Goal: Information Seeking & Learning: Learn about a topic

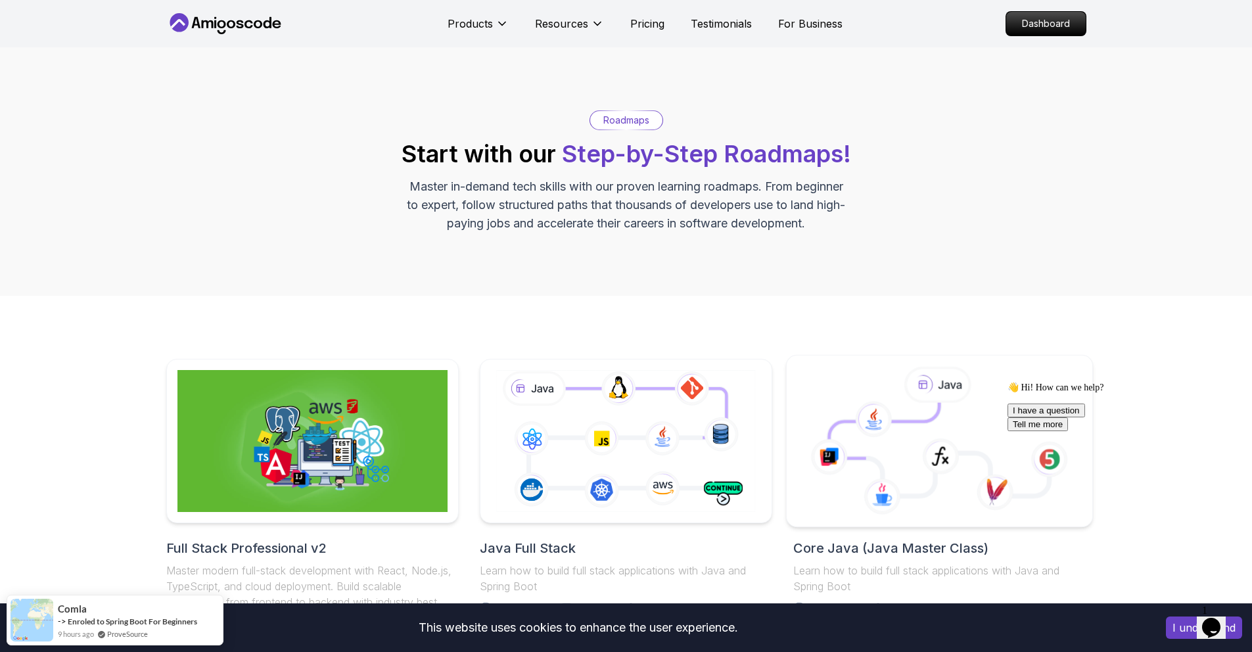
click at [838, 428] on icon at bounding box center [884, 431] width 110 height 56
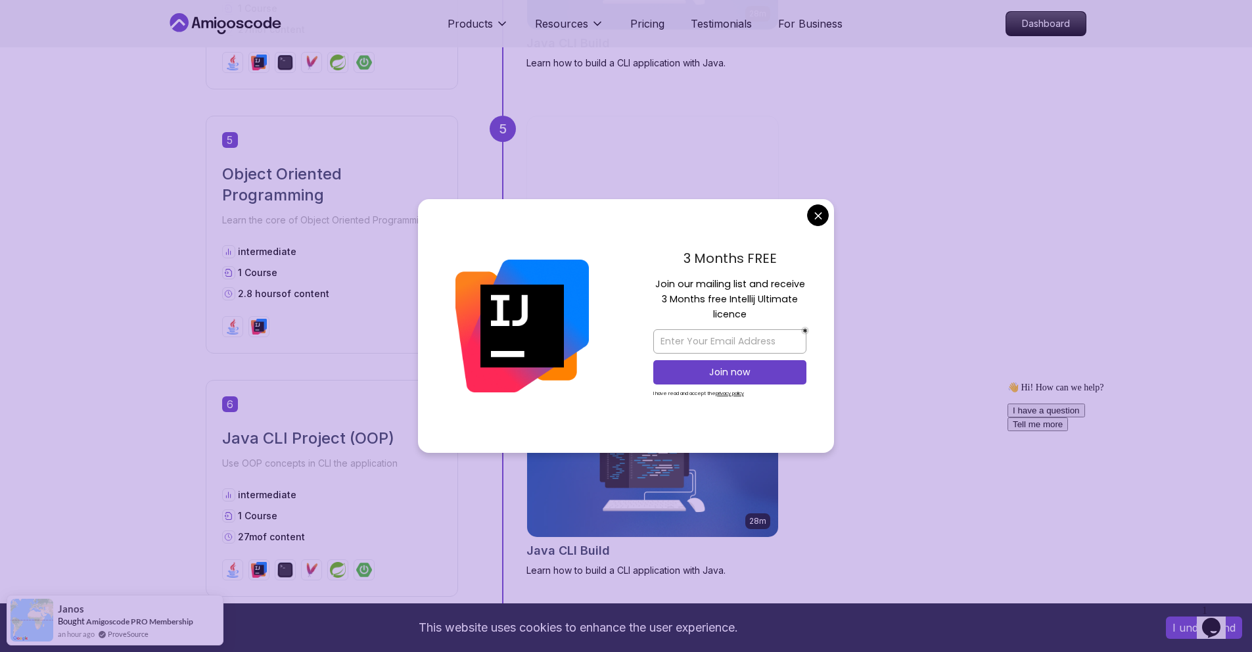
scroll to position [1560, 0]
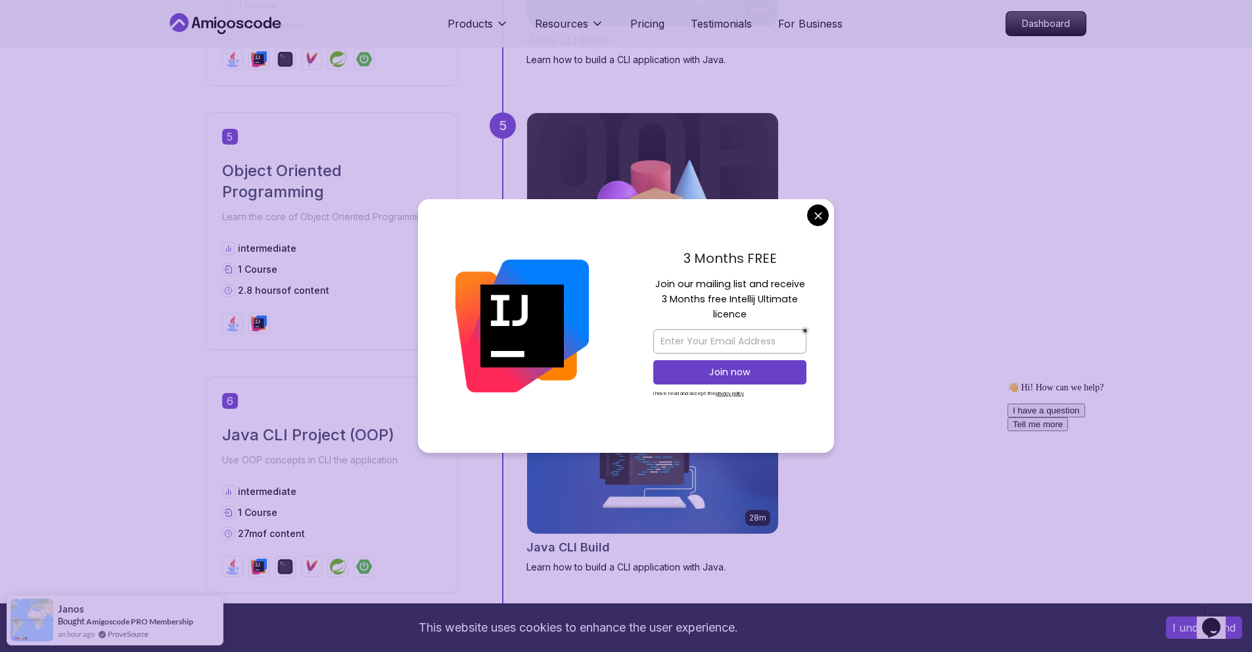
click at [806, 224] on div "3 Months FREE Join our mailing list and receive 3 Months free Intellij Ultimate…" at bounding box center [730, 326] width 208 height 254
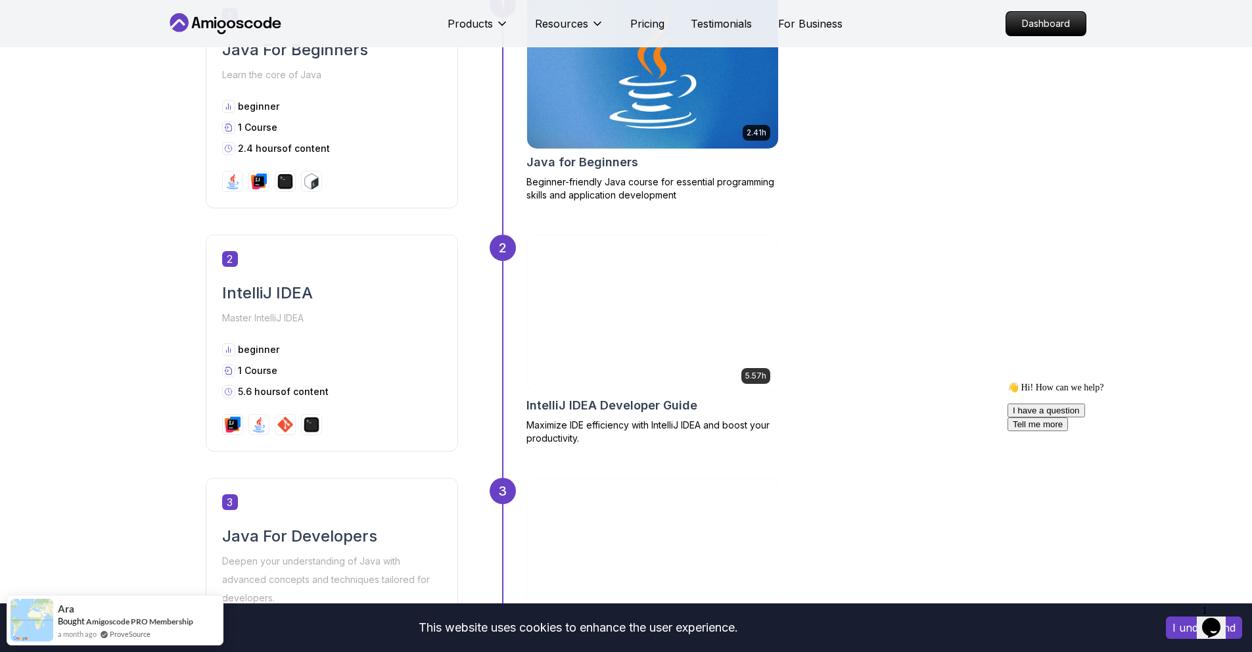
scroll to position [675, 0]
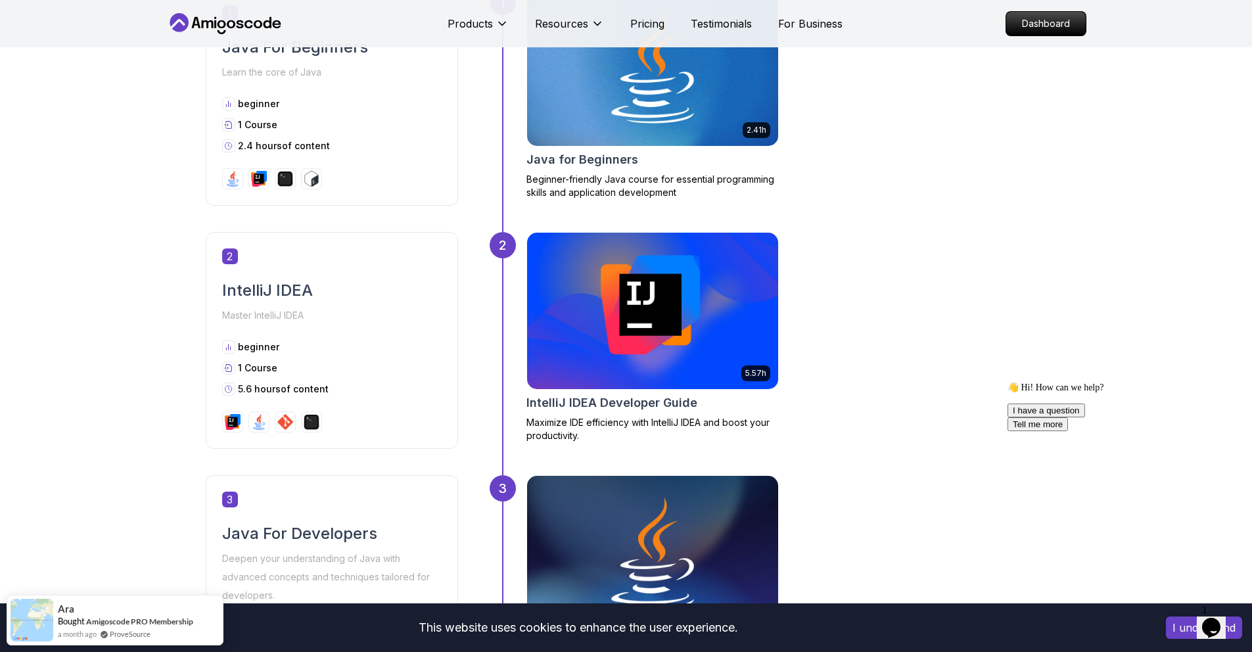
click at [593, 278] on img at bounding box center [651, 311] width 263 height 164
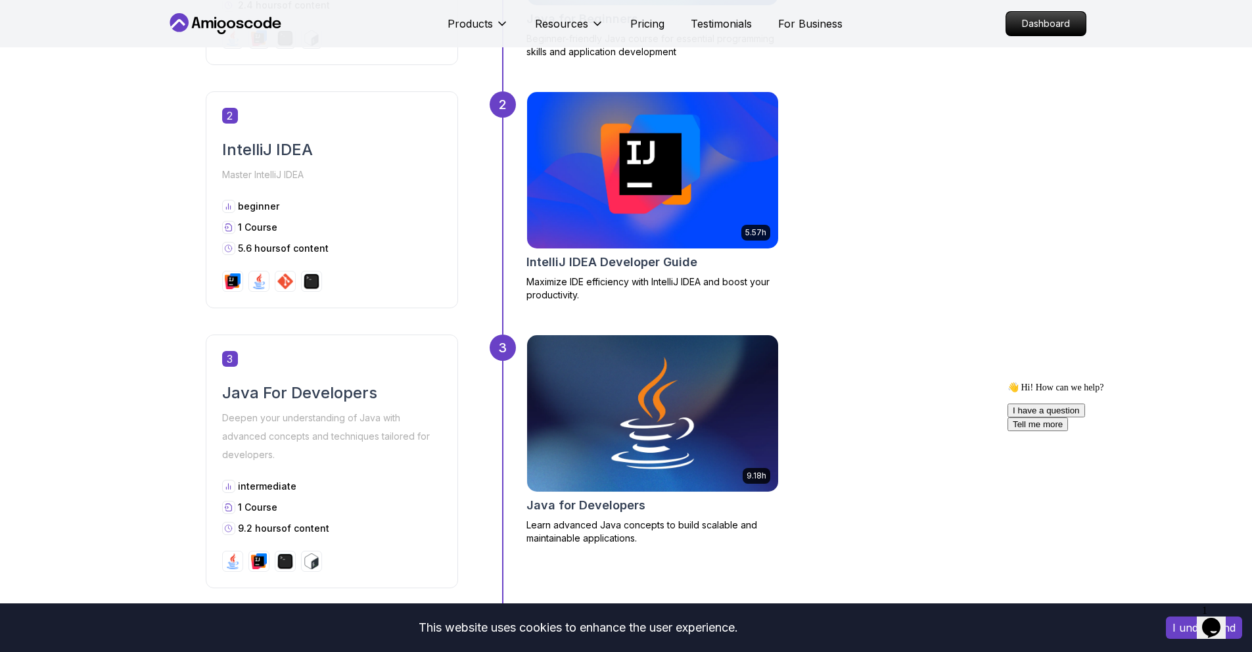
scroll to position [1009, 0]
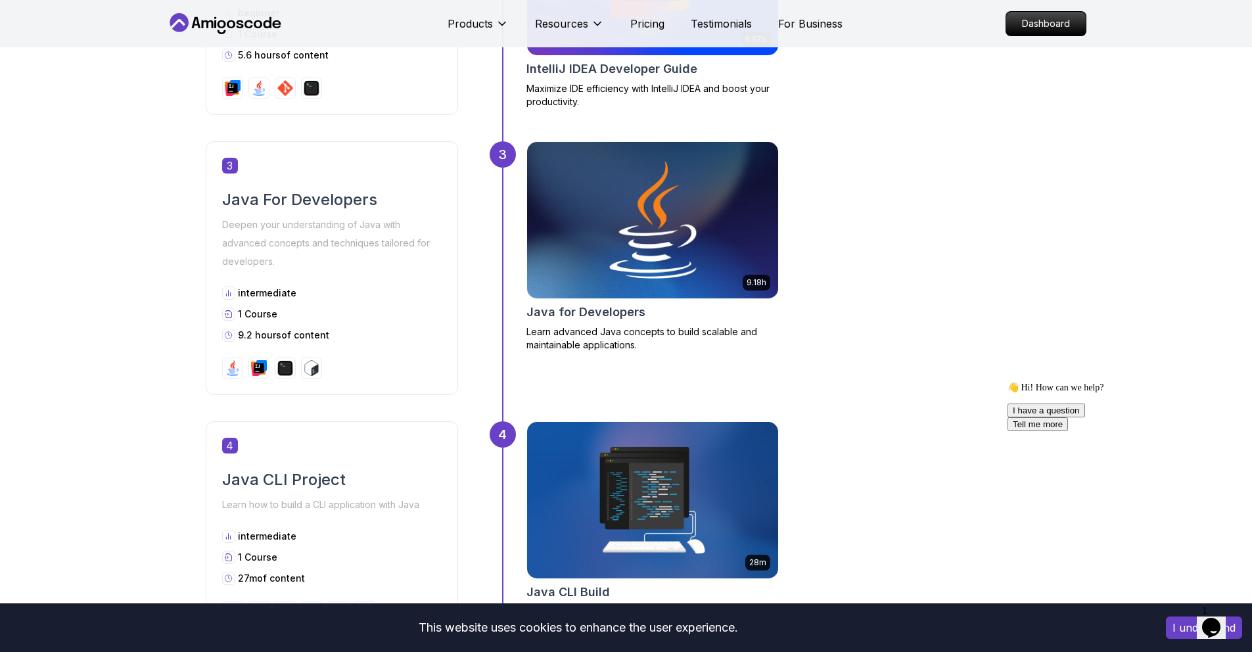
click at [620, 239] on img at bounding box center [651, 220] width 263 height 164
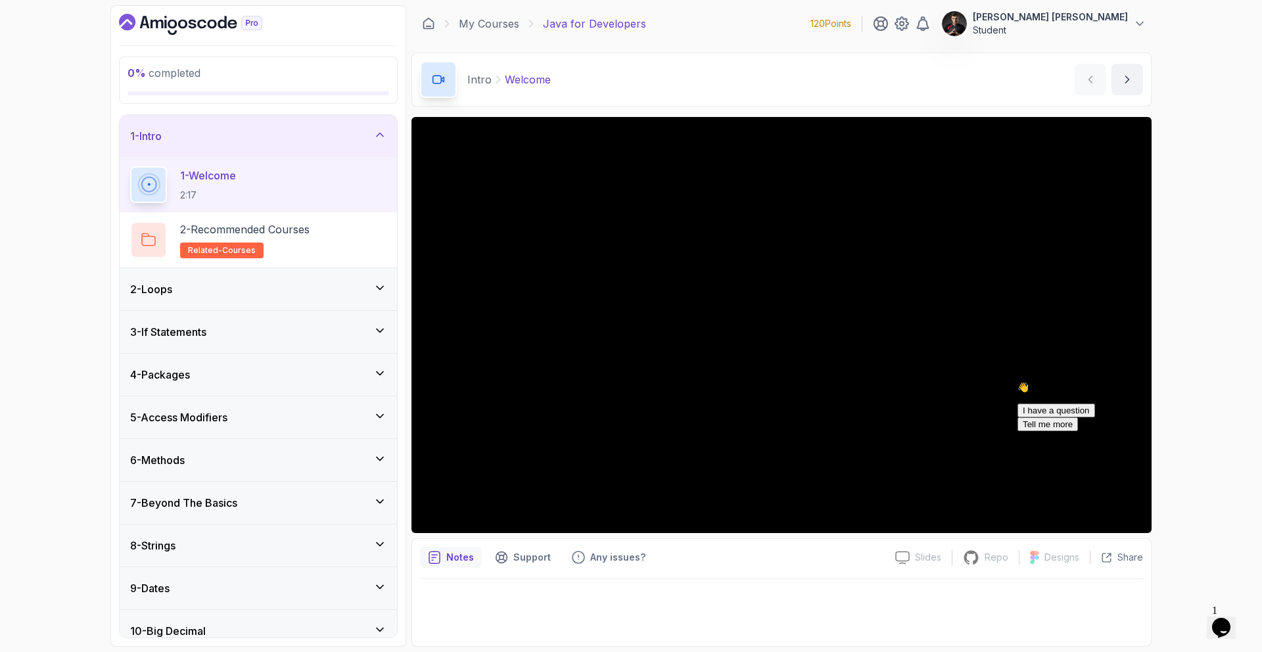
click at [225, 279] on div "2 - Loops" at bounding box center [258, 289] width 277 height 42
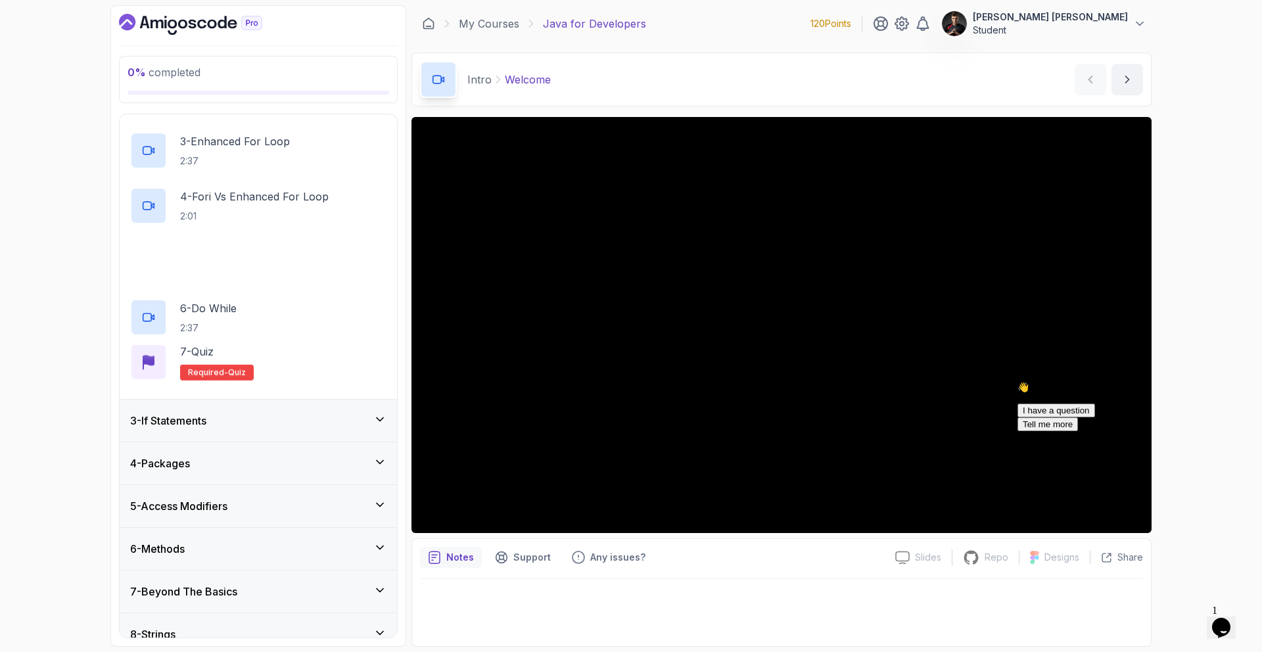
scroll to position [387, 0]
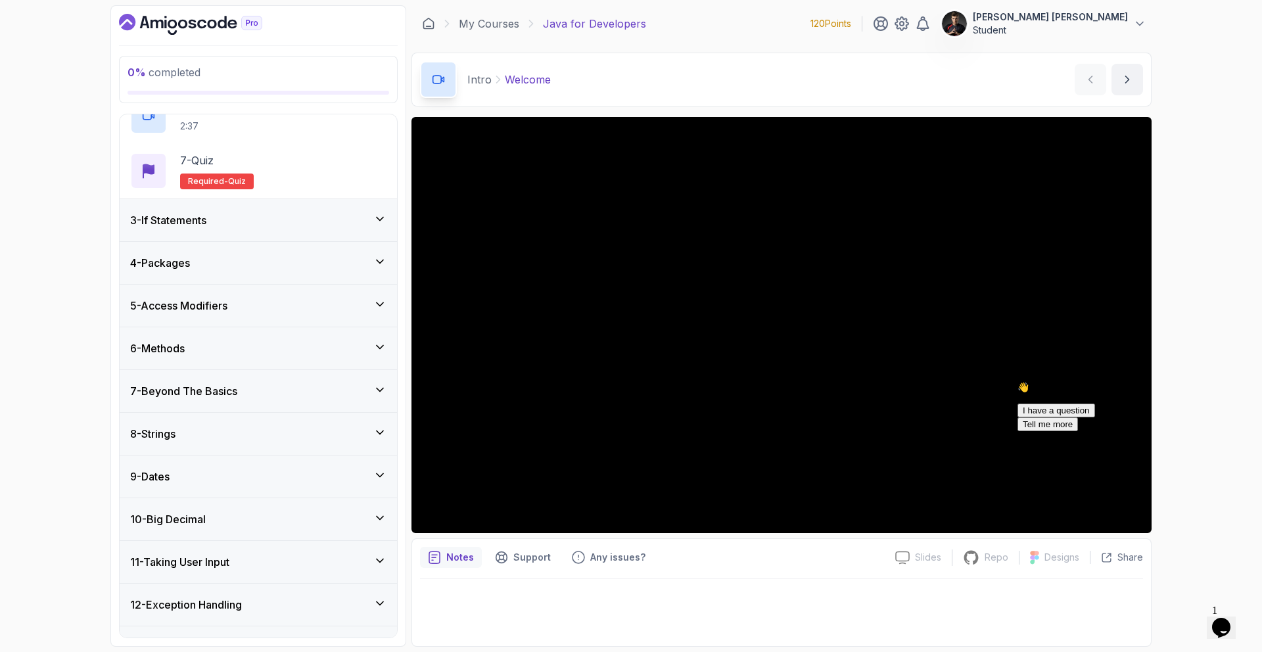
drag, startPoint x: 207, startPoint y: 243, endPoint x: 204, endPoint y: 233, distance: 10.4
click at [206, 240] on div "1 - Intro 2 - Loops 1 - For Loop 5:02 2 - Loops And Arrays 3:32 3 - Enhanced Fo…" at bounding box center [258, 375] width 277 height 523
click at [196, 273] on div "4 - Packages" at bounding box center [258, 263] width 277 height 42
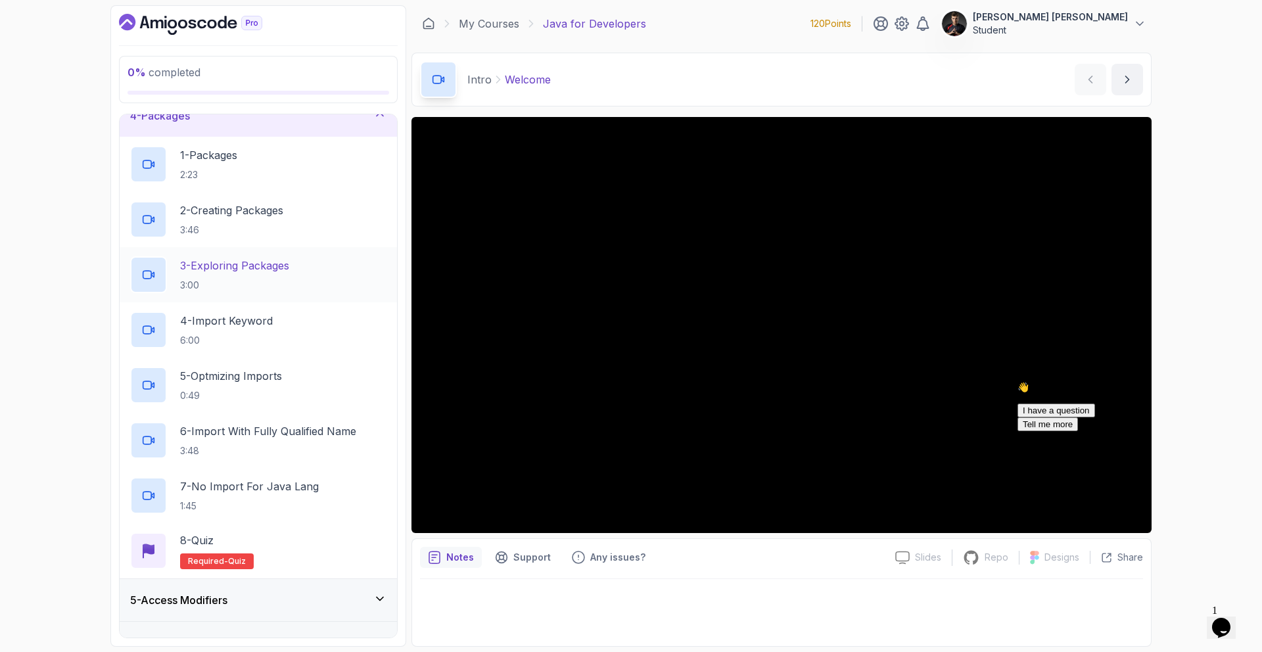
scroll to position [127, 0]
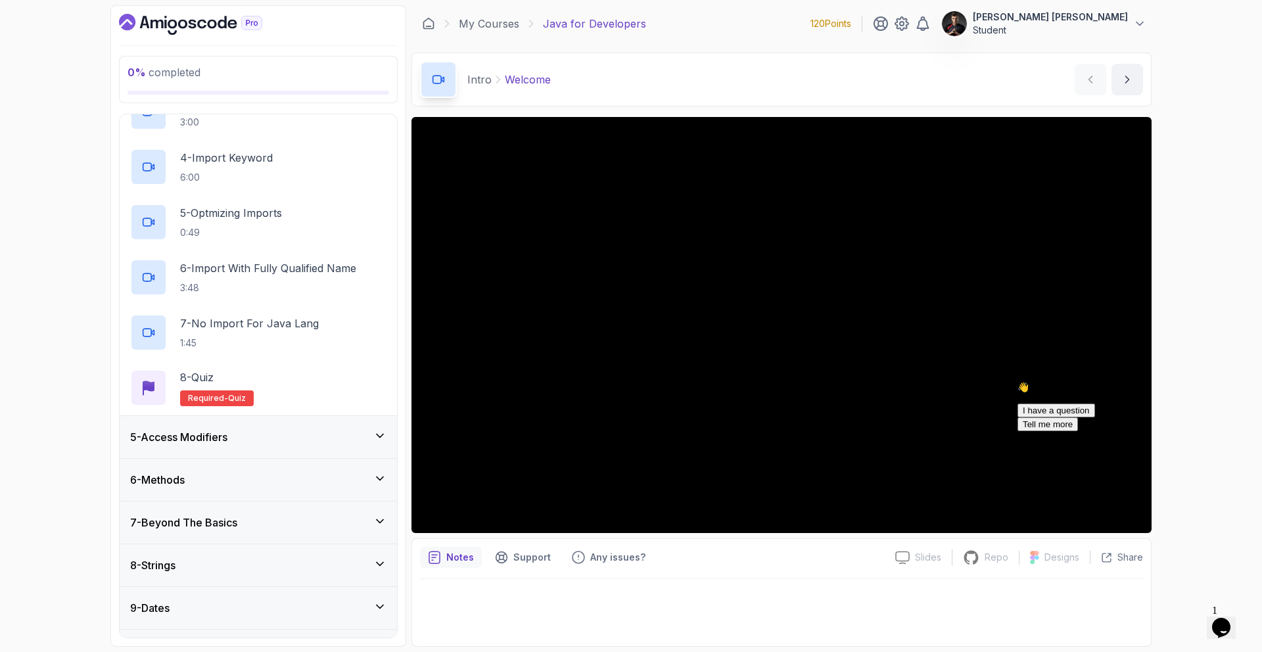
click at [259, 440] on div "5 - Access Modifiers" at bounding box center [258, 437] width 256 height 16
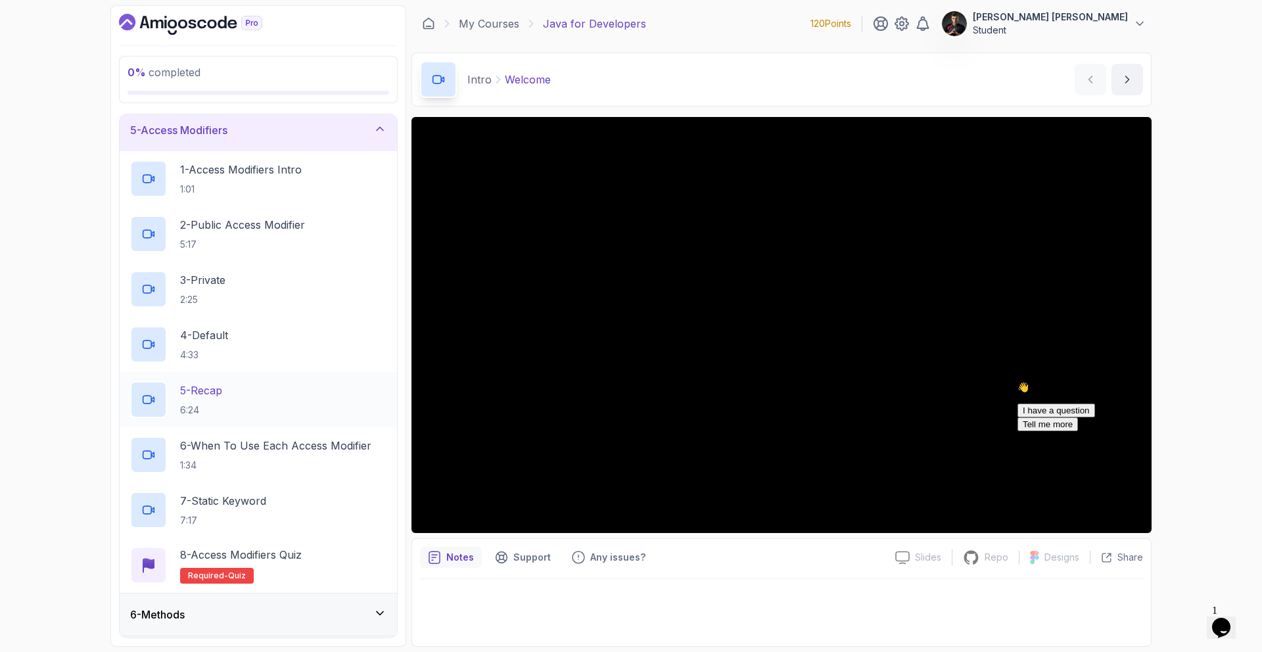
scroll to position [175, 0]
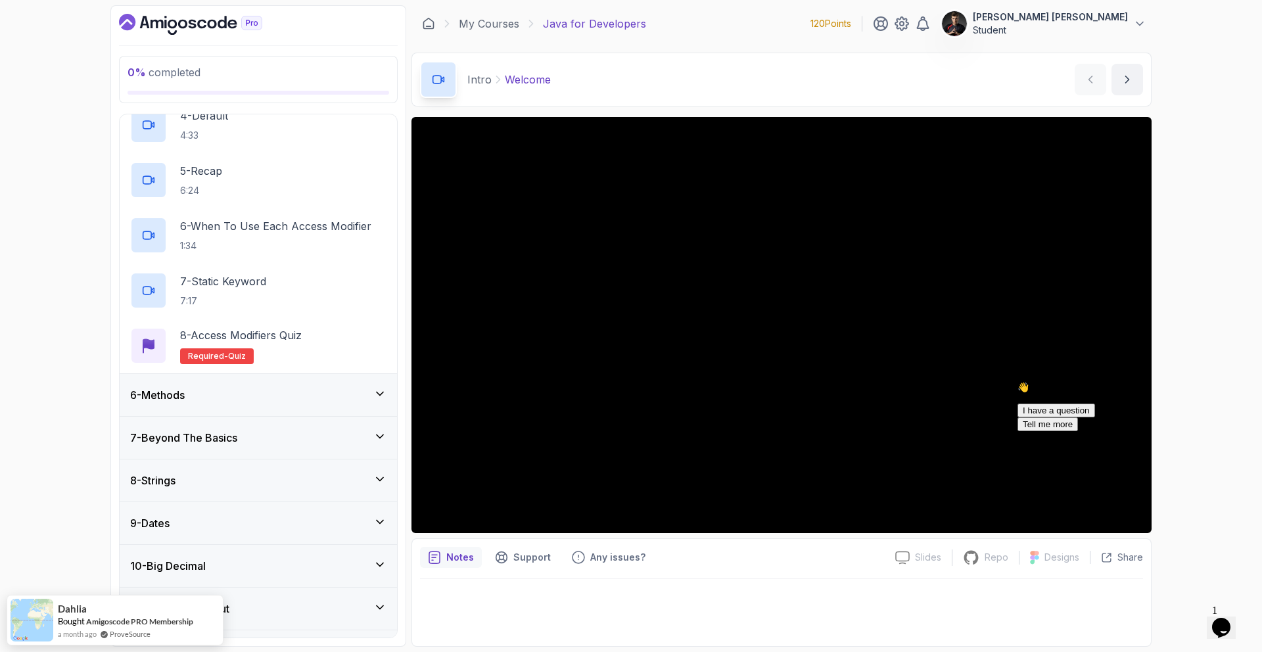
click at [198, 376] on div "6 - Methods" at bounding box center [258, 395] width 277 height 42
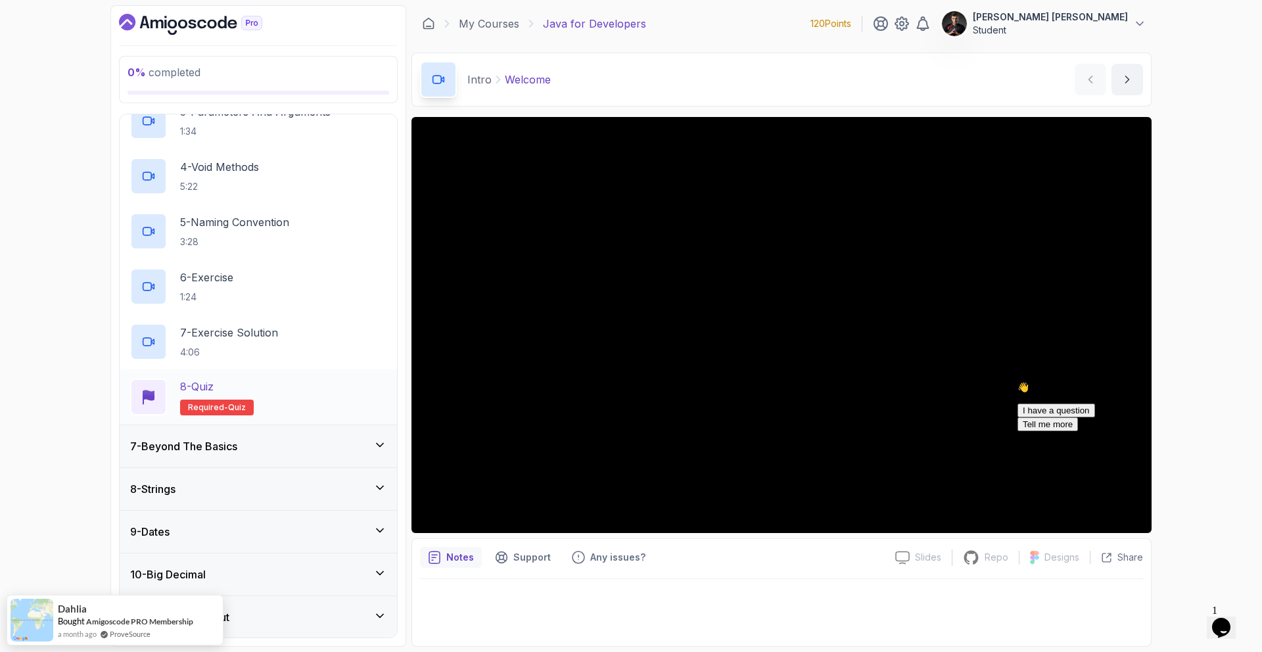
scroll to position [217, 0]
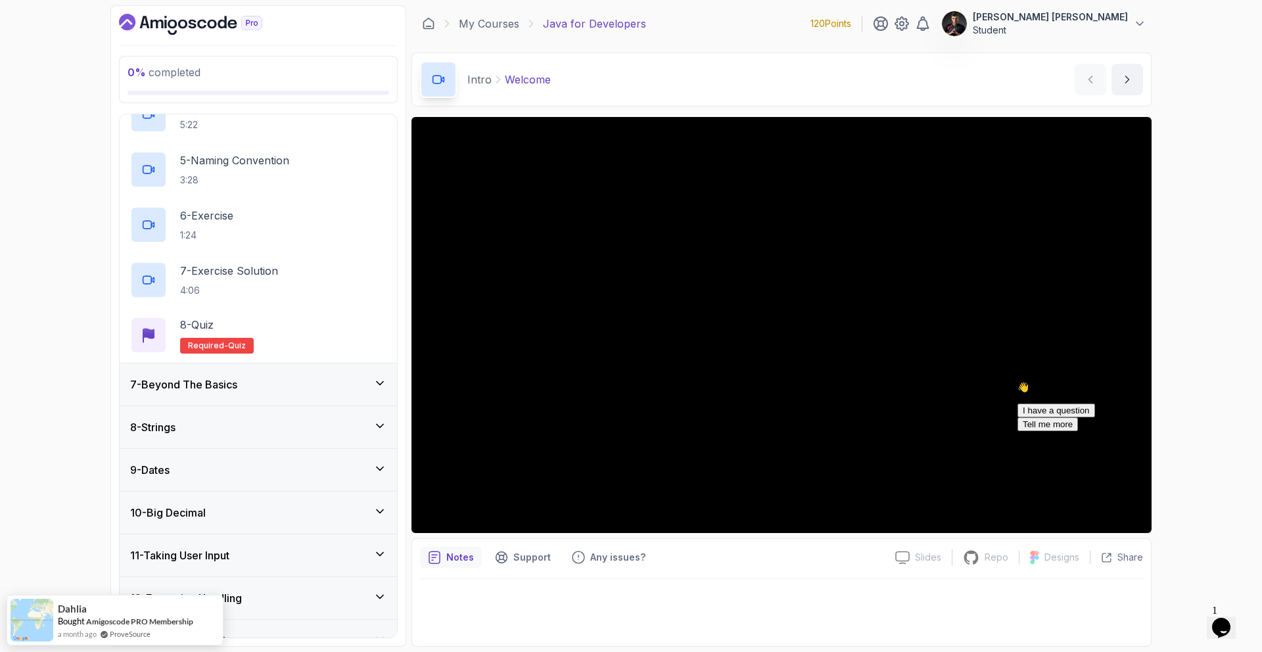
click at [216, 389] on h3 "7 - Beyond The Basics" at bounding box center [183, 384] width 107 height 16
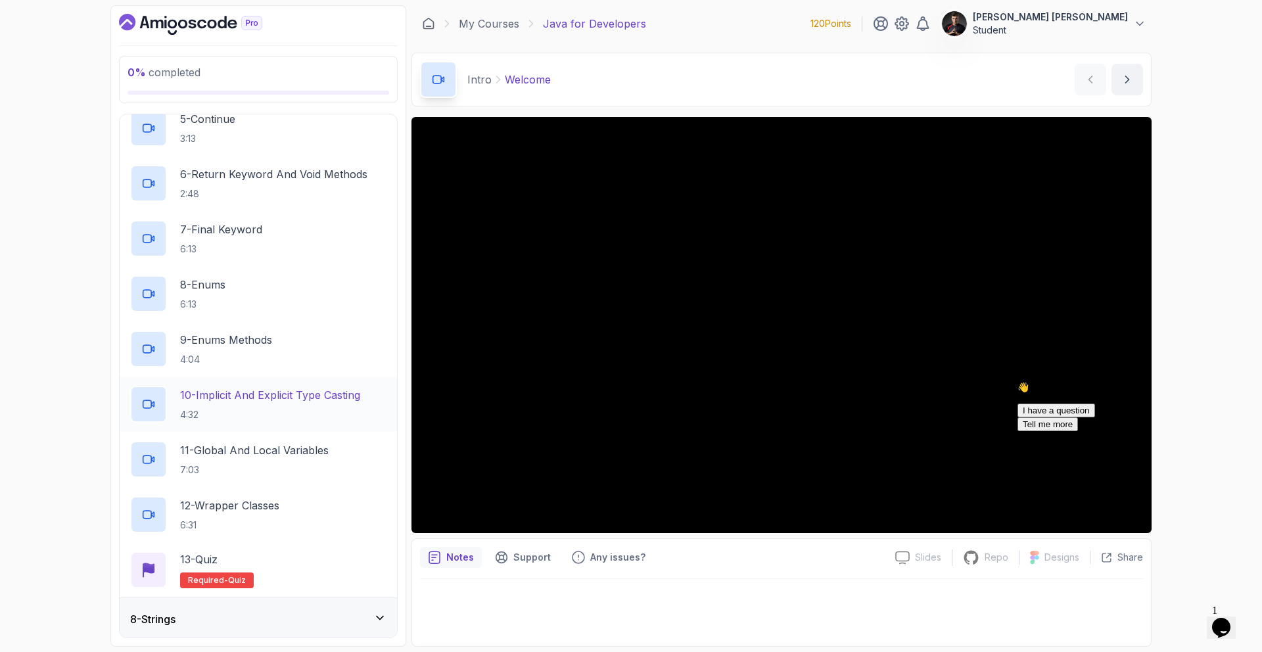
scroll to position [605, 0]
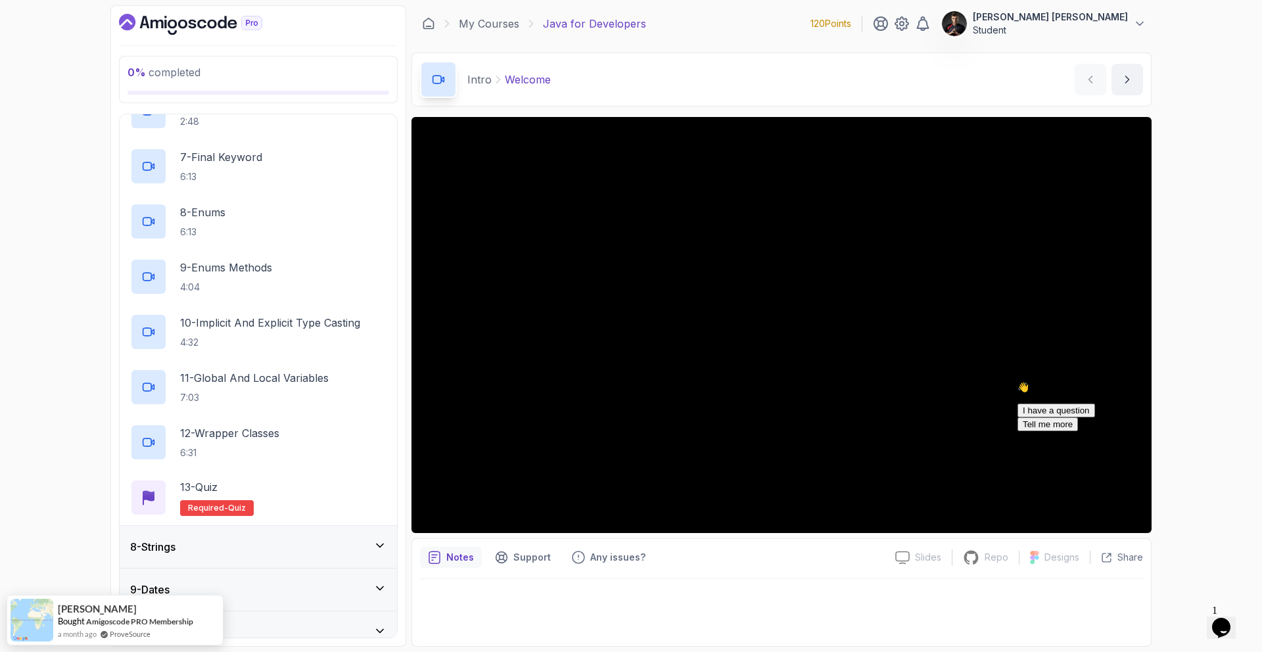
click at [294, 534] on div "8 - Strings" at bounding box center [258, 547] width 277 height 42
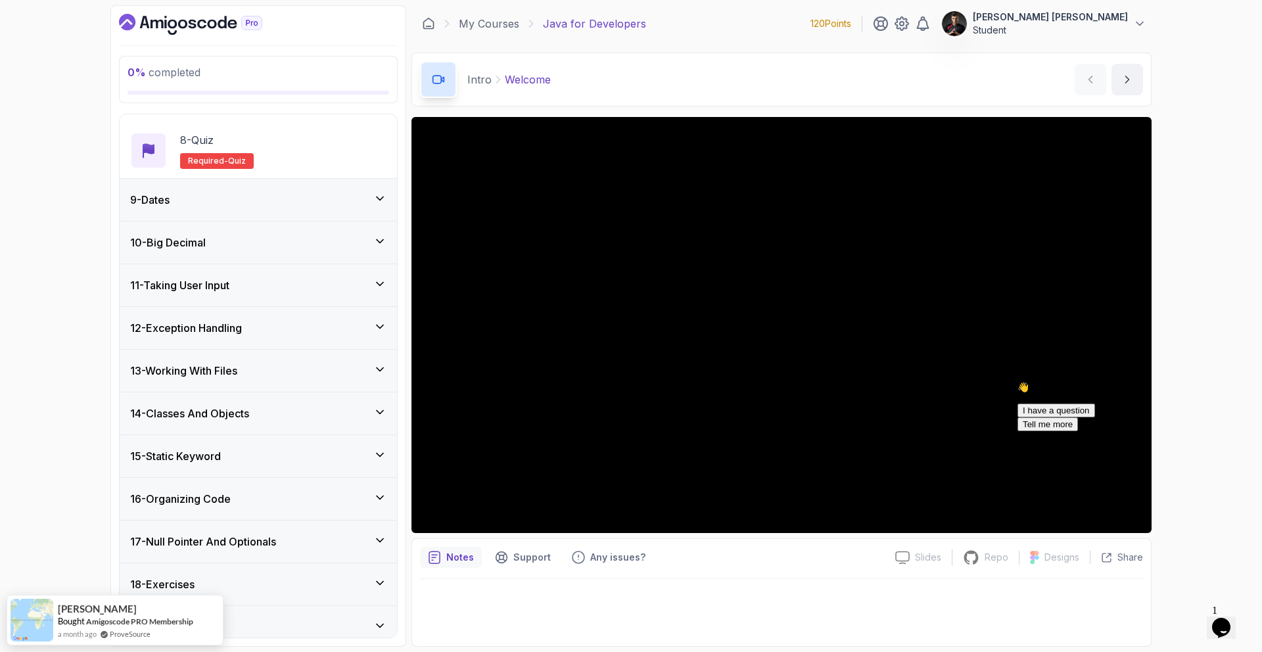
scroll to position [729, 0]
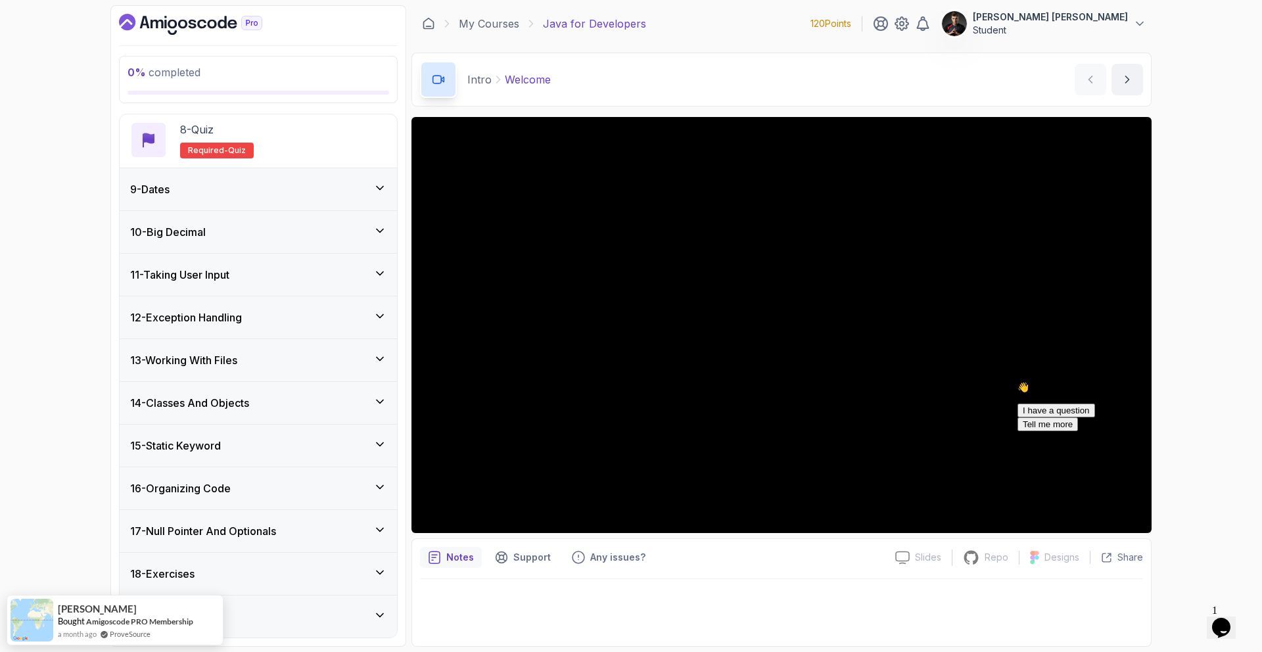
click at [451, 593] on div at bounding box center [781, 608] width 723 height 59
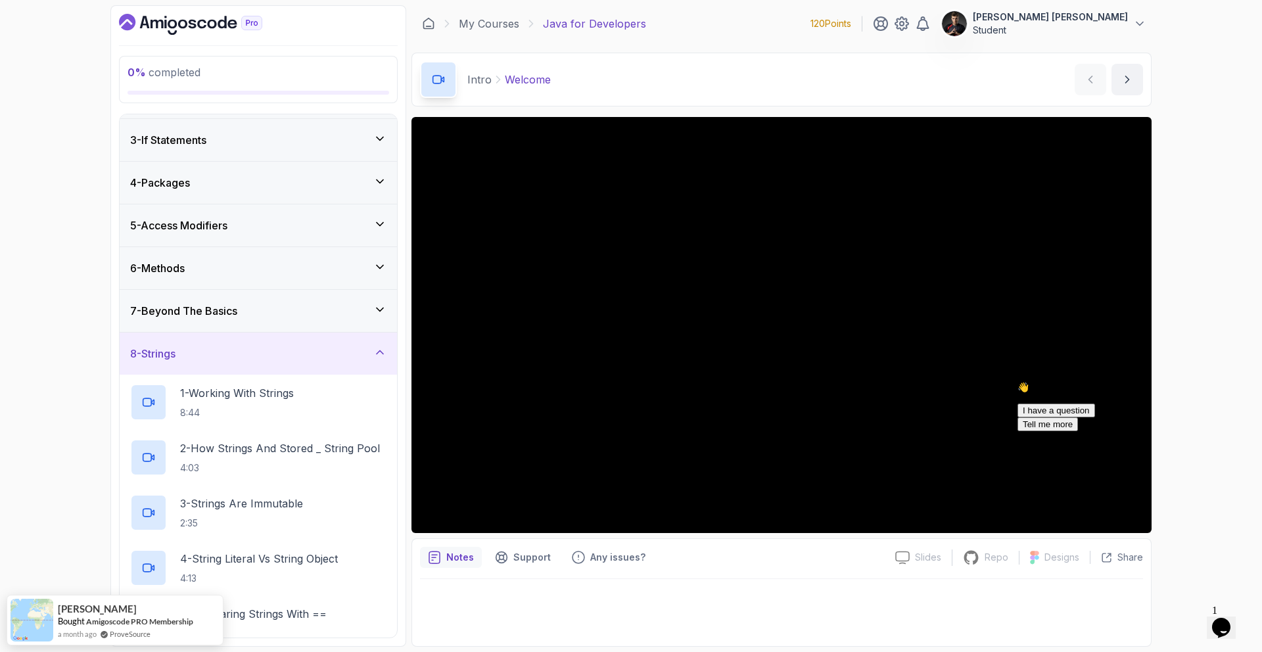
scroll to position [22, 0]
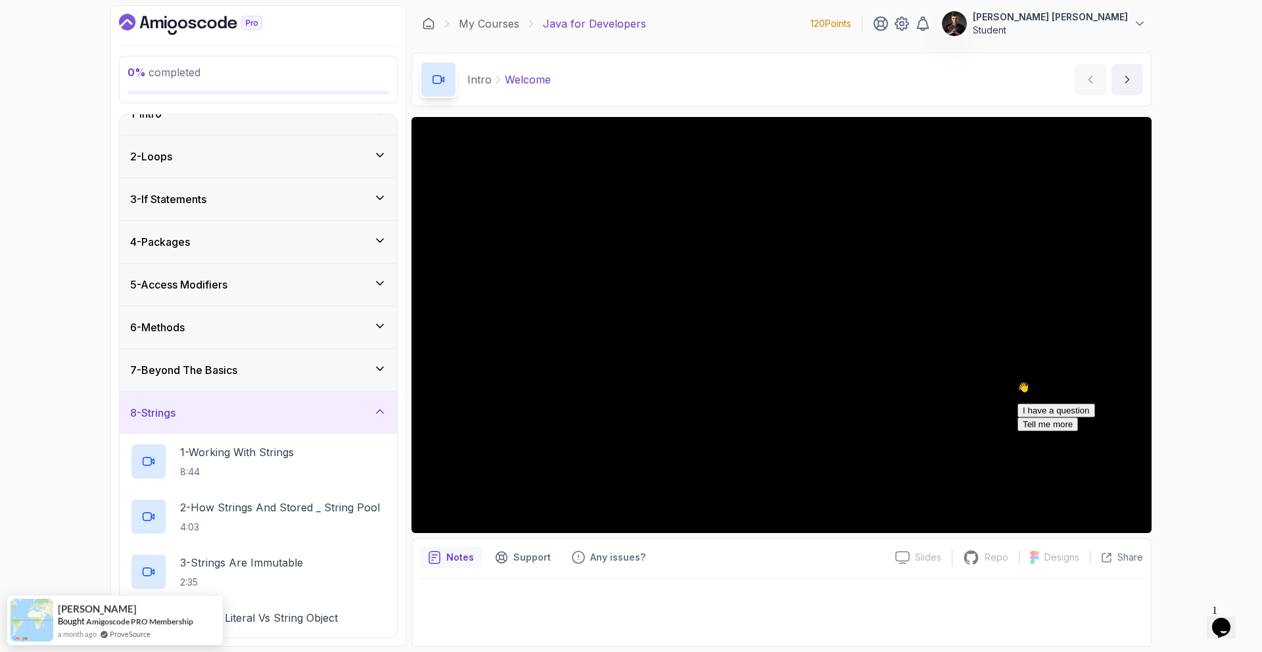
drag, startPoint x: 304, startPoint y: 369, endPoint x: 273, endPoint y: 329, distance: 50.5
click at [273, 329] on div "1 - Intro 2 - Loops 3 - If Statements 4 - Packages 5 - Access Modifiers 6 - Met…" at bounding box center [258, 375] width 277 height 523
click at [272, 327] on div "6 - Methods" at bounding box center [258, 327] width 256 height 16
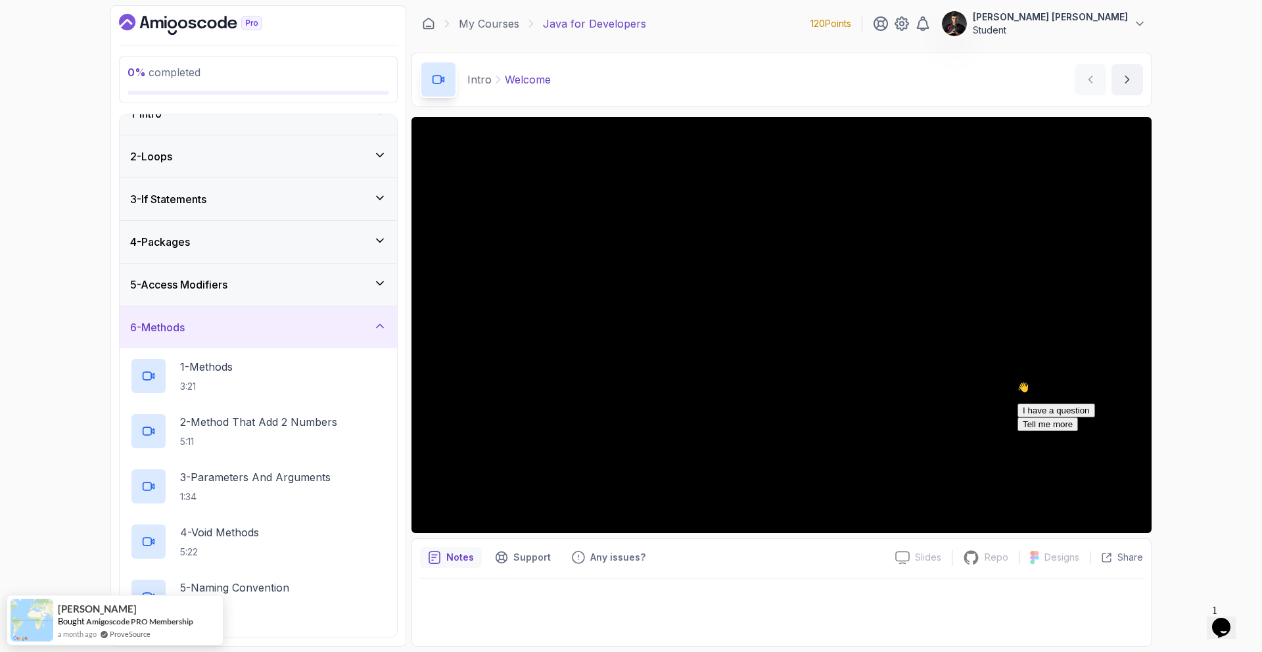
click at [281, 324] on div "6 - Methods" at bounding box center [258, 327] width 256 height 16
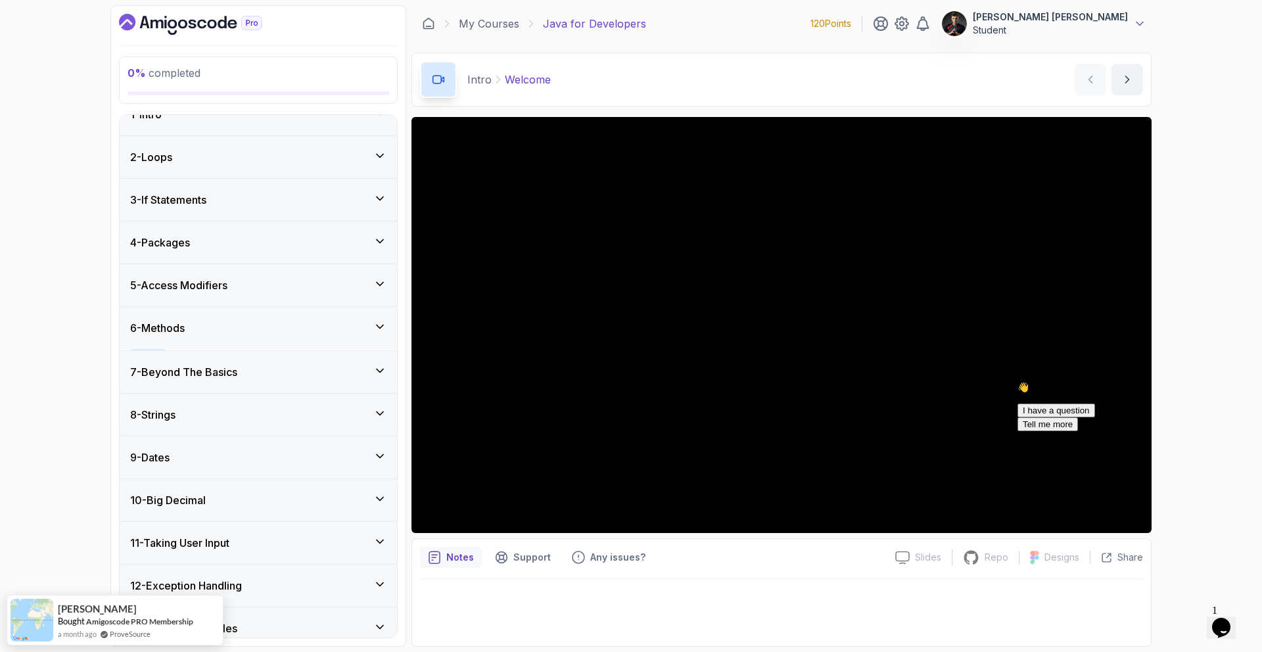
click at [256, 254] on div "4 - Packages" at bounding box center [258, 242] width 277 height 42
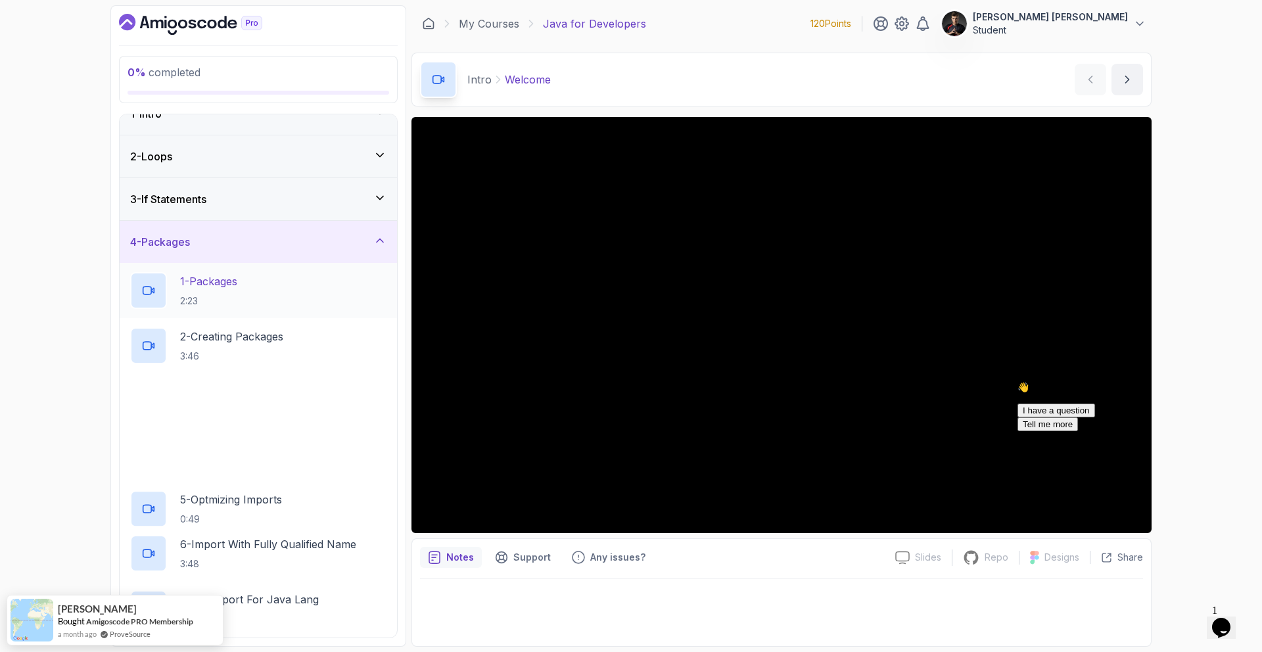
click at [235, 285] on p "1 - Packages" at bounding box center [208, 281] width 57 height 16
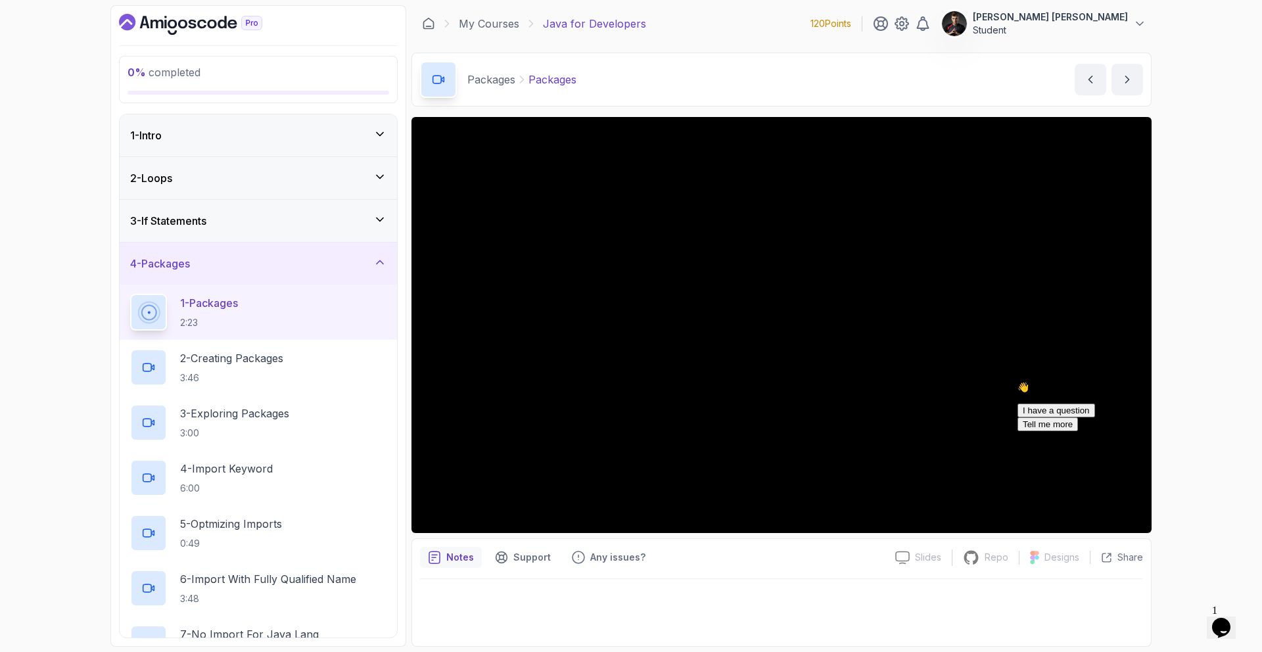
click at [1017, 382] on icon "Chat attention grabber" at bounding box center [1017, 382] width 0 height 0
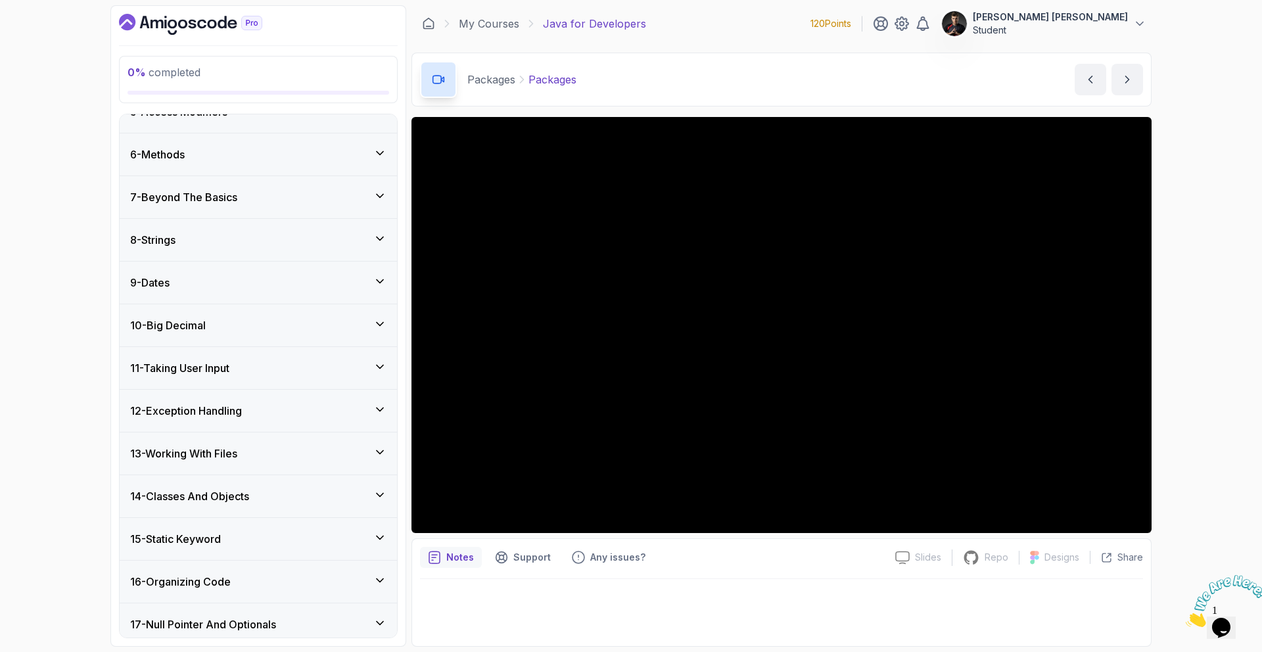
scroll to position [637, 0]
click at [1056, 34] on p "Student" at bounding box center [1049, 30] width 155 height 13
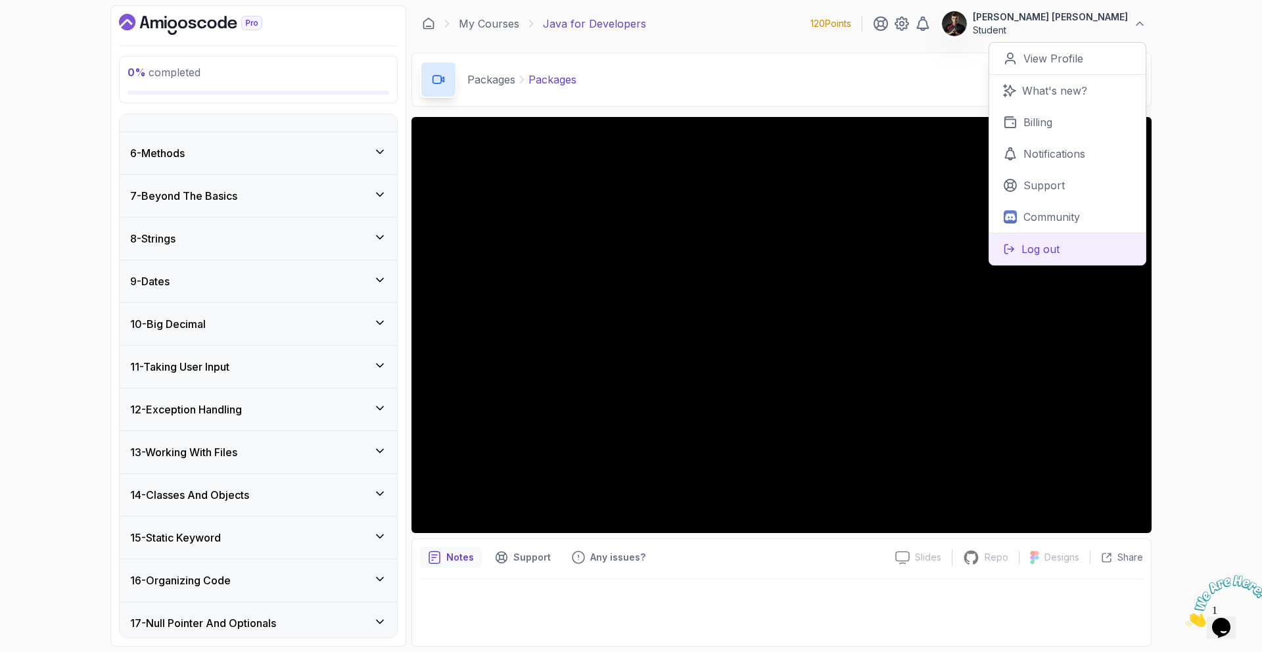
click at [1050, 252] on p "Log out" at bounding box center [1040, 249] width 38 height 16
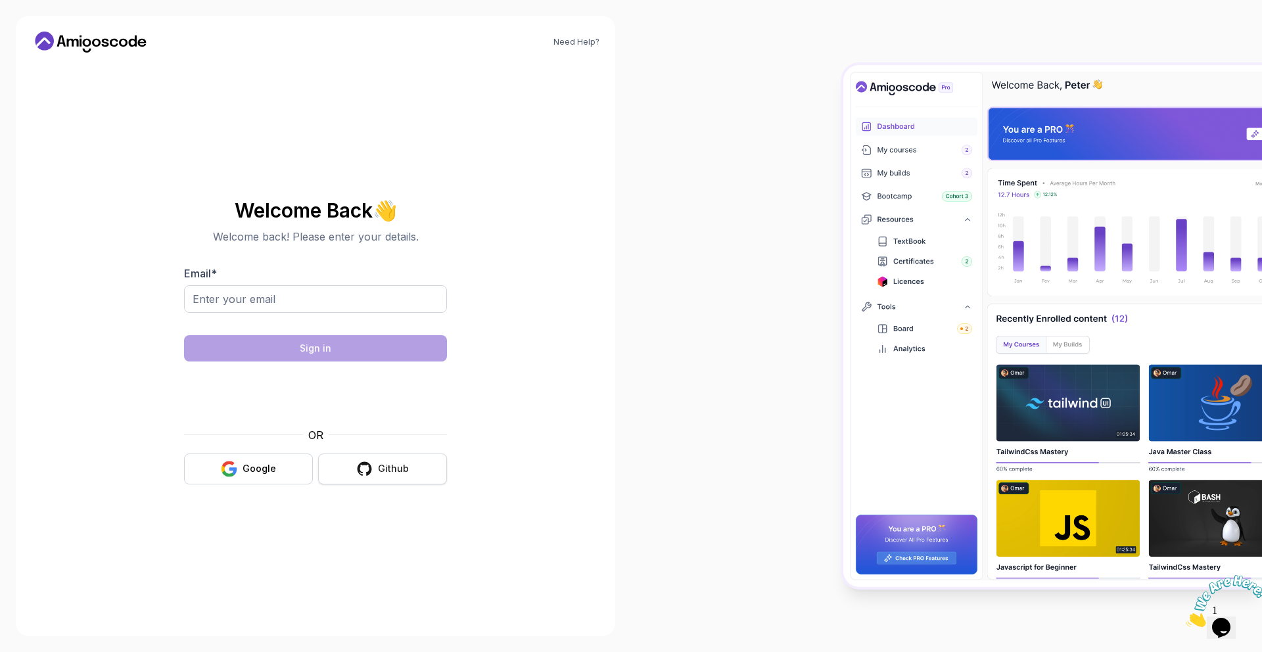
click at [382, 470] on div "Github" at bounding box center [393, 468] width 31 height 13
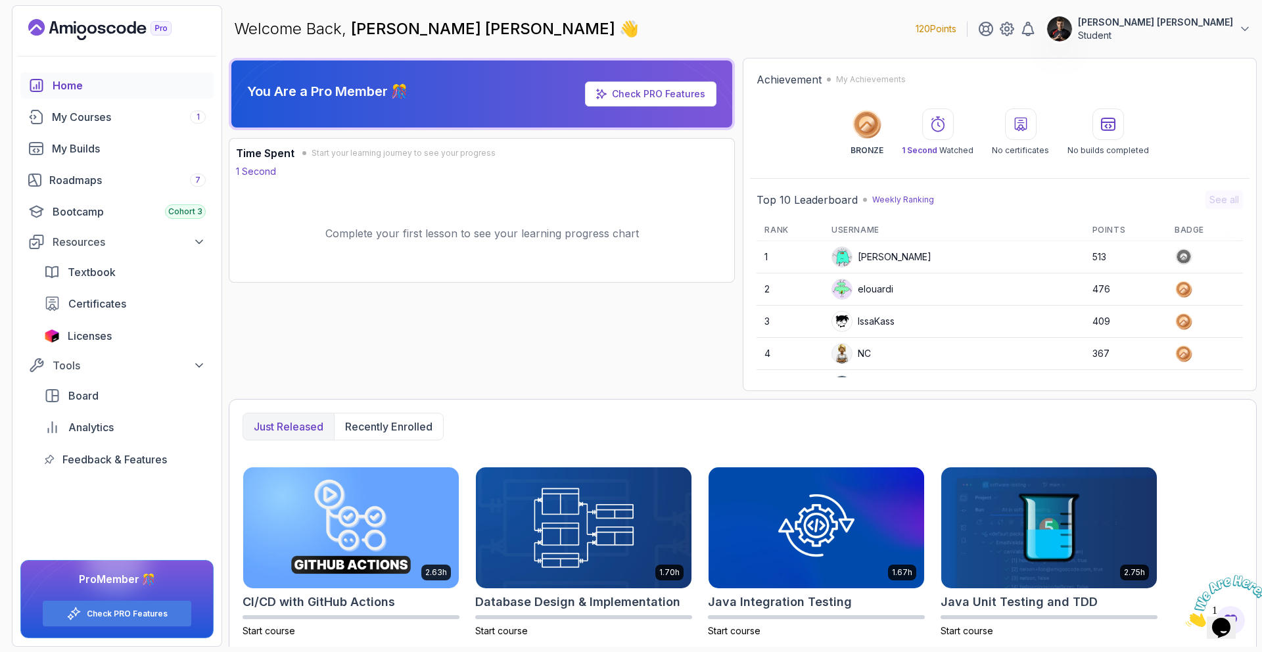
click at [1170, 25] on p "[PERSON_NAME] [PERSON_NAME]" at bounding box center [1155, 22] width 155 height 13
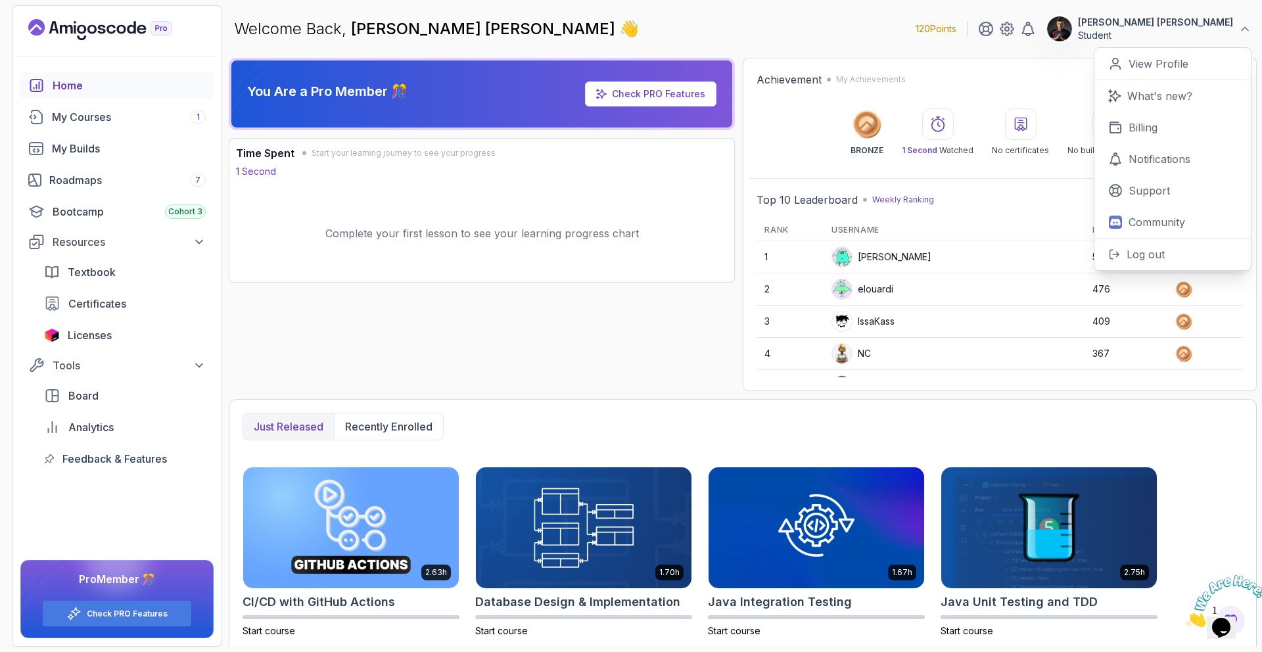
click at [956, 32] on p "120 Points" at bounding box center [935, 28] width 41 height 13
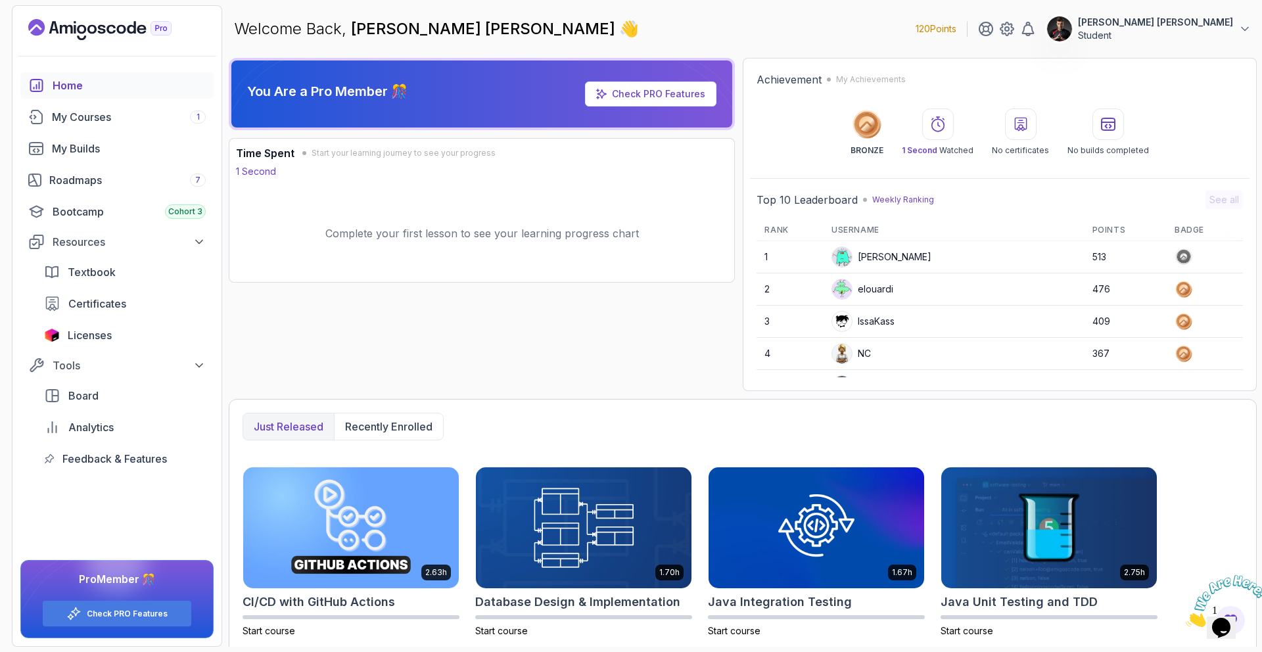
click at [956, 30] on p "120 Points" at bounding box center [935, 28] width 41 height 13
click at [1250, 37] on button "[PERSON_NAME] [PERSON_NAME] Student" at bounding box center [1148, 29] width 205 height 26
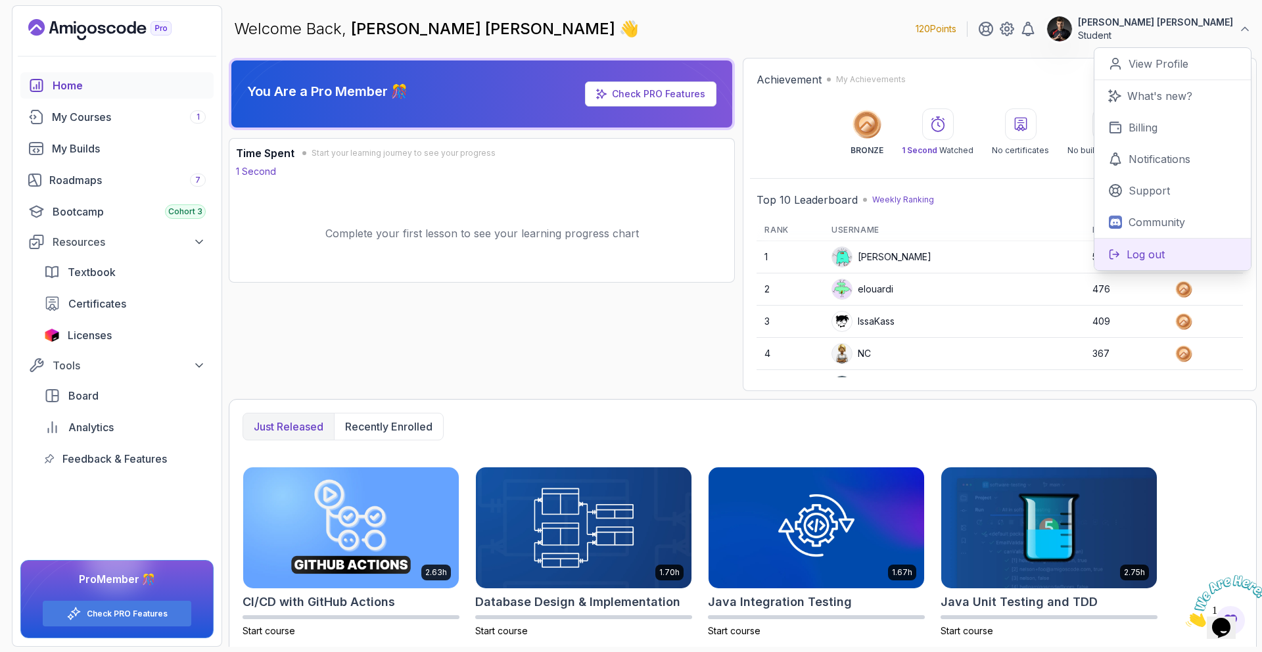
click at [1166, 244] on button "Log out" at bounding box center [1172, 254] width 156 height 32
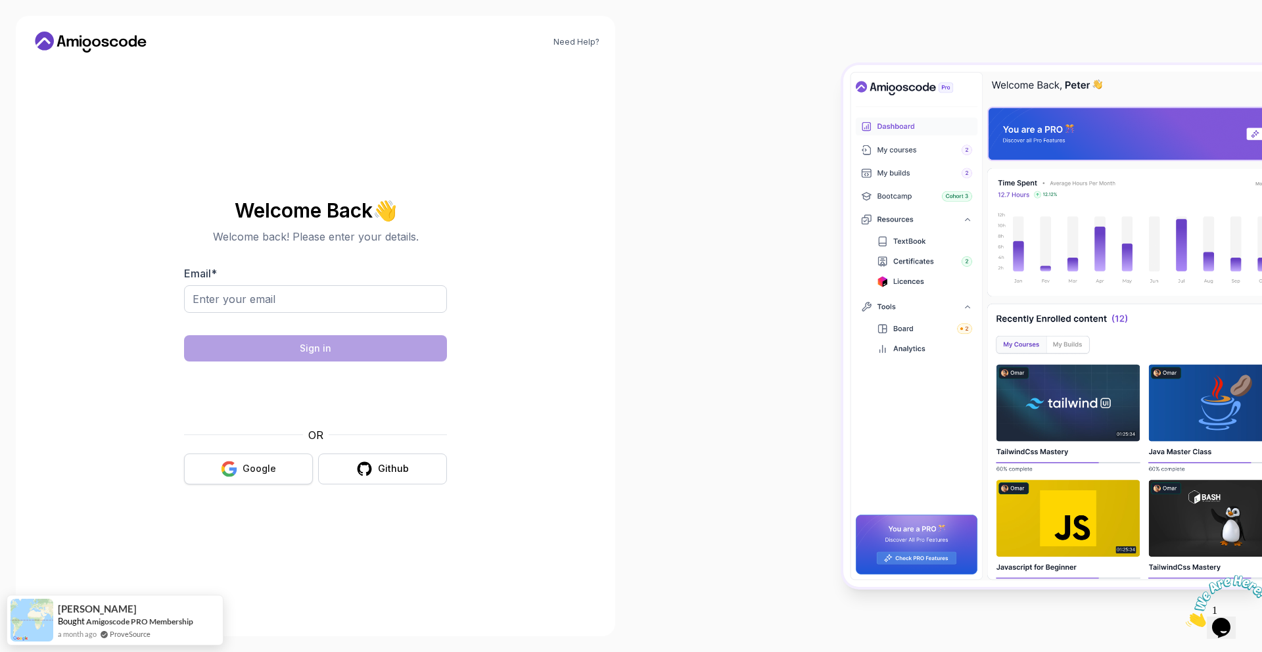
click at [256, 453] on button "Google" at bounding box center [248, 468] width 129 height 31
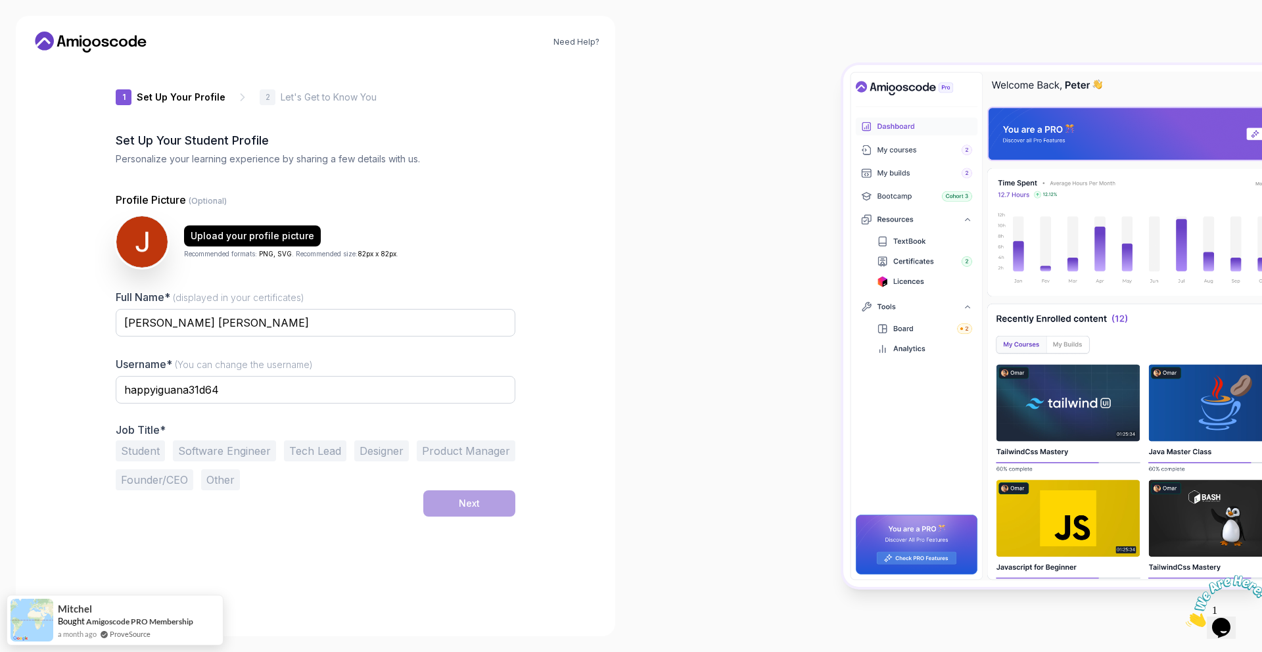
click at [108, 47] on icon at bounding box center [91, 42] width 118 height 21
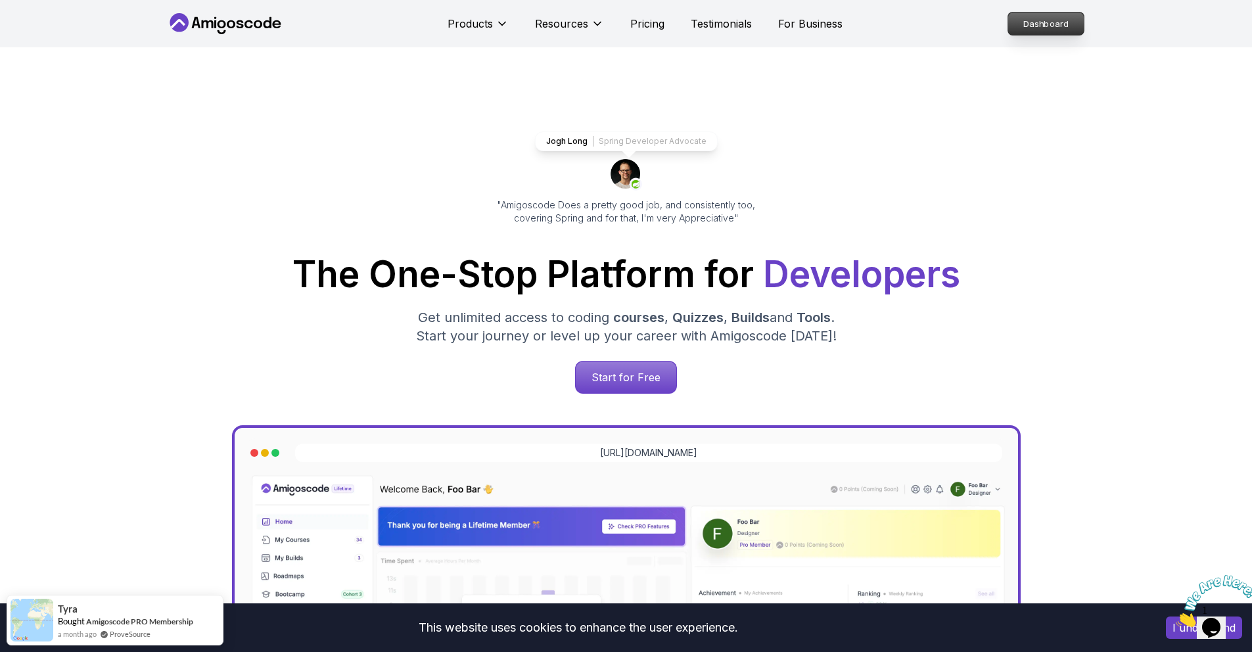
click at [1049, 26] on p "Dashboard" at bounding box center [1046, 23] width 76 height 22
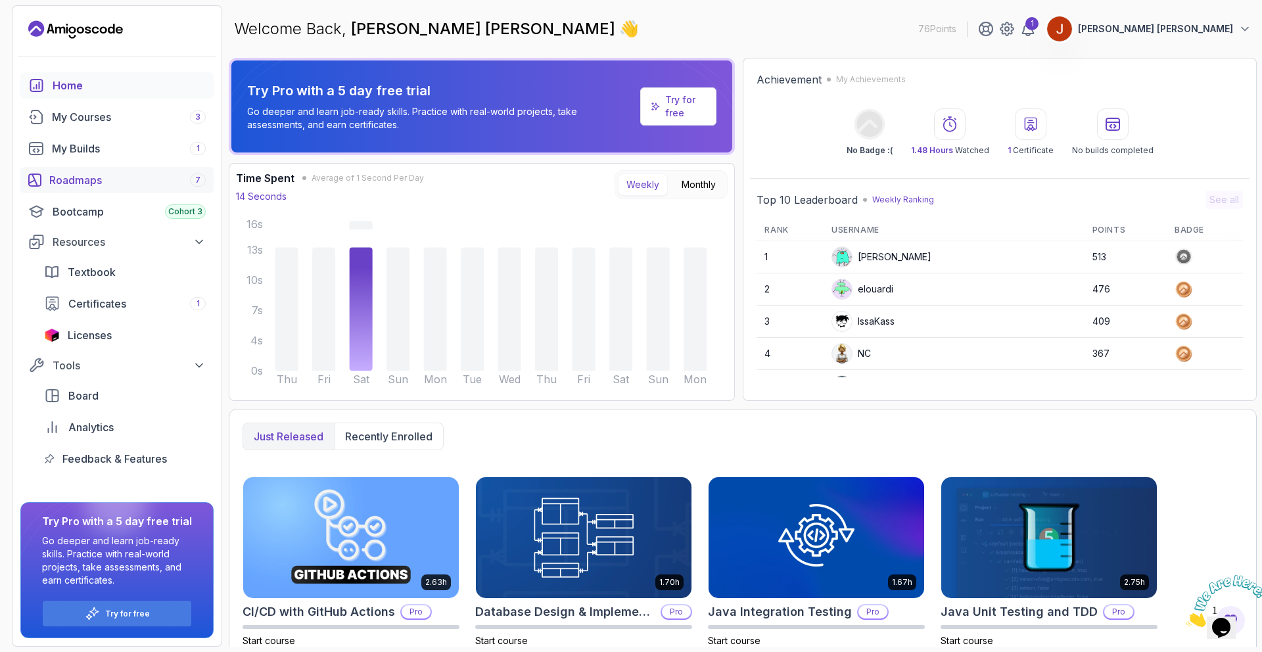
click at [80, 183] on div "Roadmaps 7" at bounding box center [127, 180] width 156 height 16
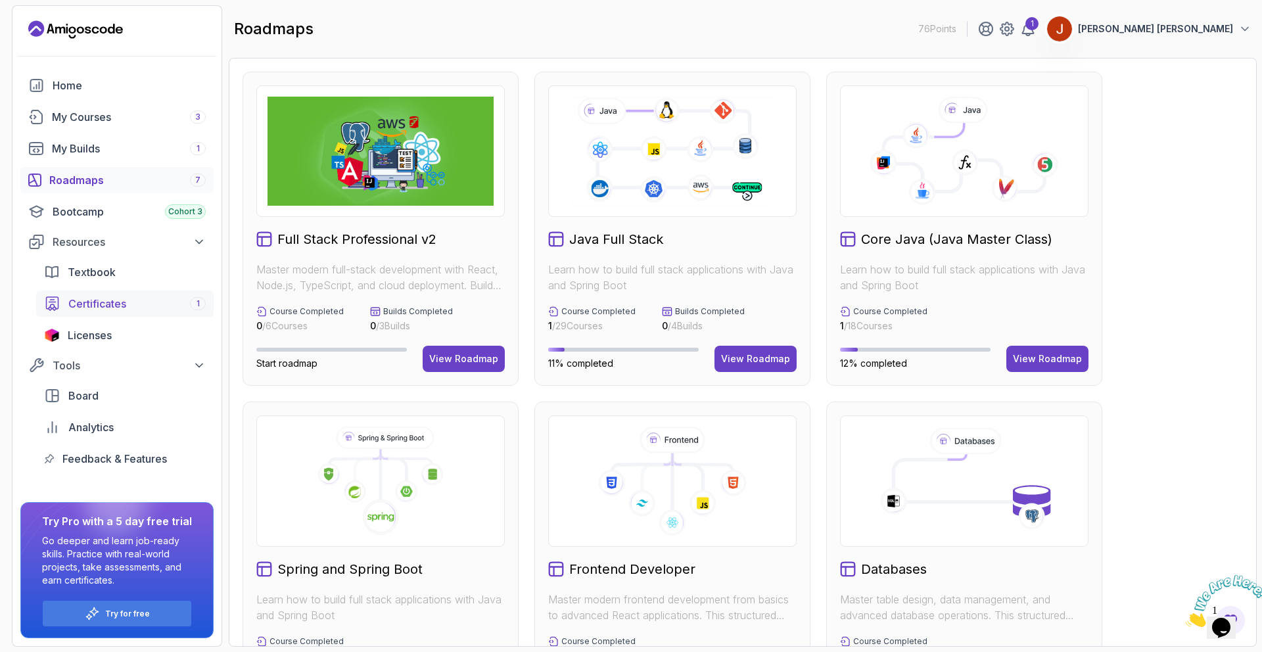
click at [152, 308] on div "Certificates 1" at bounding box center [136, 304] width 137 height 16
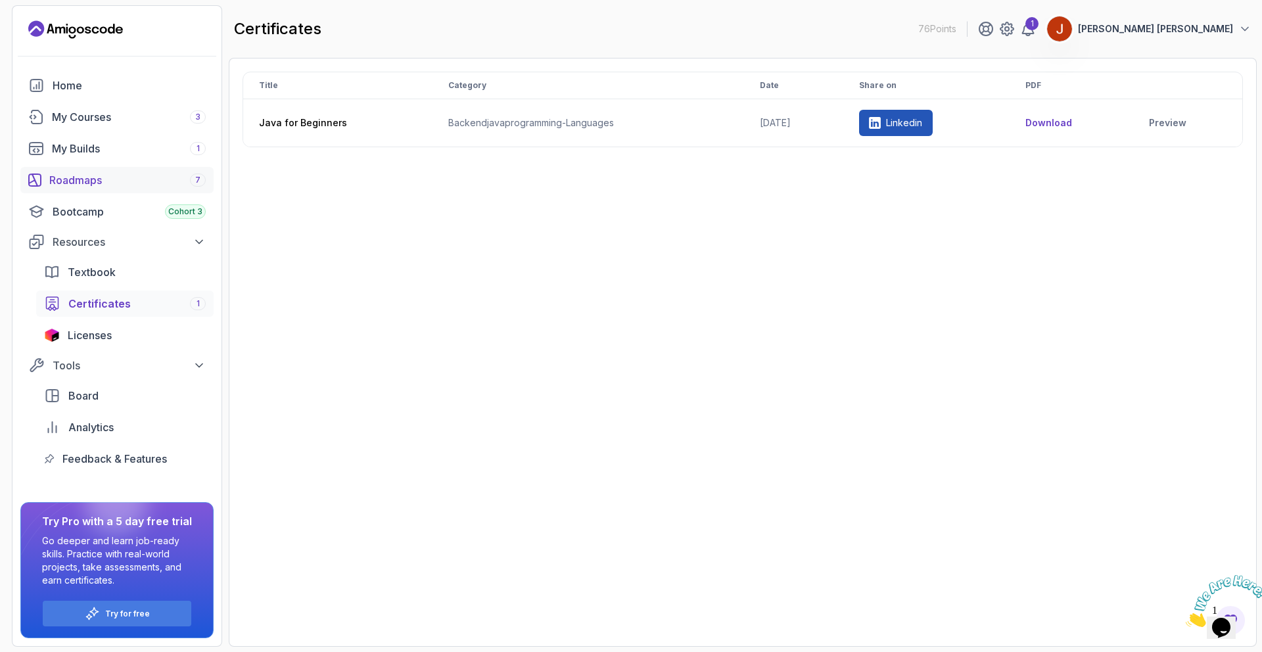
click at [93, 180] on div "Roadmaps 7" at bounding box center [127, 180] width 156 height 16
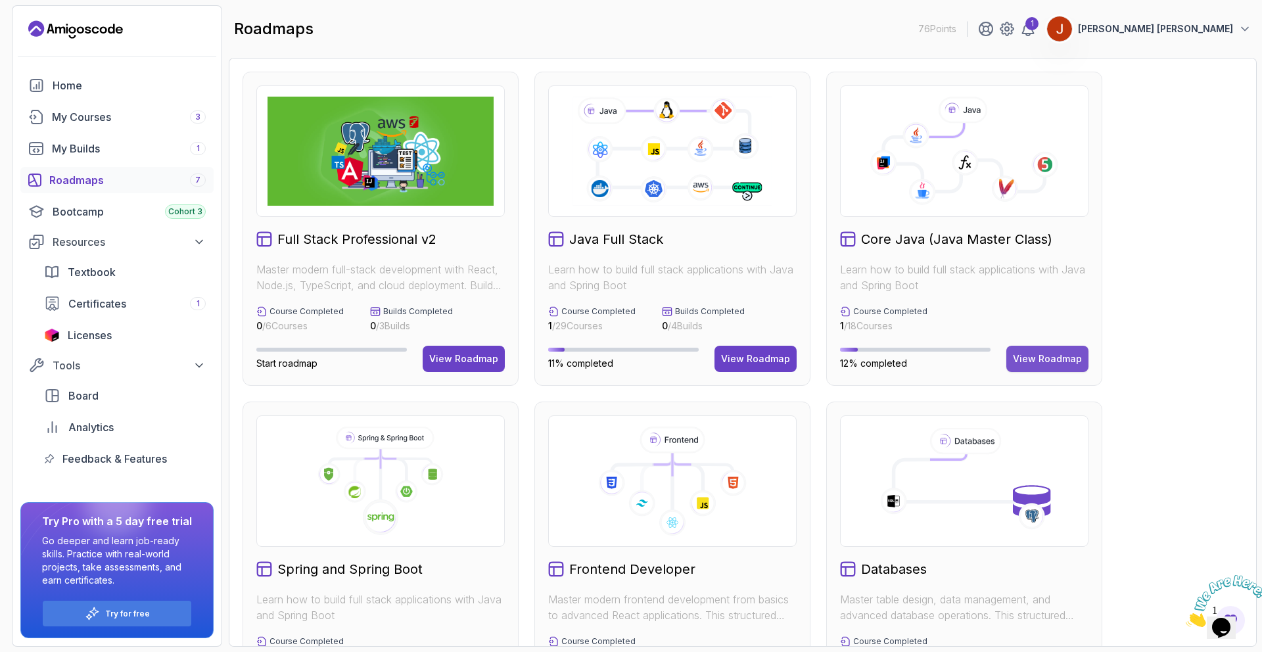
click at [1055, 357] on div "View Roadmap" at bounding box center [1047, 358] width 69 height 13
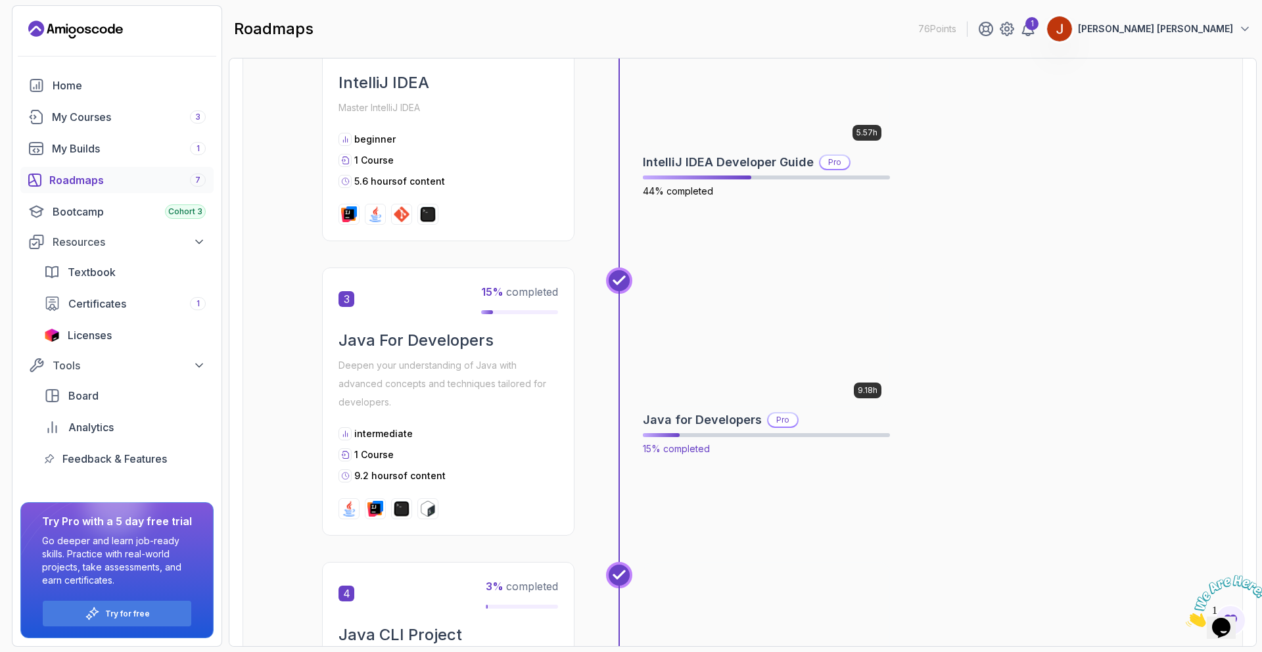
scroll to position [589, 0]
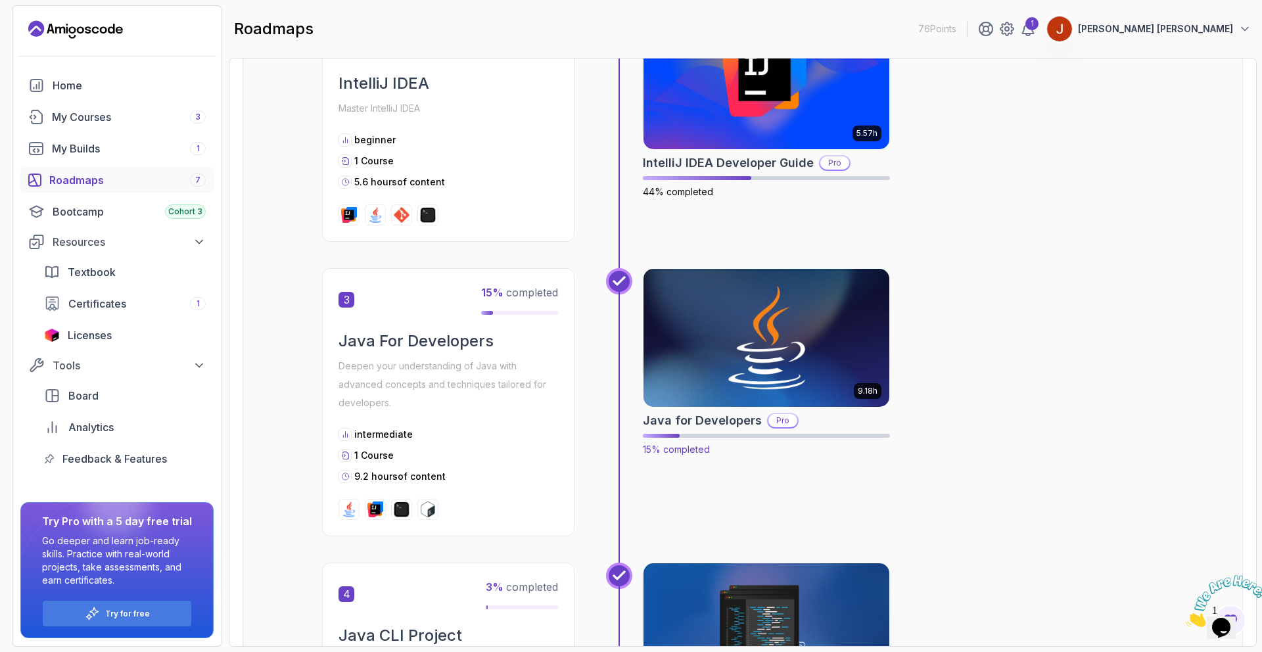
click at [706, 319] on img at bounding box center [766, 337] width 258 height 145
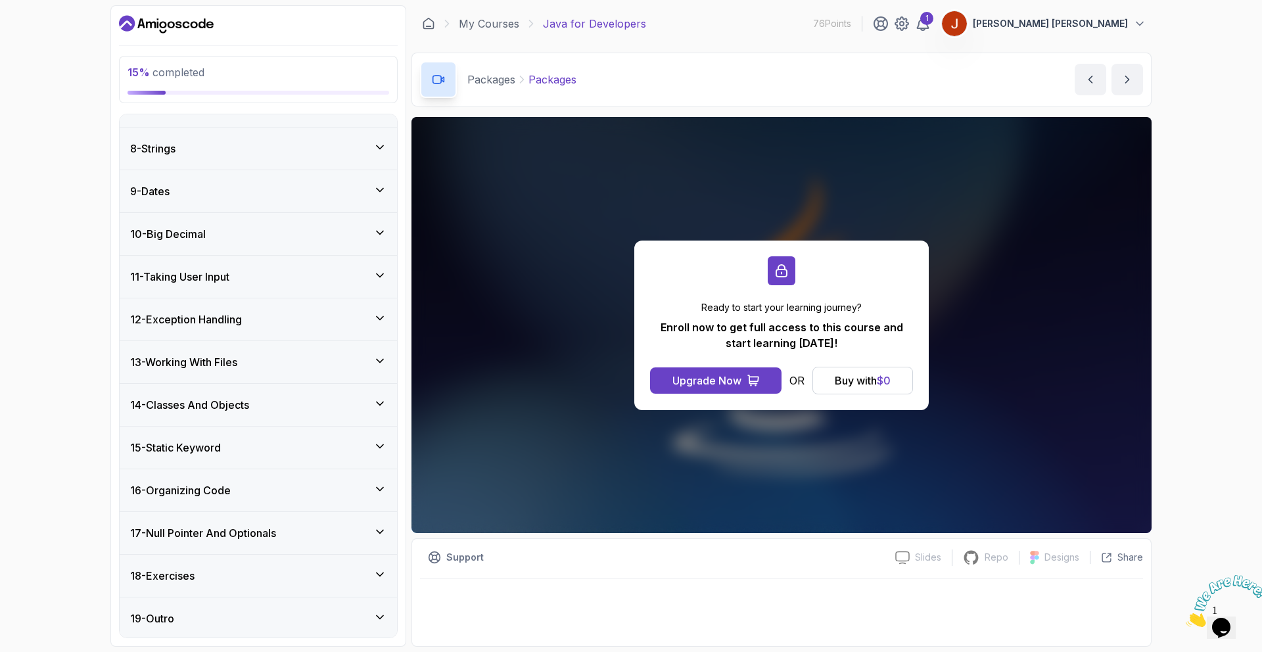
scroll to position [729, 0]
click at [1118, 29] on p "[PERSON_NAME] [PERSON_NAME]" at bounding box center [1049, 23] width 155 height 13
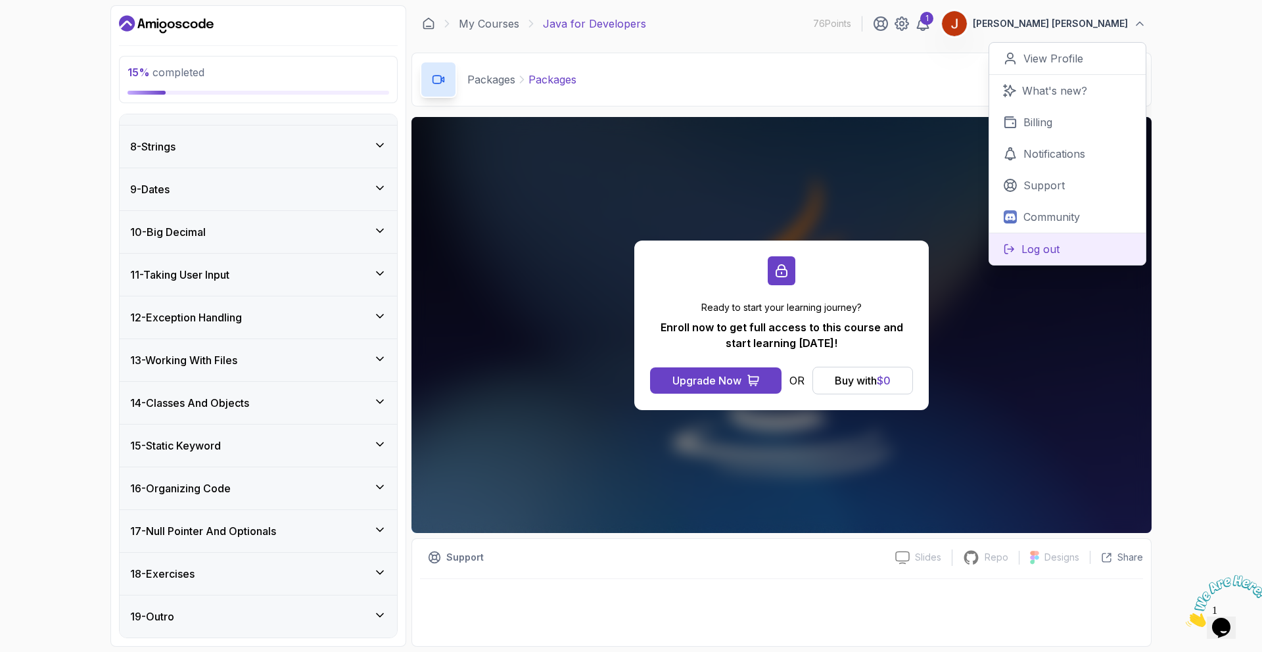
click at [1033, 242] on p "Log out" at bounding box center [1040, 249] width 38 height 16
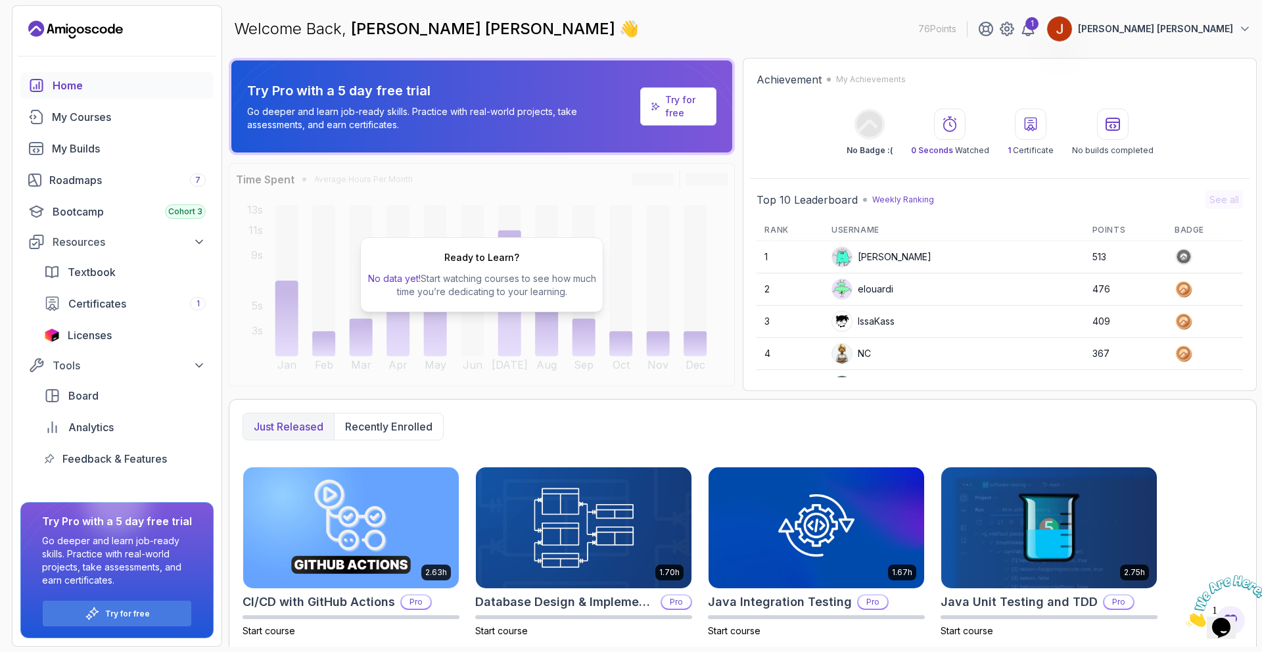
click at [1196, 36] on button "[PERSON_NAME] [PERSON_NAME]" at bounding box center [1148, 29] width 205 height 26
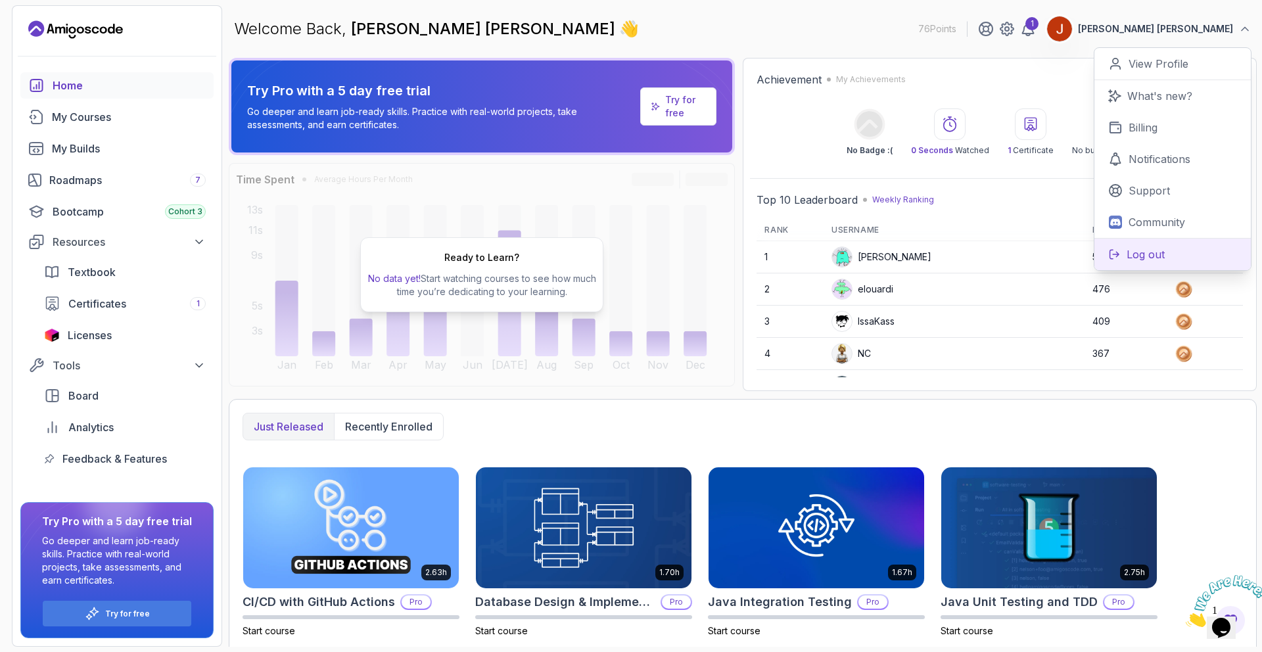
click at [1149, 245] on button "Log out" at bounding box center [1172, 254] width 156 height 32
click at [1124, 250] on button "Log out" at bounding box center [1172, 254] width 156 height 32
click at [1133, 255] on p "Log out" at bounding box center [1145, 254] width 38 height 16
click at [1166, 29] on p "[PERSON_NAME] [PERSON_NAME]" at bounding box center [1155, 28] width 155 height 13
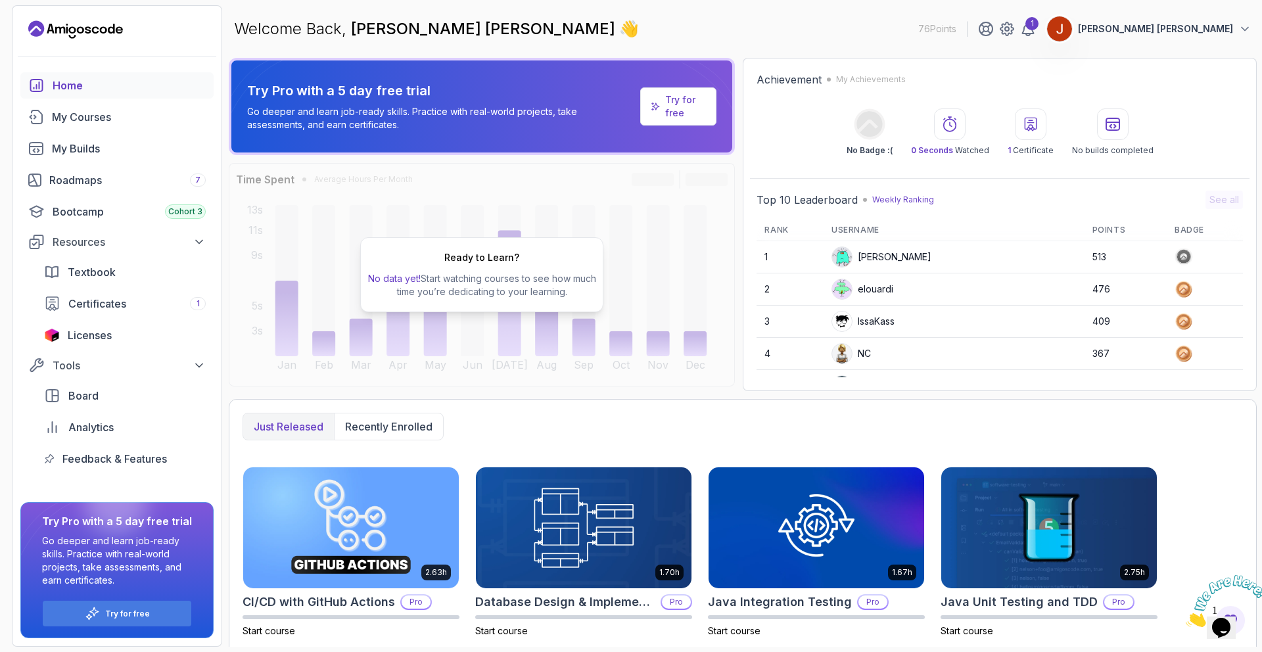
click at [1168, 27] on p "[PERSON_NAME] [PERSON_NAME]" at bounding box center [1155, 28] width 155 height 13
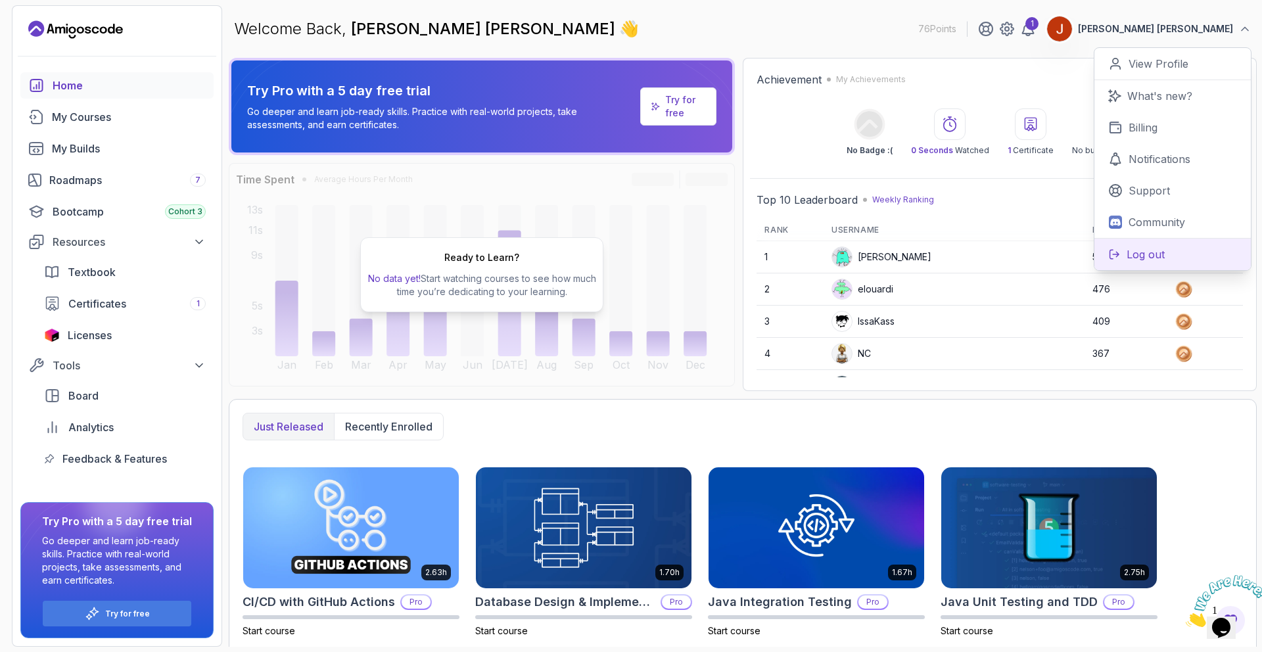
click at [1155, 248] on p "Log out" at bounding box center [1145, 254] width 38 height 16
click at [1154, 249] on p "Log out" at bounding box center [1145, 254] width 38 height 16
click at [1151, 251] on p "Log out" at bounding box center [1145, 254] width 38 height 16
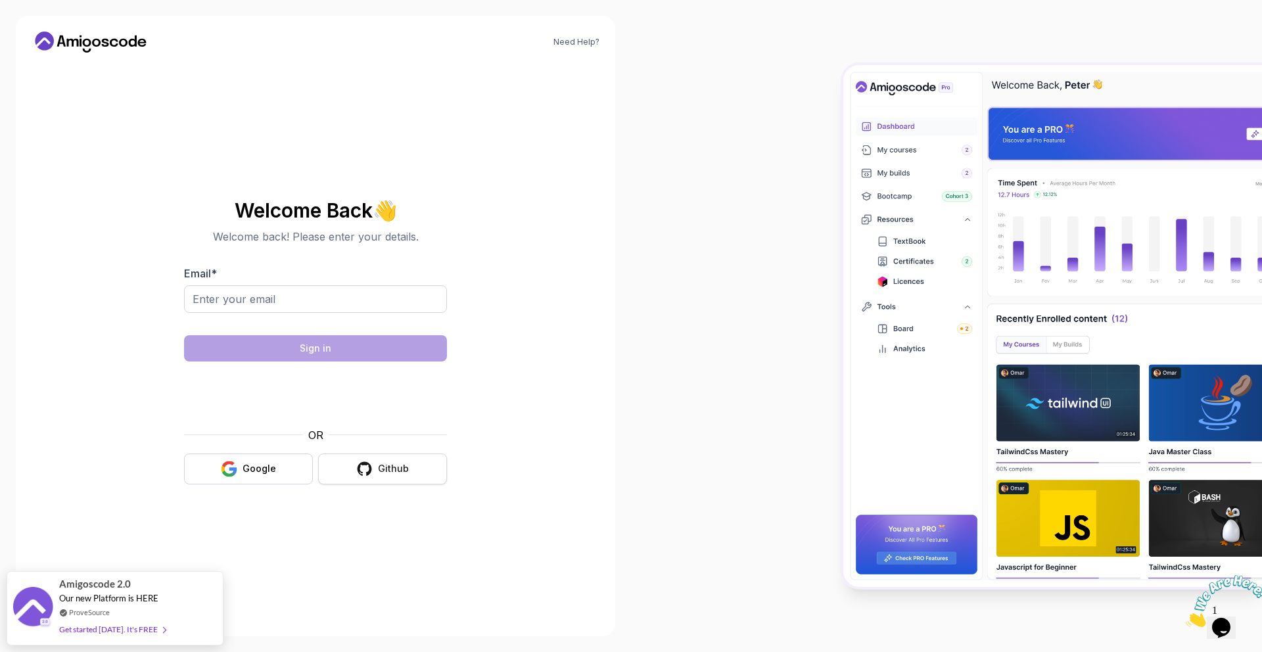
click at [365, 463] on icon "button" at bounding box center [364, 468] width 14 height 14
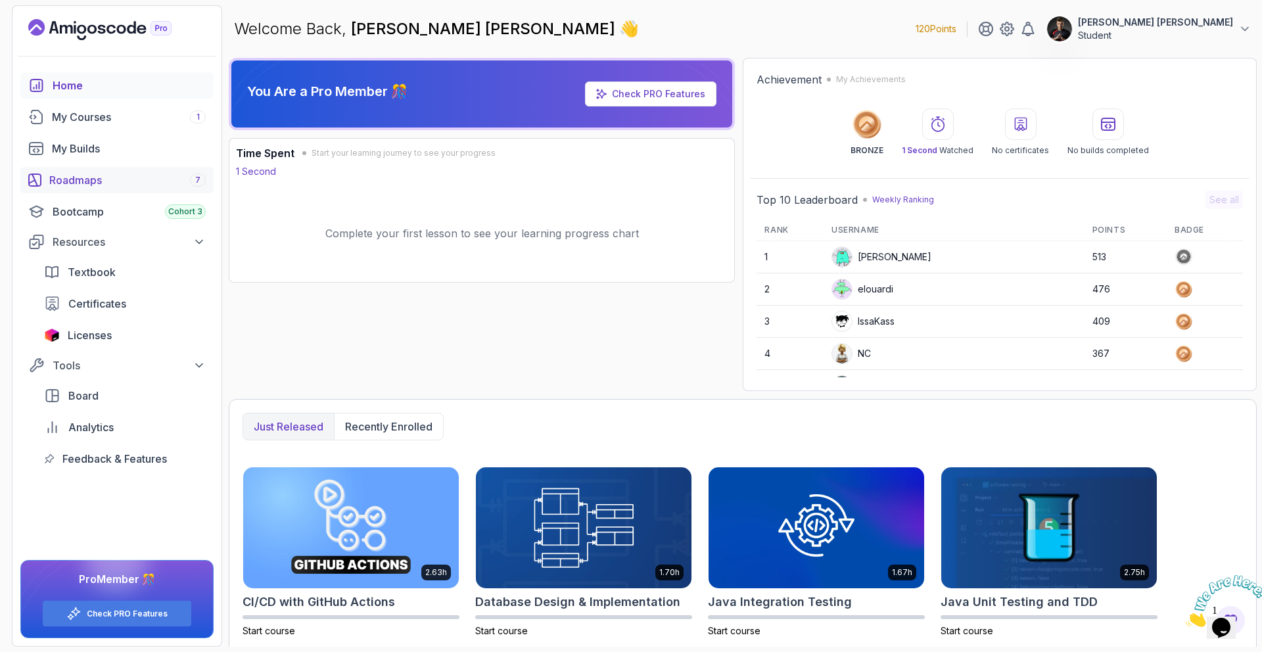
click at [85, 189] on link "Roadmaps 7" at bounding box center [116, 180] width 193 height 26
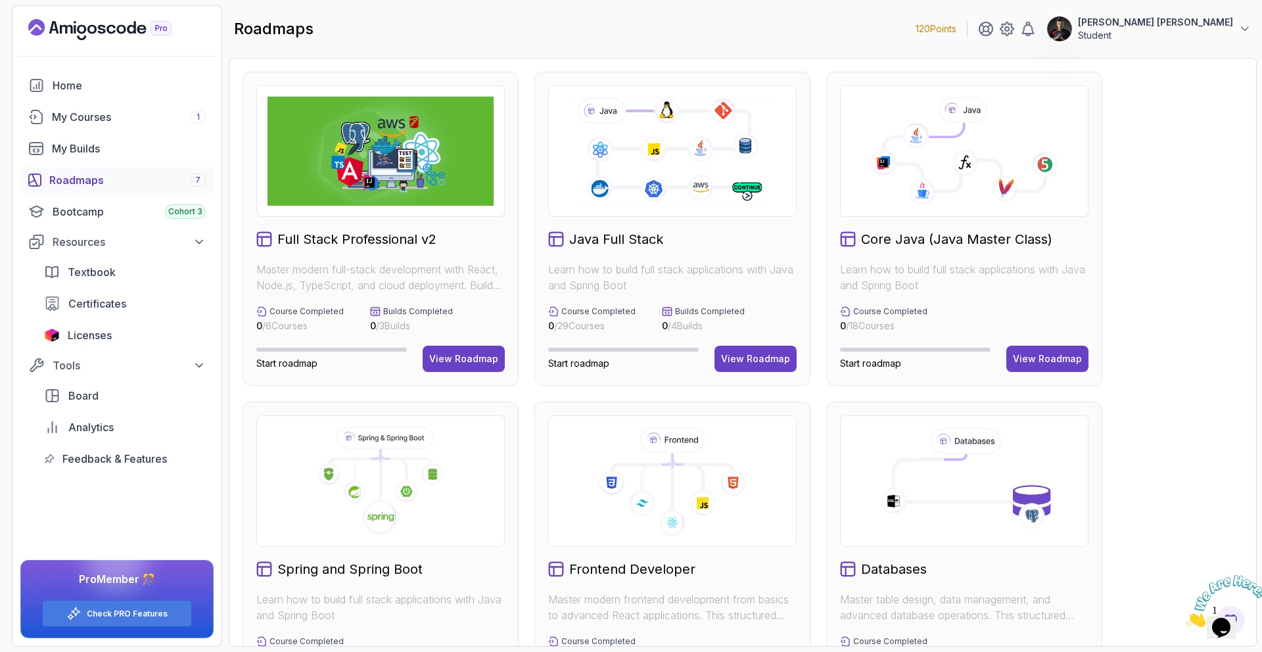
click at [932, 247] on h2 "Core Java (Java Master Class)" at bounding box center [956, 239] width 191 height 18
click at [945, 239] on h2 "Core Java (Java Master Class)" at bounding box center [956, 239] width 191 height 18
click at [1049, 351] on button "View Roadmap" at bounding box center [1047, 359] width 82 height 26
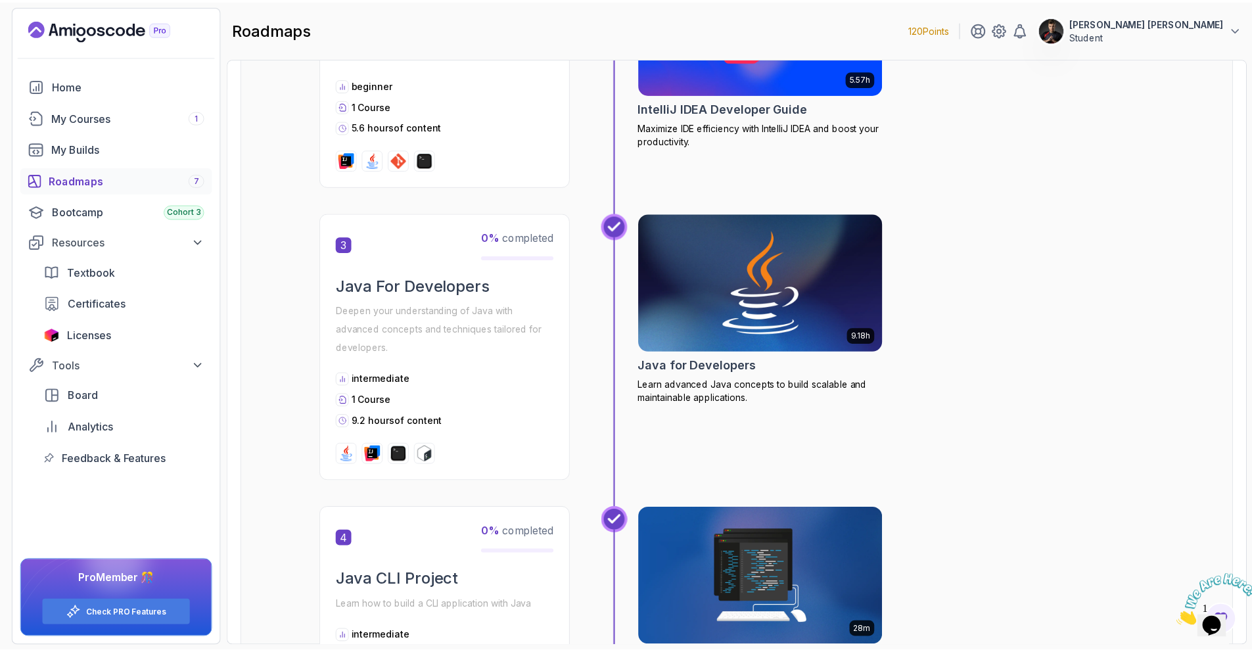
scroll to position [680, 0]
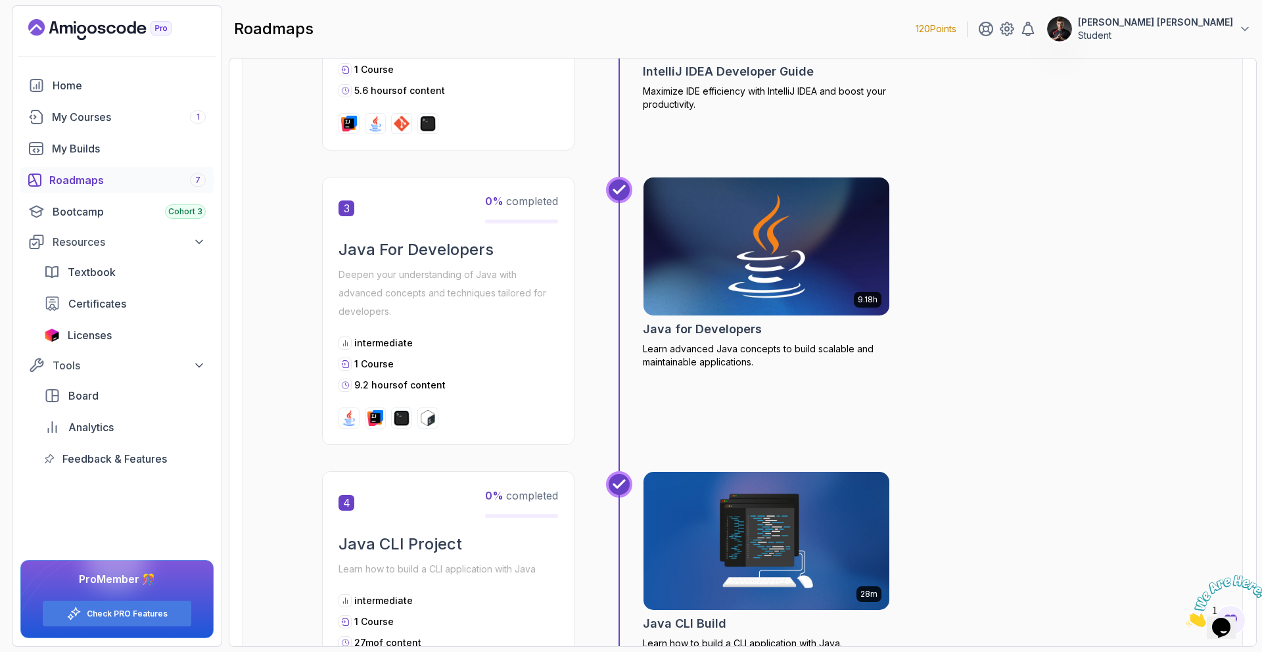
click at [724, 269] on img at bounding box center [766, 246] width 258 height 145
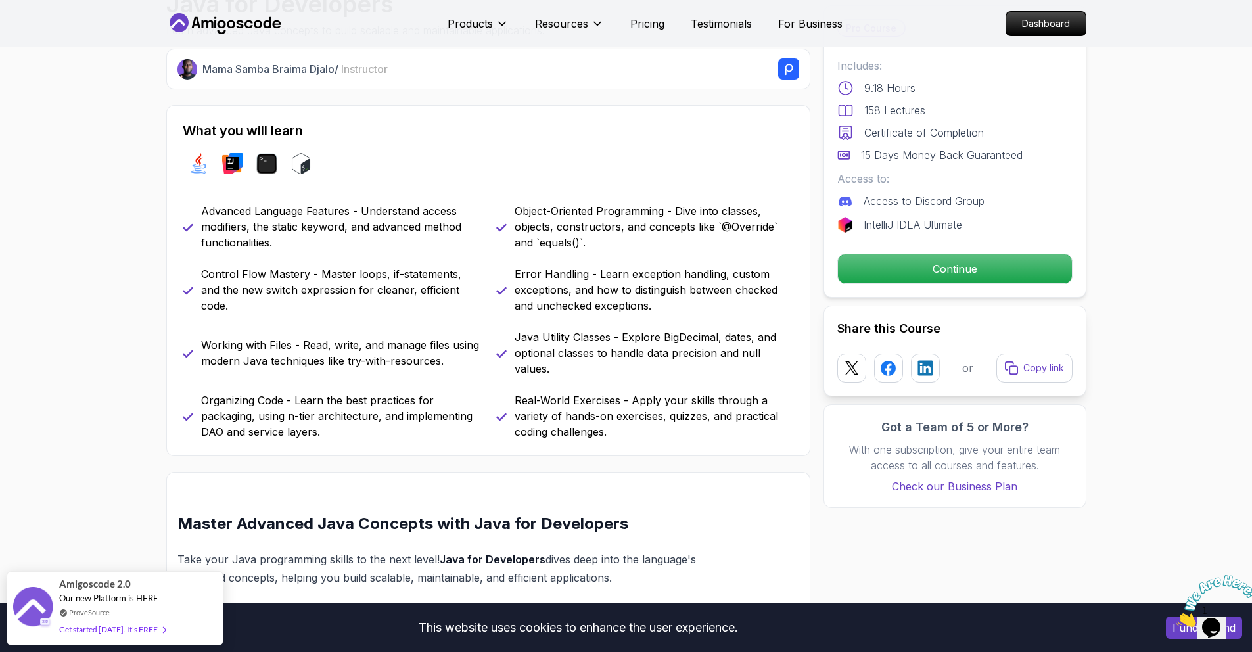
scroll to position [520, 0]
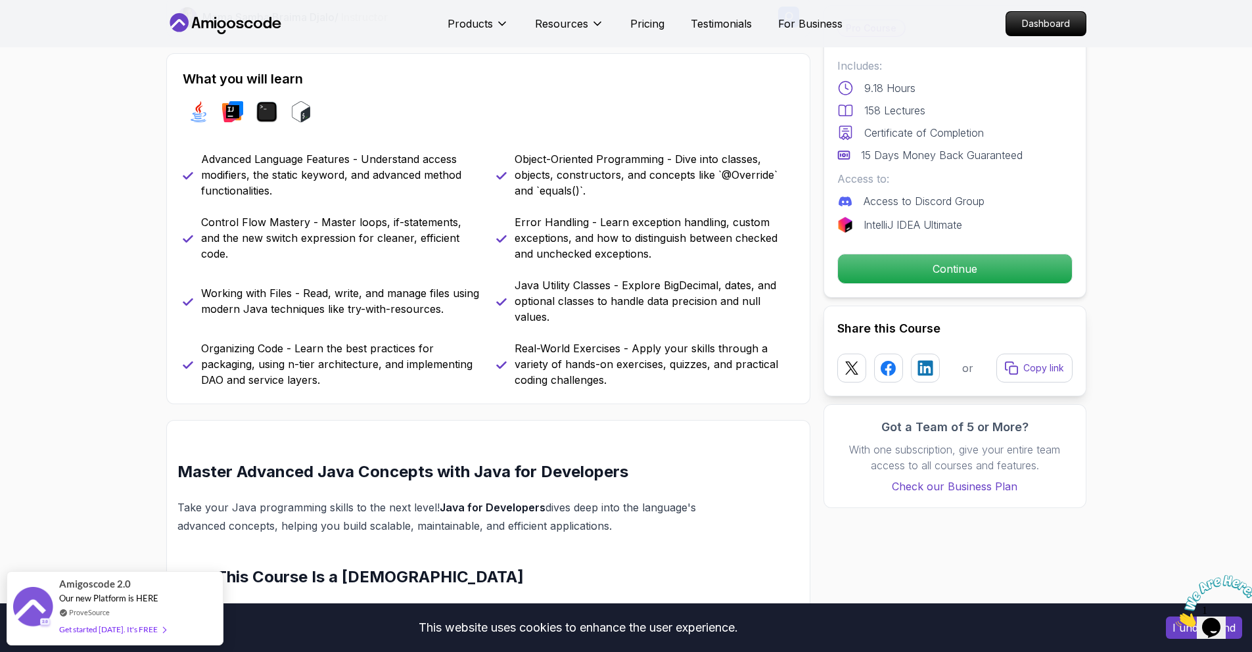
click at [1007, 286] on div "Pro Course Includes: 9.18 Hours 158 Lectures Certificate of Completion 15 Days …" at bounding box center [954, 151] width 263 height 292
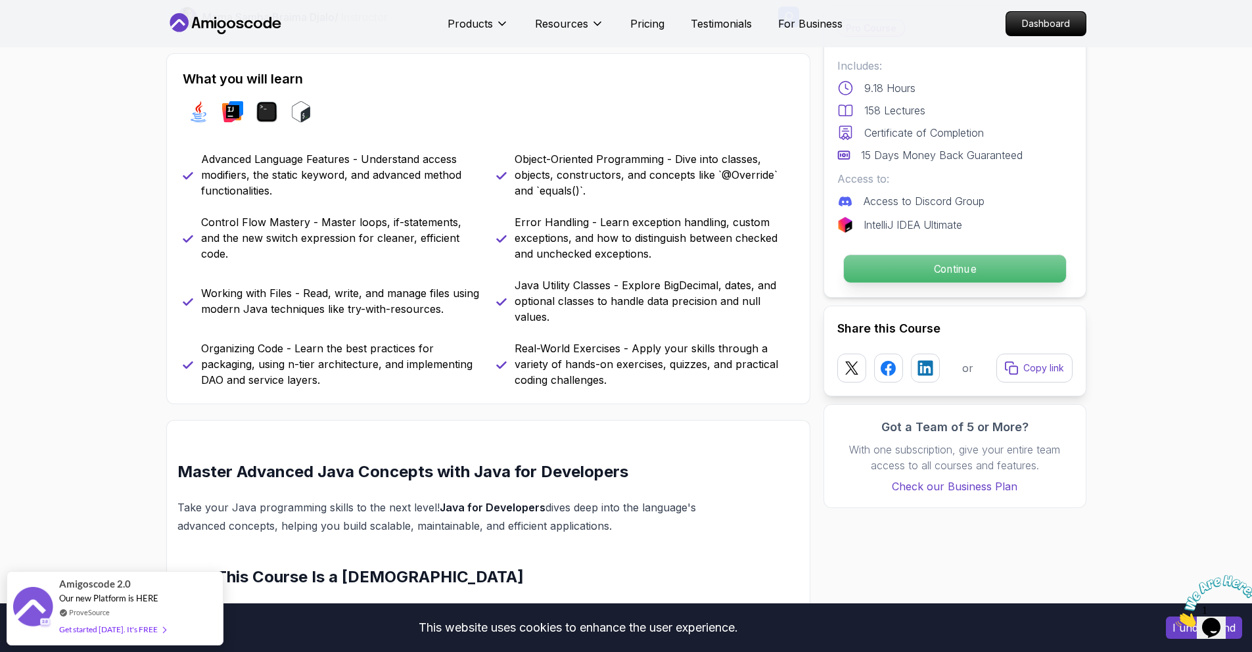
click at [1003, 271] on p "Continue" at bounding box center [954, 269] width 222 height 28
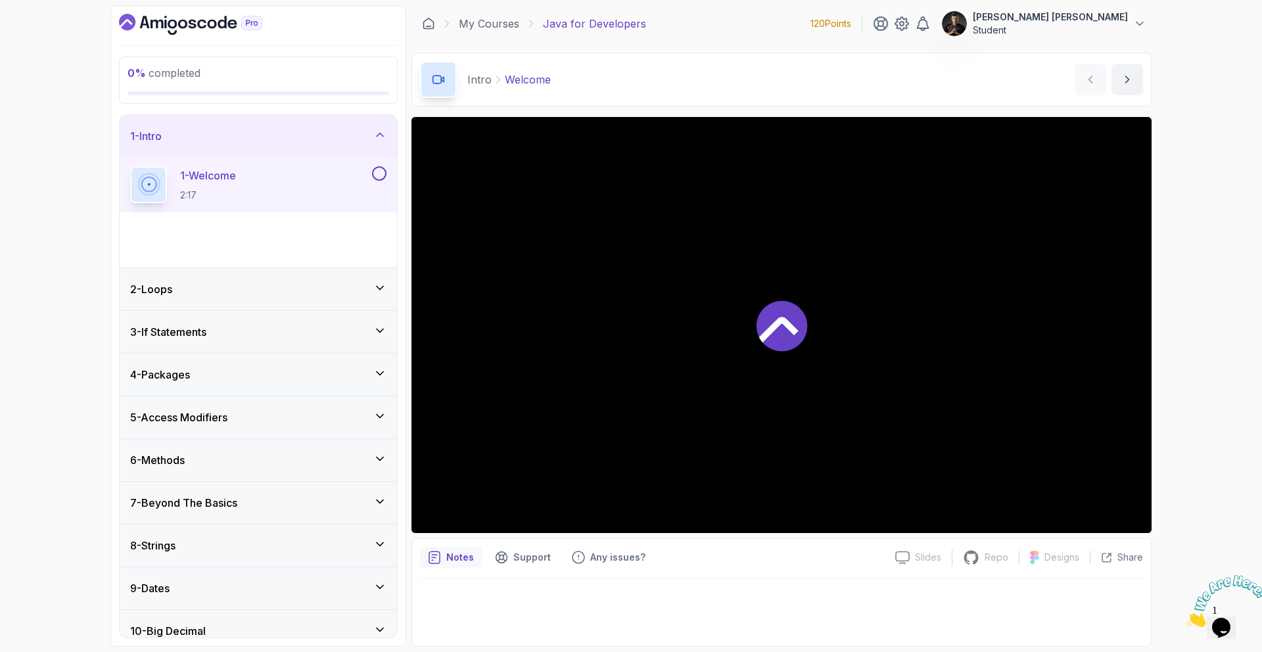
drag, startPoint x: 1248, startPoint y: 572, endPoint x: 2403, endPoint y: 1132, distance: 1283.0
click at [1185, 618] on icon "Close" at bounding box center [1185, 623] width 0 height 11
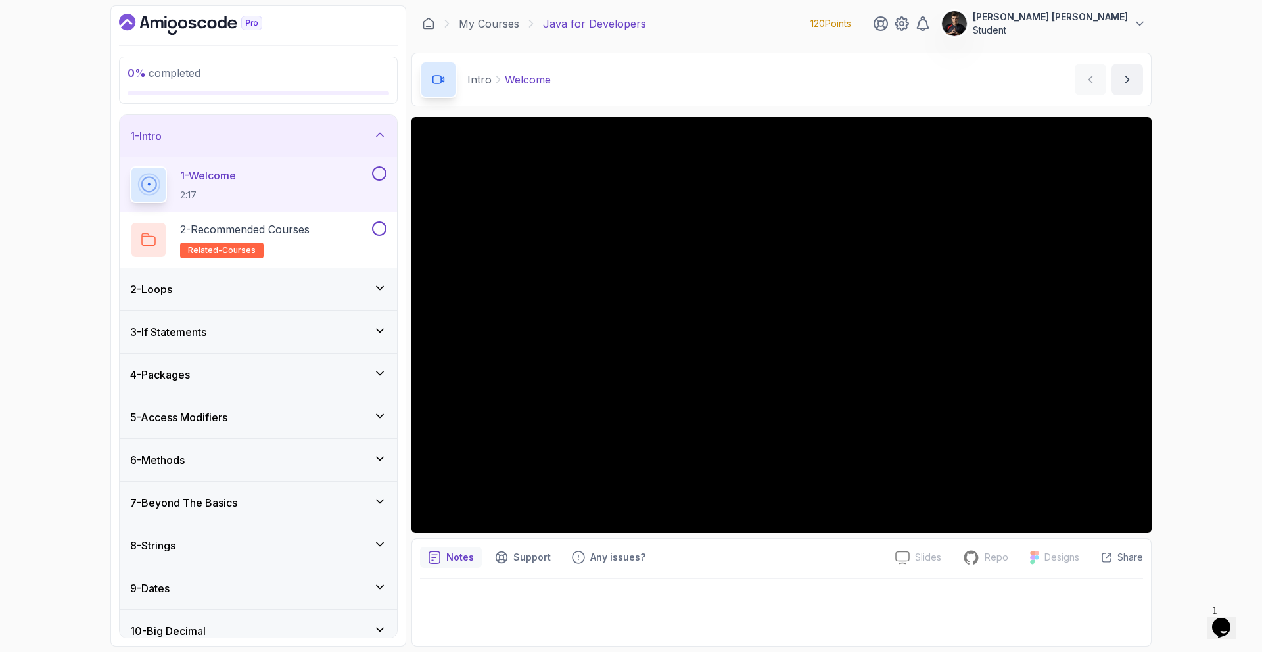
click at [378, 177] on button at bounding box center [379, 173] width 14 height 14
click at [380, 229] on button at bounding box center [379, 228] width 14 height 14
click at [380, 281] on icon at bounding box center [379, 287] width 13 height 13
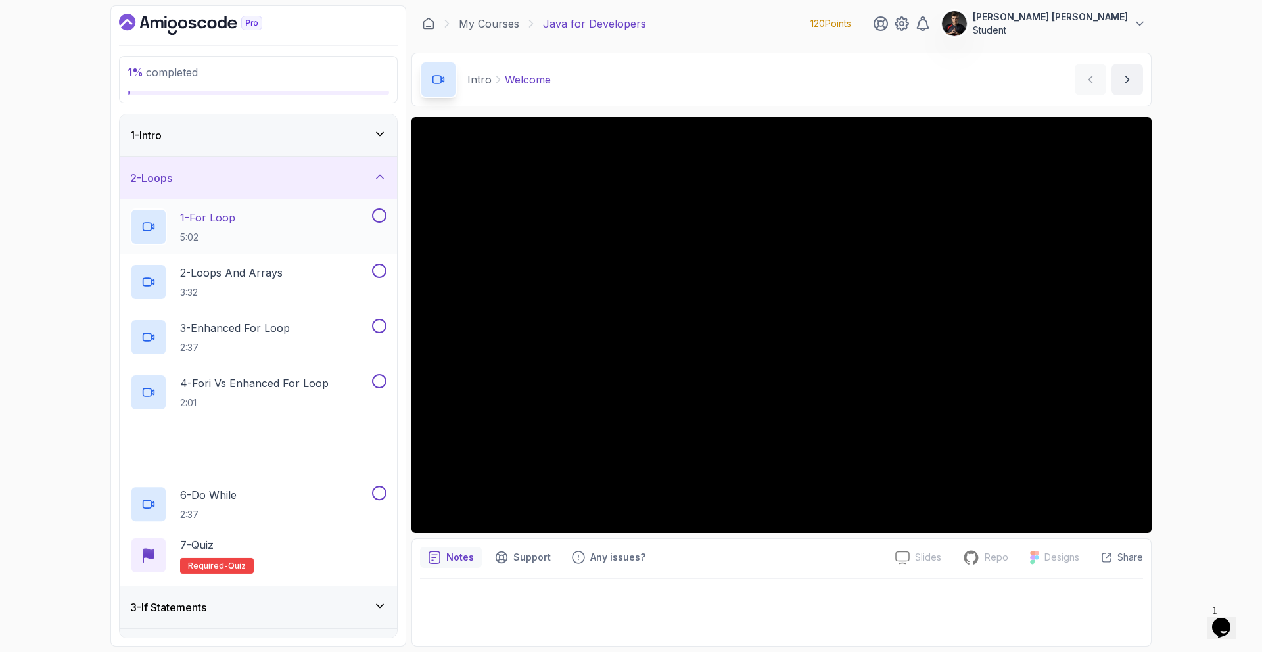
click at [378, 214] on button at bounding box center [379, 215] width 14 height 14
click at [380, 273] on button at bounding box center [379, 270] width 14 height 14
click at [382, 330] on button at bounding box center [379, 326] width 14 height 14
click at [381, 383] on button at bounding box center [379, 381] width 14 height 14
drag, startPoint x: 375, startPoint y: 425, endPoint x: 379, endPoint y: 432, distance: 8.2
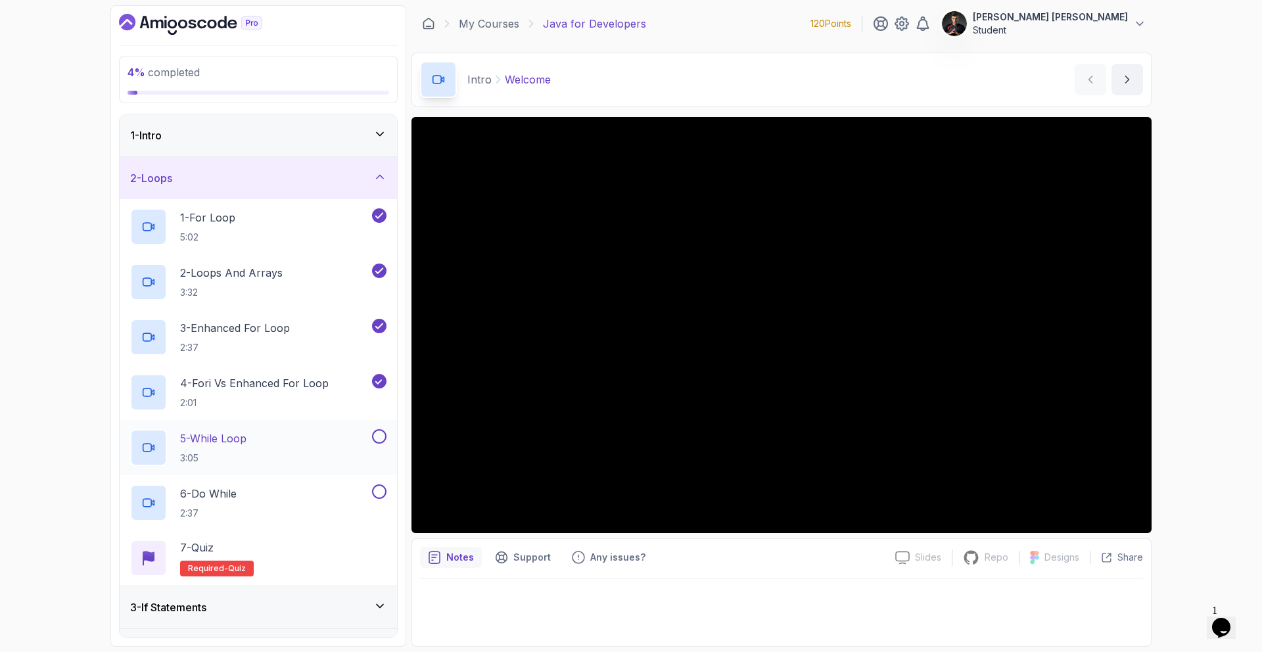
click at [375, 425] on div "5 - While Loop 3:05" at bounding box center [258, 447] width 277 height 55
drag, startPoint x: 381, startPoint y: 441, endPoint x: 384, endPoint y: 468, distance: 27.7
click at [381, 442] on button at bounding box center [379, 436] width 14 height 14
drag, startPoint x: 379, startPoint y: 486, endPoint x: 413, endPoint y: 498, distance: 36.2
click at [379, 486] on button at bounding box center [379, 491] width 14 height 14
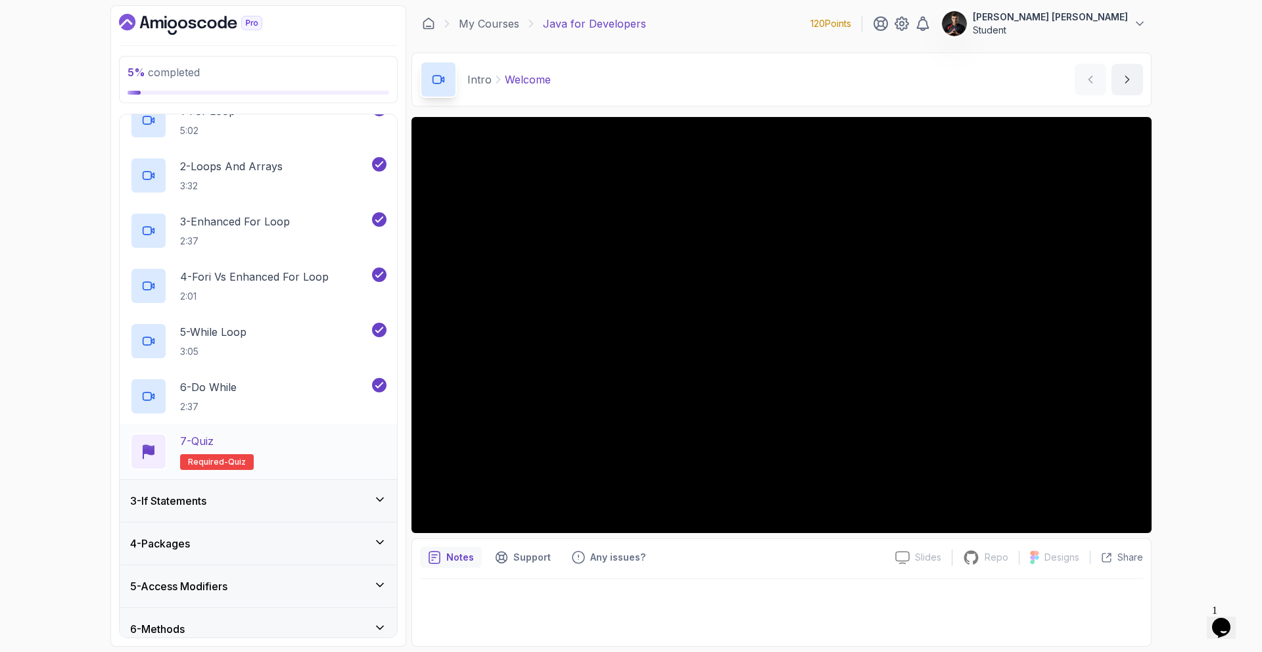
click at [279, 457] on div "7 - Quiz Required- quiz" at bounding box center [258, 451] width 256 height 37
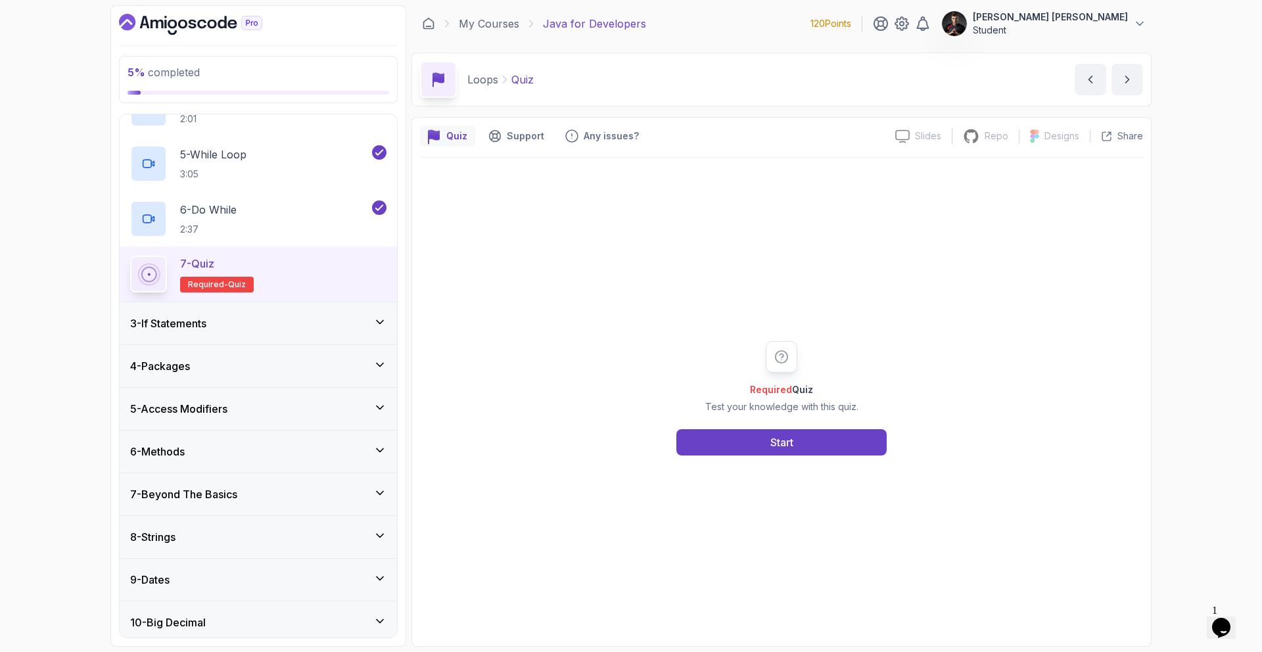
scroll to position [285, 0]
click at [761, 411] on p "Test your knowledge with this quiz." at bounding box center [781, 406] width 153 height 13
click at [747, 432] on button "Start" at bounding box center [781, 442] width 210 height 26
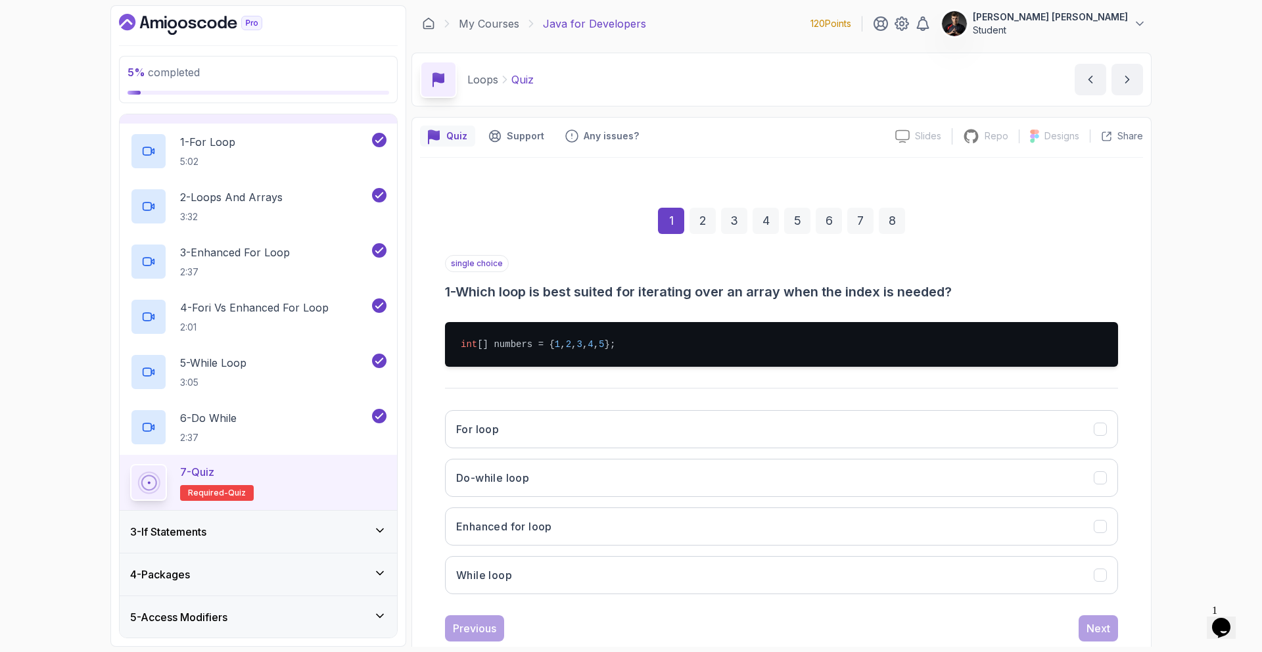
scroll to position [32, 0]
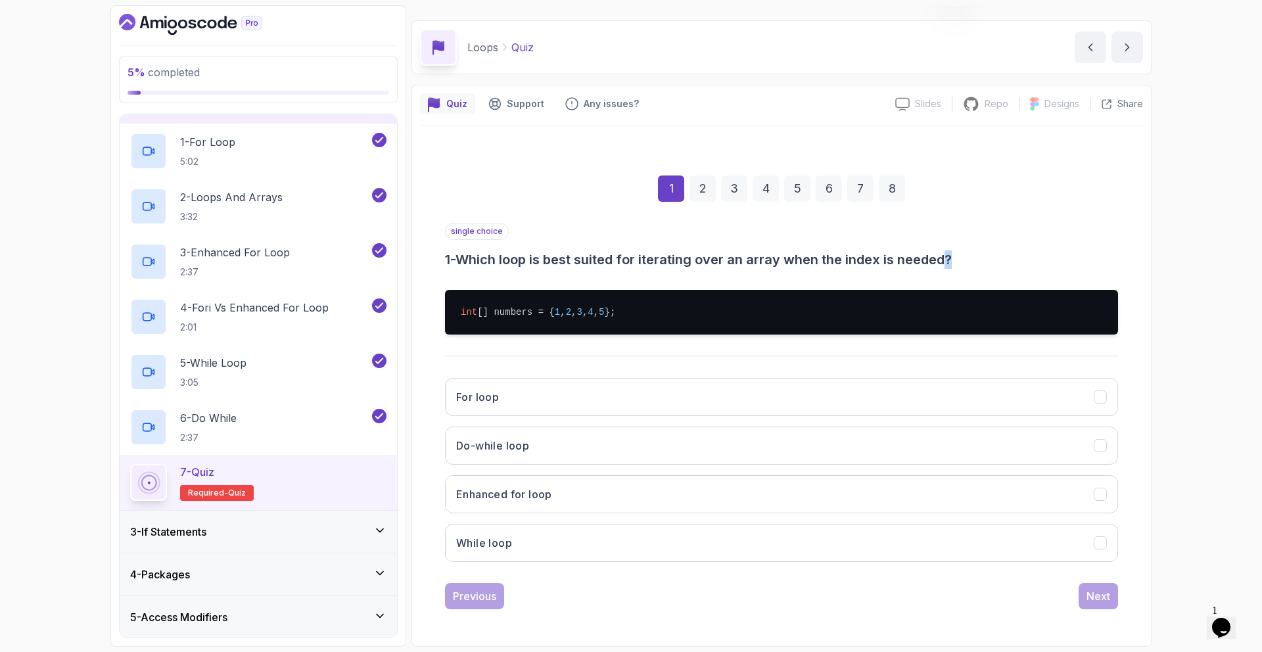
drag, startPoint x: 603, startPoint y: 273, endPoint x: 948, endPoint y: 251, distance: 345.6
click at [948, 251] on div "single choice 1 - Which loop is best suited for iterating over an array when th…" at bounding box center [781, 398] width 673 height 350
click at [959, 256] on h3 "1 - Which loop is best suited for iterating over an array when the index is nee…" at bounding box center [781, 259] width 673 height 18
click at [520, 400] on button "For loop" at bounding box center [781, 397] width 673 height 38
click at [1097, 597] on div "Next" at bounding box center [1098, 596] width 24 height 16
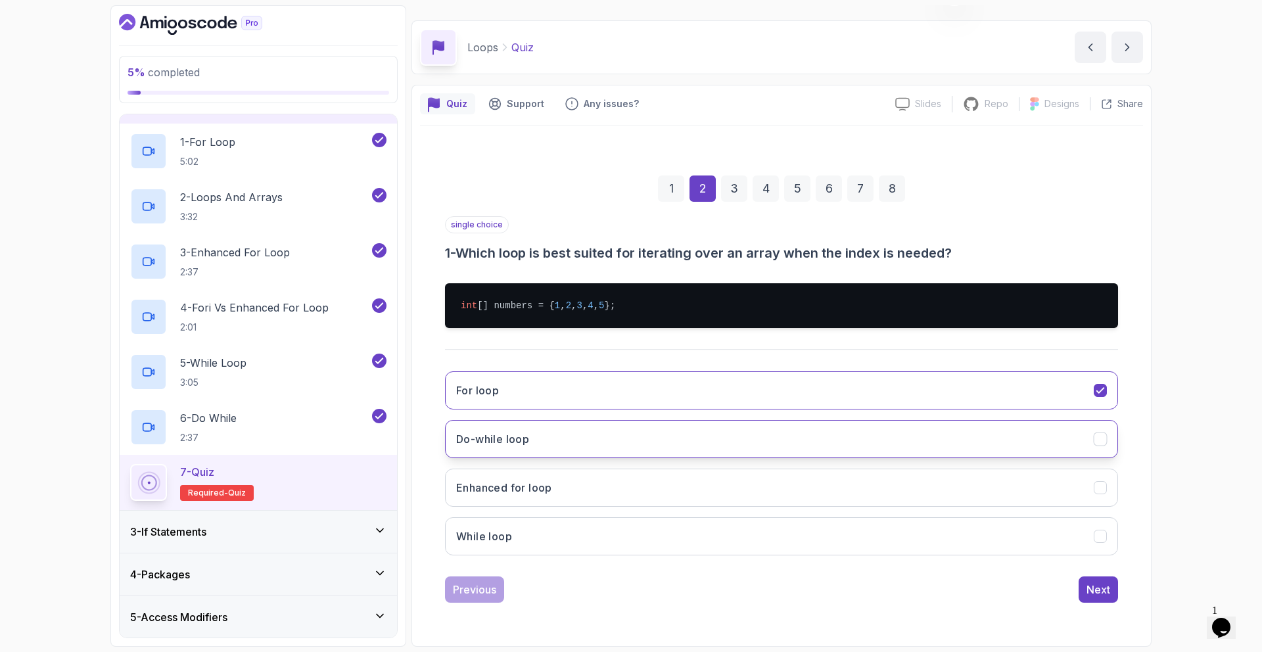
scroll to position [0, 0]
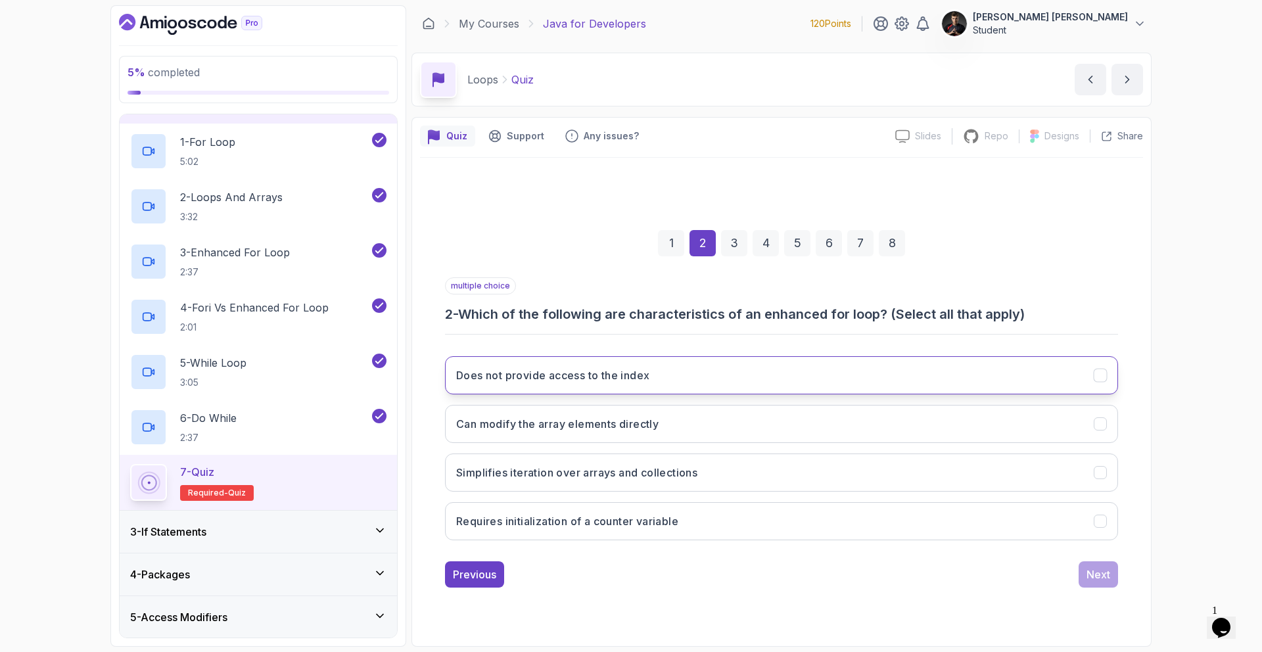
click at [545, 377] on h3 "Does not provide access to the index" at bounding box center [552, 375] width 193 height 16
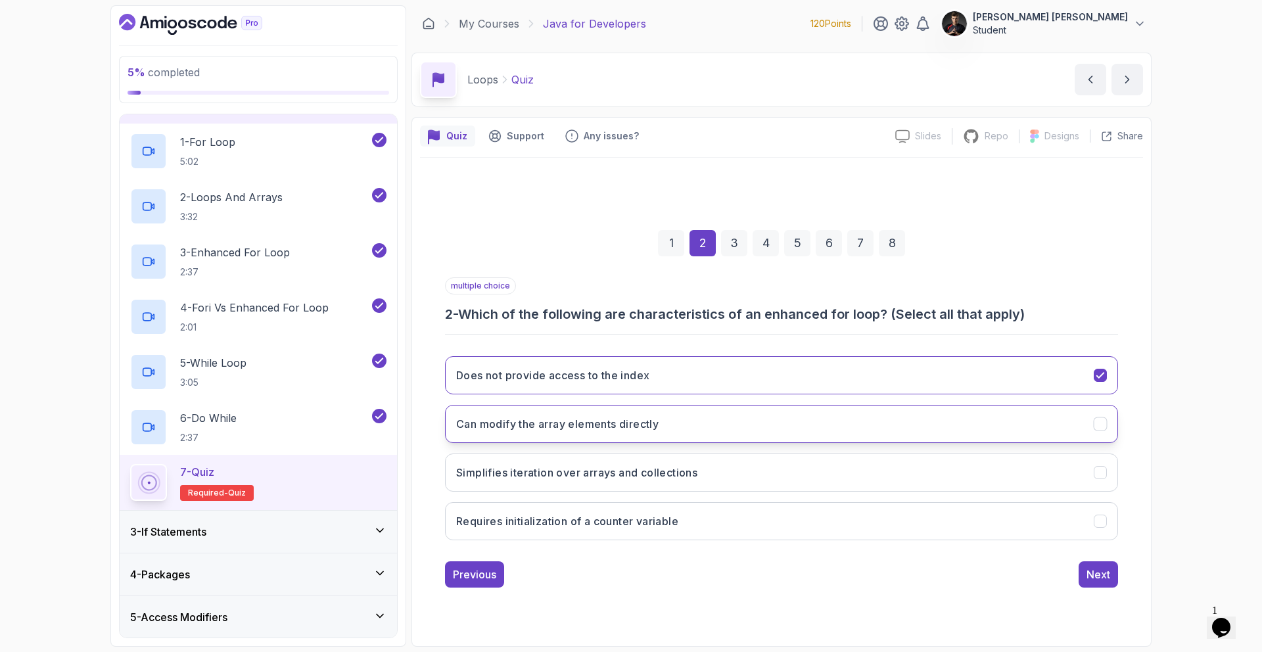
click at [589, 432] on button "Can modify the array elements directly" at bounding box center [781, 424] width 673 height 38
click at [556, 479] on h3 "Simplifies iteration over arrays and collections" at bounding box center [576, 473] width 241 height 16
click at [1099, 576] on div "Next" at bounding box center [1098, 574] width 24 height 16
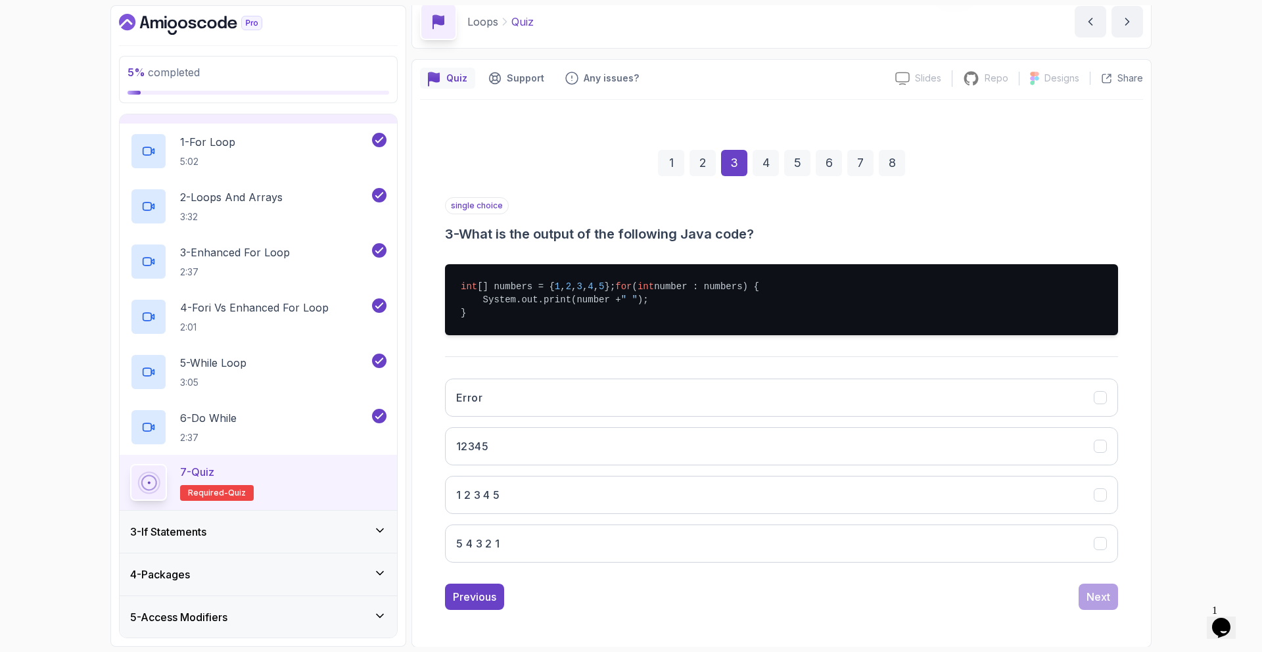
scroll to position [72, 0]
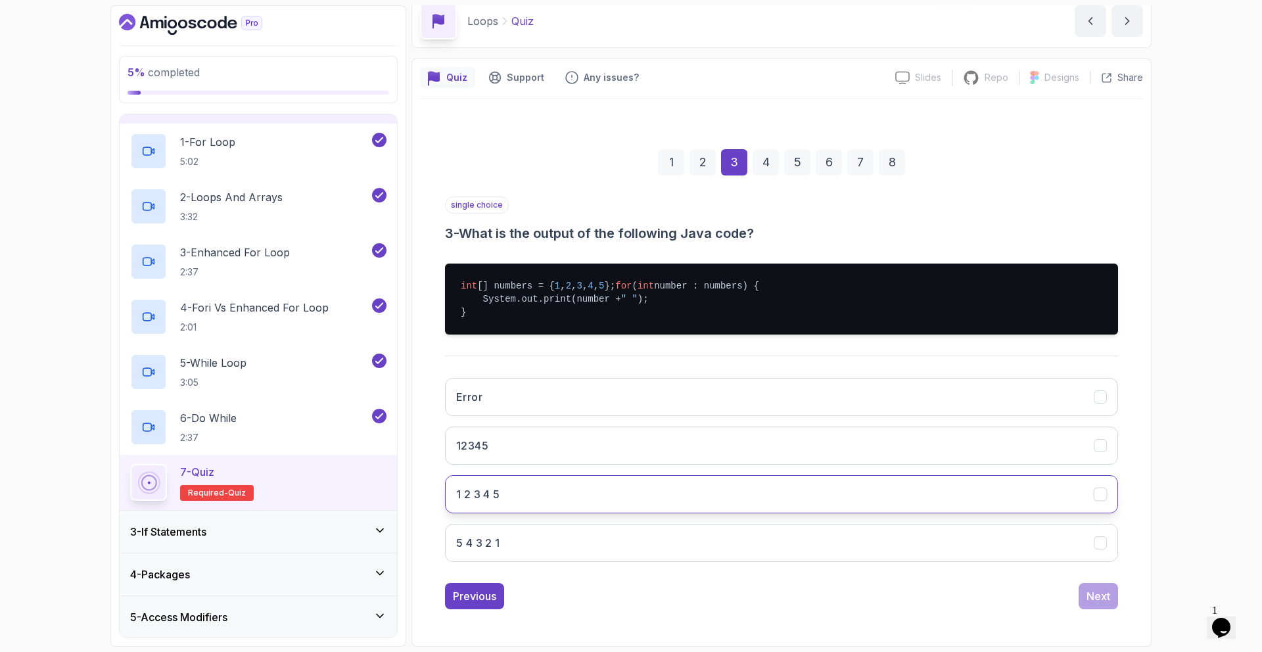
click at [484, 496] on h3 "1 2 3 4 5" at bounding box center [478, 494] width 44 height 16
click at [1093, 597] on div "Next" at bounding box center [1098, 596] width 24 height 16
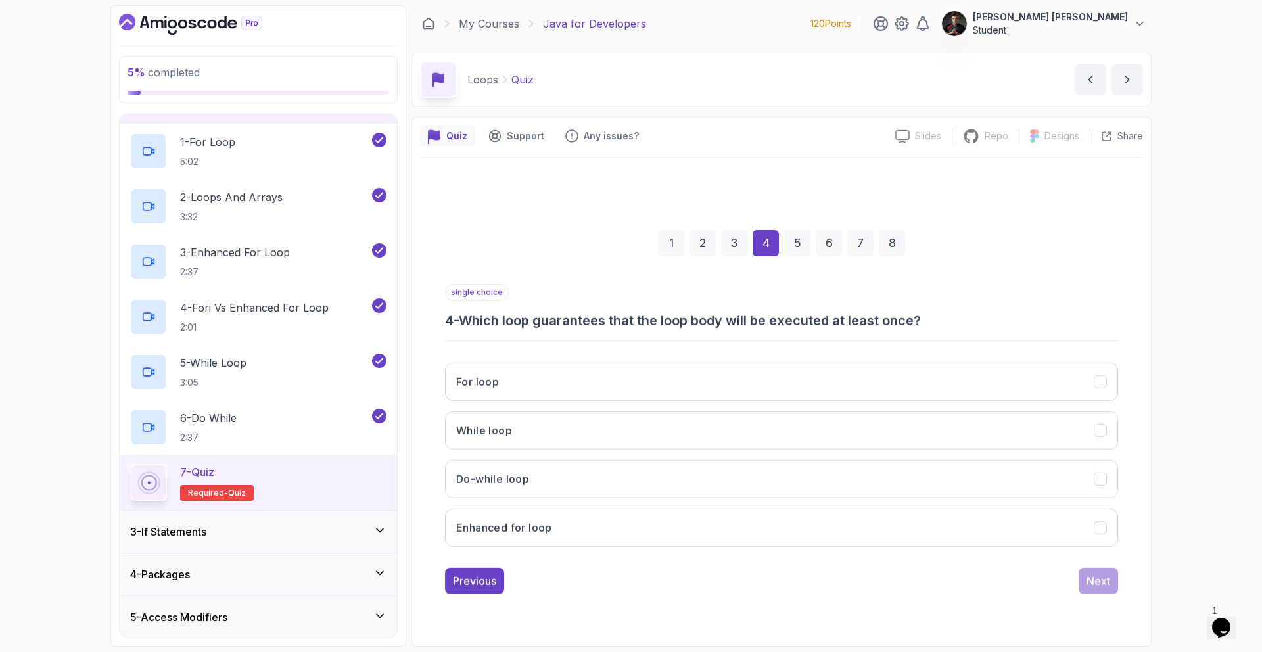
scroll to position [0, 0]
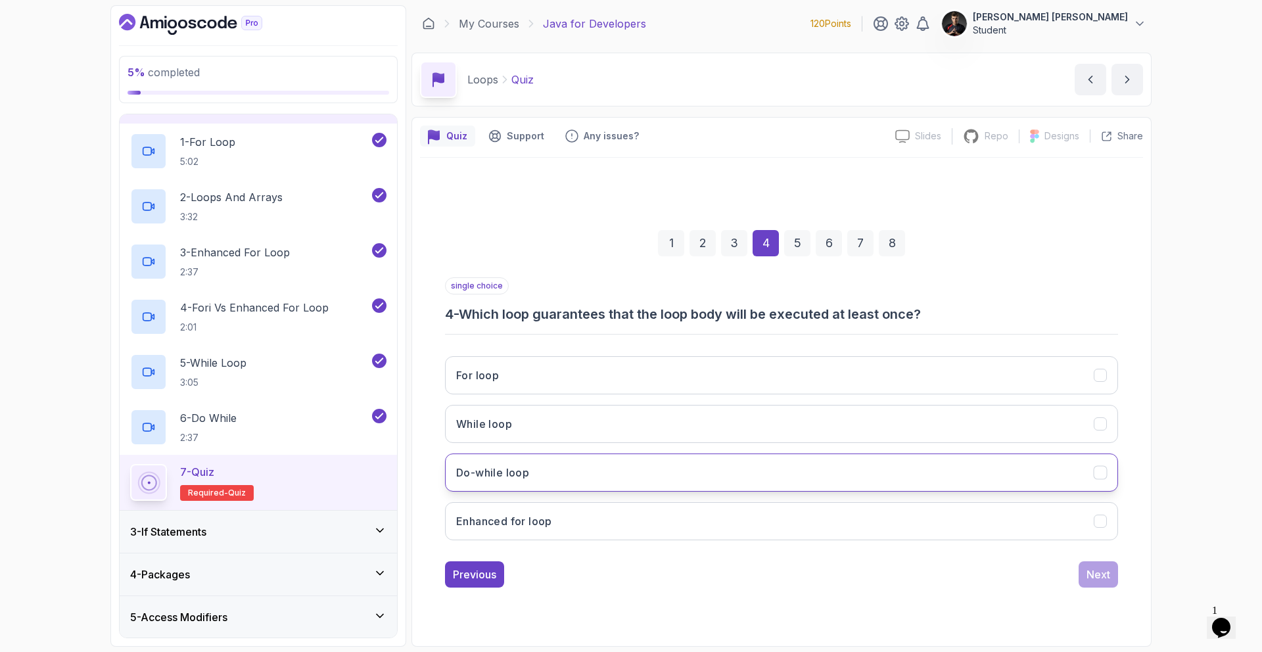
click at [535, 466] on button "Do-while loop" at bounding box center [781, 472] width 673 height 38
click at [1114, 571] on button "Next" at bounding box center [1097, 574] width 39 height 26
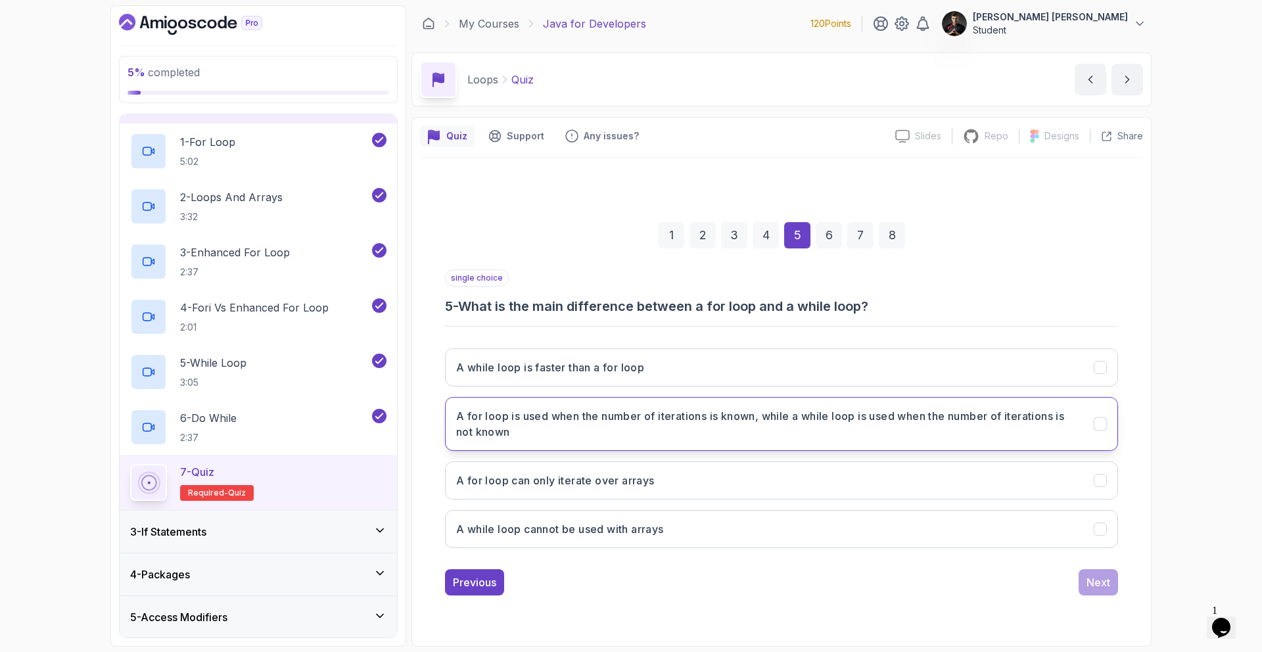
click at [545, 438] on h3 "A for loop is used when the number of iterations is known, while a while loop i…" at bounding box center [767, 424] width 622 height 32
click at [1090, 586] on div "Next" at bounding box center [1098, 582] width 24 height 16
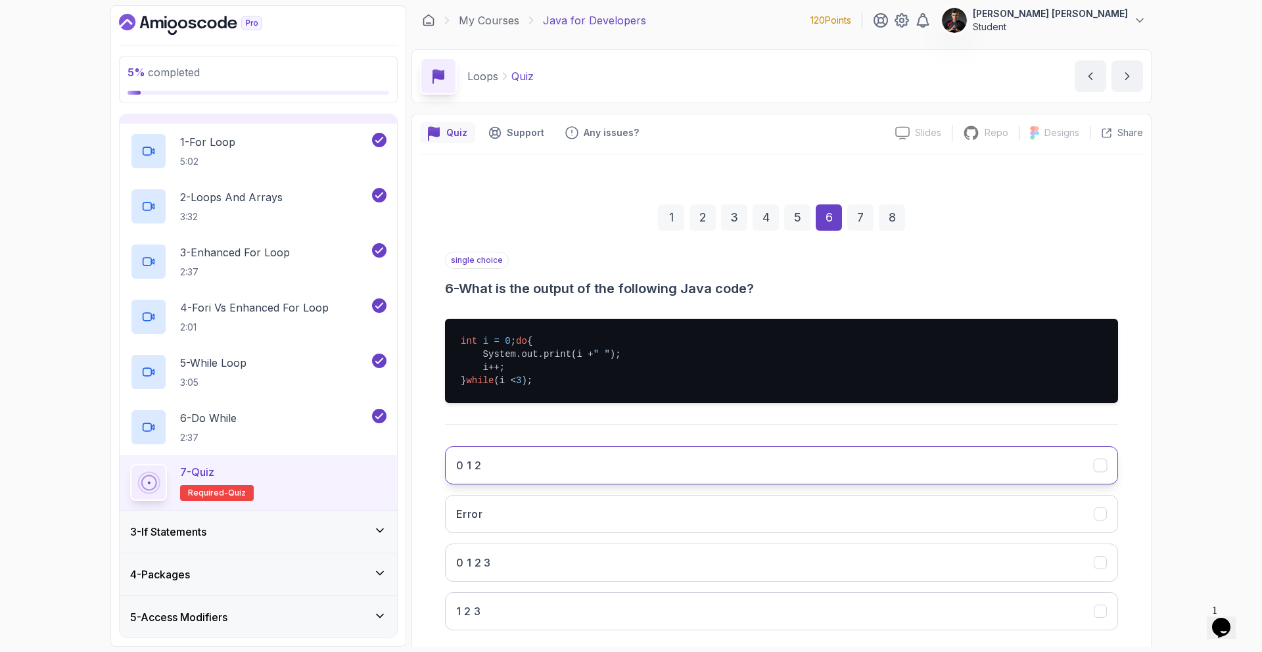
scroll to position [17, 0]
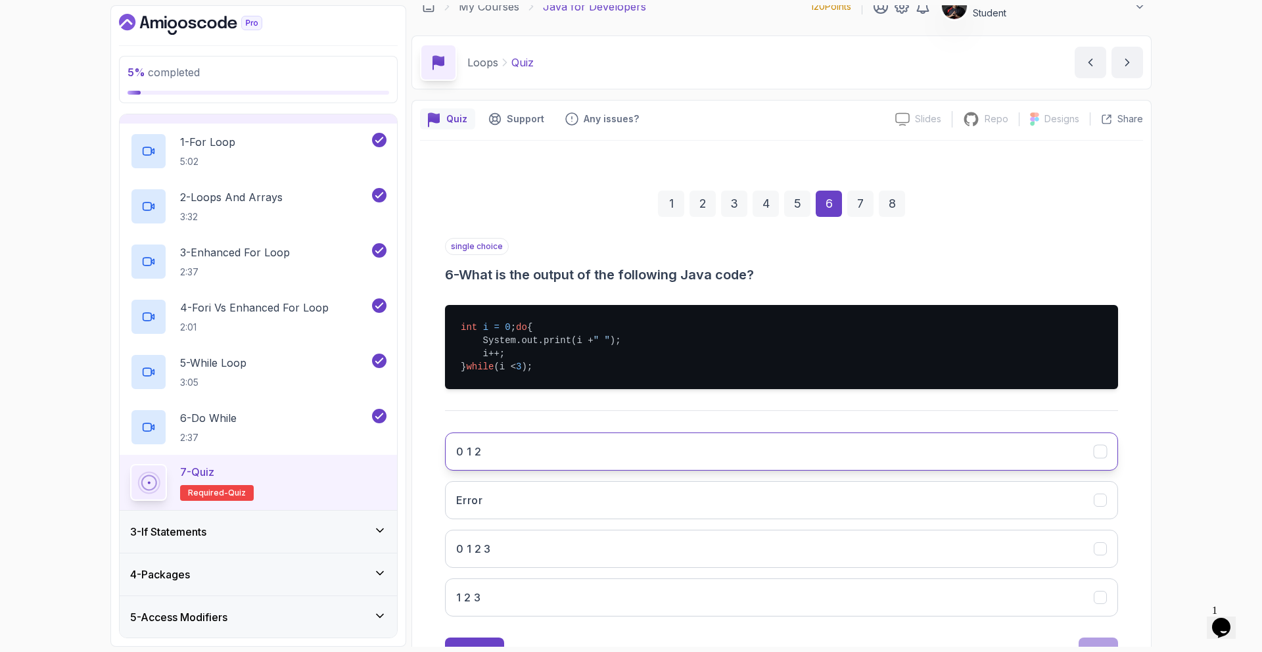
click at [500, 458] on button "0 1 2" at bounding box center [781, 451] width 673 height 38
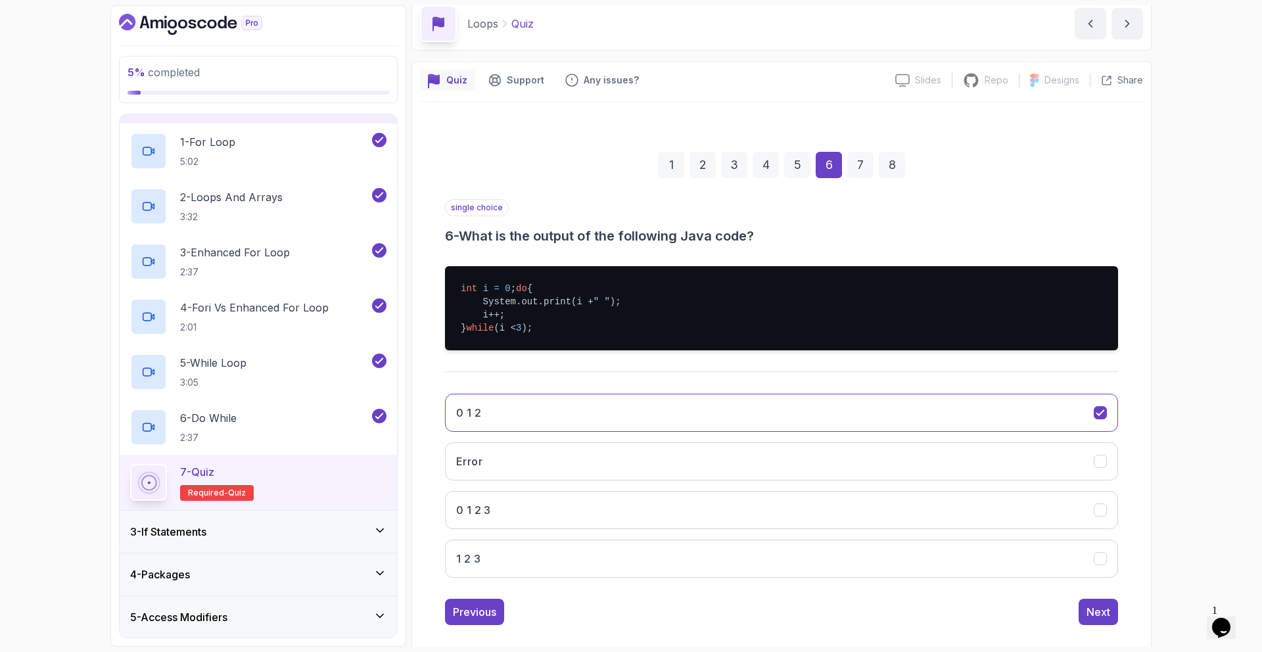
scroll to position [85, 0]
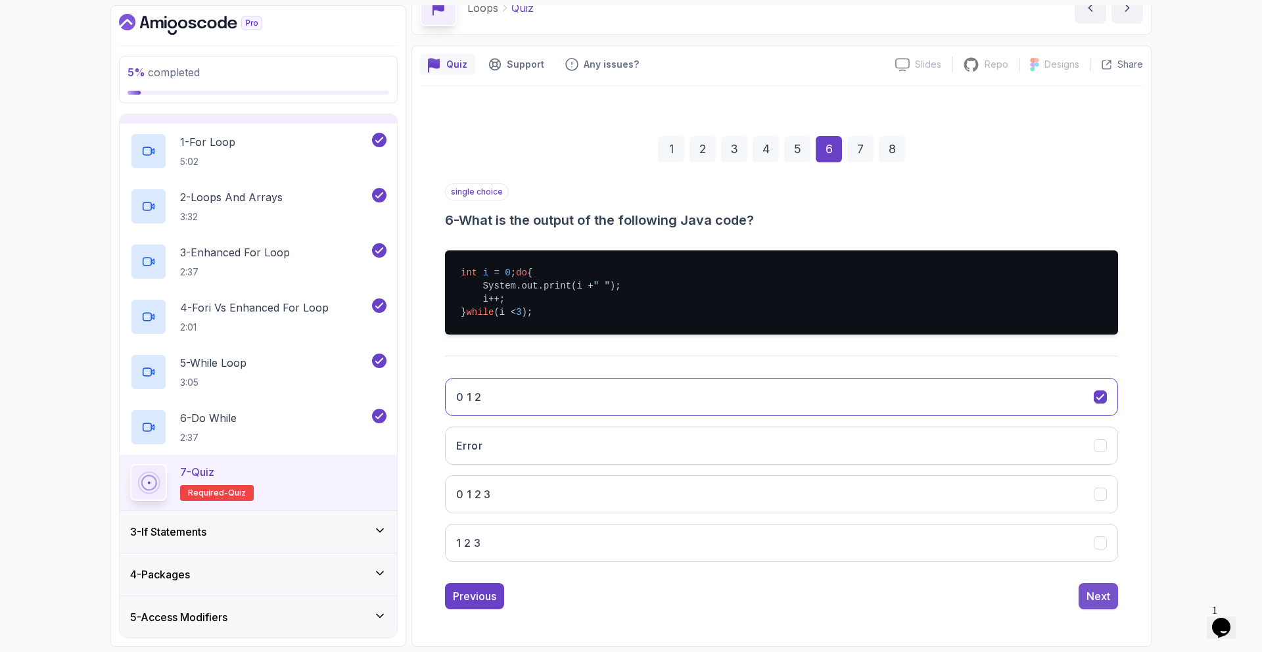
click at [1106, 593] on div "Next" at bounding box center [1098, 596] width 24 height 16
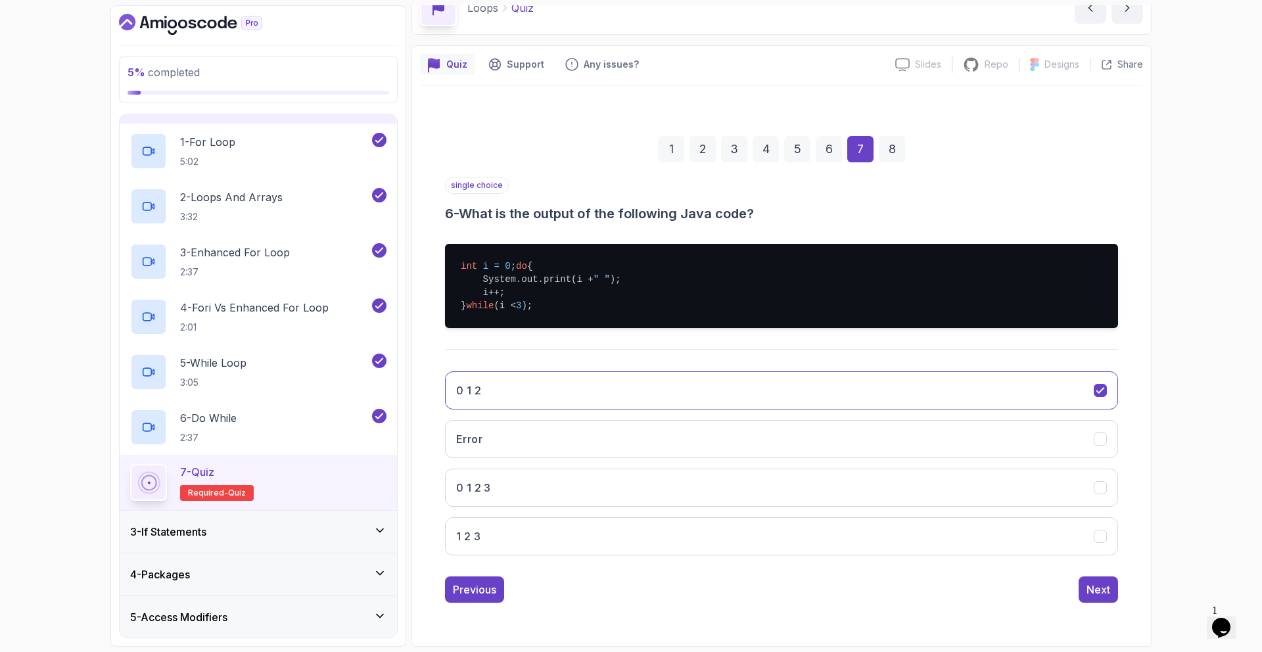
scroll to position [0, 0]
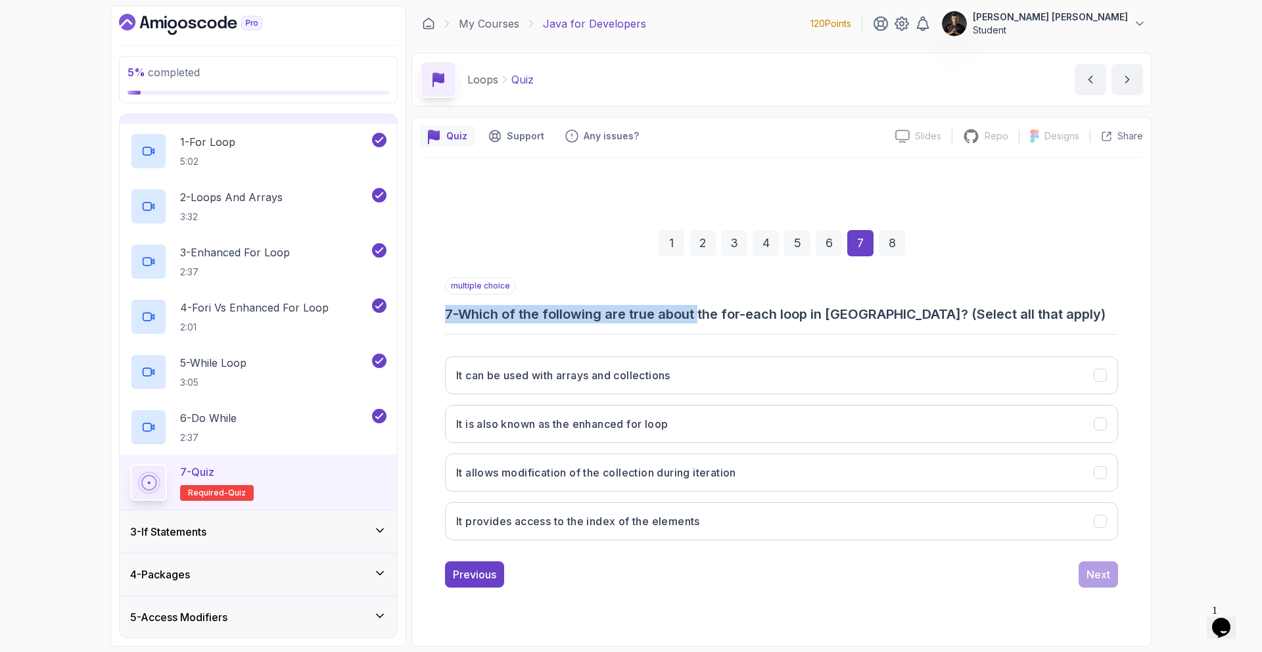
drag, startPoint x: 727, startPoint y: 316, endPoint x: 941, endPoint y: 302, distance: 214.0
click at [942, 302] on div "multiple choice 7 - Which of the following are true about the for-each loop in …" at bounding box center [781, 300] width 673 height 46
click at [934, 307] on h3 "7 - Which of the following are true about the for-each loop in [GEOGRAPHIC_DATA…" at bounding box center [781, 314] width 673 height 18
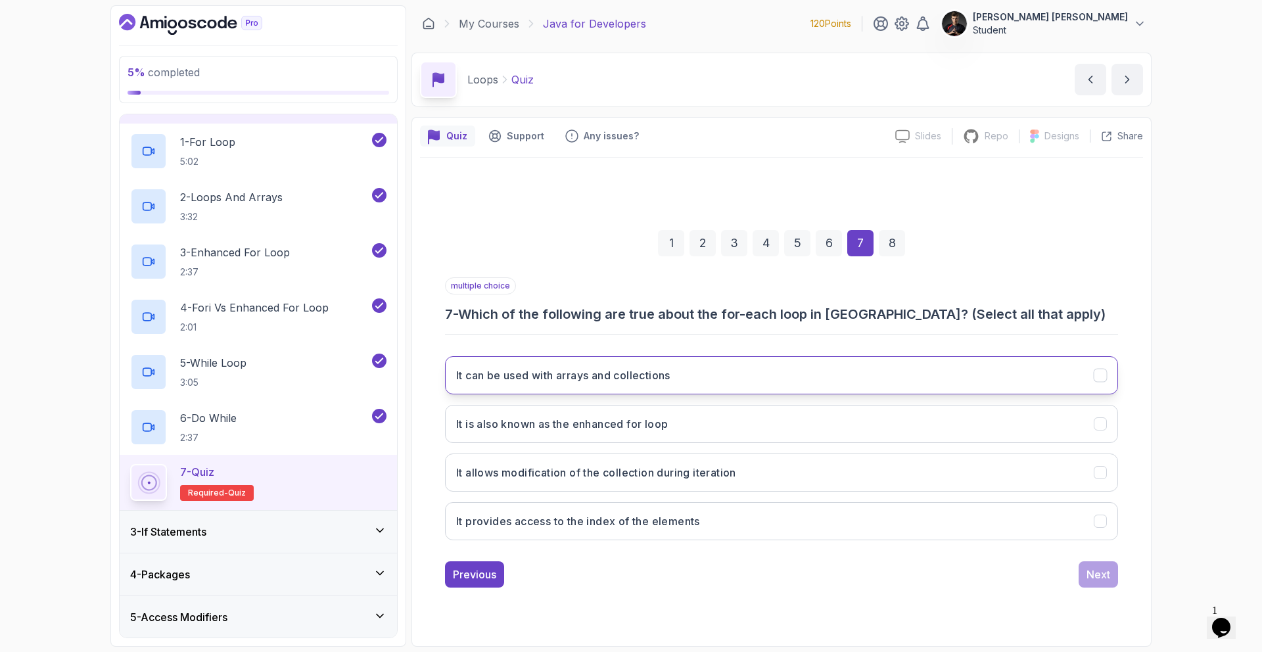
click at [707, 368] on button "It can be used with arrays and collections" at bounding box center [781, 375] width 673 height 38
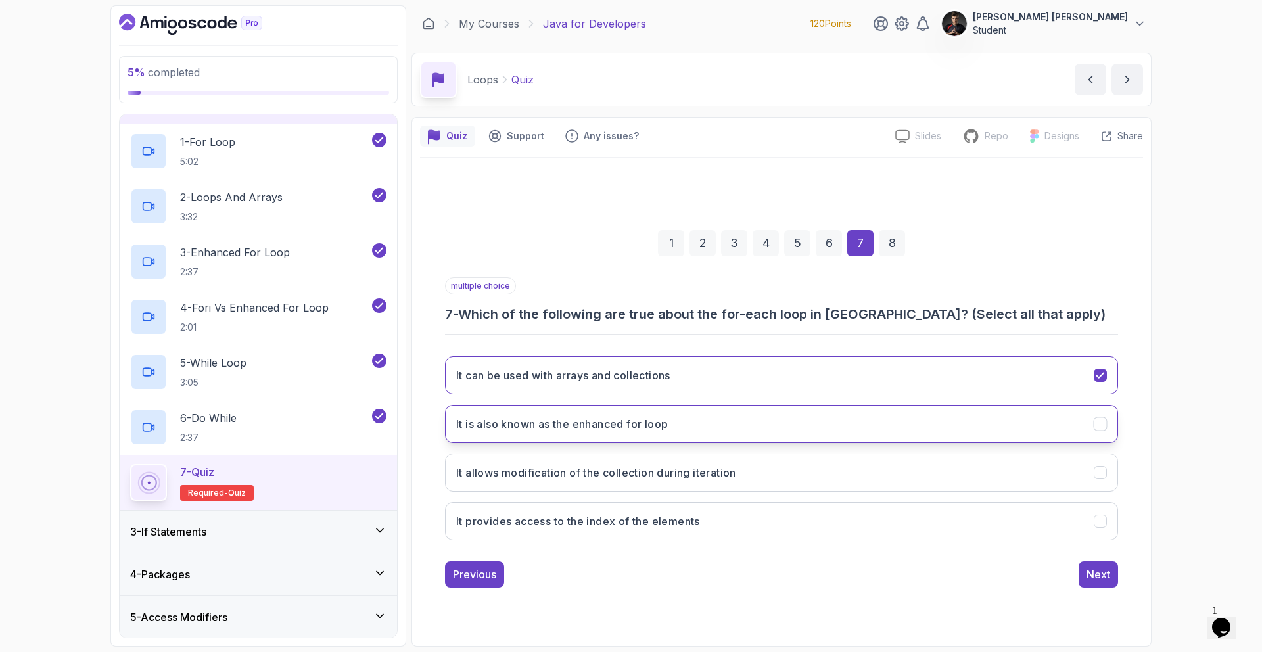
click at [697, 432] on button "It is also known as the enhanced for loop" at bounding box center [781, 424] width 673 height 38
click at [642, 491] on button "It allows modification of the collection during iteration" at bounding box center [781, 472] width 673 height 38
click at [1106, 584] on button "Next" at bounding box center [1097, 574] width 39 height 26
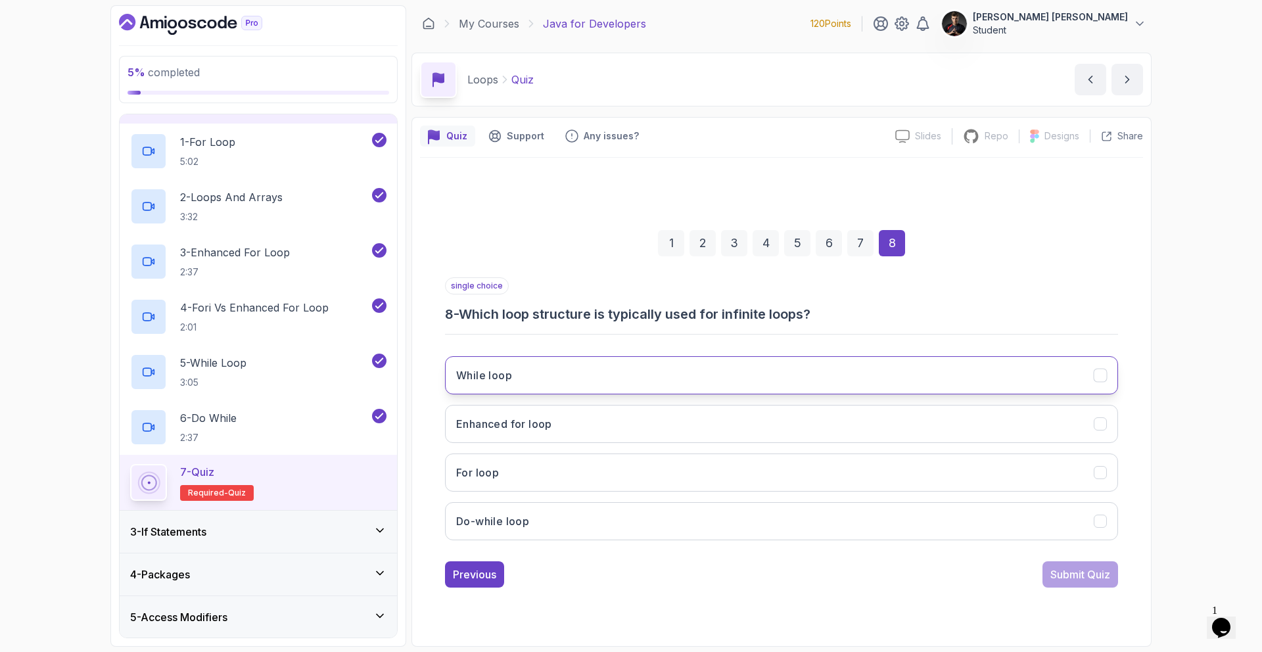
click at [495, 384] on button "While loop" at bounding box center [781, 375] width 673 height 38
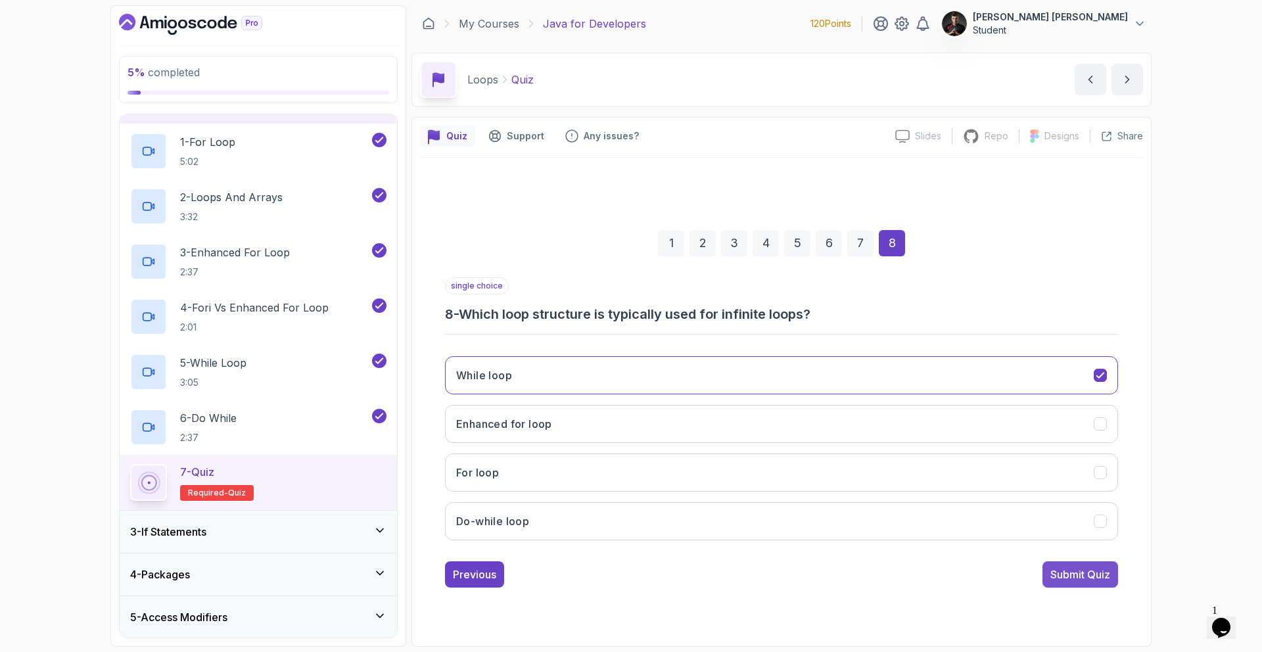
click at [1064, 579] on div "Submit Quiz" at bounding box center [1080, 574] width 60 height 16
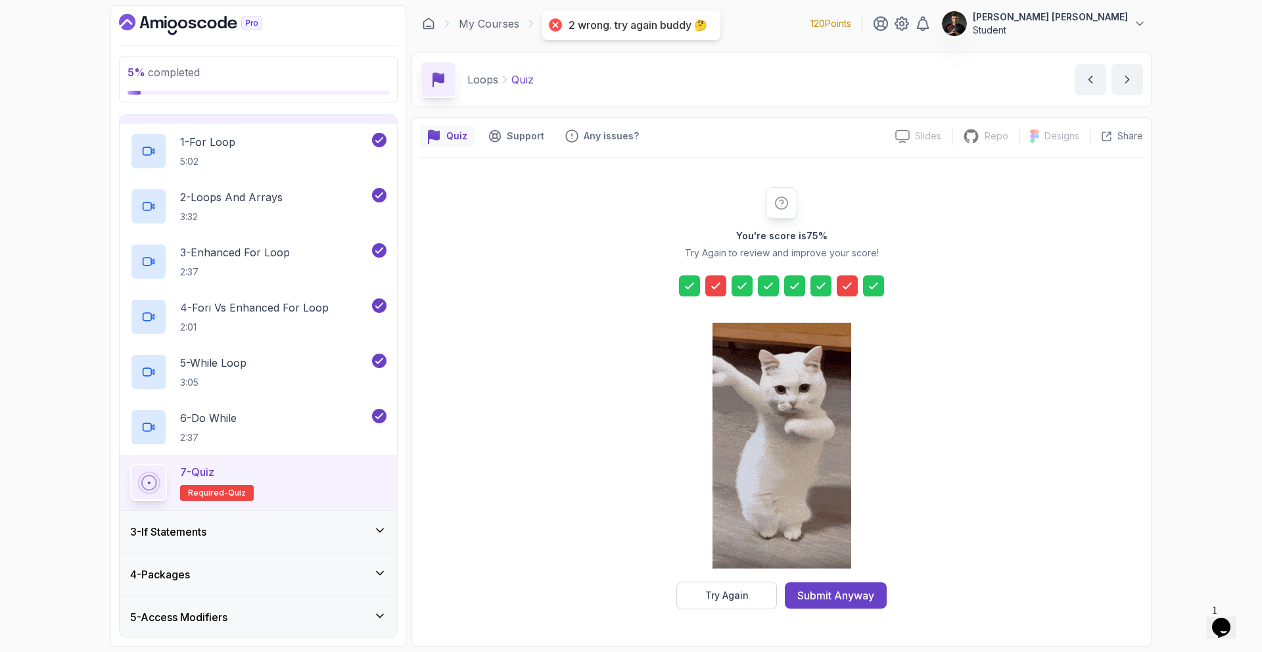
click at [819, 595] on div "Submit Anyway" at bounding box center [835, 595] width 77 height 16
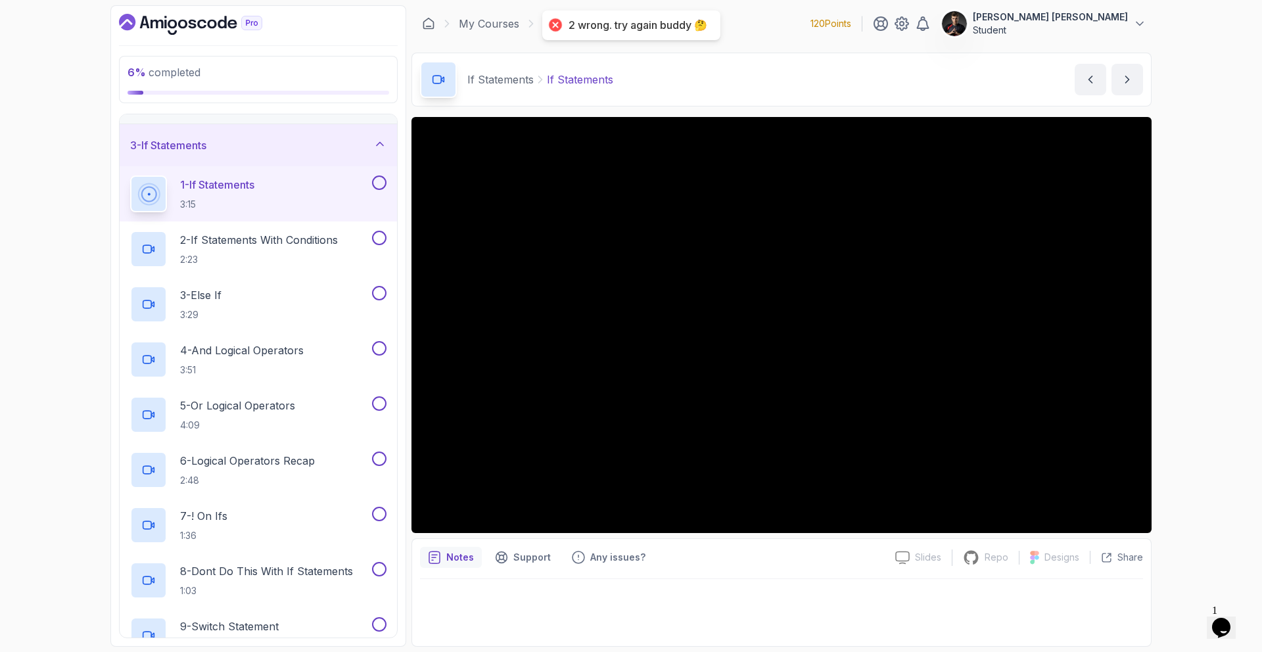
click at [381, 187] on button at bounding box center [379, 182] width 14 height 14
click at [380, 235] on button at bounding box center [379, 238] width 14 height 14
click at [379, 296] on button at bounding box center [379, 293] width 14 height 14
click at [378, 335] on div "4 - And Logical Operators 3:51" at bounding box center [258, 359] width 277 height 55
click at [377, 352] on button at bounding box center [379, 348] width 14 height 14
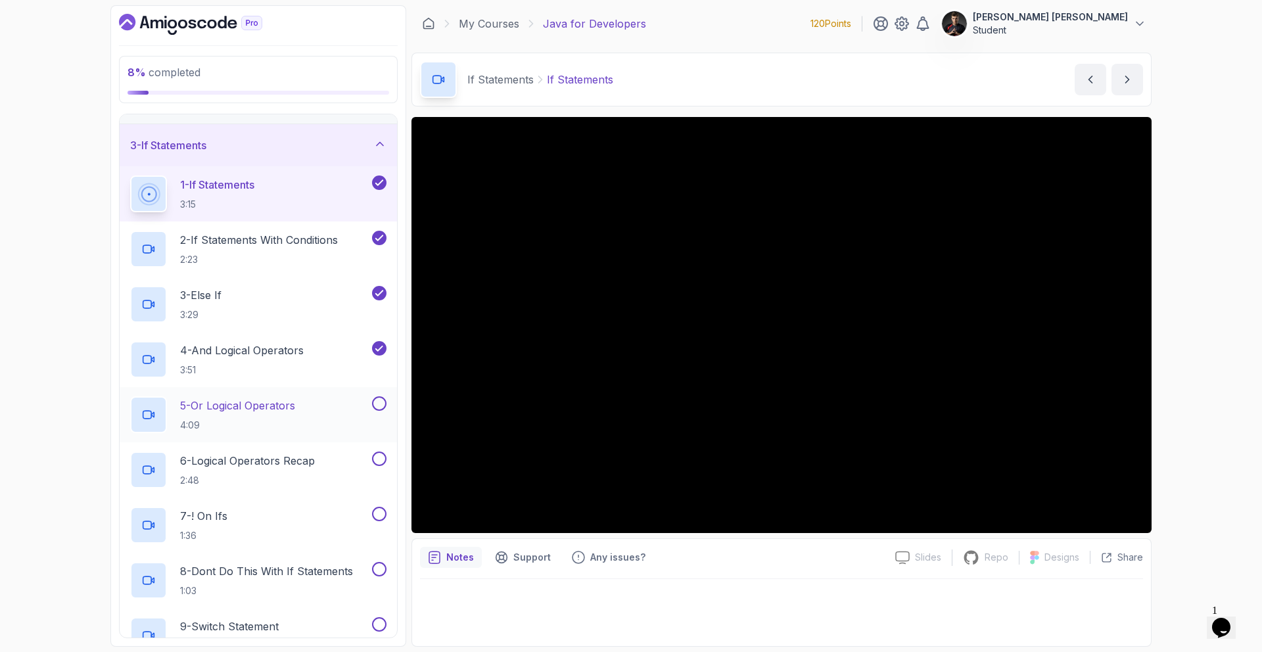
click at [379, 401] on button at bounding box center [379, 403] width 14 height 14
click at [383, 457] on button at bounding box center [379, 458] width 14 height 14
click at [376, 516] on button at bounding box center [379, 514] width 14 height 14
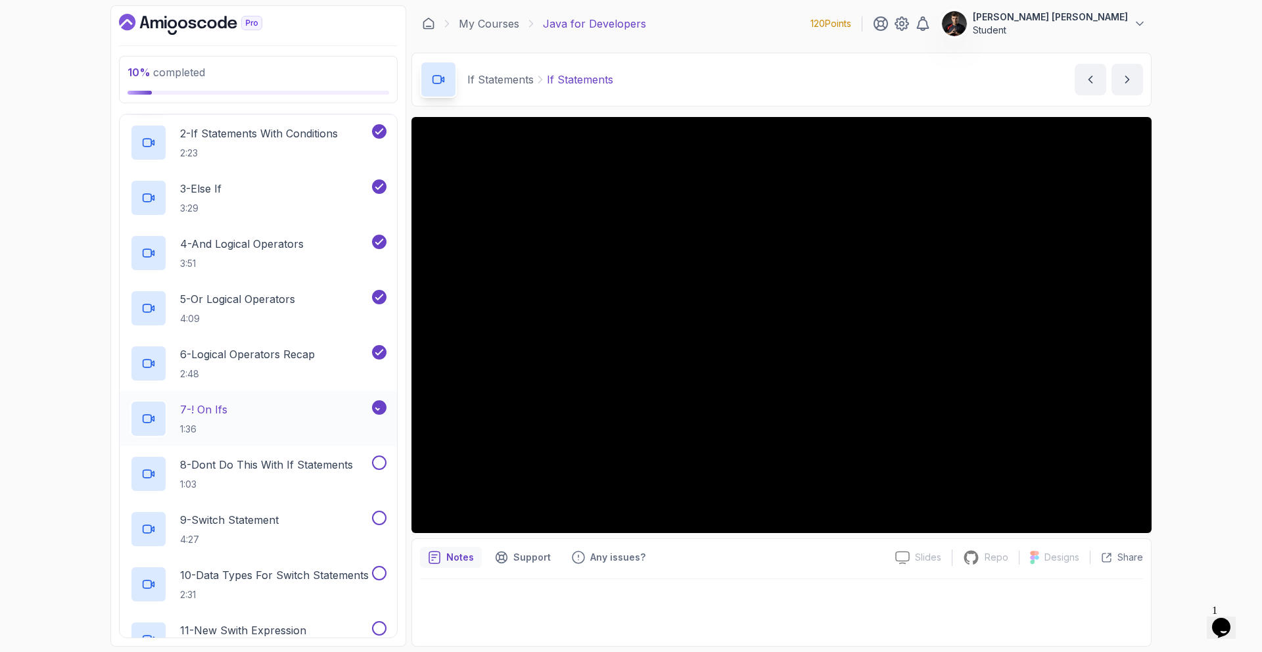
scroll to position [187, 0]
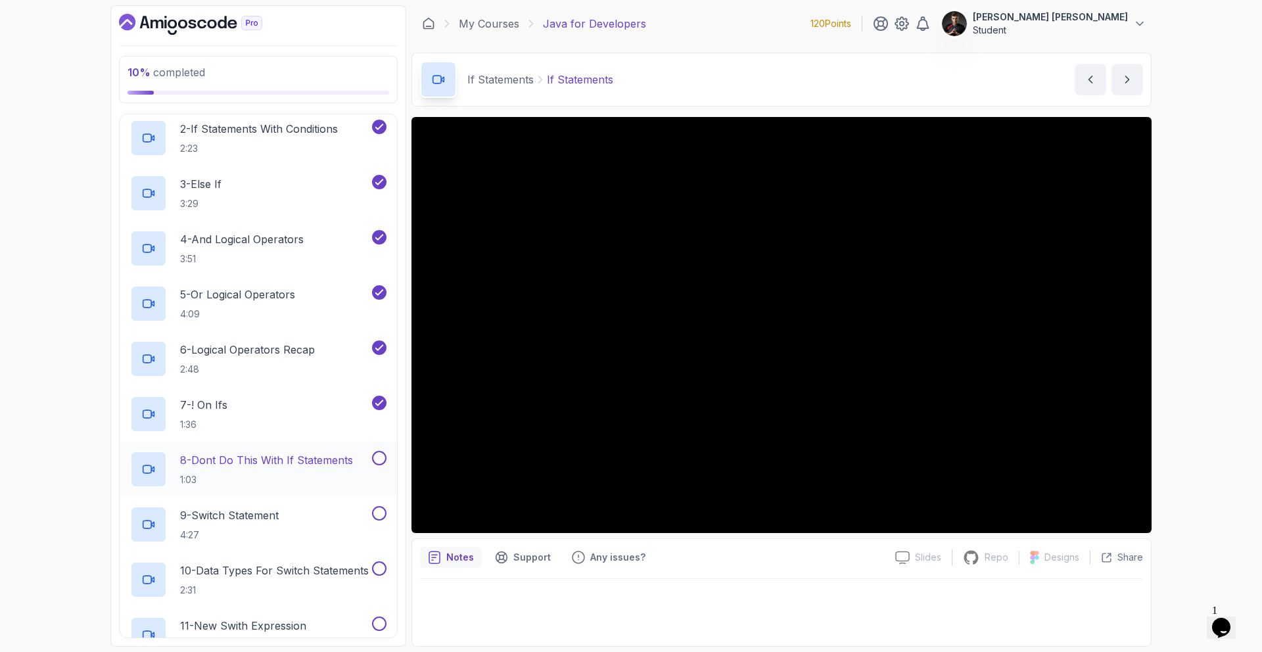
click at [379, 459] on button at bounding box center [379, 458] width 14 height 14
click at [380, 512] on button at bounding box center [379, 513] width 14 height 14
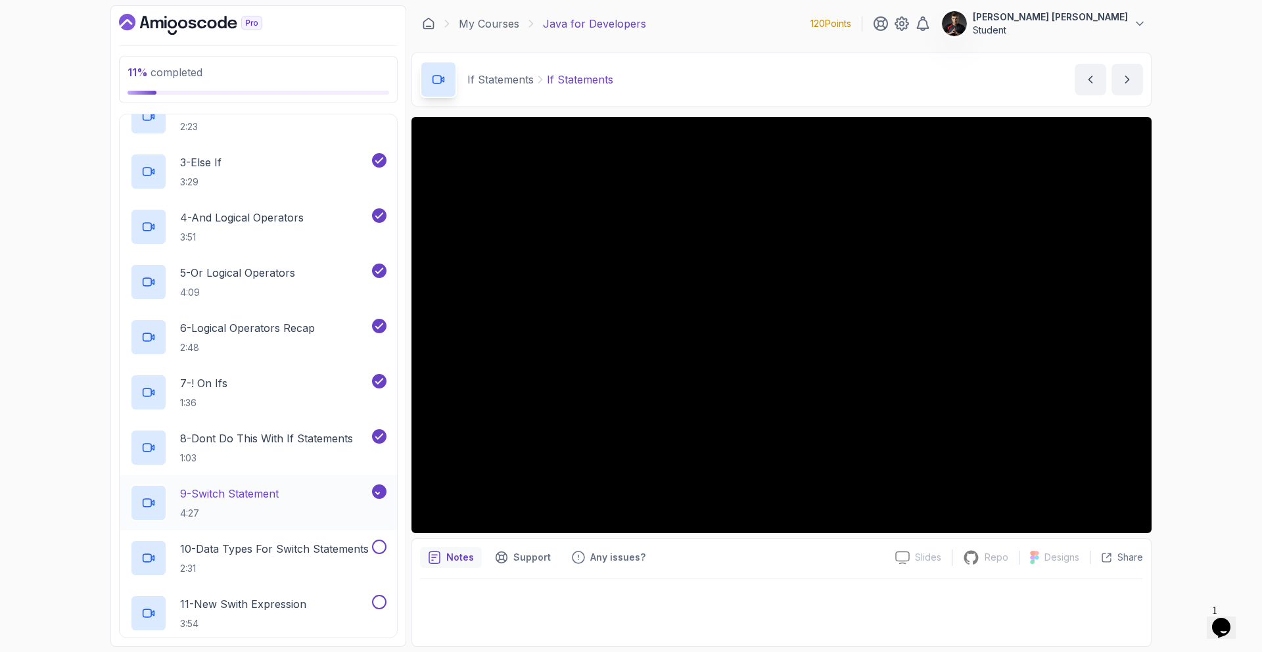
scroll to position [211, 0]
click at [380, 539] on button at bounding box center [379, 544] width 14 height 14
click at [376, 597] on button at bounding box center [379, 599] width 14 height 14
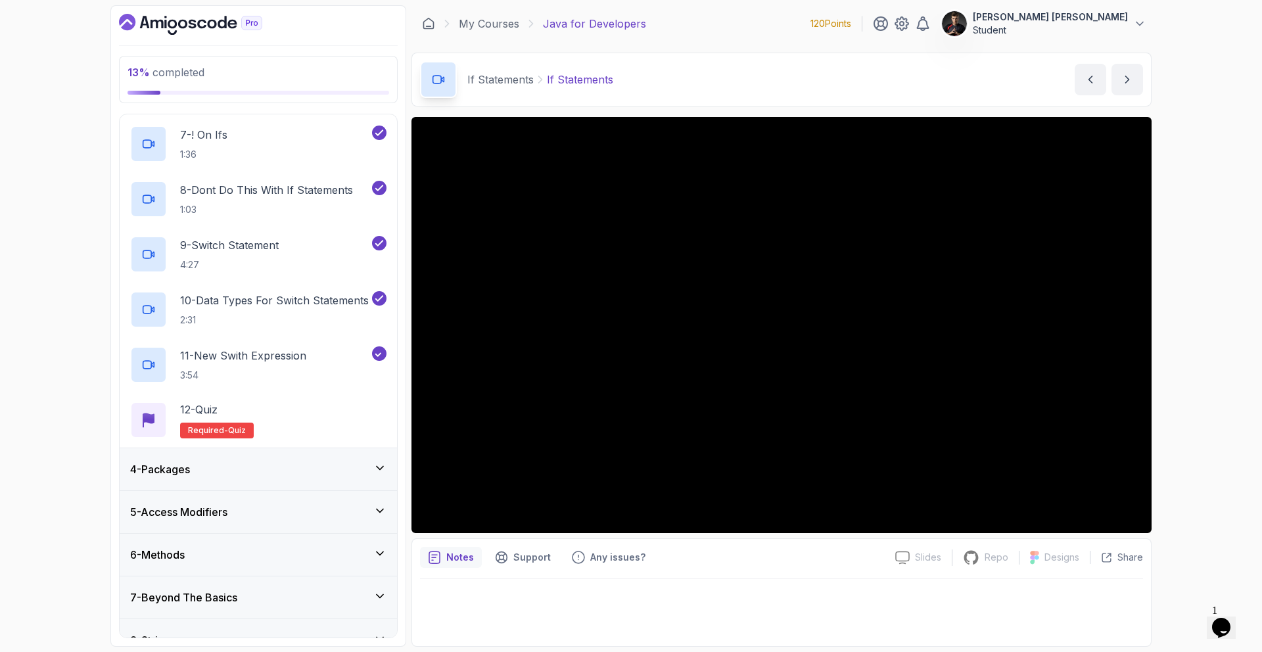
scroll to position [459, 0]
click at [299, 407] on div "12 - Quiz Required- quiz" at bounding box center [258, 417] width 256 height 37
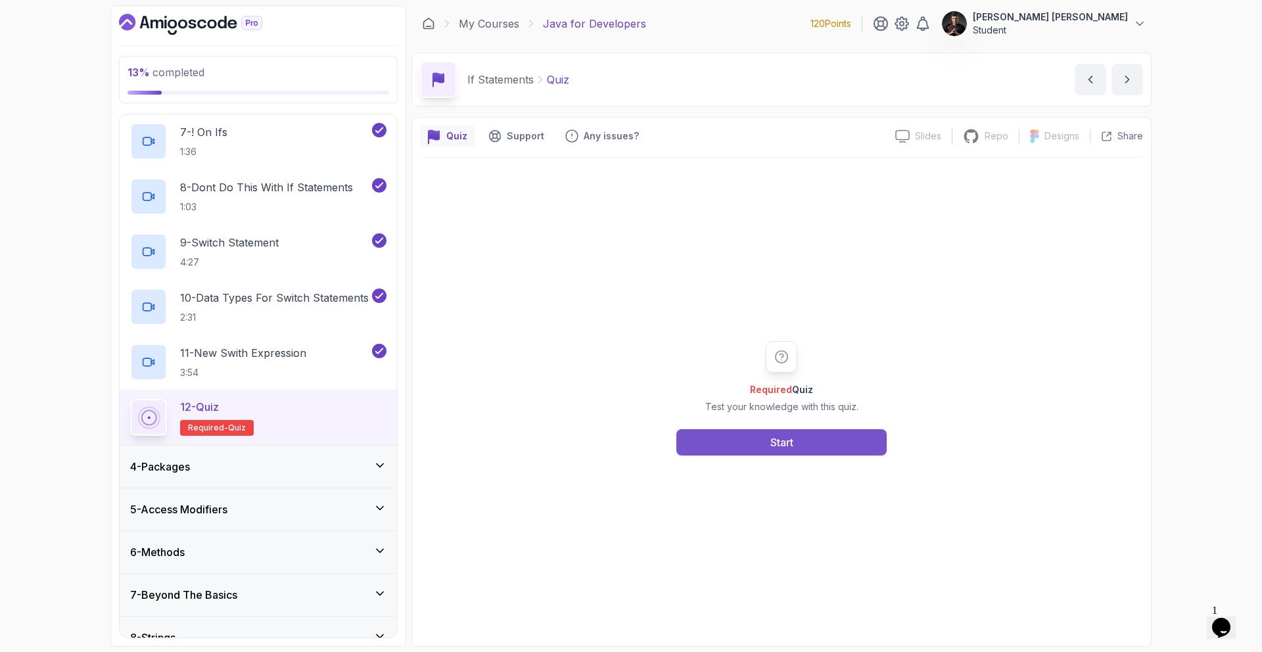
click at [804, 451] on button "Start" at bounding box center [781, 442] width 210 height 26
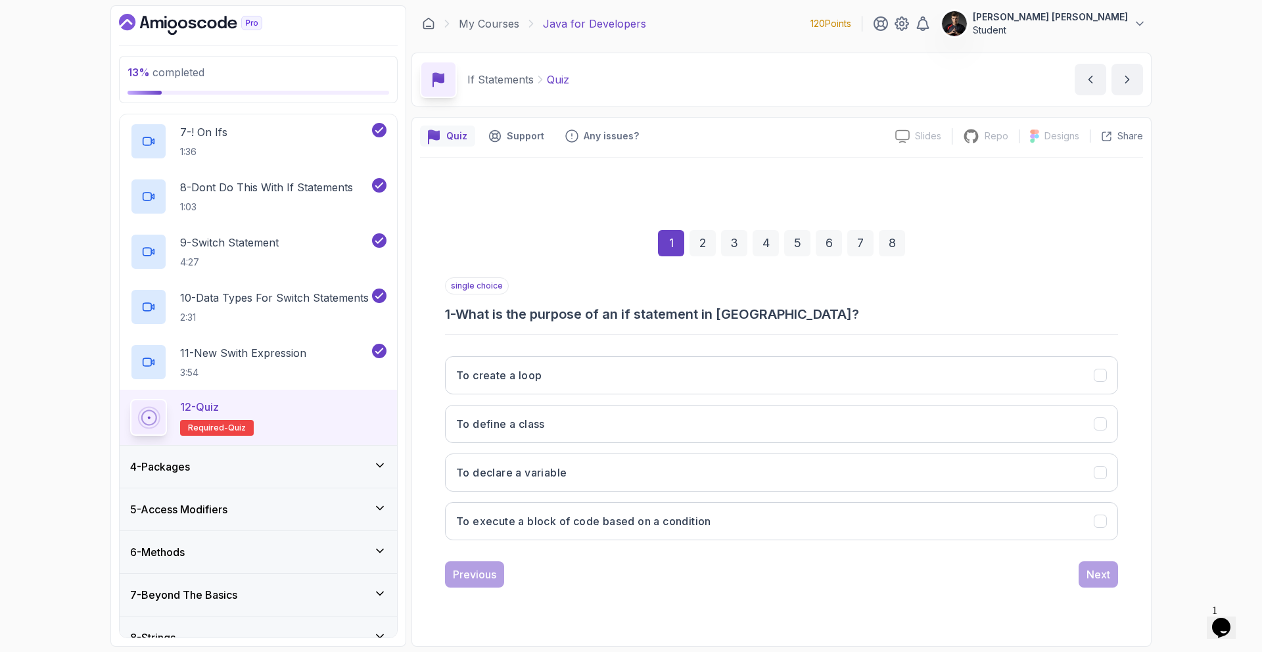
drag, startPoint x: 401, startPoint y: 304, endPoint x: 833, endPoint y: 297, distance: 432.4
click at [836, 297] on div "13 % completed 1 - Intro 2 - Loops 3 - If Statements 1 - If Statements 3:15 2 -…" at bounding box center [630, 325] width 1041 height 641
click at [557, 506] on button "To execute a block of code based on a condition" at bounding box center [781, 521] width 673 height 38
click at [1086, 573] on div "Next" at bounding box center [1098, 574] width 24 height 16
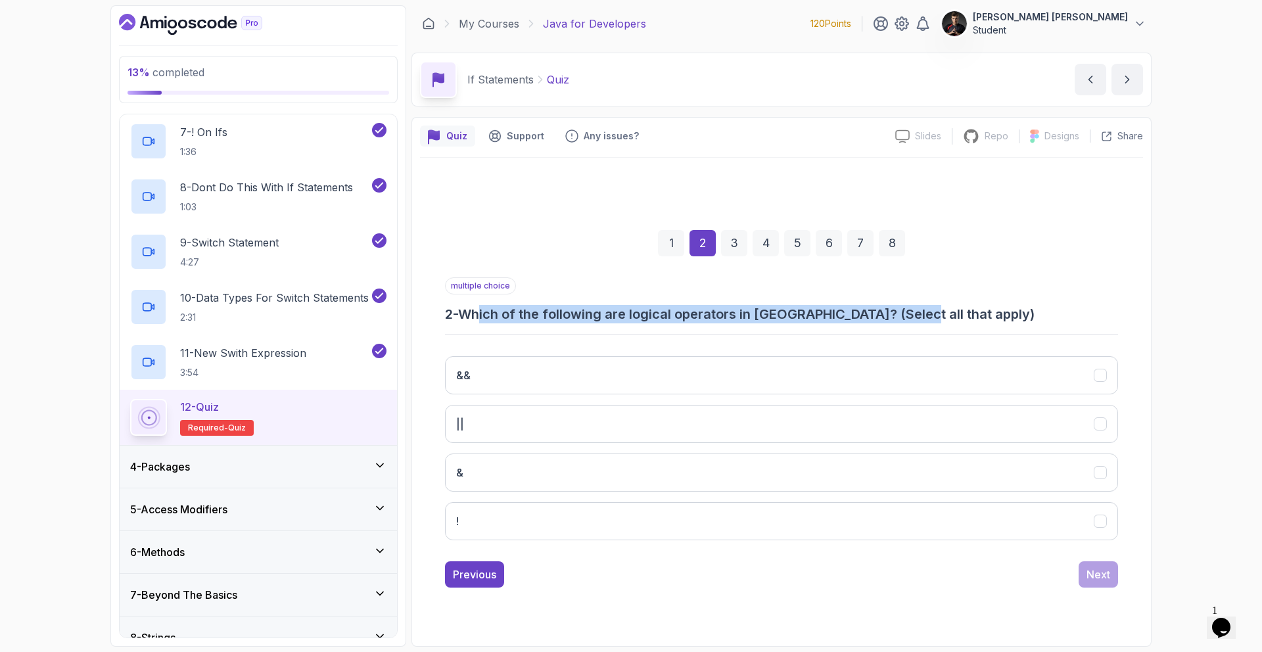
drag, startPoint x: 489, startPoint y: 319, endPoint x: 915, endPoint y: 306, distance: 426.0
click at [911, 306] on h3 "2 - Which of the following are logical operators in [GEOGRAPHIC_DATA]? (Select …" at bounding box center [781, 314] width 673 height 18
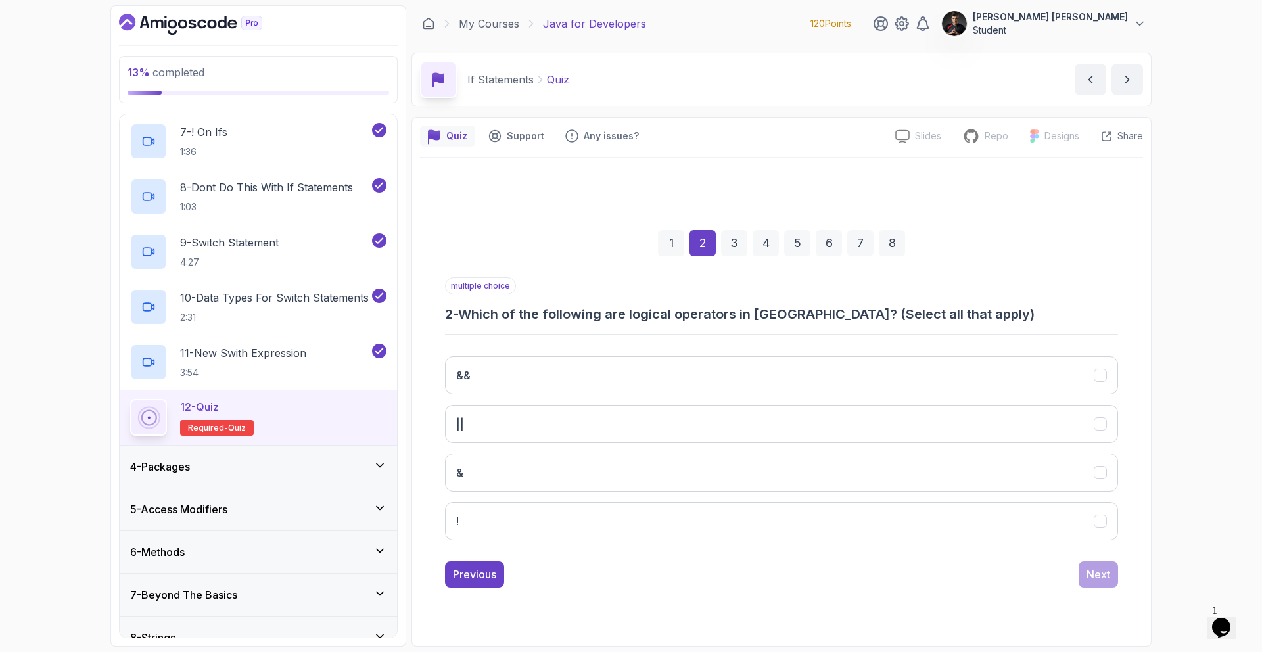
click at [915, 306] on h3 "2 - Which of the following are logical operators in [GEOGRAPHIC_DATA]? (Select …" at bounding box center [781, 314] width 673 height 18
click at [539, 369] on button "&&" at bounding box center [781, 375] width 673 height 38
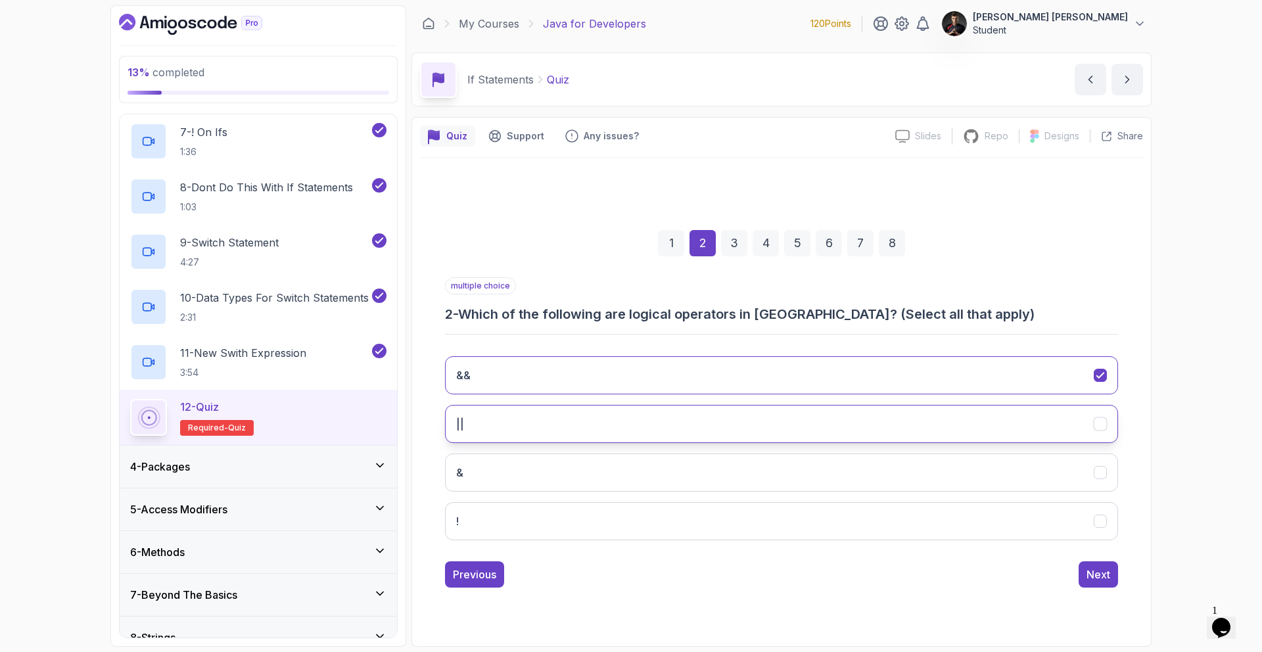
click at [512, 419] on button "||" at bounding box center [781, 424] width 673 height 38
click at [1082, 572] on button "Next" at bounding box center [1097, 574] width 39 height 26
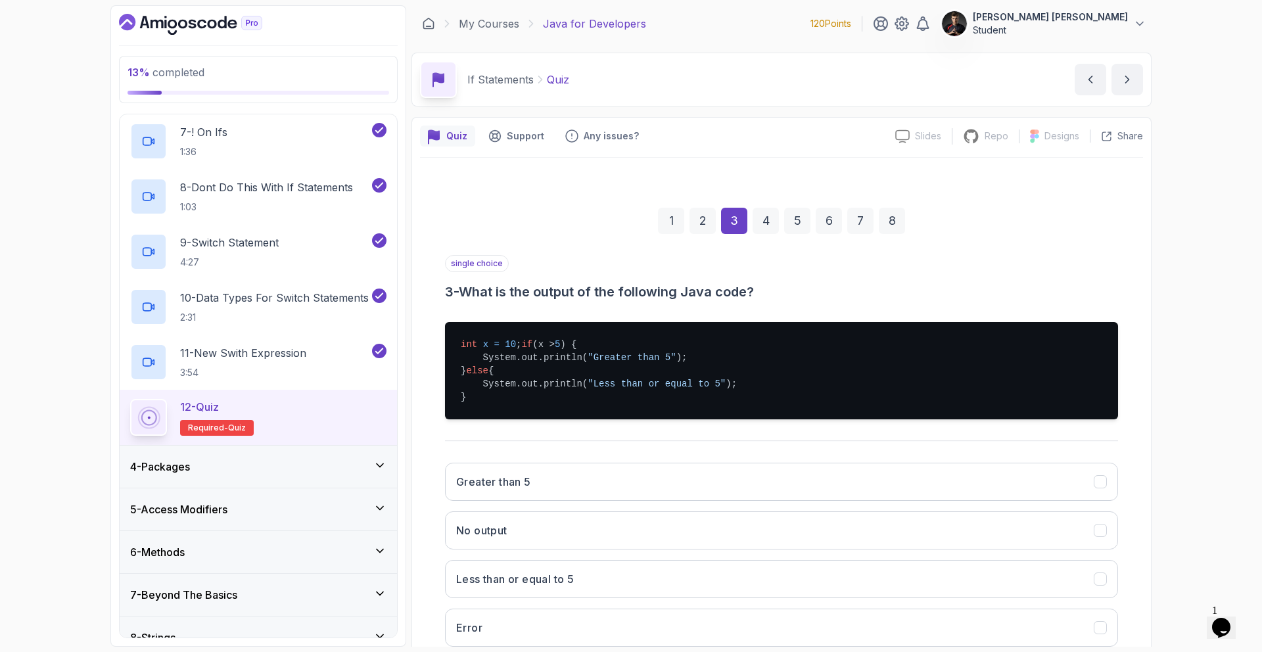
scroll to position [98, 0]
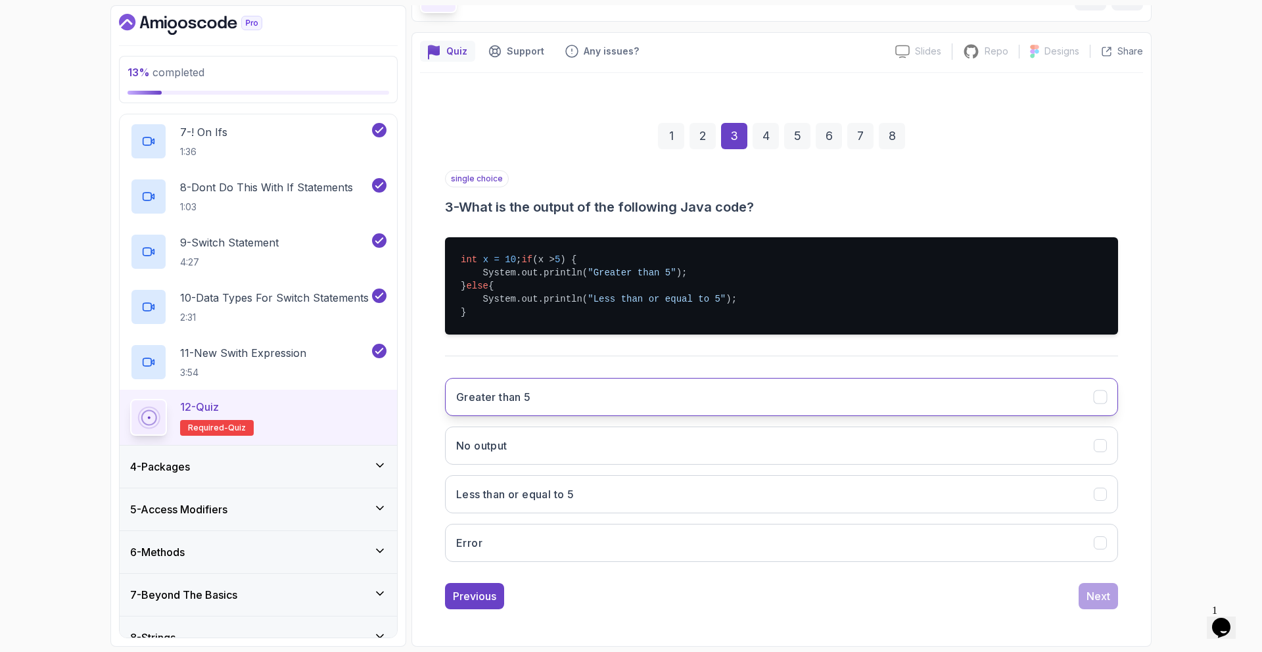
click at [571, 393] on button "Greater than 5" at bounding box center [781, 397] width 673 height 38
click at [1095, 604] on button "Next" at bounding box center [1097, 596] width 39 height 26
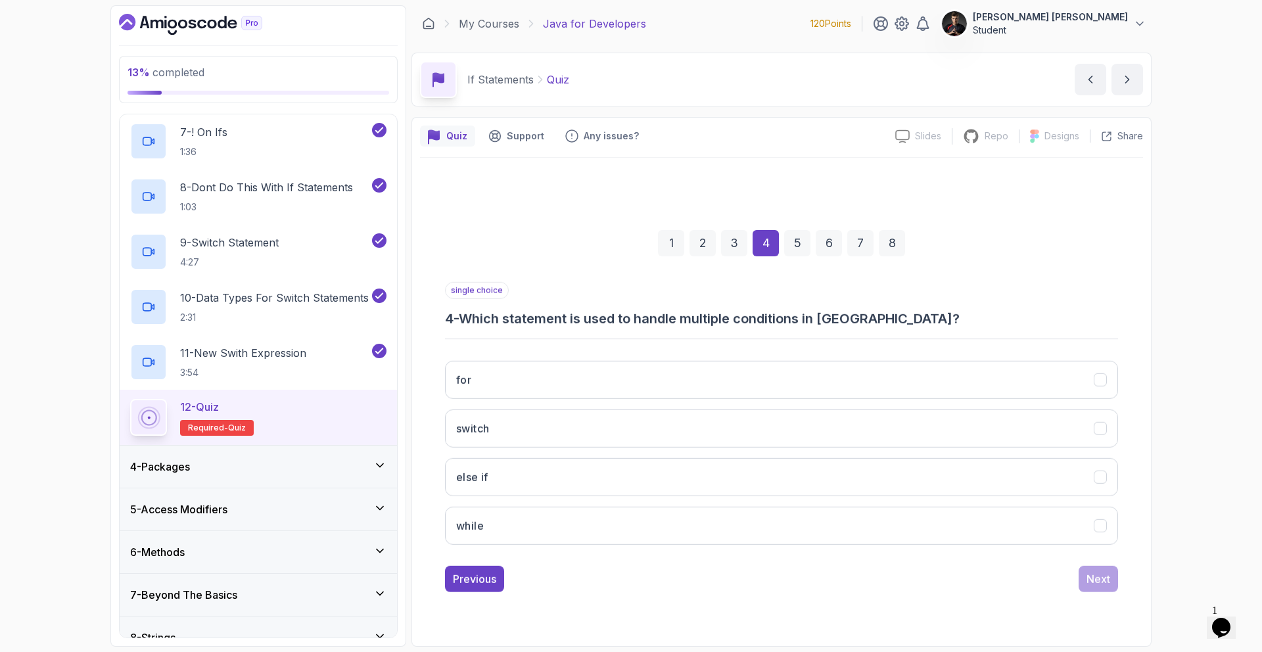
scroll to position [0, 0]
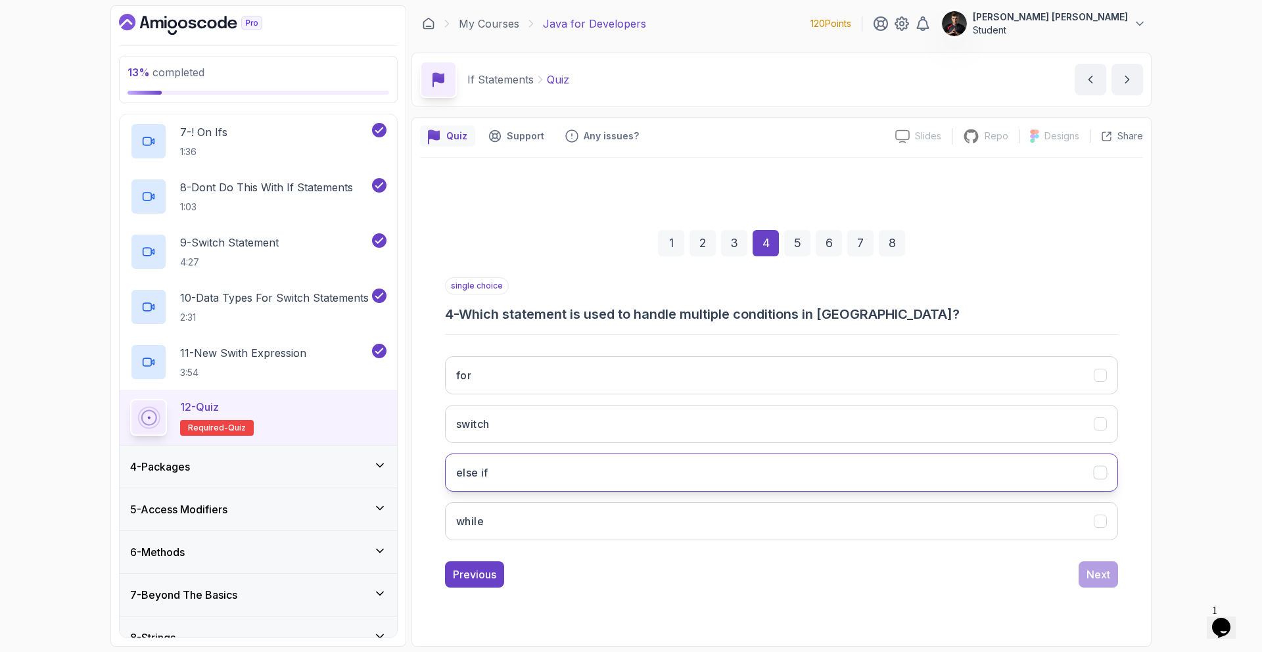
click at [524, 469] on button "else if" at bounding box center [781, 472] width 673 height 38
drag, startPoint x: 537, startPoint y: 386, endPoint x: 539, endPoint y: 407, distance: 21.1
click at [538, 386] on button "for" at bounding box center [781, 375] width 673 height 38
click at [522, 496] on div "for switch else if while" at bounding box center [781, 448] width 673 height 205
click at [522, 482] on button "else if" at bounding box center [781, 472] width 673 height 38
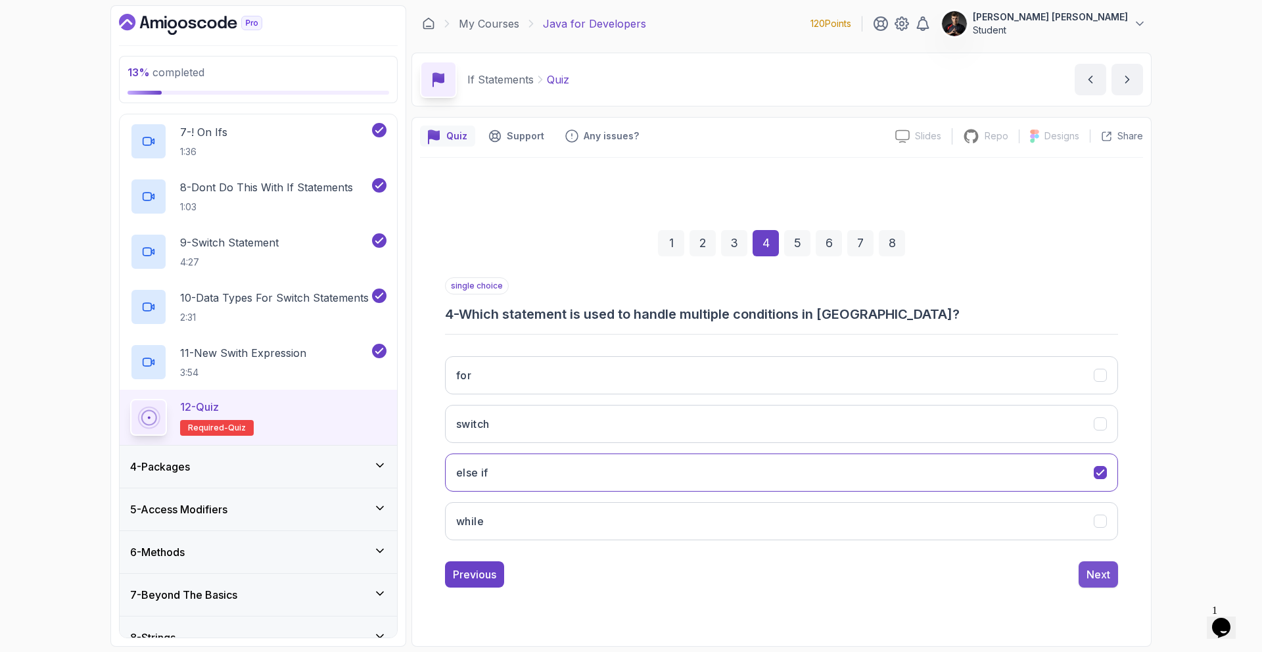
click at [1089, 576] on div "Next" at bounding box center [1098, 574] width 24 height 16
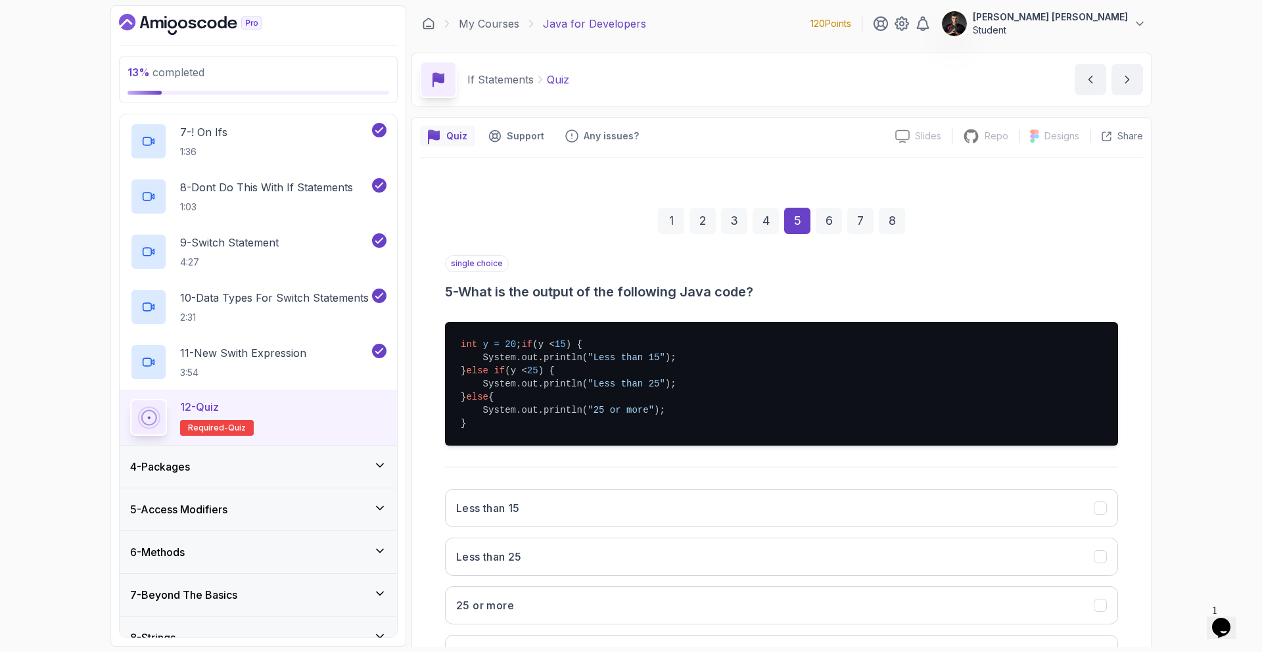
click at [758, 226] on div "4" at bounding box center [765, 221] width 26 height 26
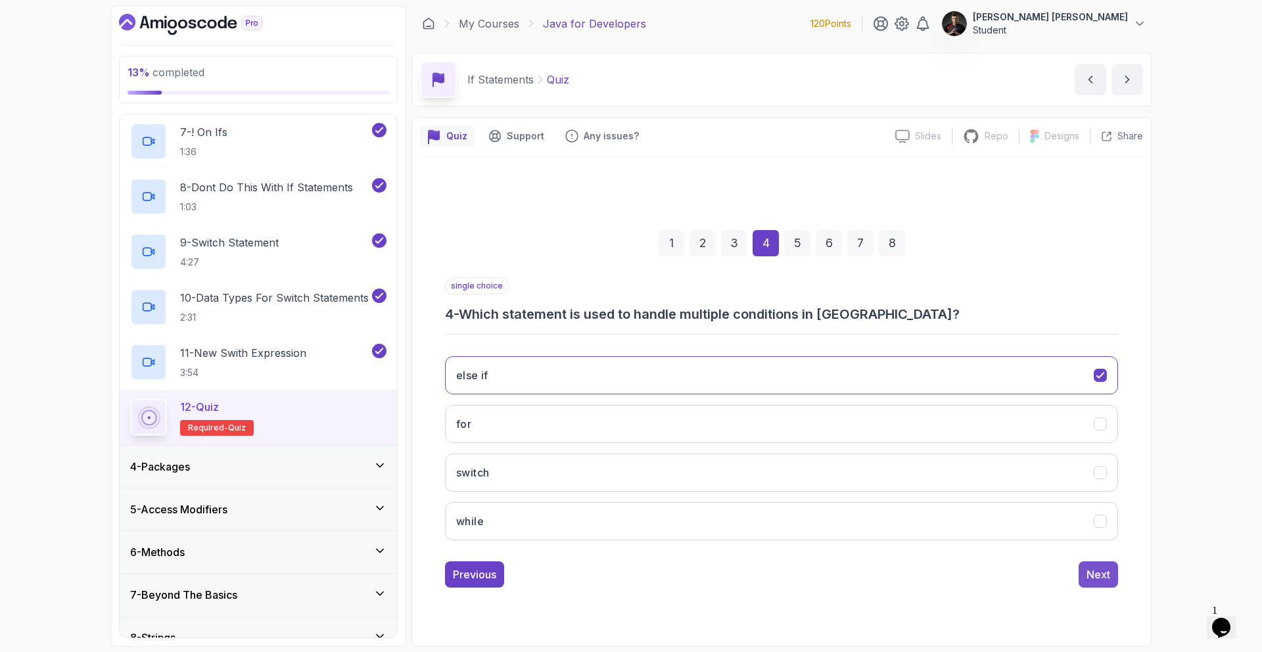
click at [1091, 564] on button "Next" at bounding box center [1097, 574] width 39 height 26
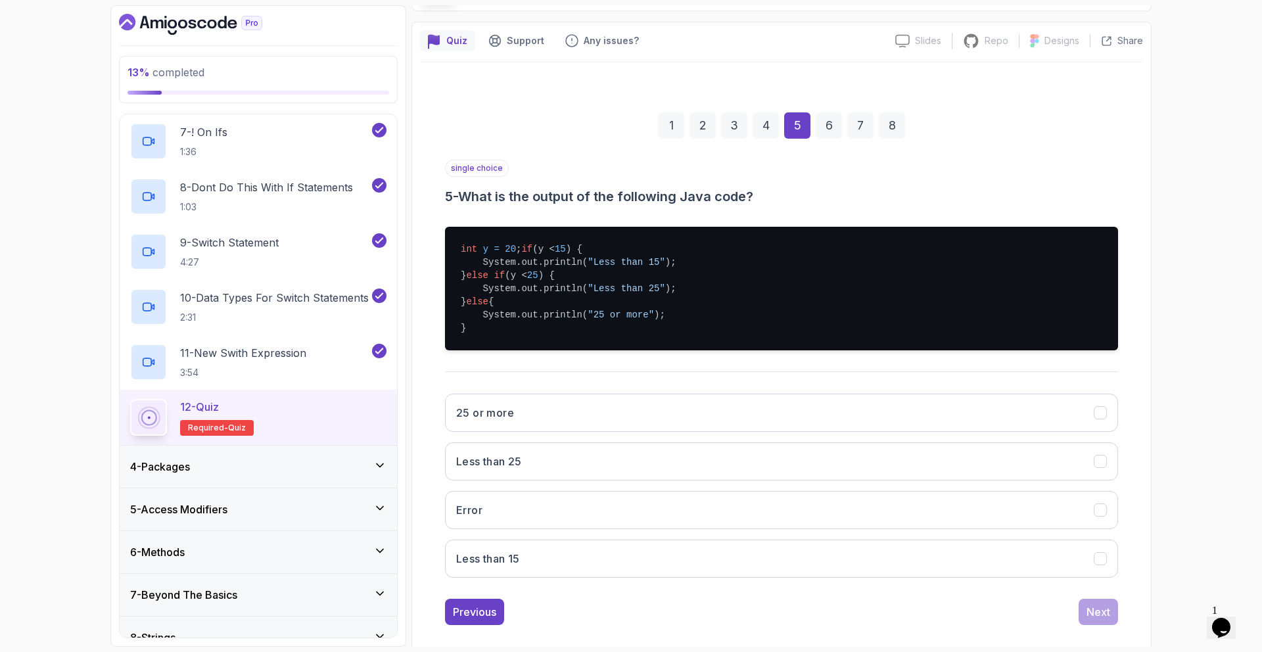
scroll to position [99, 0]
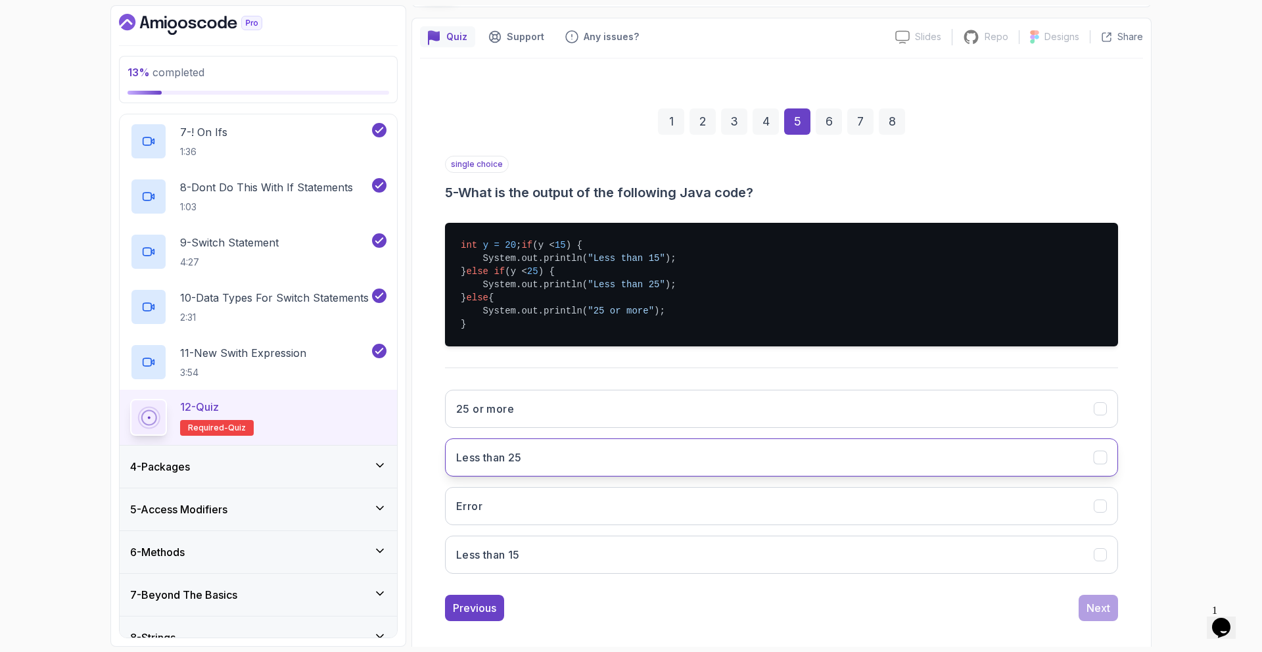
click at [561, 458] on button "Less than 25" at bounding box center [781, 457] width 673 height 38
click at [1113, 621] on button "Next" at bounding box center [1097, 608] width 39 height 26
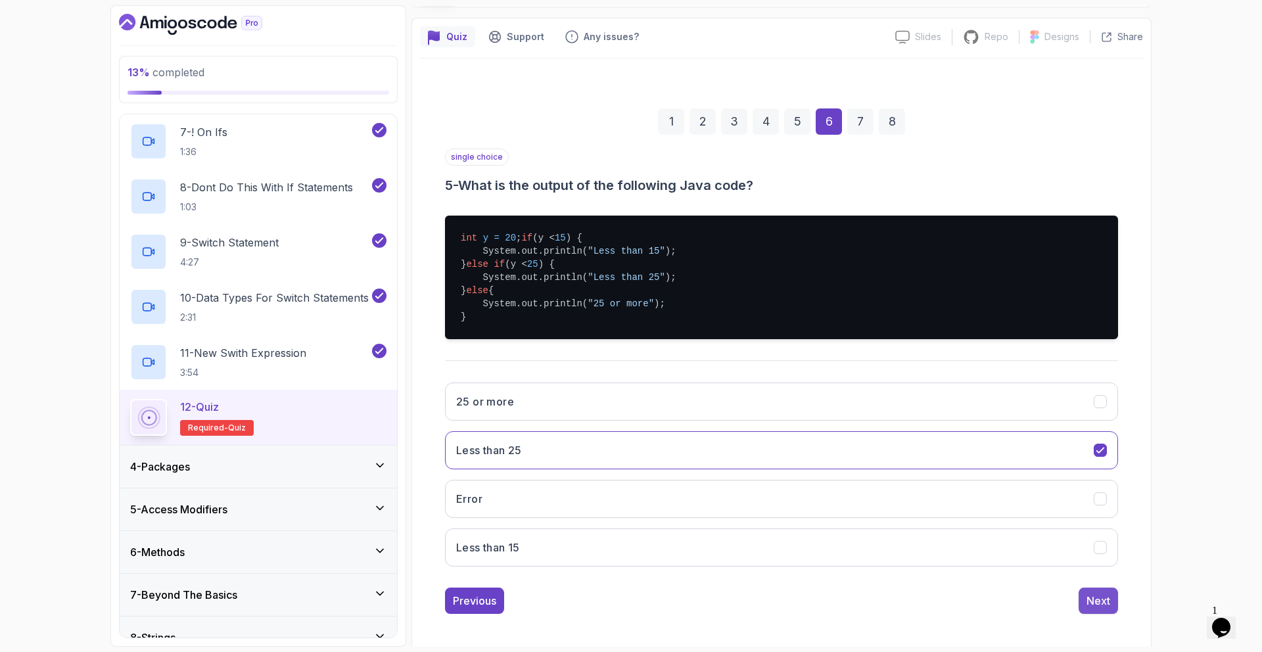
scroll to position [0, 0]
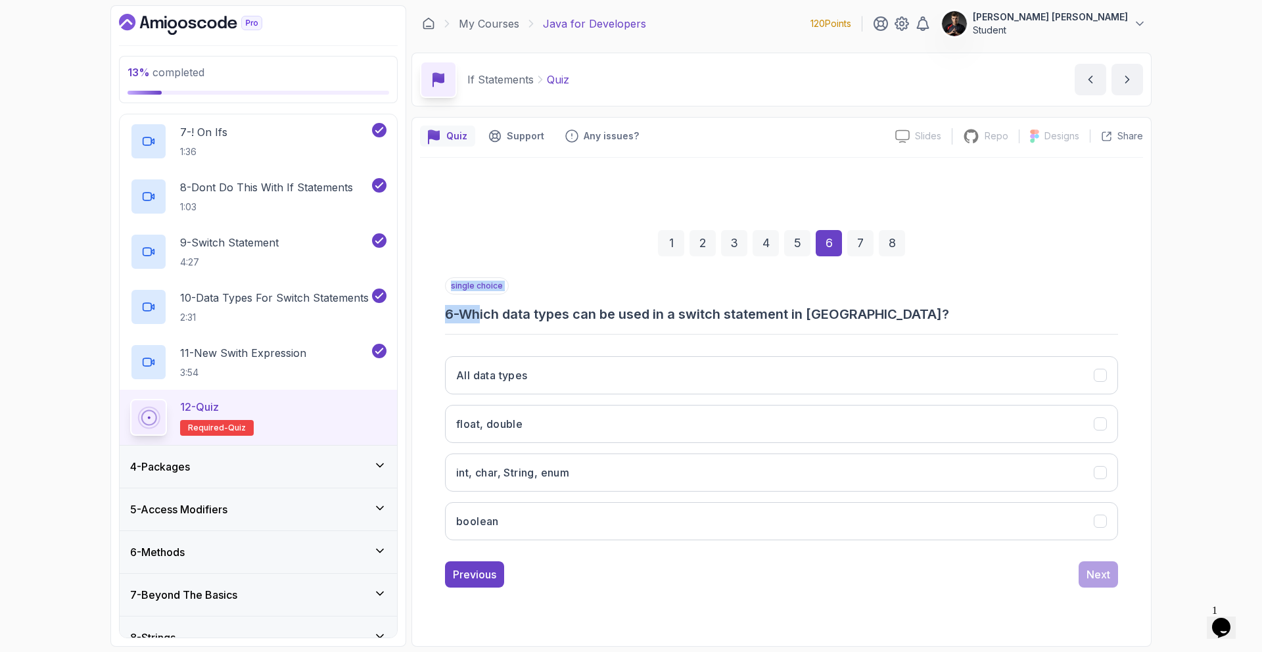
drag, startPoint x: 492, startPoint y: 318, endPoint x: 764, endPoint y: 327, distance: 272.2
click at [764, 329] on div "single choice 6 - Which data types can be used in a switch statement in [GEOGRA…" at bounding box center [781, 413] width 673 height 273
click at [762, 325] on div "single choice 6 - Which data types can be used in a switch statement in [GEOGRA…" at bounding box center [781, 413] width 673 height 273
click at [575, 520] on button "boolean" at bounding box center [781, 521] width 673 height 38
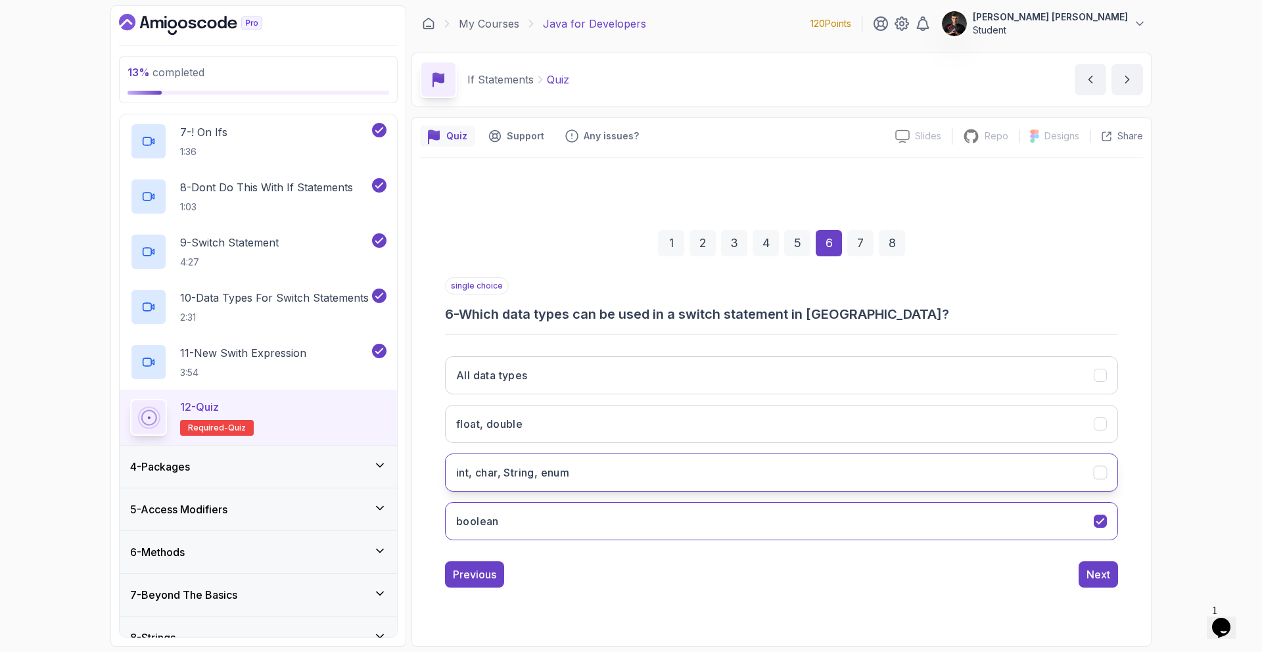
click at [532, 480] on h3 "int, char, String, enum" at bounding box center [512, 473] width 113 height 16
click at [536, 471] on h3 "int, char, String, enum" at bounding box center [512, 473] width 113 height 16
click at [1109, 572] on div "Next" at bounding box center [1098, 574] width 24 height 16
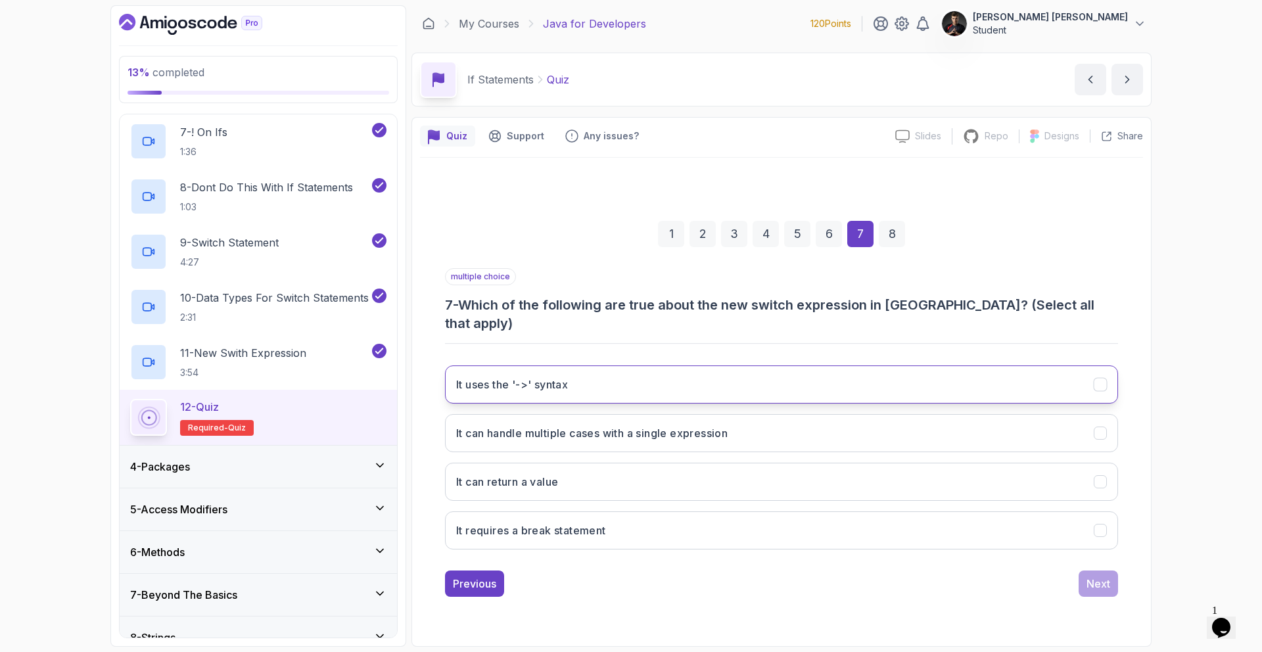
click at [549, 384] on button "It uses the '->' syntax" at bounding box center [781, 384] width 673 height 38
click at [549, 443] on div "It uses the '->' syntax It can handle multiple cases with a single expression I…" at bounding box center [781, 457] width 673 height 205
click at [550, 434] on button "It can handle multiple cases with a single expression" at bounding box center [781, 433] width 673 height 38
click at [551, 434] on button "It can handle multiple cases with a single expression" at bounding box center [781, 433] width 673 height 38
click at [615, 429] on h3 "It can handle multiple cases with a single expression" at bounding box center [591, 433] width 271 height 16
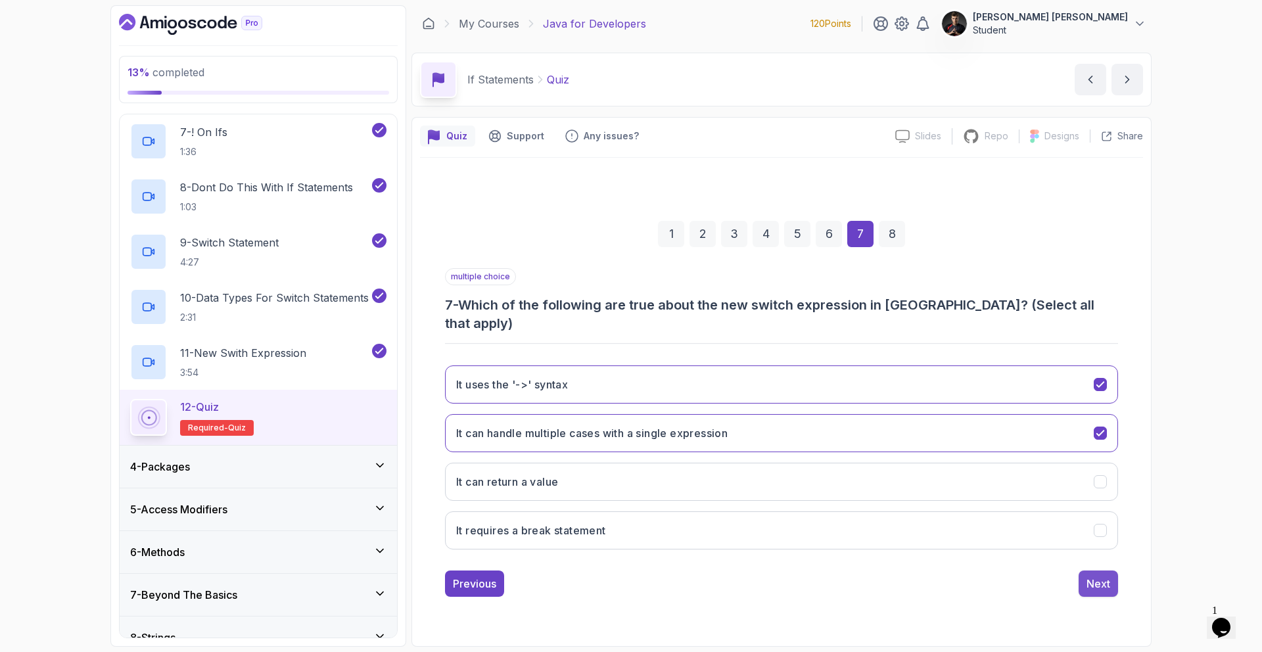
click at [1086, 576] on div "Next" at bounding box center [1098, 584] width 24 height 16
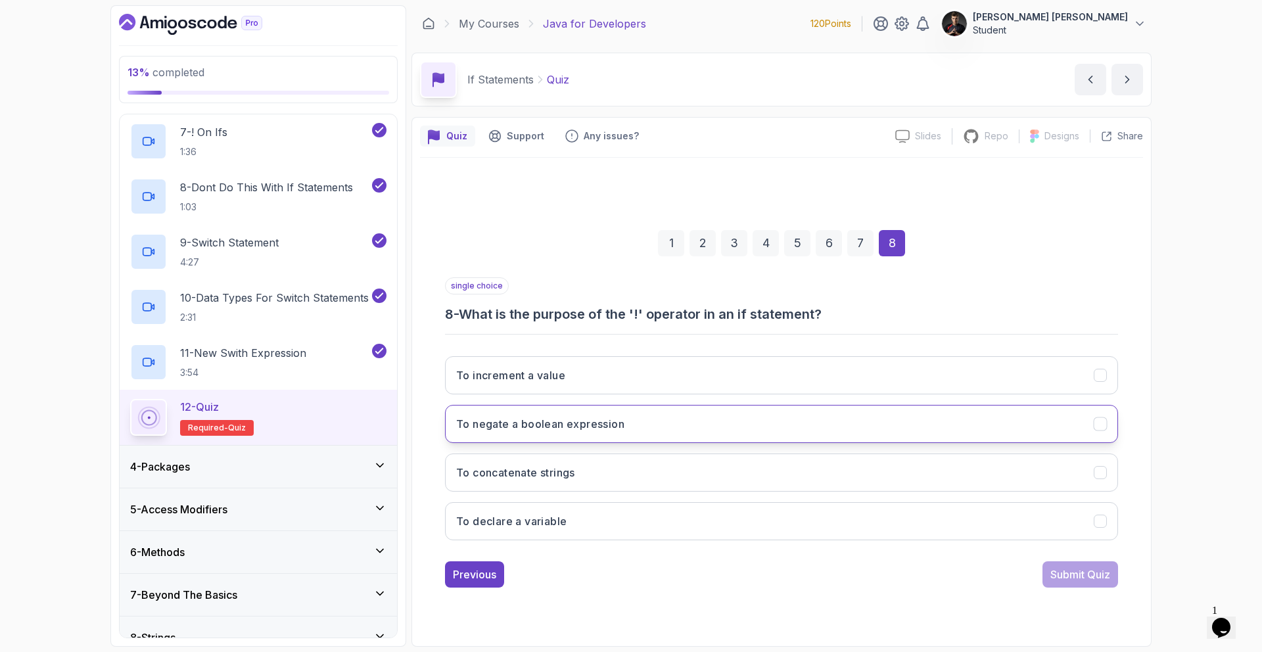
click at [643, 427] on button "To negate a boolean expression" at bounding box center [781, 424] width 673 height 38
click at [1098, 589] on div "1 2 3 4 5 6 7 8 single choice 8 - What is the purpose of the '!' operator in an…" at bounding box center [781, 397] width 723 height 399
click at [1083, 578] on div "Submit Quiz" at bounding box center [1080, 574] width 60 height 16
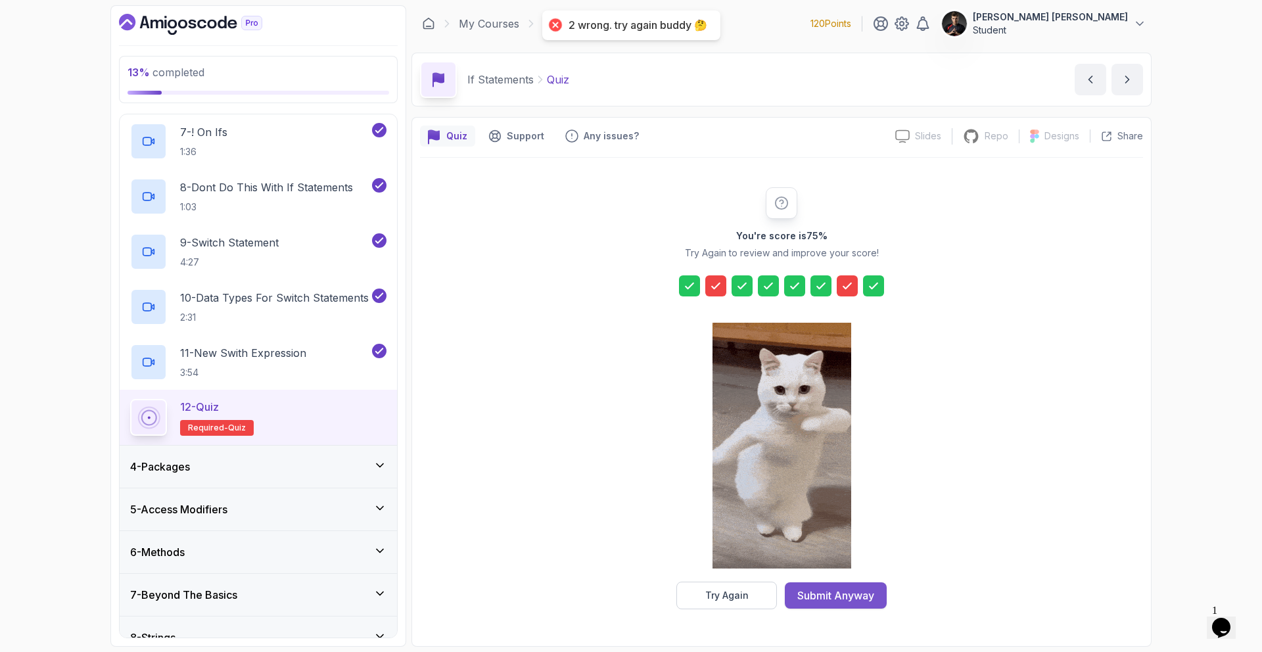
click at [869, 597] on div "Submit Anyway" at bounding box center [835, 595] width 77 height 16
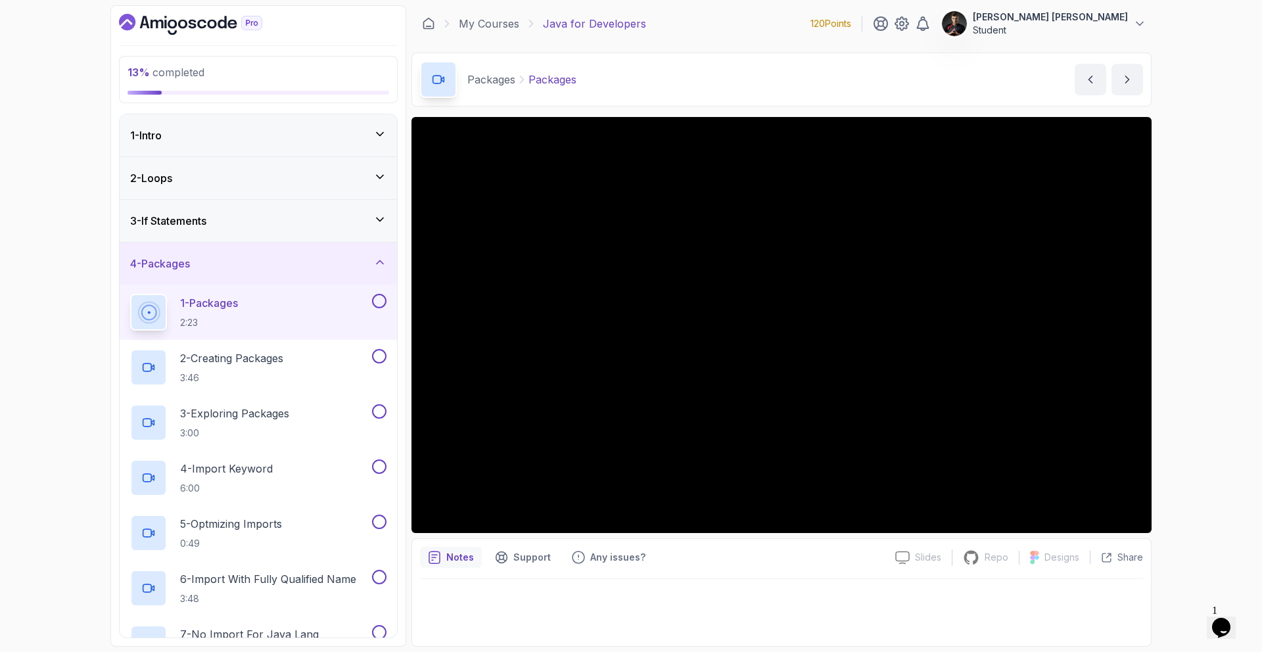
click at [158, 70] on span "13 % completed" at bounding box center [165, 72] width 77 height 13
click at [317, 155] on div "1 - Intro" at bounding box center [258, 135] width 277 height 42
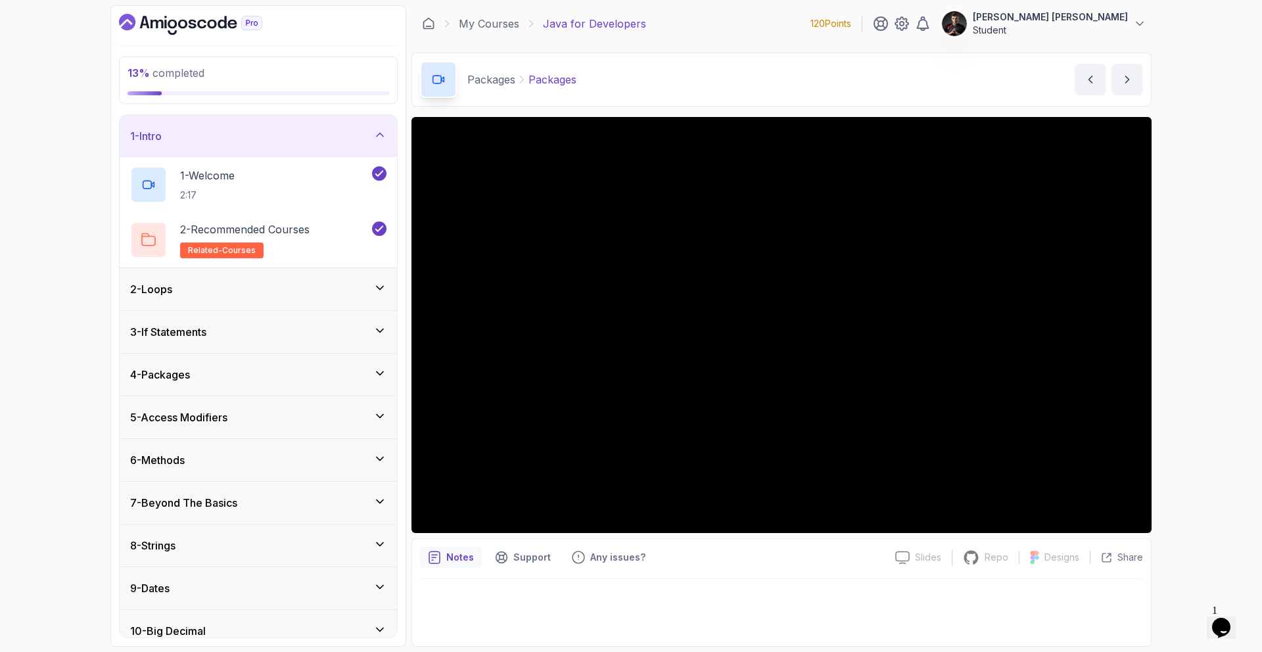
click at [318, 141] on div "1 - Intro" at bounding box center [258, 136] width 256 height 16
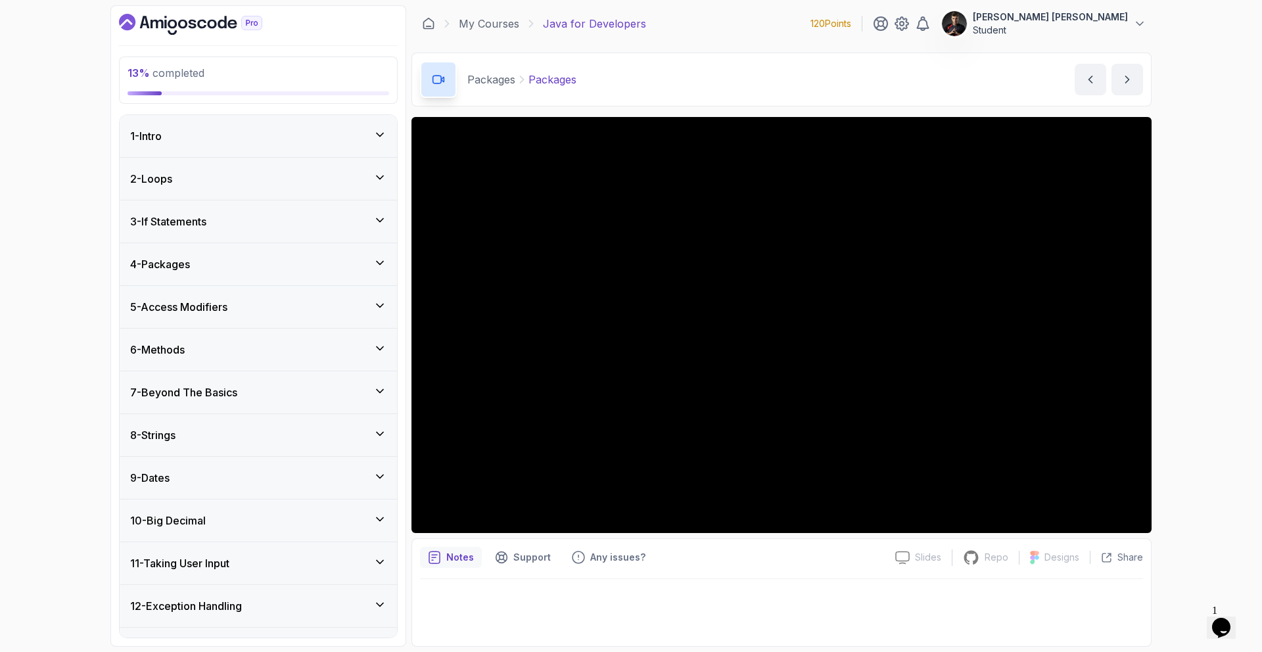
click at [314, 145] on div "1 - Intro" at bounding box center [258, 136] width 277 height 42
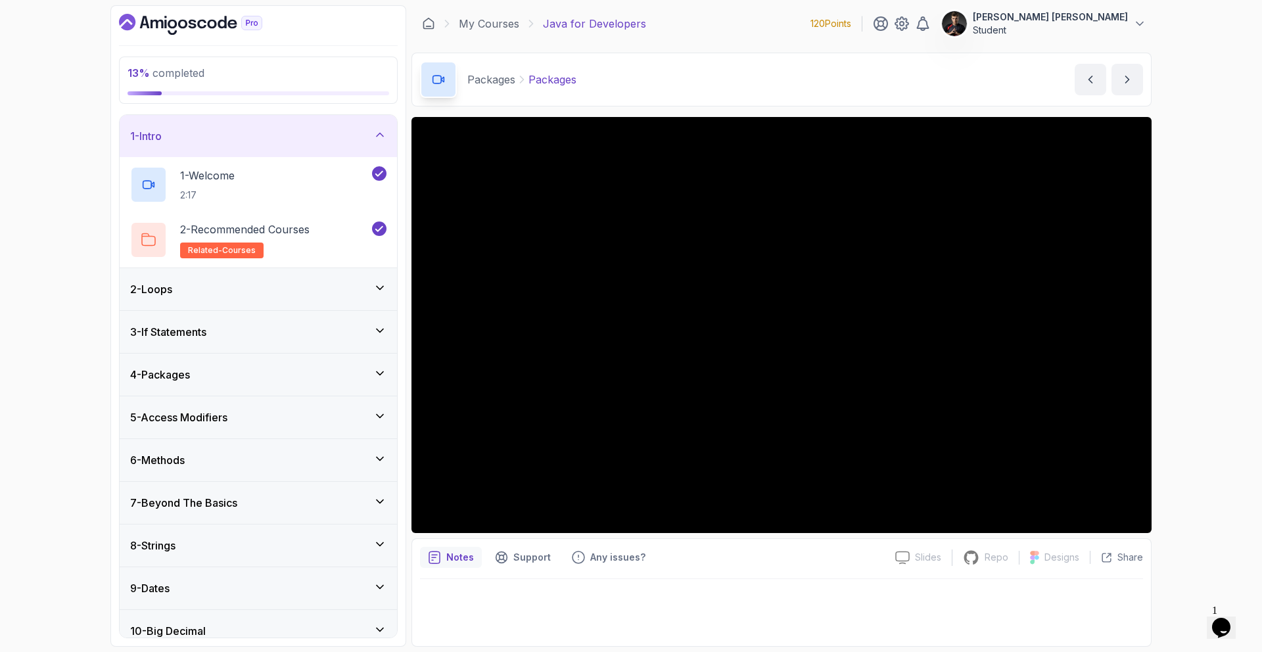
click at [313, 141] on div "1 - Intro" at bounding box center [258, 136] width 256 height 16
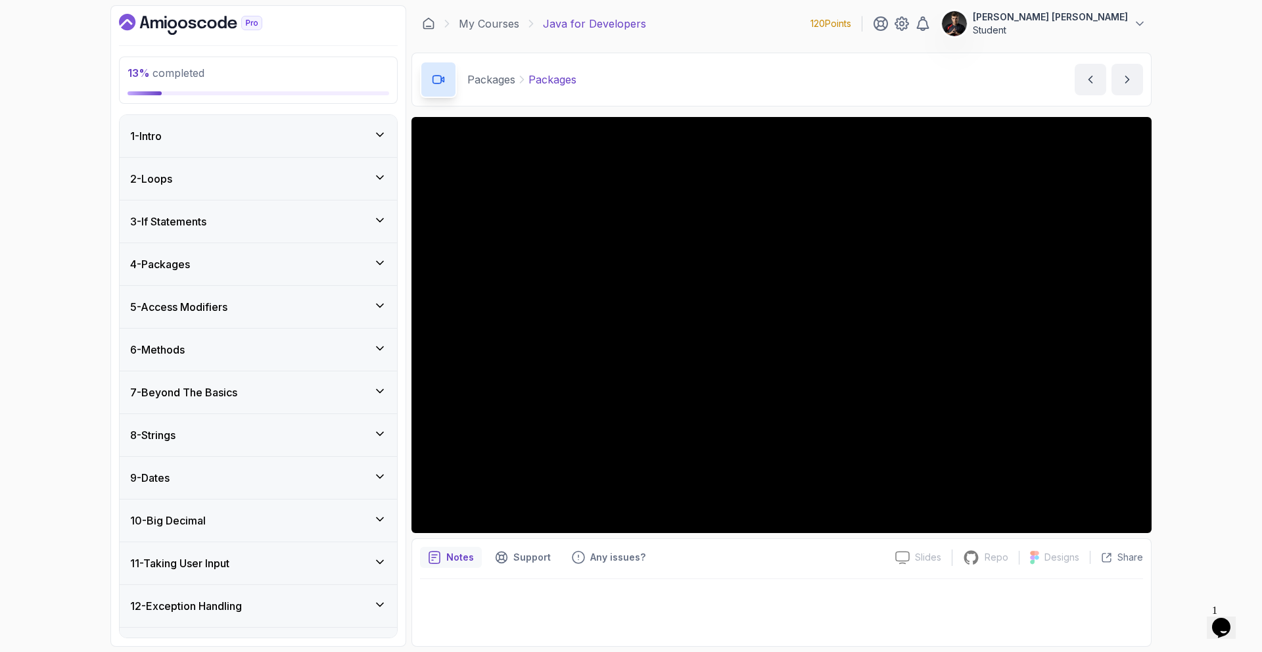
click at [1066, 42] on main "My Courses Java for Developers 120 Points [PERSON_NAME] [PERSON_NAME] Student 1…" at bounding box center [781, 325] width 740 height 641
click at [1080, 28] on p "Student" at bounding box center [1049, 30] width 155 height 13
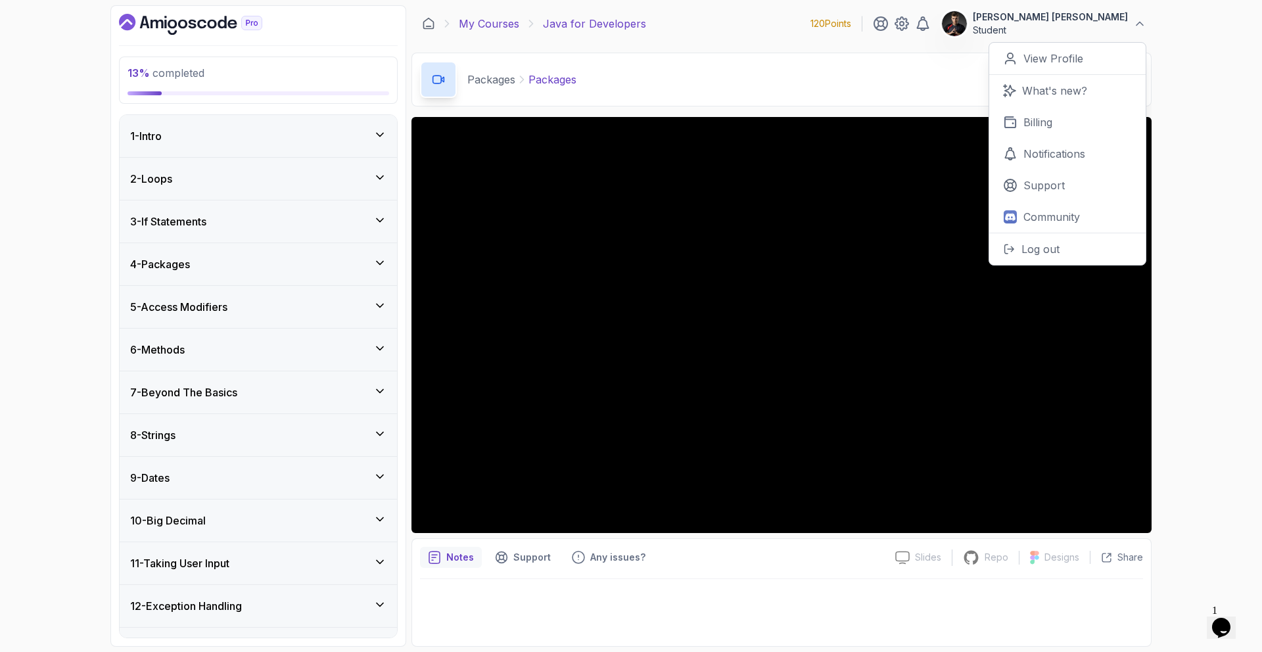
click at [478, 30] on link "My Courses" at bounding box center [489, 24] width 60 height 16
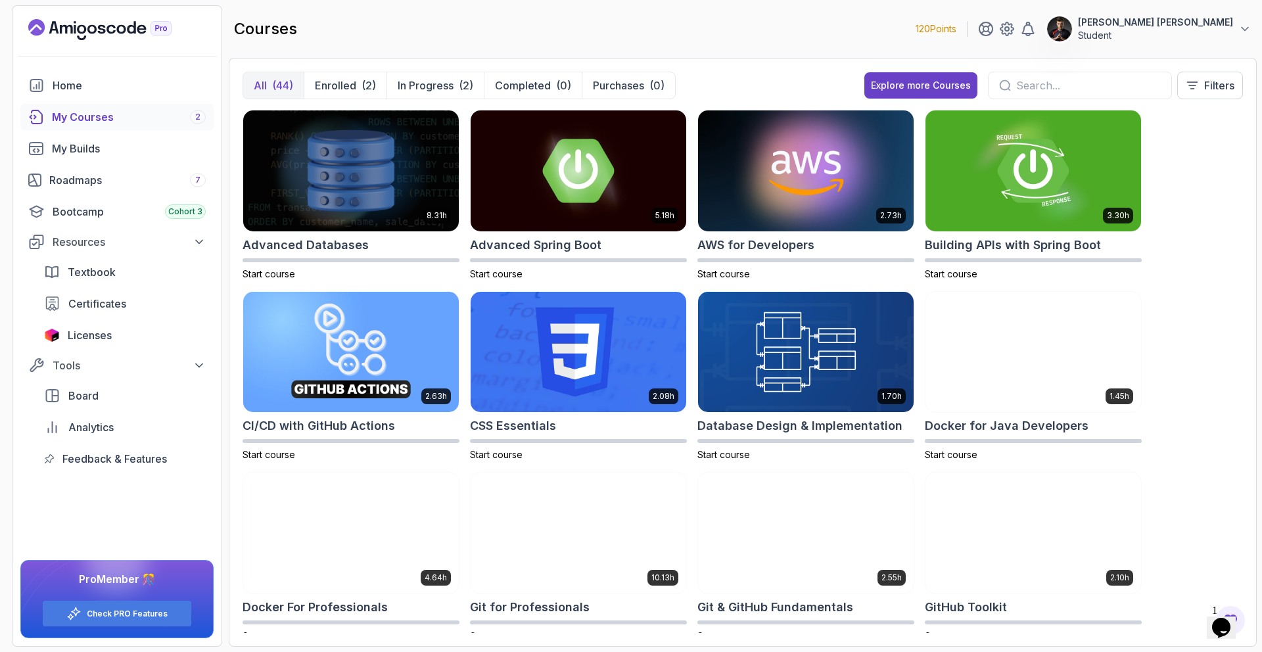
click at [1026, 93] on div at bounding box center [1080, 86] width 184 height 28
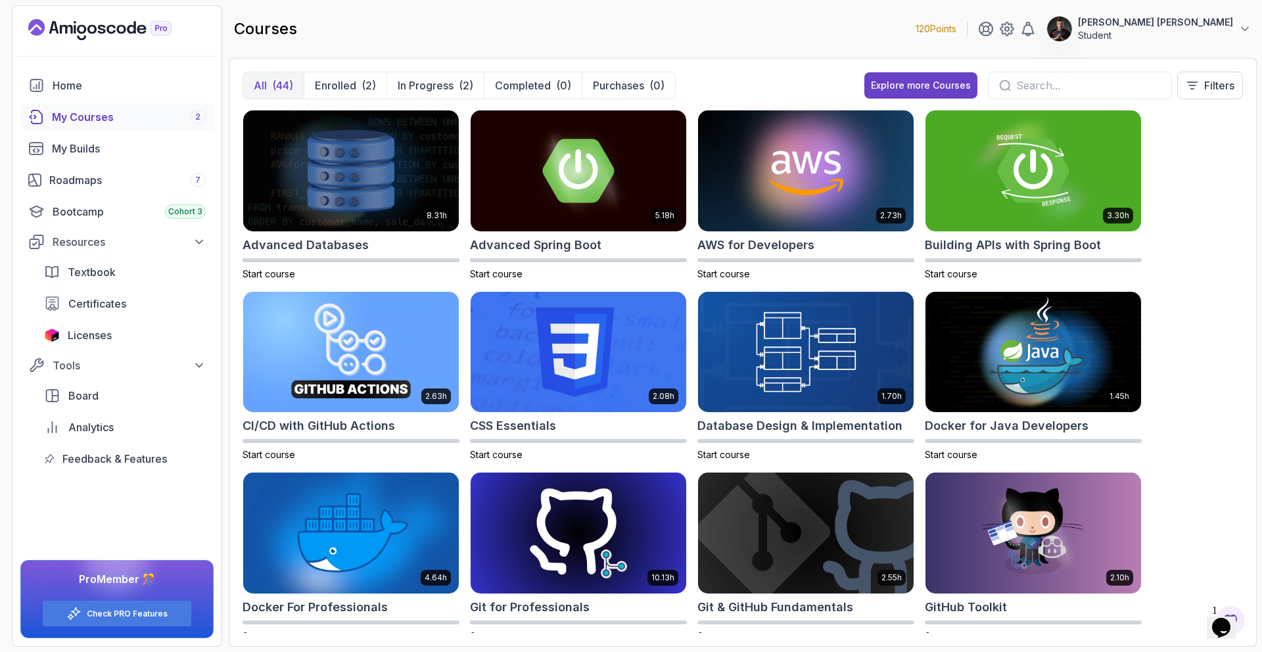
click at [1026, 88] on input "text" at bounding box center [1088, 86] width 145 height 16
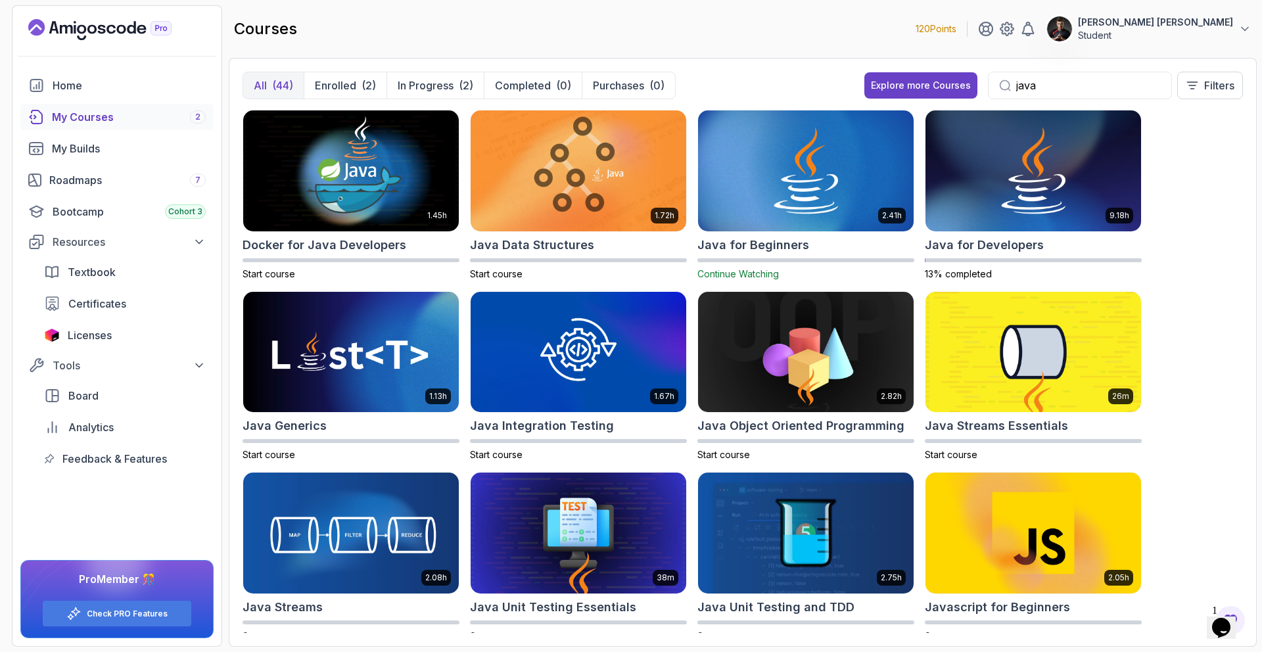
type input "java"
click at [798, 167] on img at bounding box center [806, 170] width 226 height 127
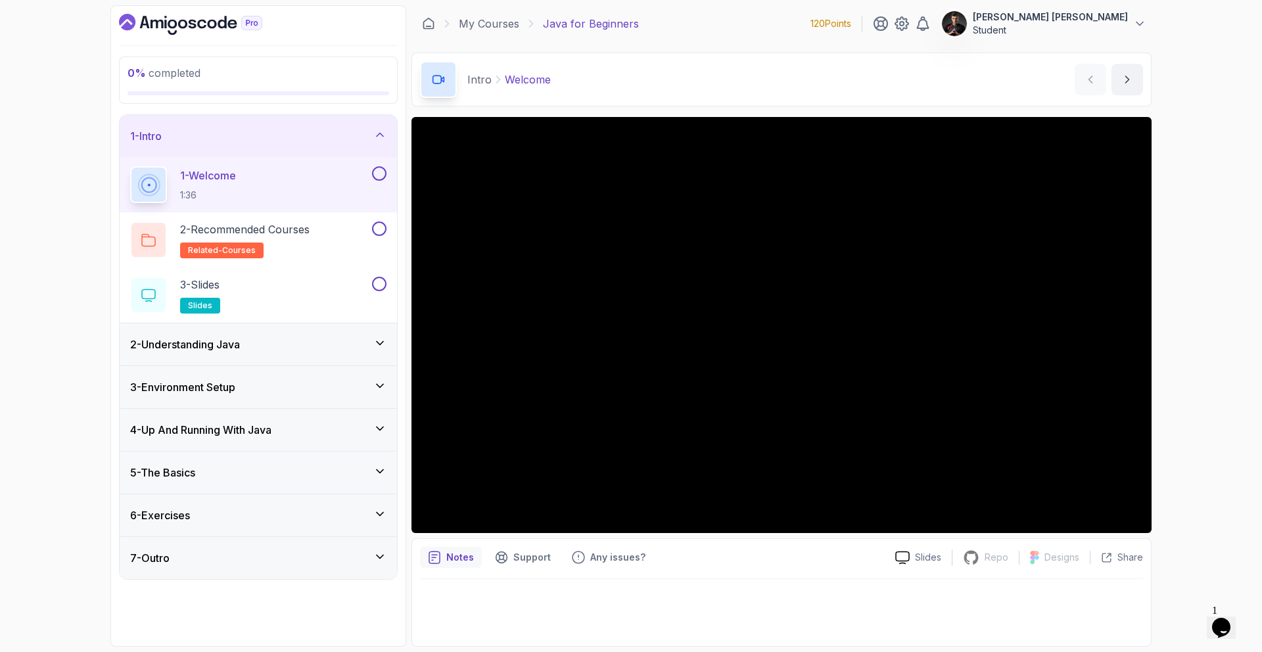
click at [378, 175] on button at bounding box center [379, 173] width 14 height 14
click at [381, 229] on button at bounding box center [379, 228] width 14 height 14
click at [380, 285] on button at bounding box center [379, 284] width 14 height 14
click at [367, 340] on div "2 - Understanding Java" at bounding box center [258, 344] width 256 height 16
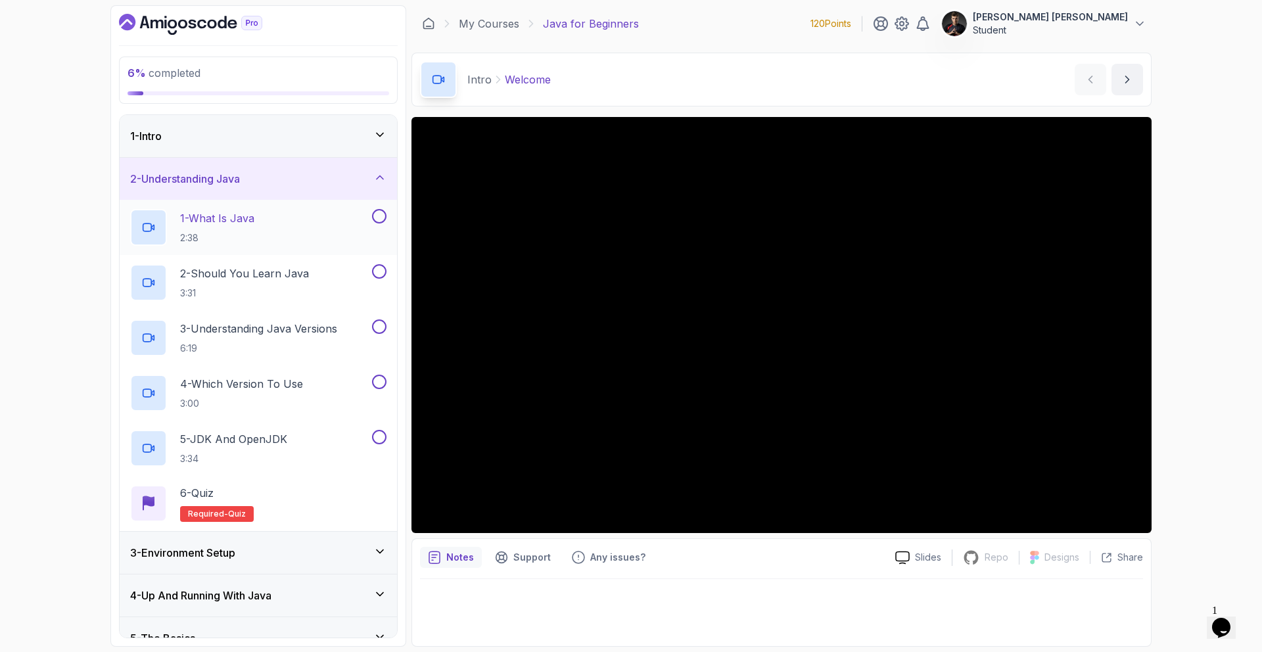
drag, startPoint x: 378, startPoint y: 217, endPoint x: 378, endPoint y: 250, distance: 32.2
click at [378, 217] on button at bounding box center [379, 216] width 14 height 14
click at [379, 269] on button at bounding box center [379, 271] width 14 height 14
click at [382, 325] on button at bounding box center [379, 326] width 14 height 14
click at [379, 380] on button at bounding box center [379, 382] width 14 height 14
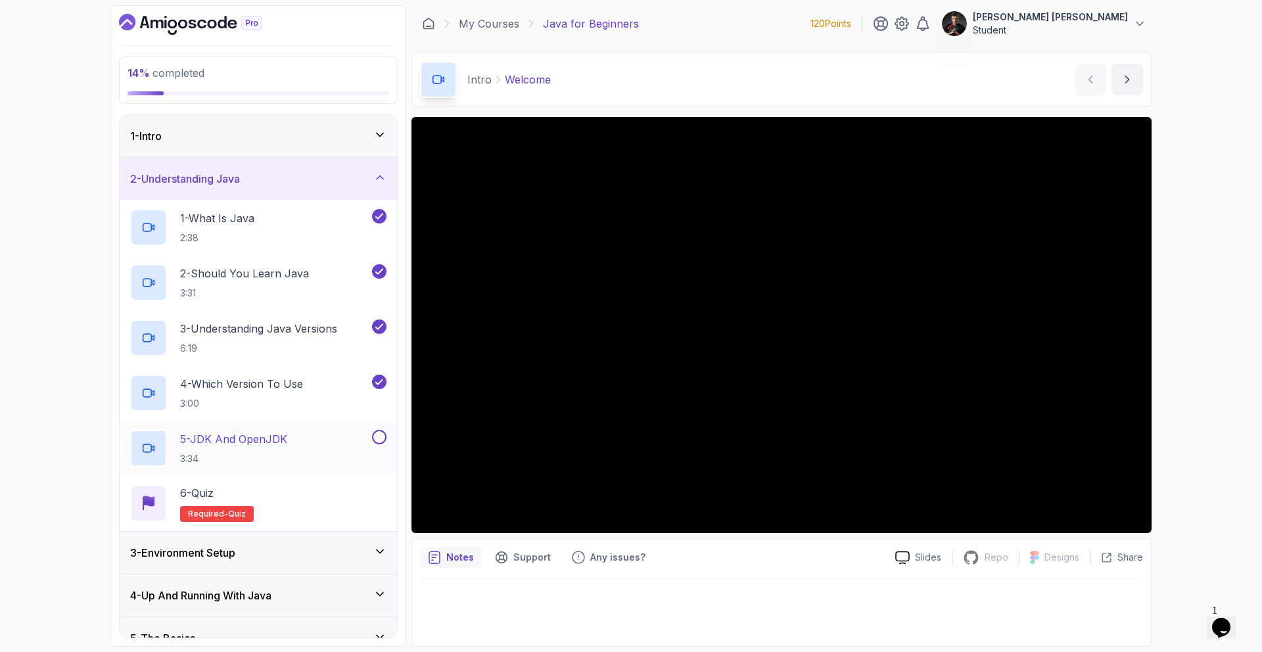
drag, startPoint x: 379, startPoint y: 430, endPoint x: 371, endPoint y: 437, distance: 10.8
click at [378, 431] on button at bounding box center [379, 437] width 14 height 14
click at [270, 491] on div "6 - Quiz Required- quiz" at bounding box center [258, 503] width 256 height 37
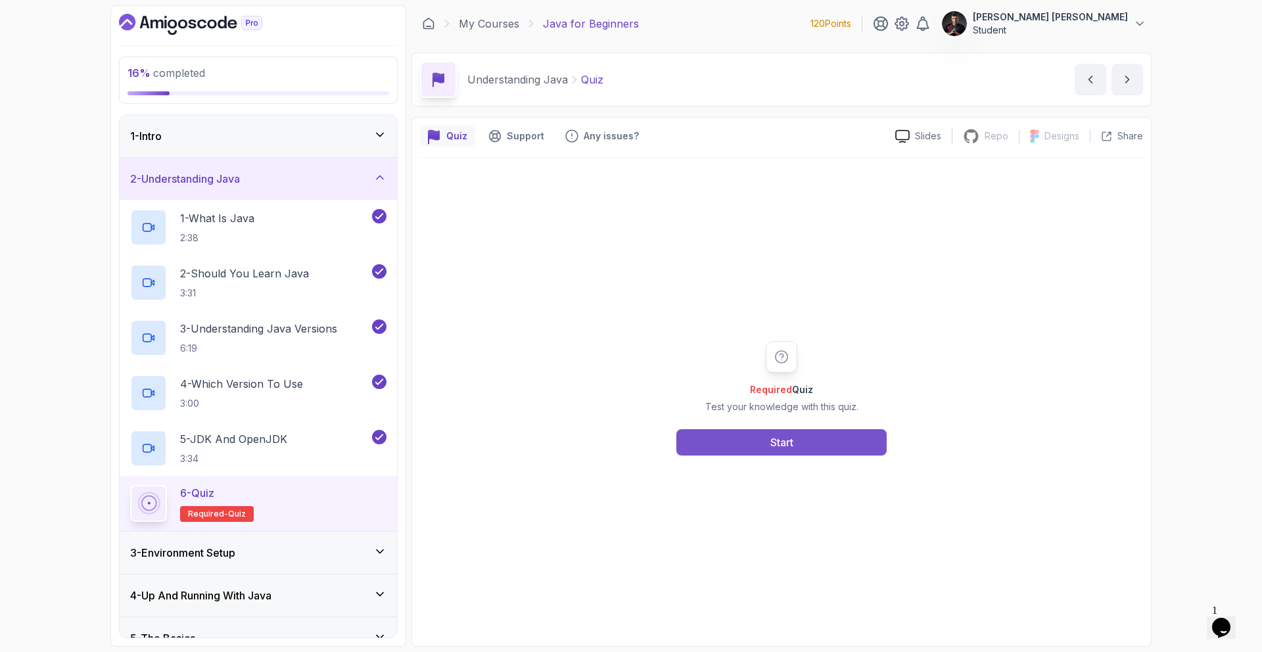
click at [748, 440] on button "Start" at bounding box center [781, 442] width 210 height 26
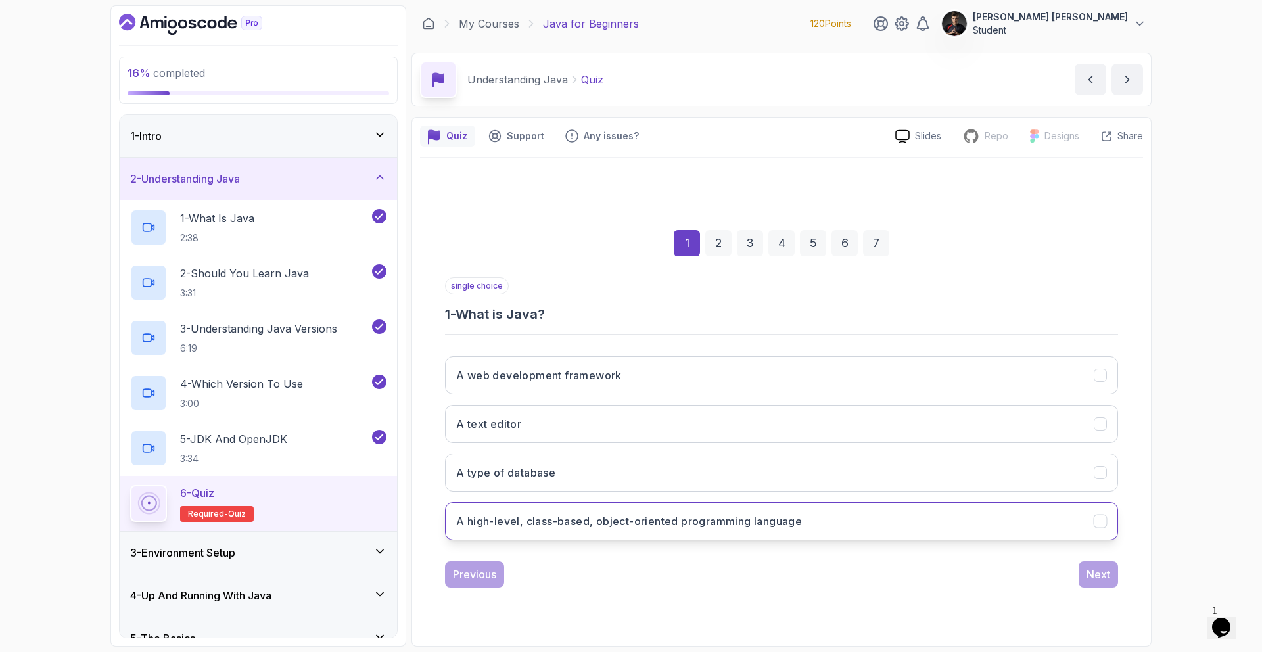
click at [574, 526] on h3 "A high-level, class-based, object-oriented programming language" at bounding box center [629, 521] width 346 height 16
click at [1110, 572] on button "Next" at bounding box center [1097, 574] width 39 height 26
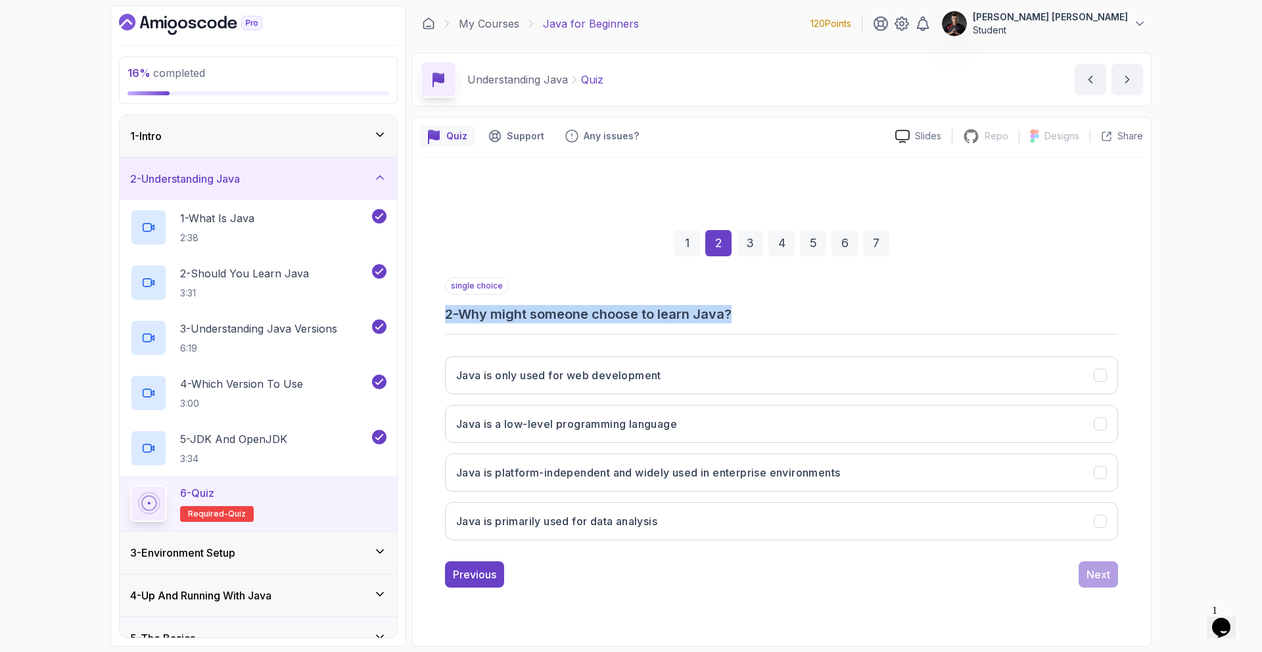
drag, startPoint x: 532, startPoint y: 296, endPoint x: 791, endPoint y: 309, distance: 259.2
click at [792, 309] on div "single choice 2 - Why might someone choose to learn Java?" at bounding box center [781, 300] width 673 height 46
click at [786, 309] on h3 "2 - Why might someone choose to learn Java?" at bounding box center [781, 314] width 673 height 18
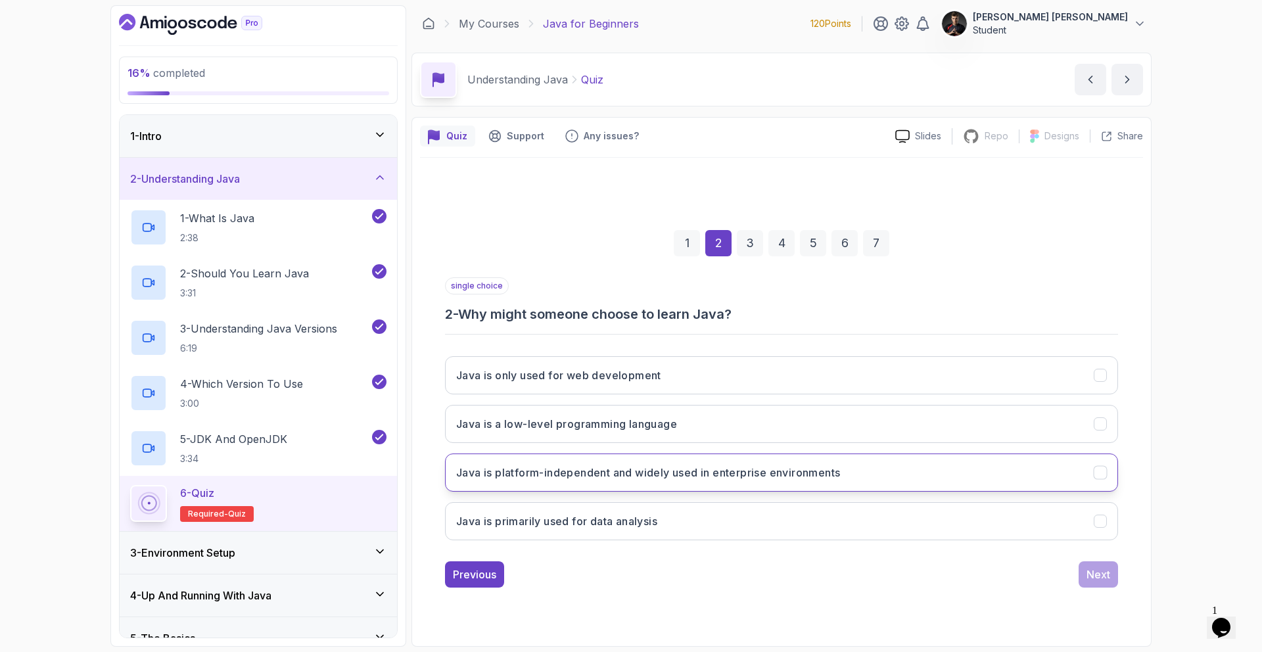
click at [583, 474] on h3 "Java is platform-independent and widely used in enterprise environments" at bounding box center [648, 473] width 384 height 16
click at [601, 528] on h3 "Java is primarily used for data analysis" at bounding box center [556, 521] width 201 height 16
click at [630, 486] on button "Java is platform-independent and widely used in enterprise environments" at bounding box center [781, 472] width 673 height 38
click at [1095, 573] on div "Next" at bounding box center [1098, 574] width 24 height 16
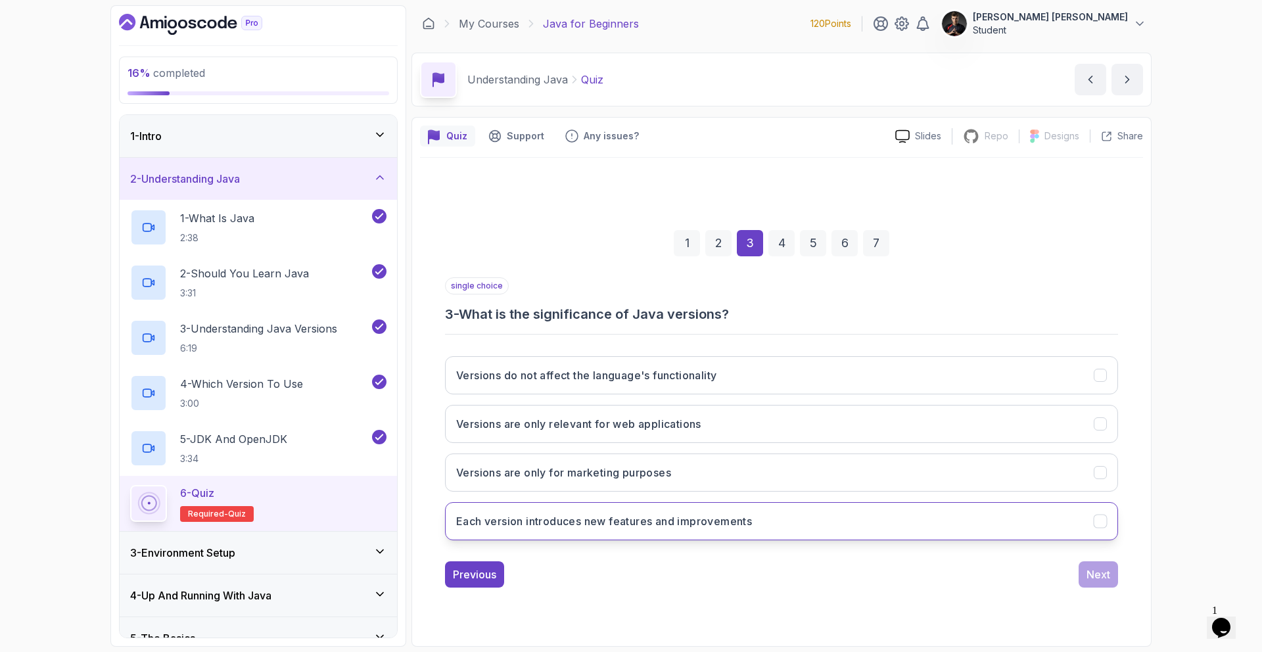
click at [650, 528] on h3 "Each version introduces new features and improvements" at bounding box center [604, 521] width 296 height 16
click at [1093, 573] on div "Next" at bounding box center [1098, 574] width 24 height 16
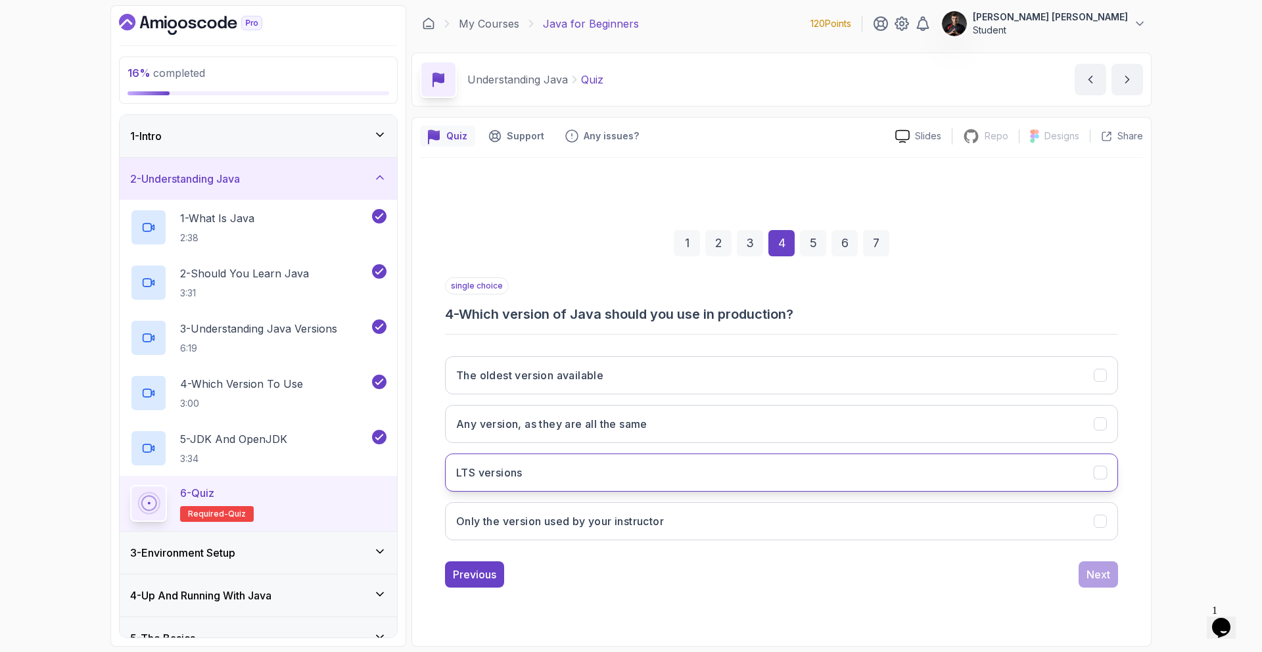
click at [580, 480] on button "LTS versions" at bounding box center [781, 472] width 673 height 38
click at [1086, 575] on div "Next" at bounding box center [1098, 574] width 24 height 16
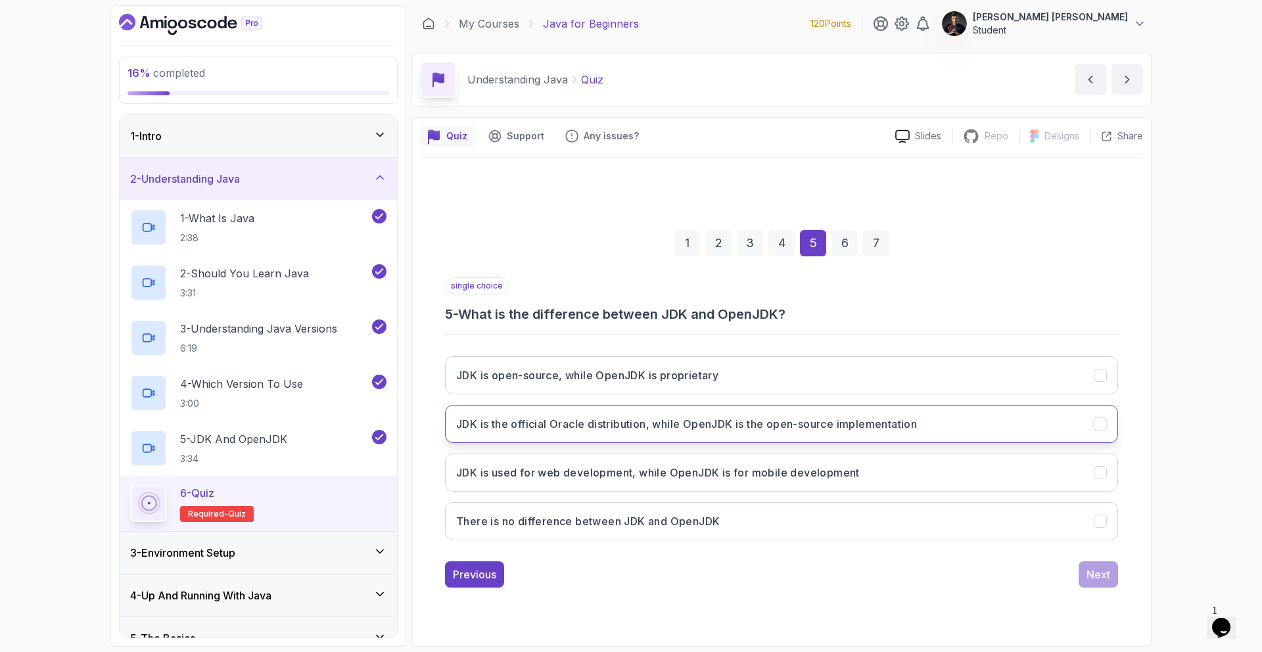
click at [551, 429] on h3 "JDK is the official Oracle distribution, while OpenJDK is the open-source imple…" at bounding box center [686, 424] width 461 height 16
click at [1078, 572] on button "Next" at bounding box center [1097, 574] width 39 height 26
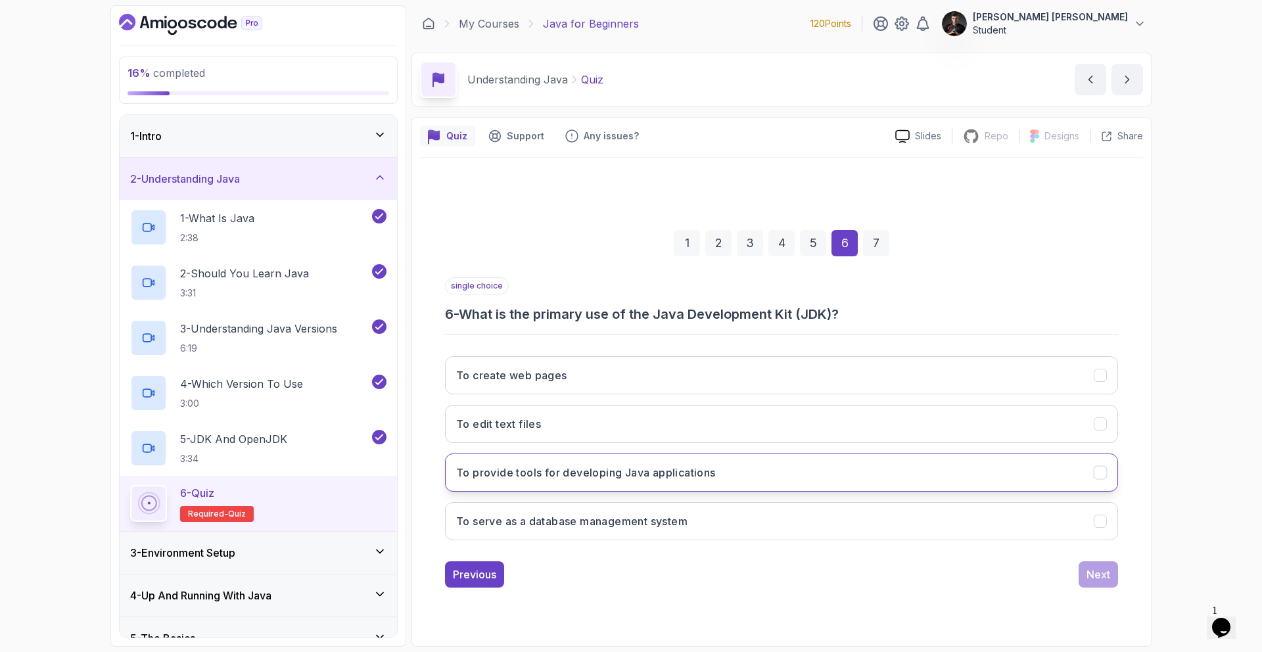
click at [609, 476] on h3 "To provide tools for developing Java applications" at bounding box center [586, 473] width 260 height 16
click at [1115, 579] on button "Next" at bounding box center [1097, 574] width 39 height 26
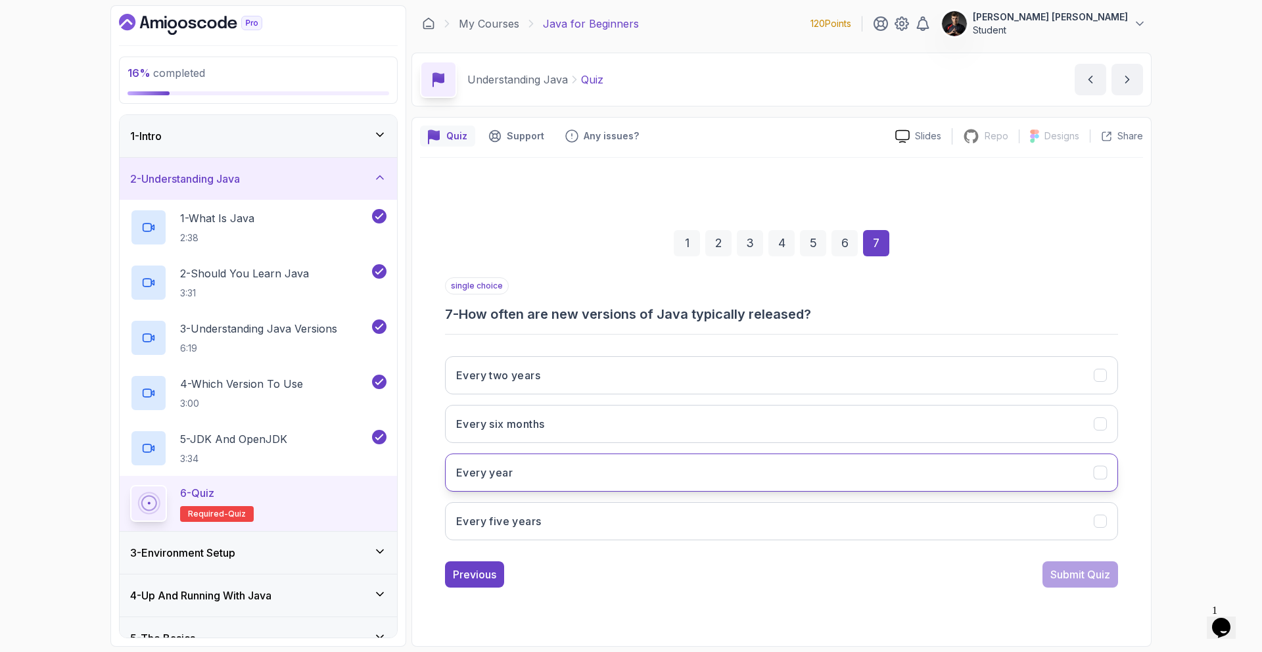
drag, startPoint x: 563, startPoint y: 484, endPoint x: 578, endPoint y: 487, distance: 15.5
click at [563, 483] on button "Every year" at bounding box center [781, 472] width 673 height 38
click at [1089, 578] on div "Submit Quiz" at bounding box center [1080, 574] width 60 height 16
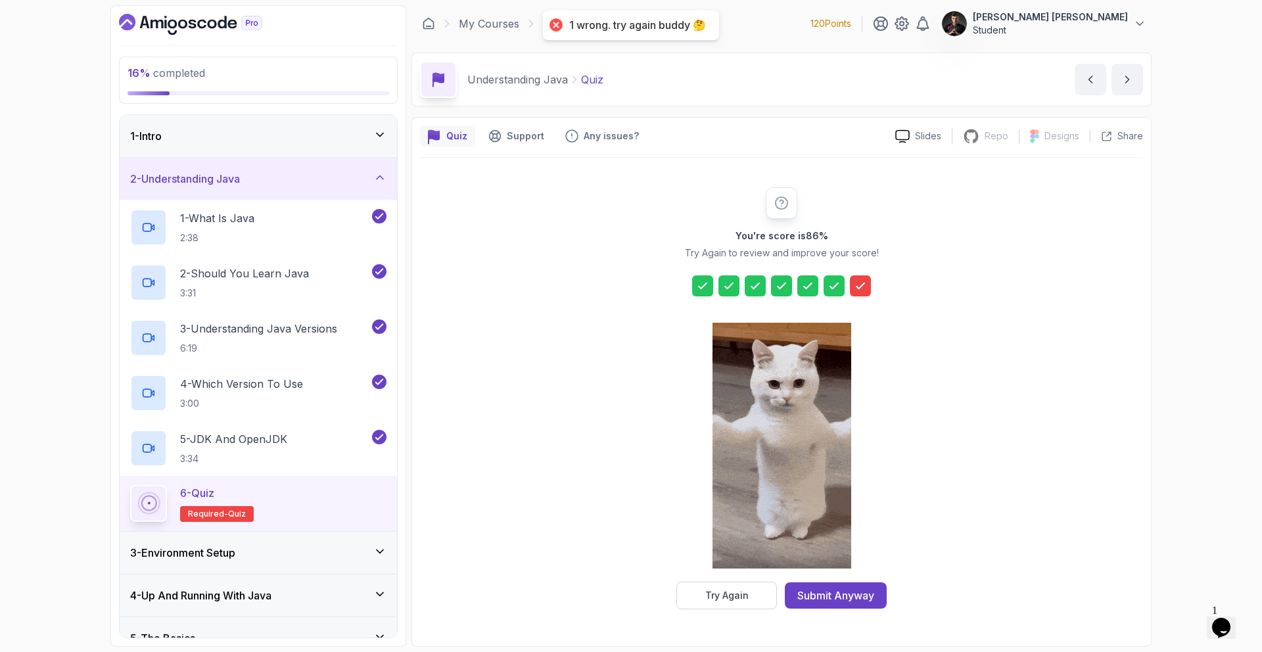
click at [859, 599] on div "Submit Anyway" at bounding box center [835, 595] width 77 height 16
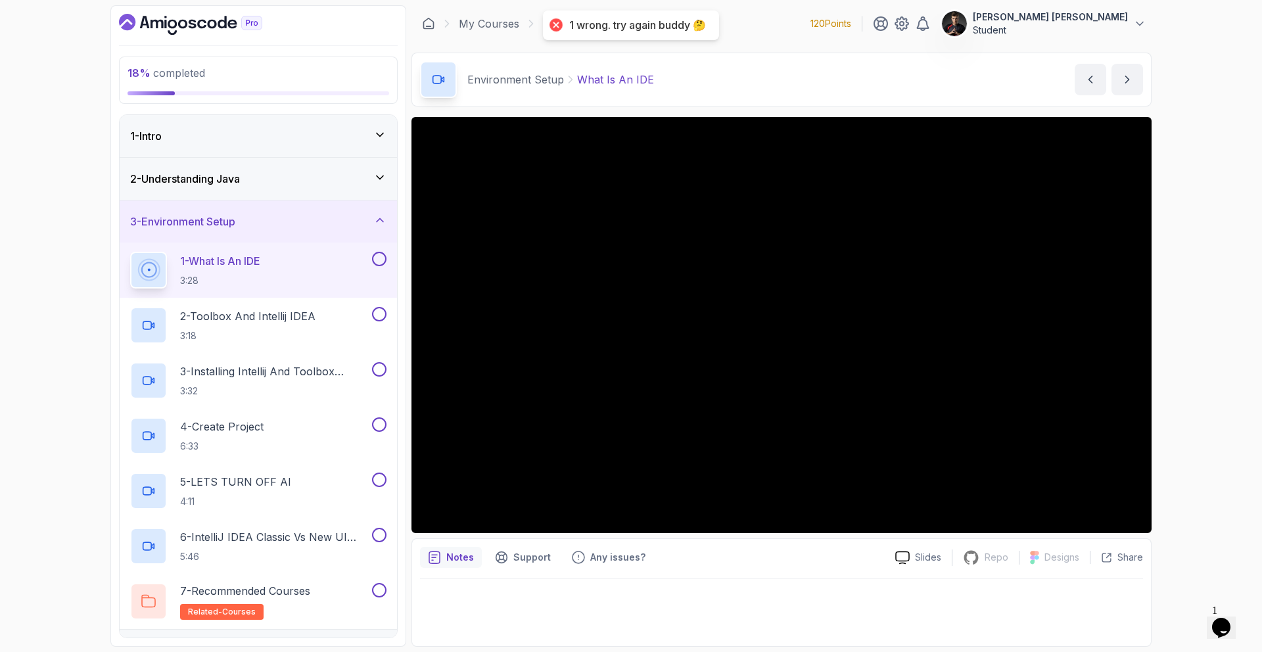
click at [380, 261] on button at bounding box center [379, 259] width 14 height 14
click at [381, 317] on button at bounding box center [379, 314] width 14 height 14
click at [386, 361] on div "3 - Installing Intellij And Toolbox Configuration 3:32" at bounding box center [258, 380] width 277 height 55
click at [382, 436] on button "4 - Create Project 6:33" at bounding box center [258, 435] width 256 height 37
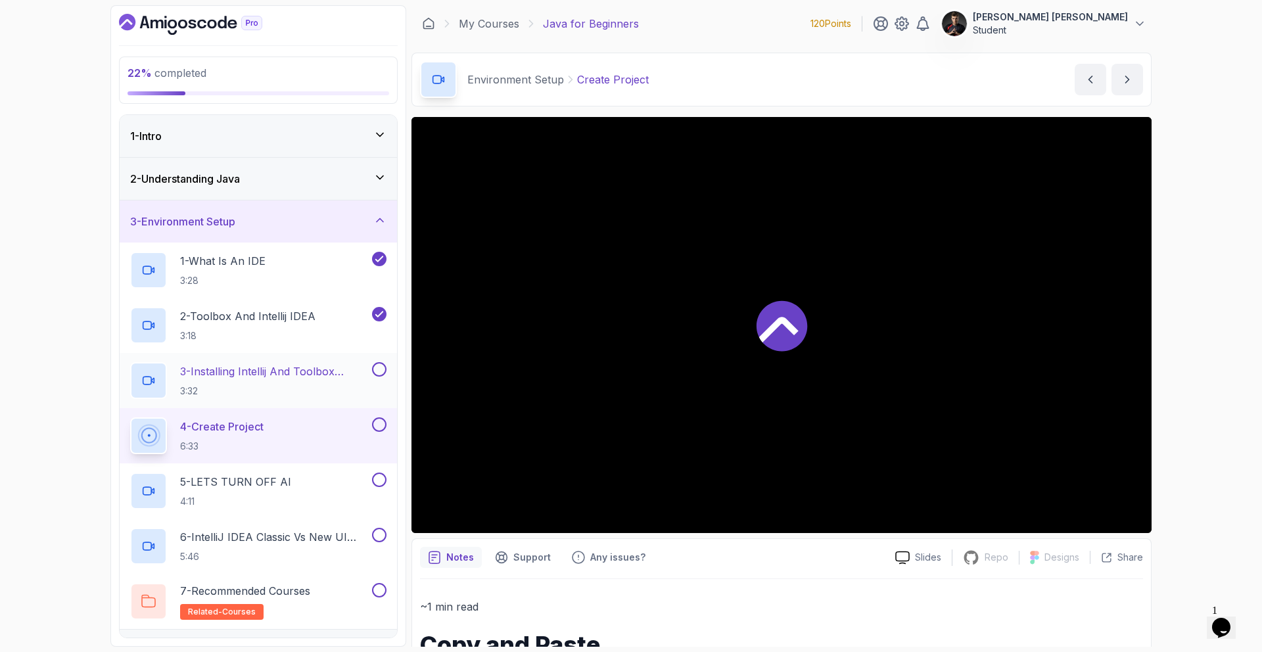
click at [378, 370] on button at bounding box center [379, 369] width 14 height 14
click at [378, 430] on button at bounding box center [379, 424] width 14 height 14
click at [378, 482] on button at bounding box center [379, 479] width 14 height 14
click at [379, 538] on button at bounding box center [379, 535] width 14 height 14
drag, startPoint x: 375, startPoint y: 591, endPoint x: 359, endPoint y: 593, distance: 16.5
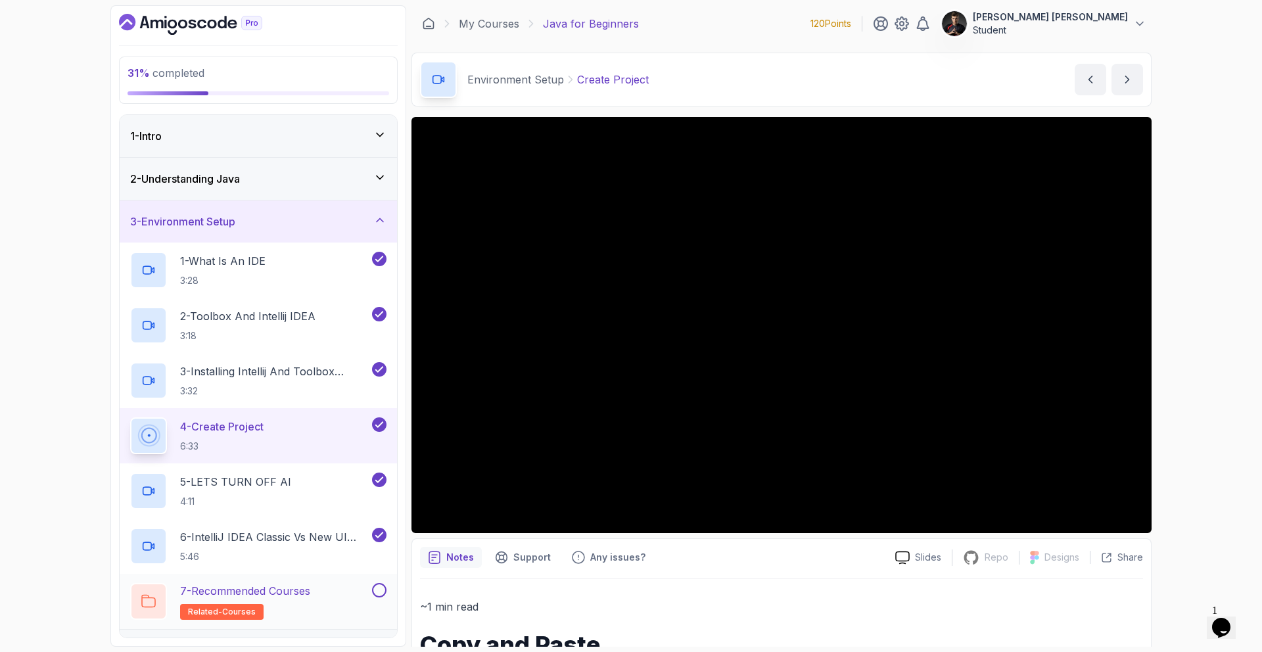
click at [375, 591] on button at bounding box center [379, 590] width 14 height 14
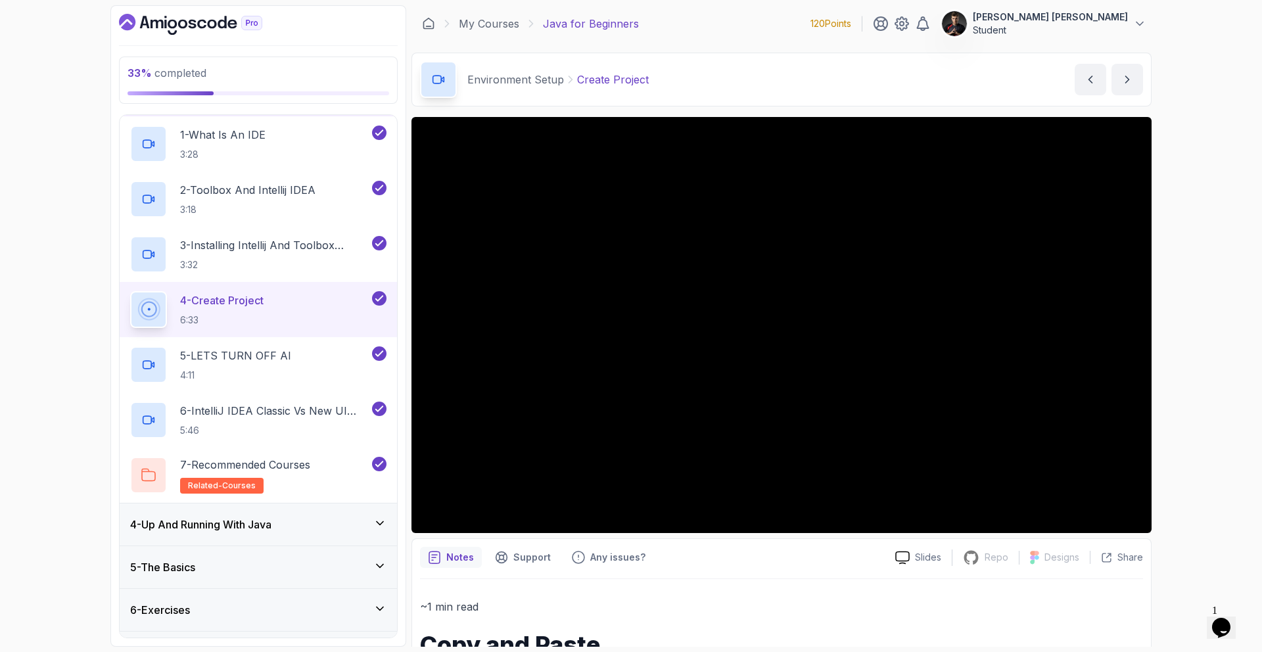
scroll to position [162, 0]
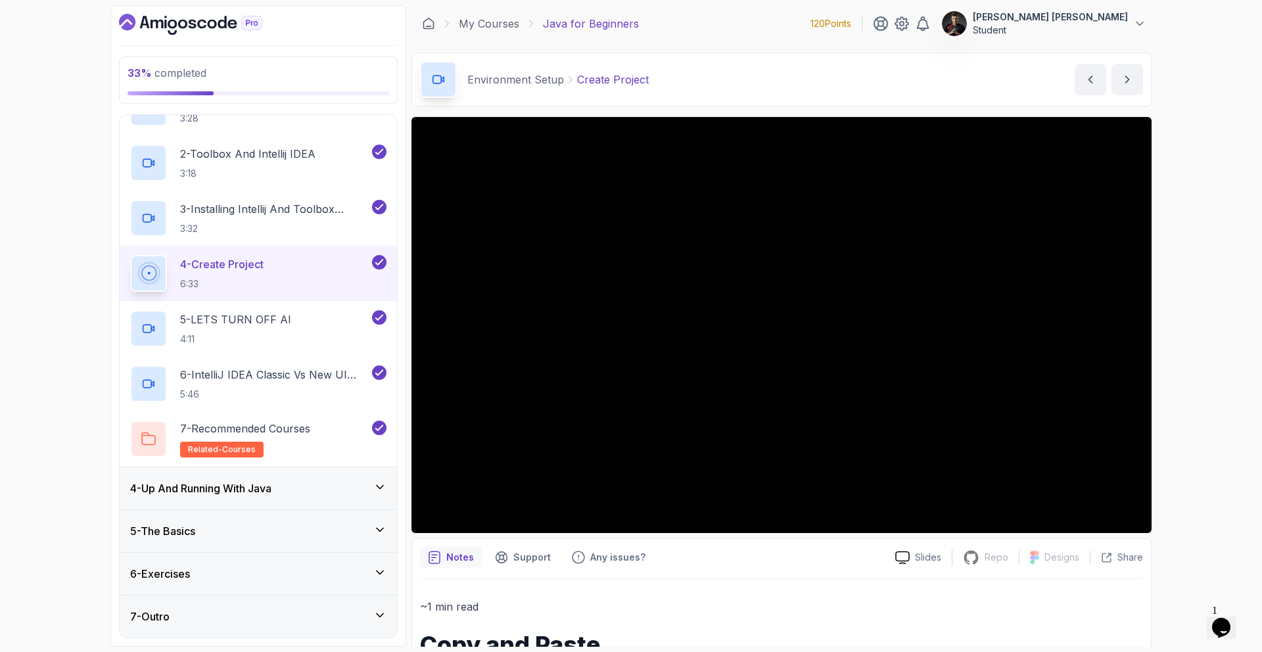
click at [317, 484] on div "4 - Up And Running With Java" at bounding box center [258, 488] width 256 height 16
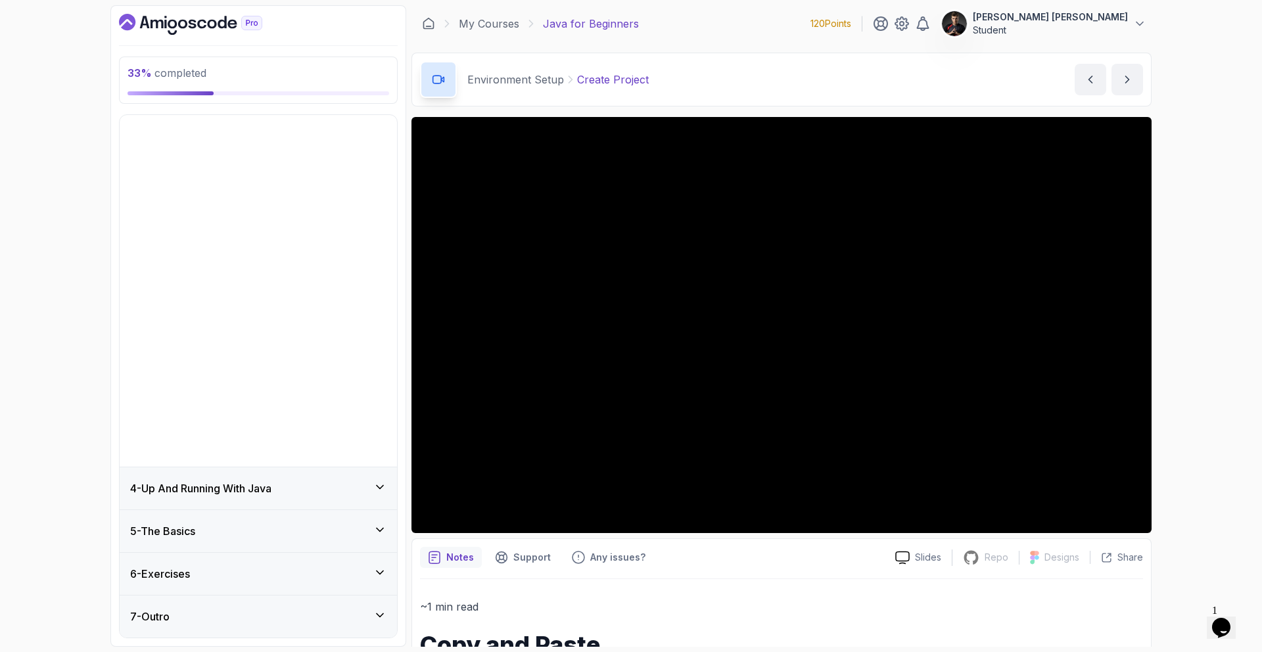
scroll to position [0, 0]
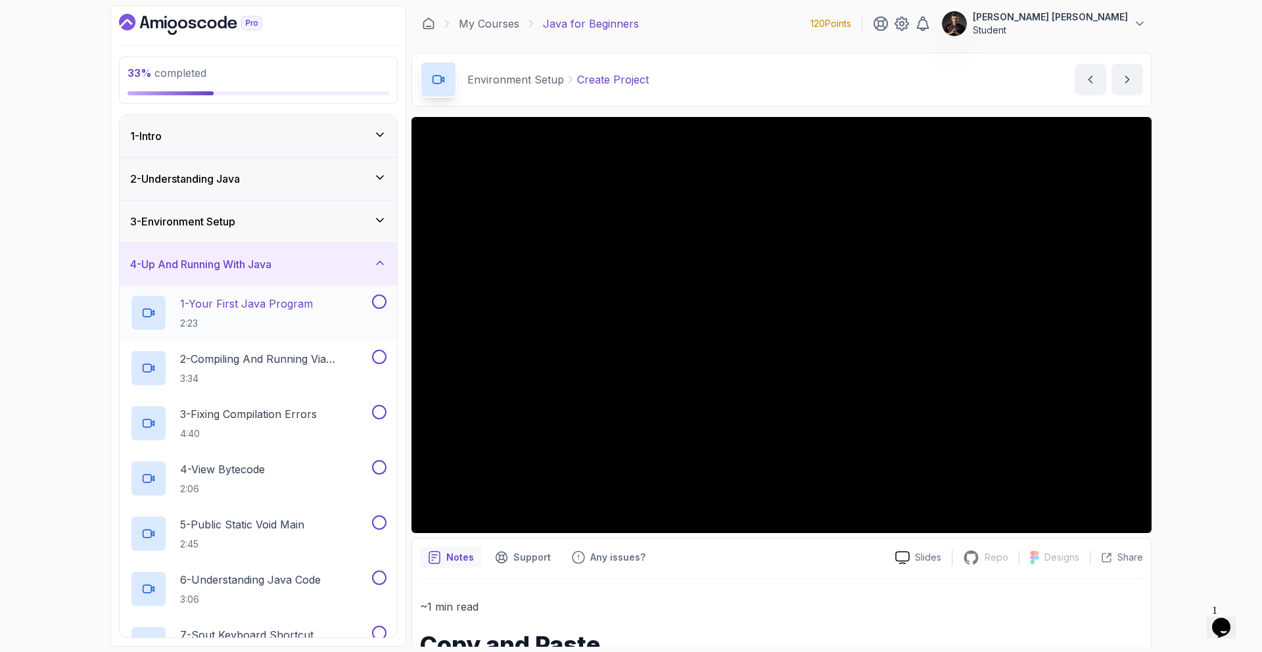
click at [384, 304] on button at bounding box center [379, 301] width 14 height 14
click at [378, 359] on button at bounding box center [379, 357] width 14 height 14
click at [379, 408] on button at bounding box center [379, 412] width 14 height 14
click at [384, 465] on button at bounding box center [379, 467] width 14 height 14
click at [380, 514] on div "5 - Public Static Void Main 2:45" at bounding box center [258, 533] width 277 height 55
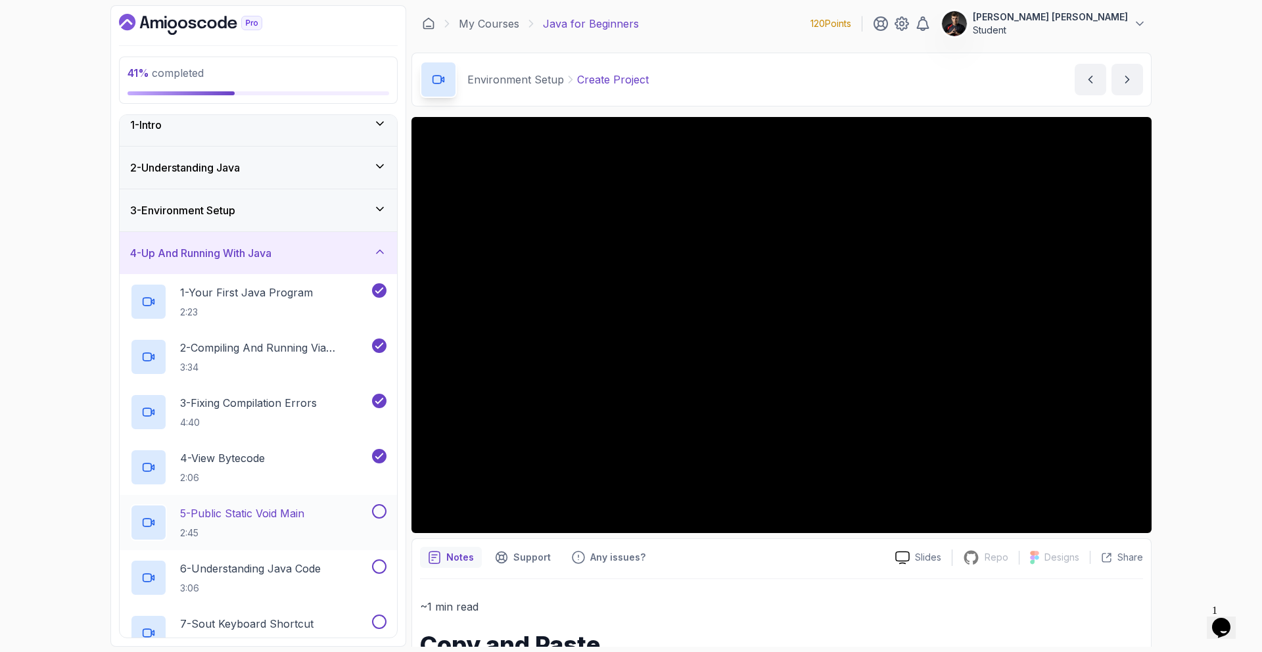
scroll to position [12, 0]
click at [380, 561] on button at bounding box center [379, 565] width 14 height 14
click at [378, 509] on button at bounding box center [379, 510] width 14 height 14
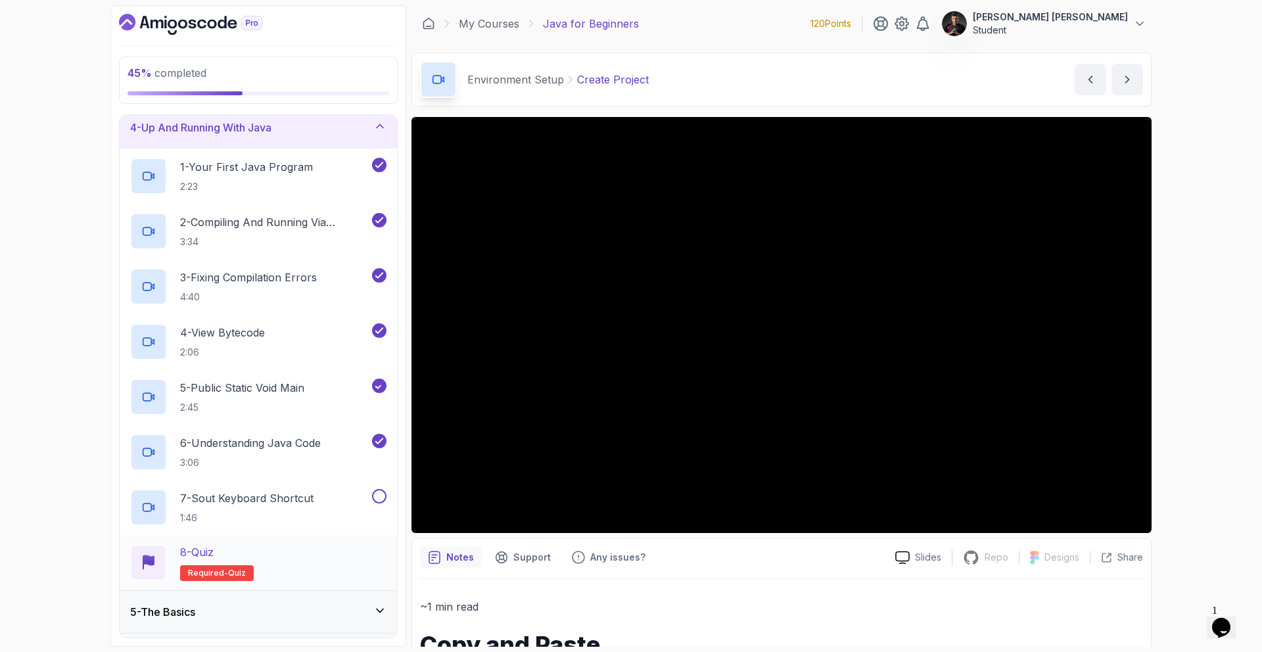
scroll to position [217, 0]
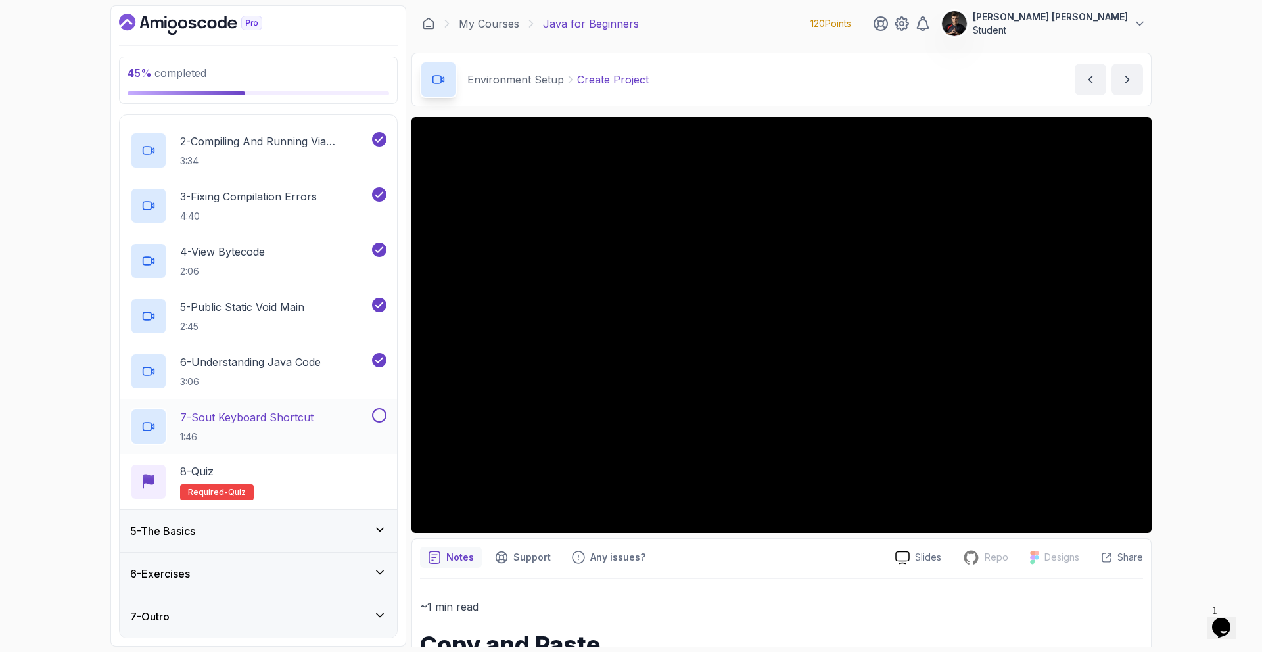
click at [375, 413] on button at bounding box center [379, 415] width 14 height 14
click at [360, 473] on div "8 - Quiz Required- quiz" at bounding box center [258, 481] width 256 height 37
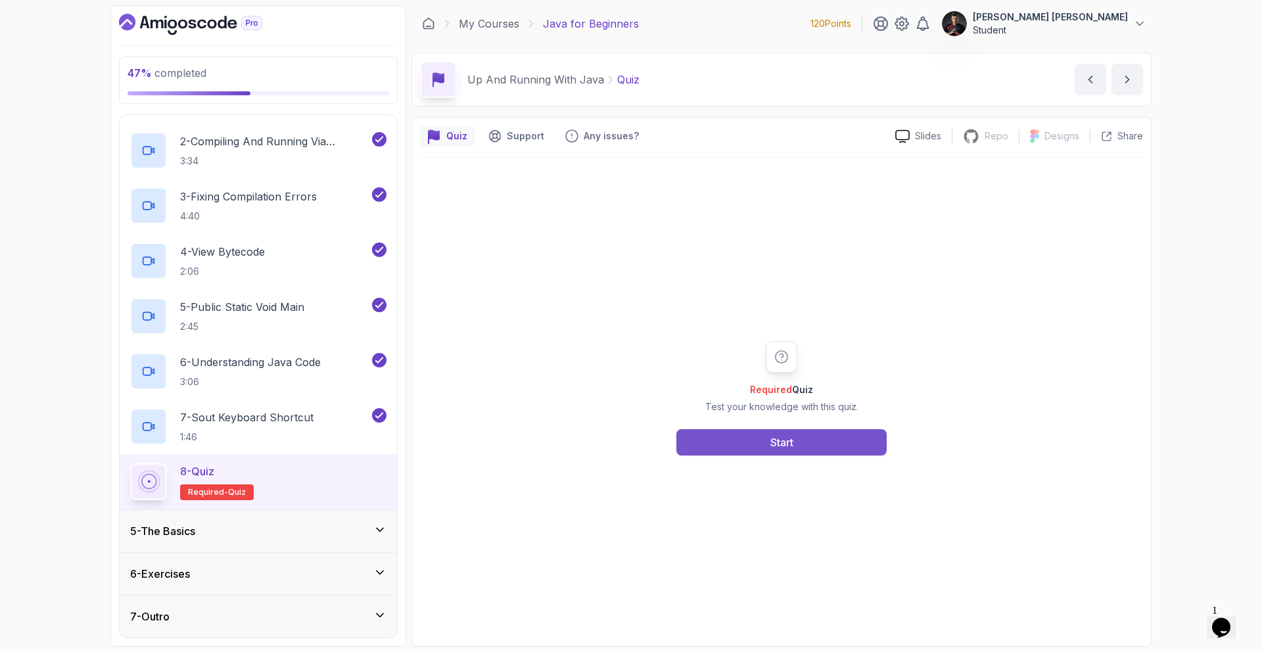
click at [763, 433] on button "Start" at bounding box center [781, 442] width 210 height 26
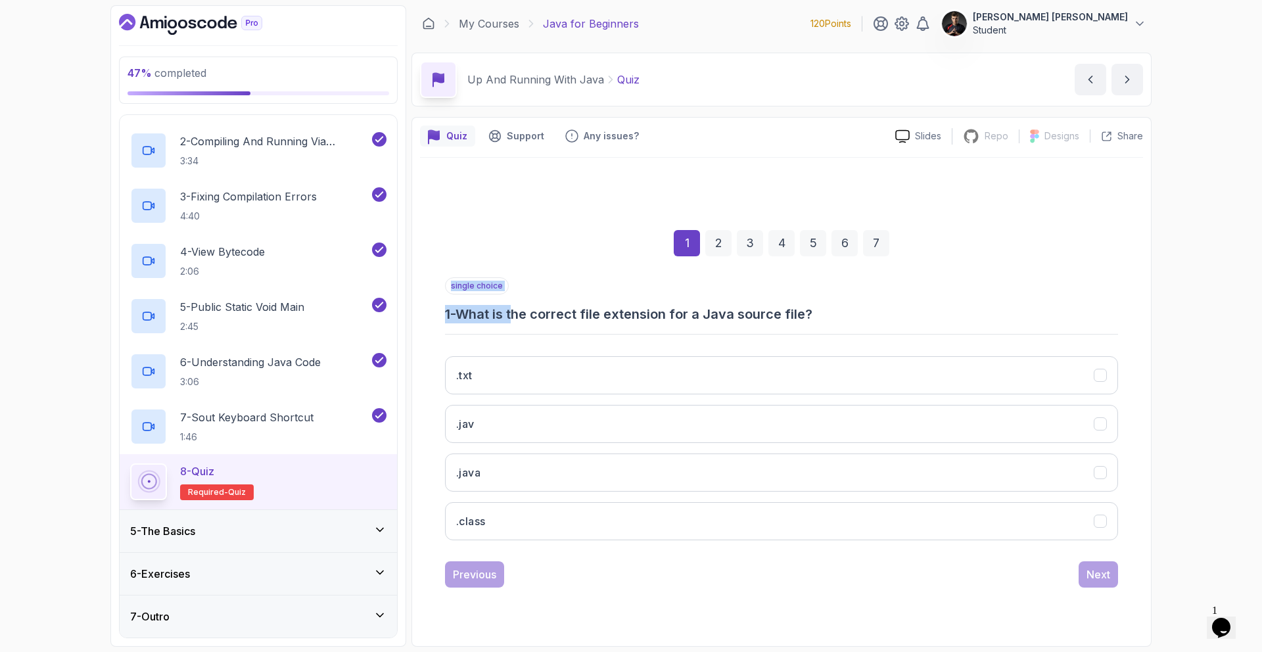
drag, startPoint x: 522, startPoint y: 306, endPoint x: 908, endPoint y: 334, distance: 386.7
click at [908, 334] on div "single choice 1 - What is the correct file extension for a Java source file? .t…" at bounding box center [781, 413] width 673 height 273
click at [872, 315] on h3 "1 - What is the correct file extension for a Java source file?" at bounding box center [781, 314] width 673 height 18
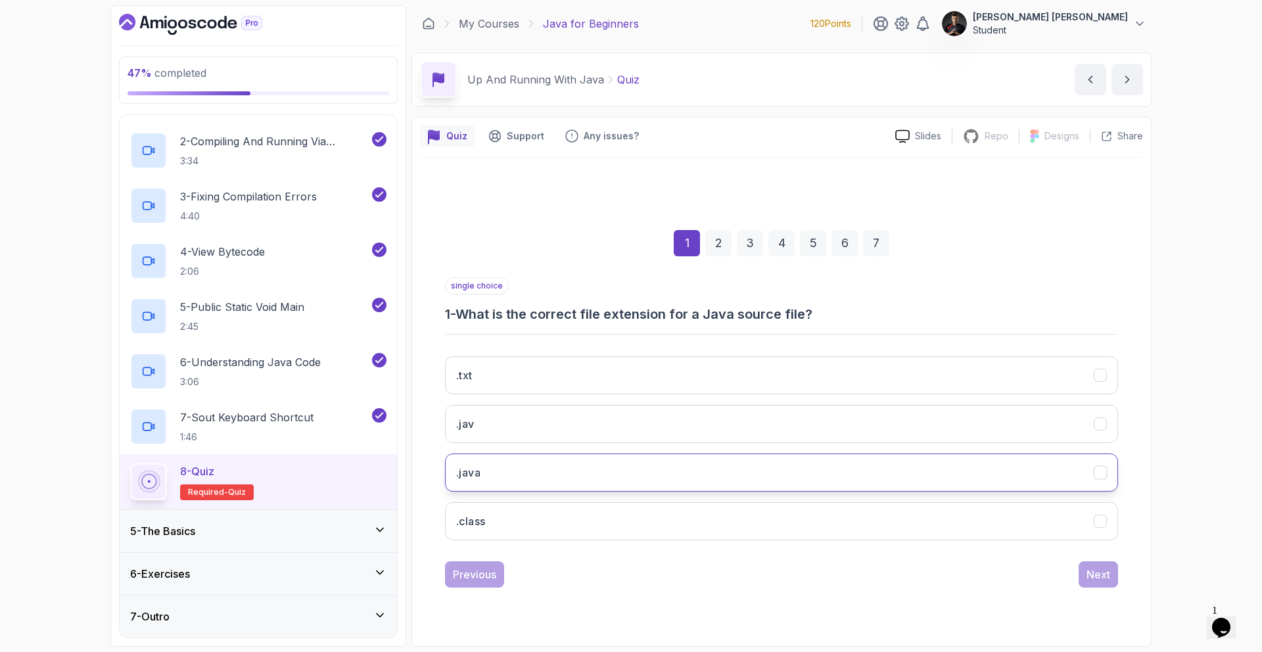
click at [507, 469] on button ".java" at bounding box center [781, 472] width 673 height 38
click at [1094, 575] on div "Next" at bounding box center [1098, 574] width 24 height 16
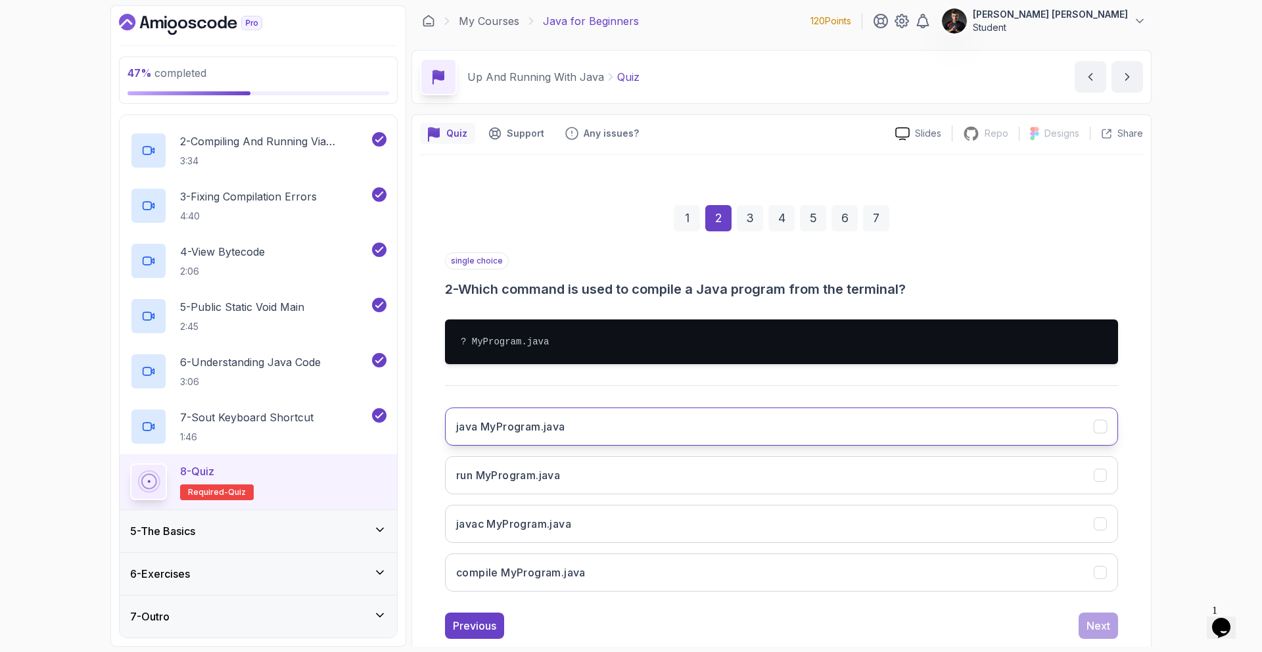
scroll to position [14, 0]
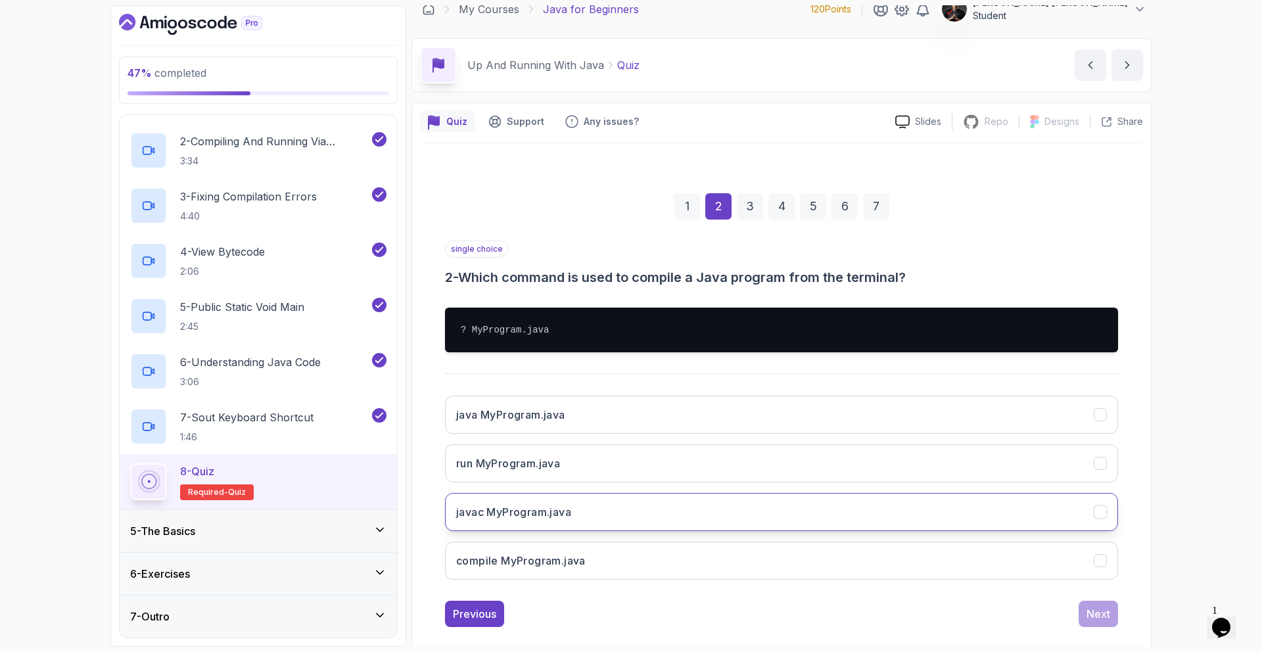
click at [568, 497] on button "javac MyProgram.java" at bounding box center [781, 512] width 673 height 38
click at [1112, 617] on button "Next" at bounding box center [1097, 614] width 39 height 26
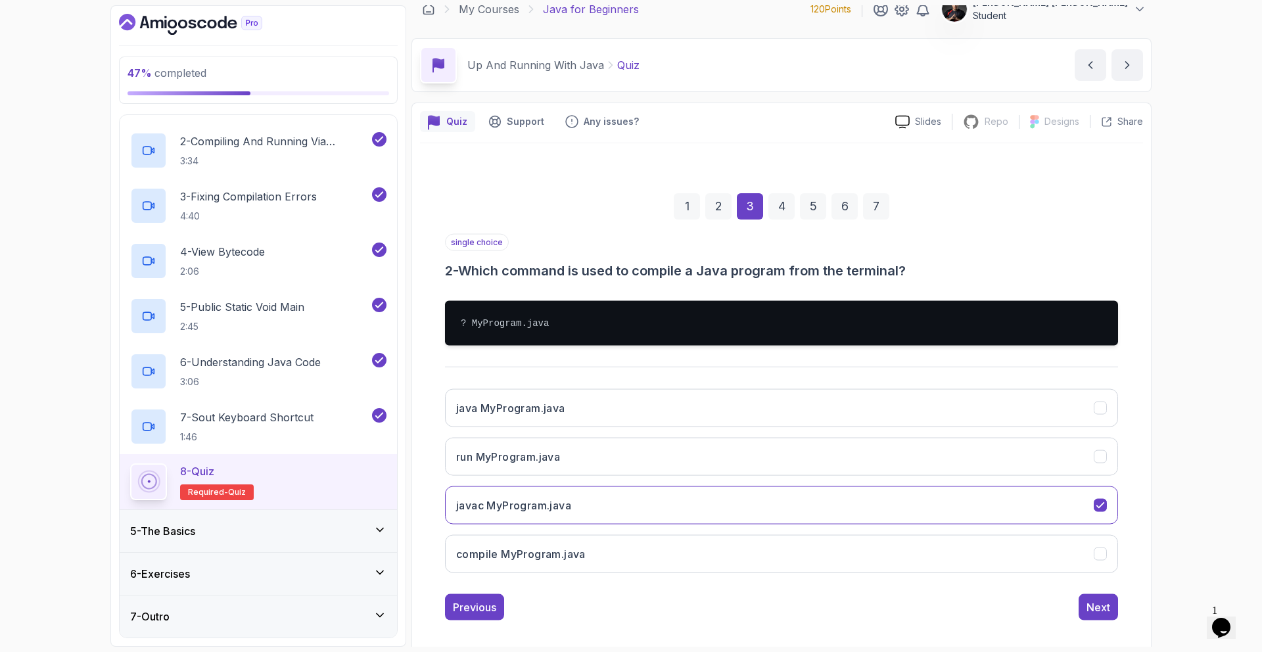
scroll to position [0, 0]
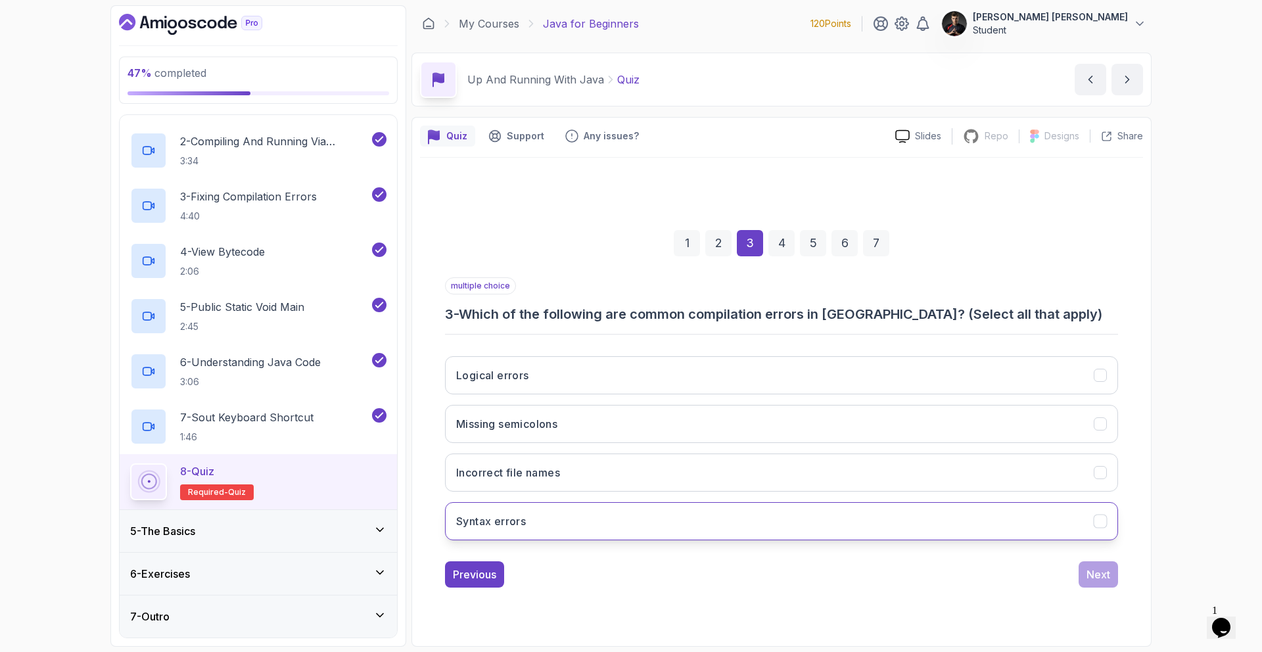
click at [538, 516] on button "Syntax errors" at bounding box center [781, 521] width 673 height 38
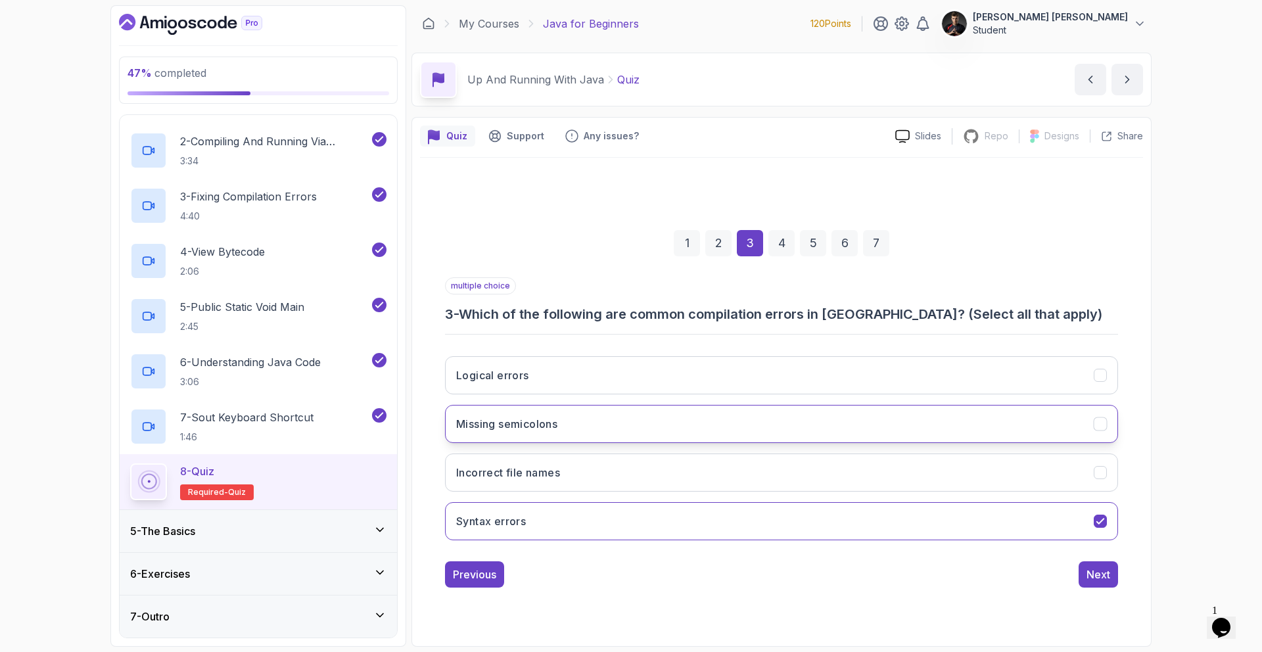
click at [576, 420] on button "Missing semicolons" at bounding box center [781, 424] width 673 height 38
click at [570, 380] on button "Logical errors" at bounding box center [781, 375] width 673 height 38
click at [1084, 567] on button "Next" at bounding box center [1097, 574] width 39 height 26
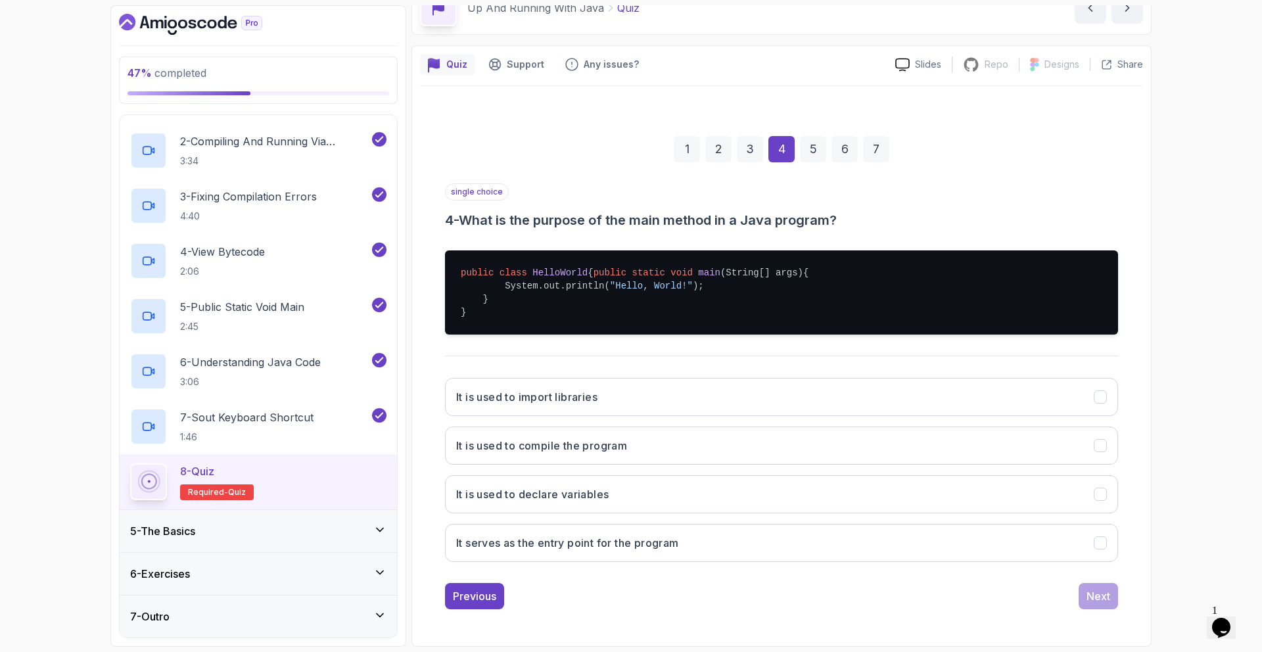
scroll to position [82, 0]
click at [633, 558] on button "It serves as the entry point for the program" at bounding box center [781, 543] width 673 height 38
click at [1084, 598] on button "Next" at bounding box center [1097, 596] width 39 height 26
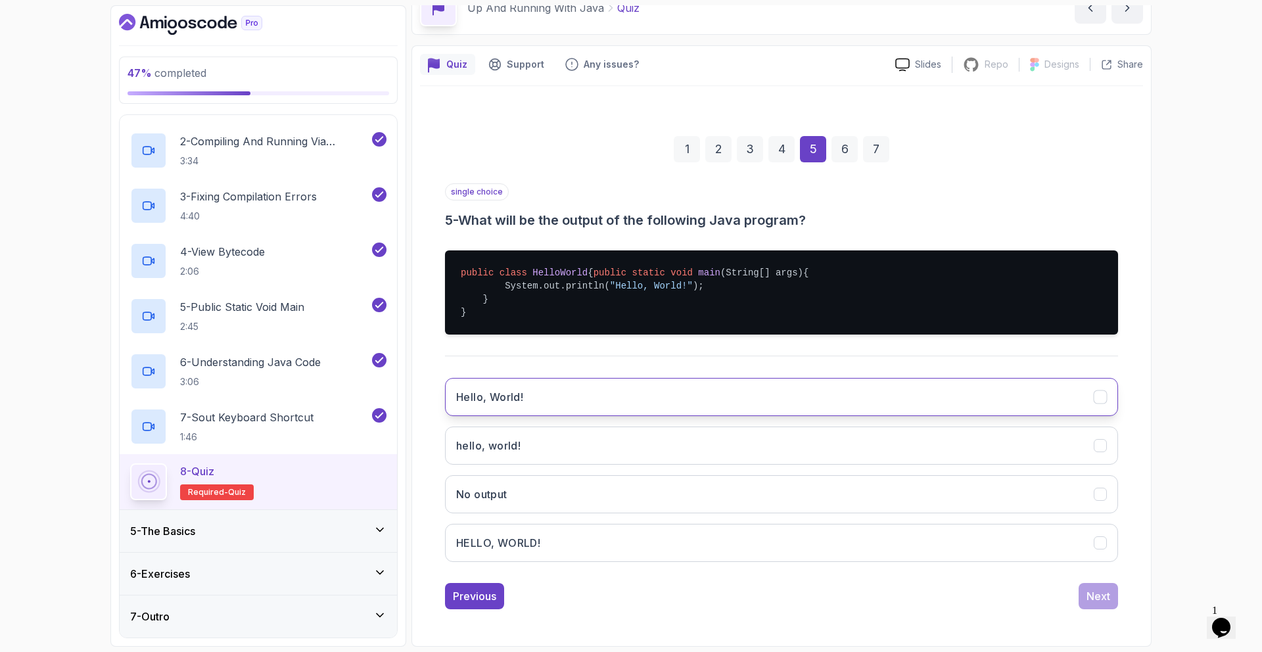
click at [543, 404] on button "Hello, World!" at bounding box center [781, 397] width 673 height 38
click at [1106, 597] on div "Next" at bounding box center [1098, 596] width 24 height 16
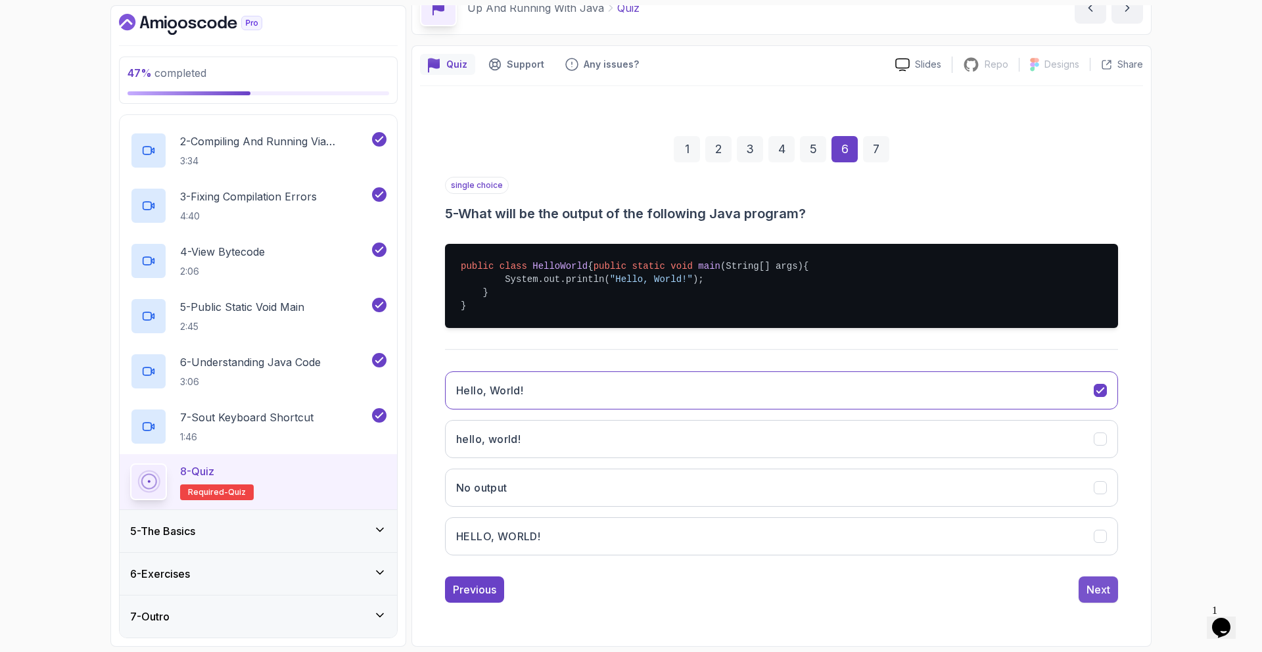
scroll to position [0, 0]
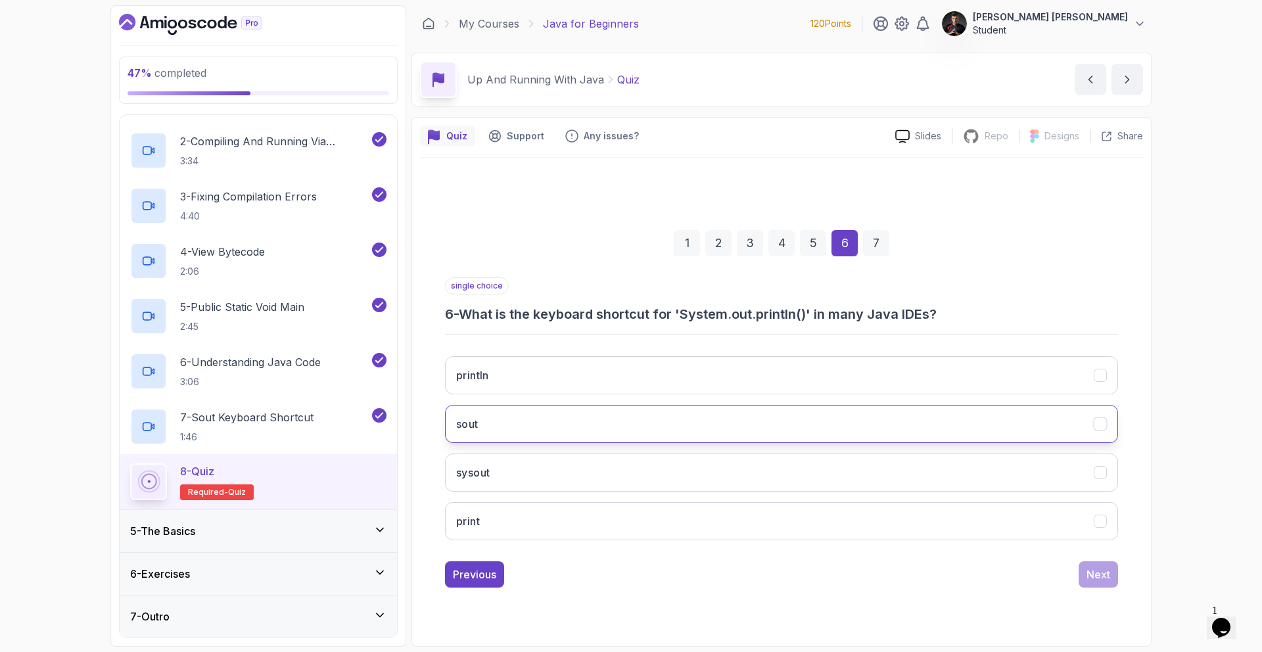
click at [539, 428] on button "sout" at bounding box center [781, 424] width 673 height 38
click at [1088, 588] on div "1 2 3 4 5 6 7 single choice 6 - What is the keyboard shortcut for 'System.out.p…" at bounding box center [781, 397] width 723 height 399
click at [1087, 583] on button "Next" at bounding box center [1097, 574] width 39 height 26
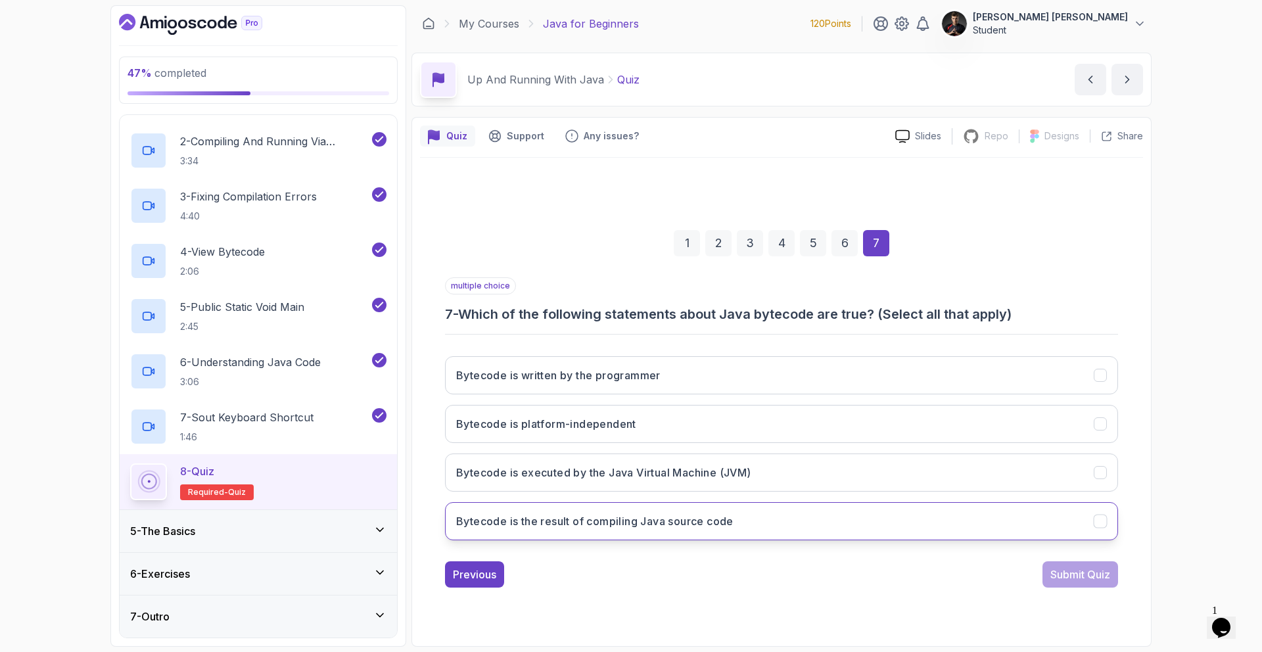
click at [671, 520] on h3 "Bytecode is the result of compiling Java source code" at bounding box center [594, 521] width 277 height 16
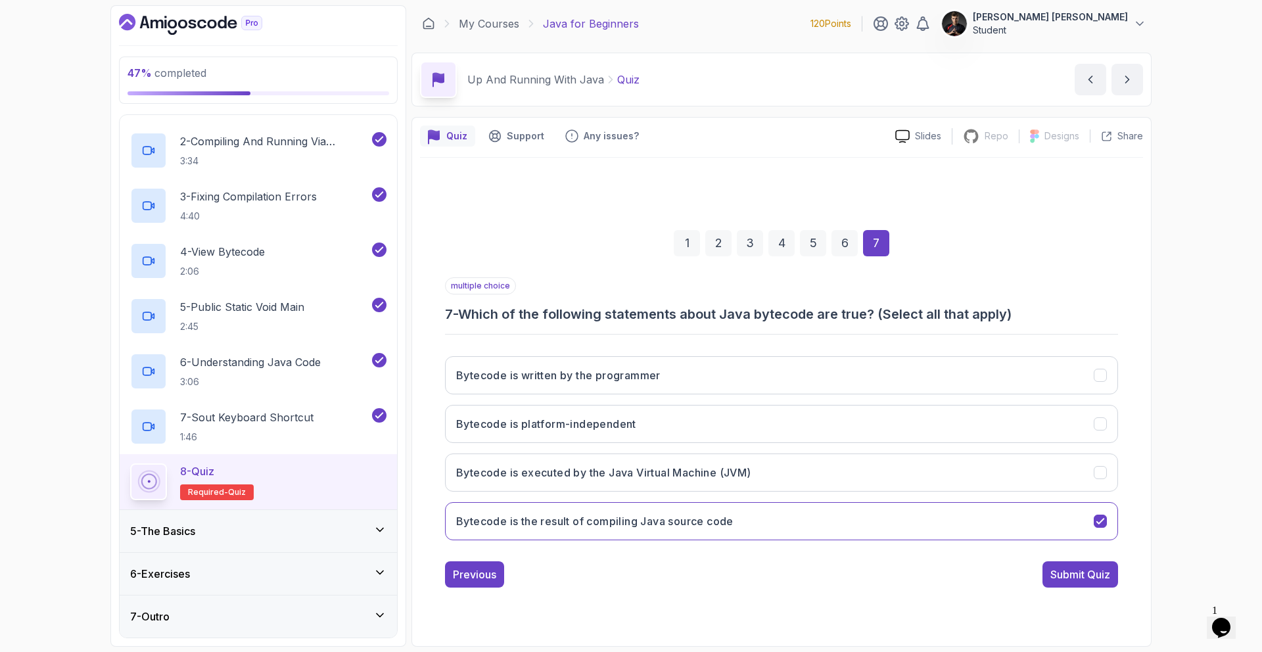
drag, startPoint x: 1097, startPoint y: 578, endPoint x: 836, endPoint y: 450, distance: 290.0
click at [907, 482] on div "multiple choice 7 - Which of the following statements about Java bytecode are t…" at bounding box center [781, 432] width 673 height 310
click at [775, 452] on div "Bytecode is written by the programmer Bytecode is platform-independent Bytecode…" at bounding box center [781, 448] width 673 height 205
click at [779, 463] on button "Bytecode is executed by the Java Virtual Machine (JVM)" at bounding box center [781, 472] width 673 height 38
click at [1101, 586] on button "Submit Quiz" at bounding box center [1080, 574] width 76 height 26
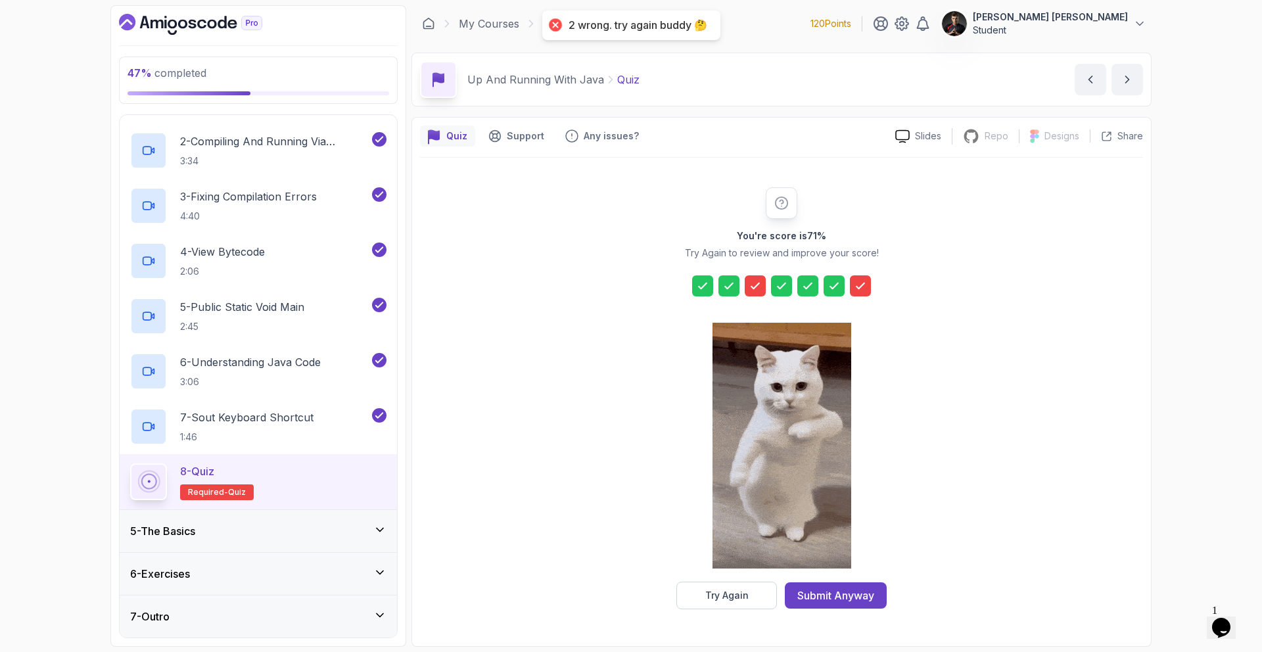
click at [858, 589] on div "Submit Anyway" at bounding box center [835, 595] width 77 height 16
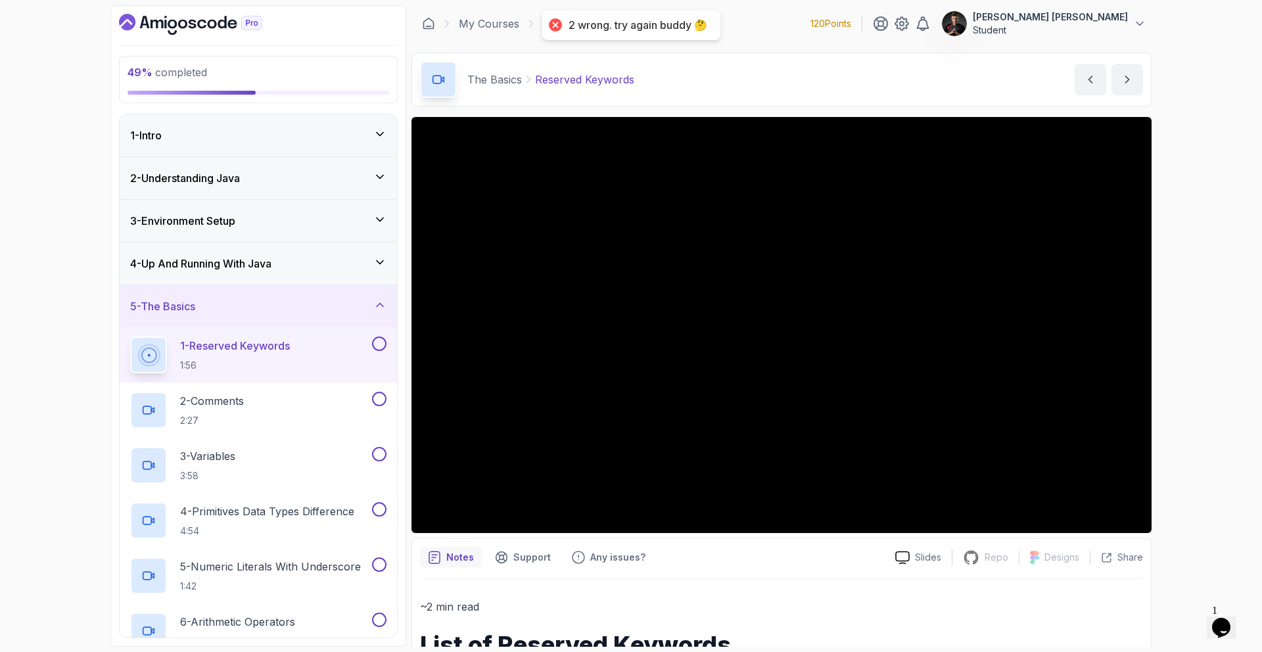
click at [373, 343] on button at bounding box center [379, 343] width 14 height 14
click at [384, 402] on button at bounding box center [379, 399] width 14 height 14
click at [383, 453] on button at bounding box center [379, 454] width 14 height 14
drag, startPoint x: 381, startPoint y: 502, endPoint x: 381, endPoint y: 543, distance: 40.7
click at [381, 503] on button at bounding box center [379, 509] width 14 height 14
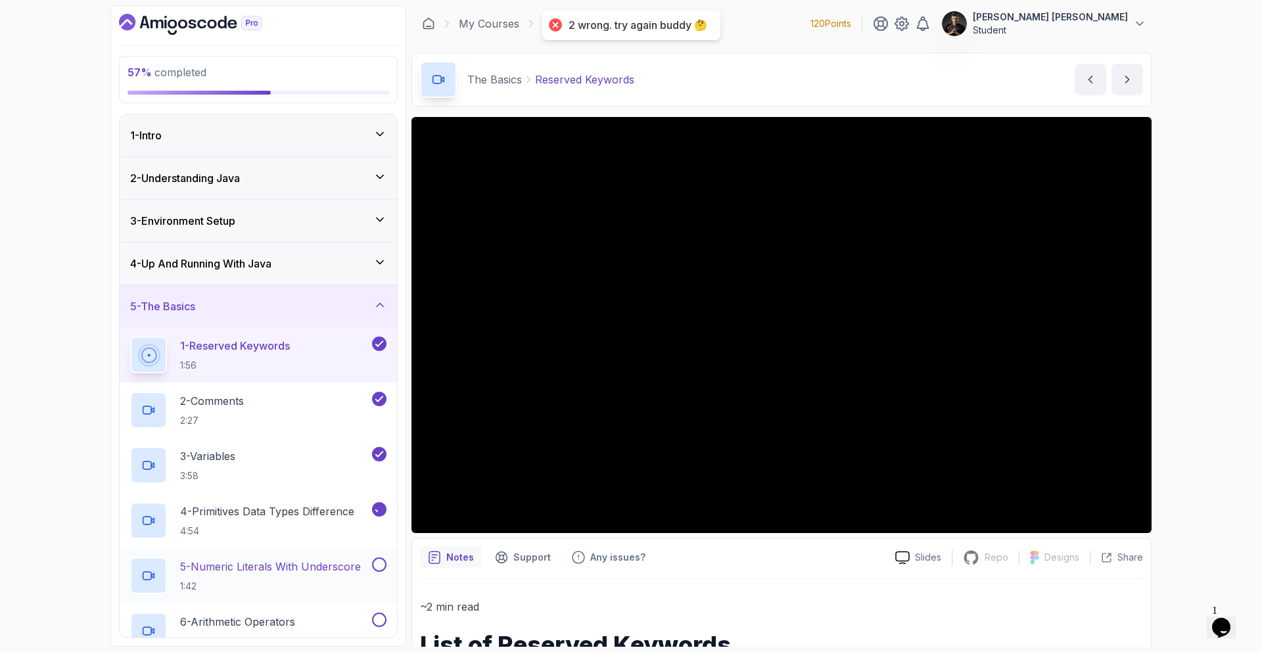
click at [378, 562] on button at bounding box center [379, 564] width 14 height 14
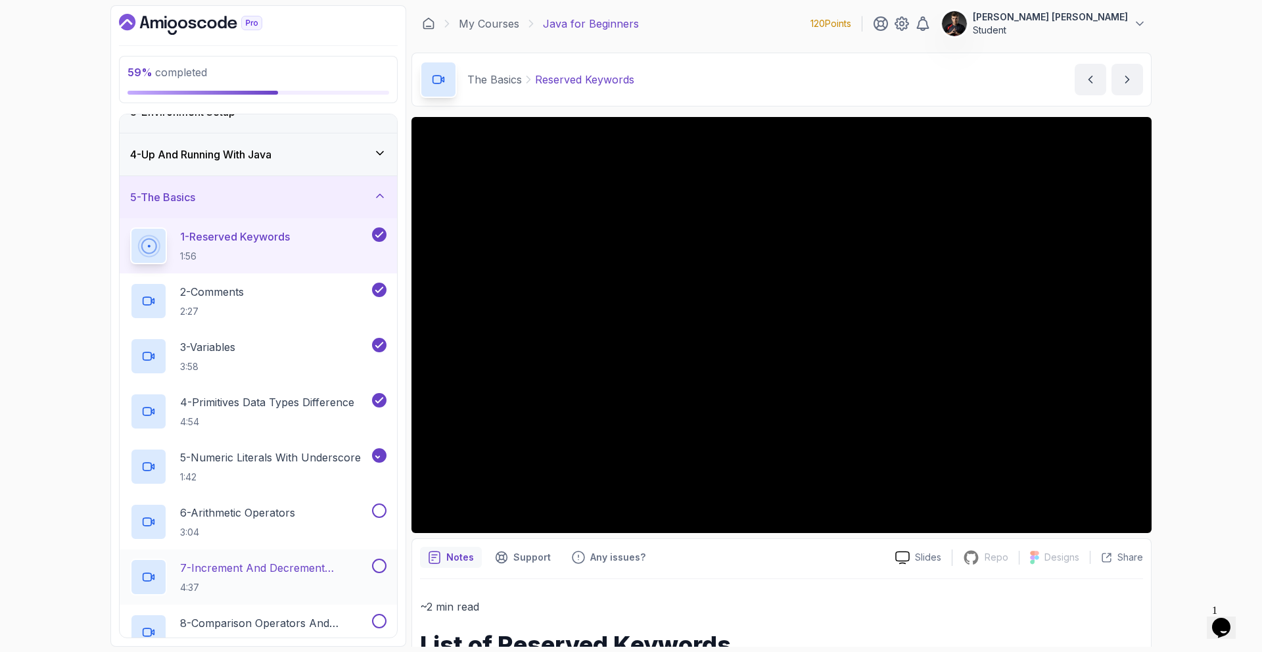
scroll to position [112, 0]
click at [384, 518] on button "6 - Arithmetic Operators 3:04" at bounding box center [258, 519] width 256 height 37
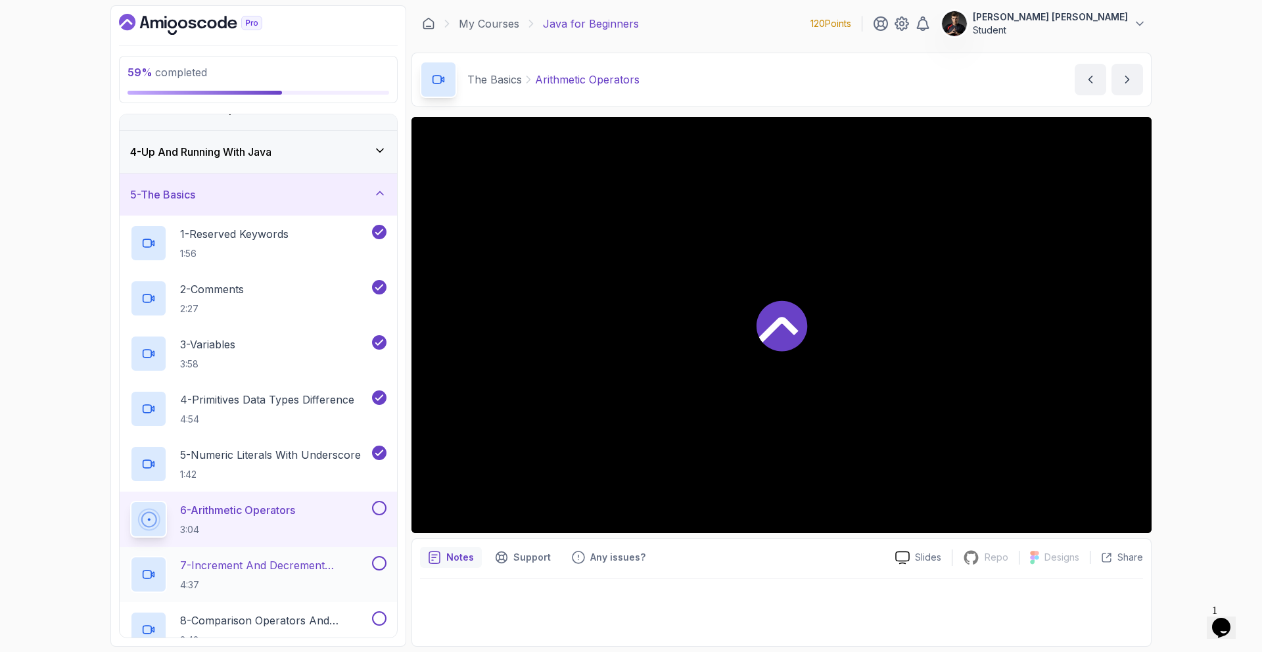
click at [382, 553] on div "7 - Increment And Decrement Operators 4:37" at bounding box center [258, 574] width 277 height 55
click at [382, 508] on button at bounding box center [379, 508] width 14 height 14
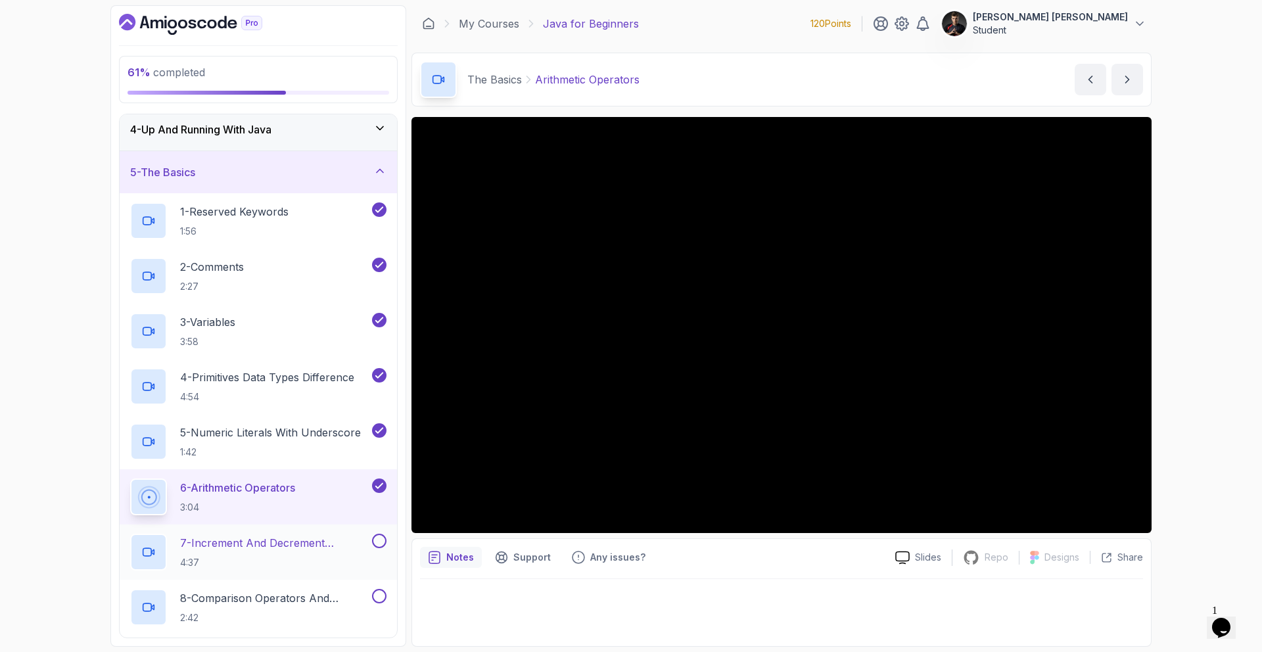
click at [378, 543] on button at bounding box center [379, 541] width 14 height 14
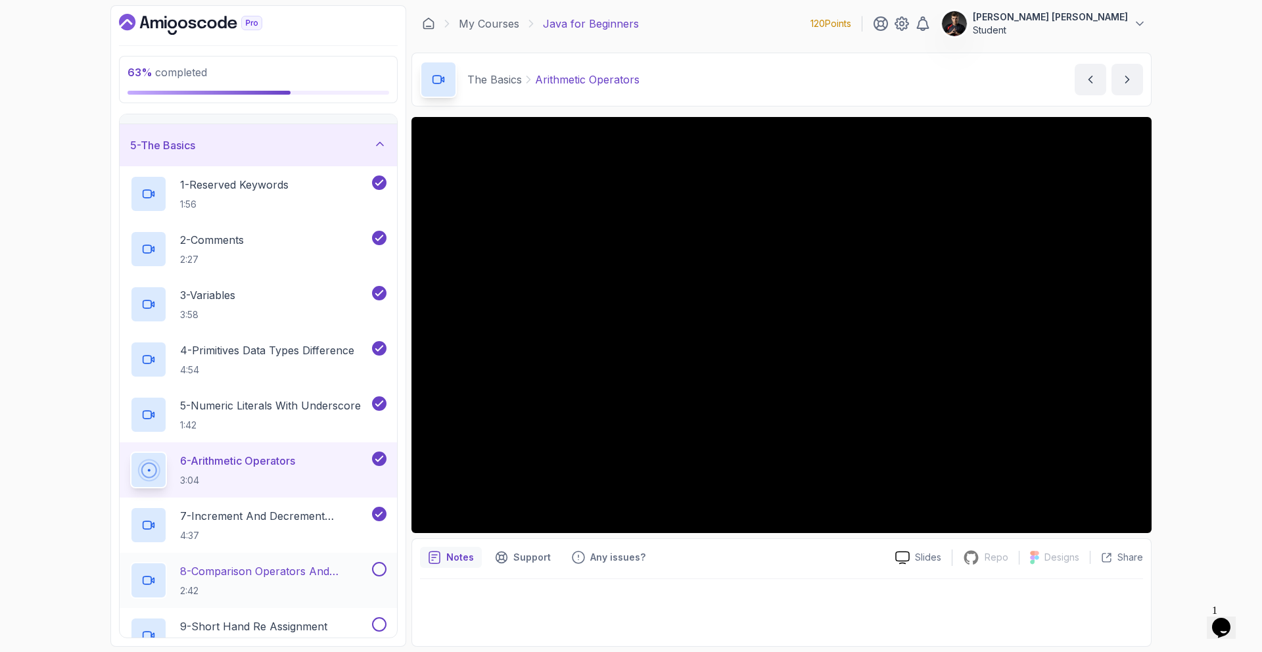
click at [378, 562] on button at bounding box center [379, 569] width 14 height 14
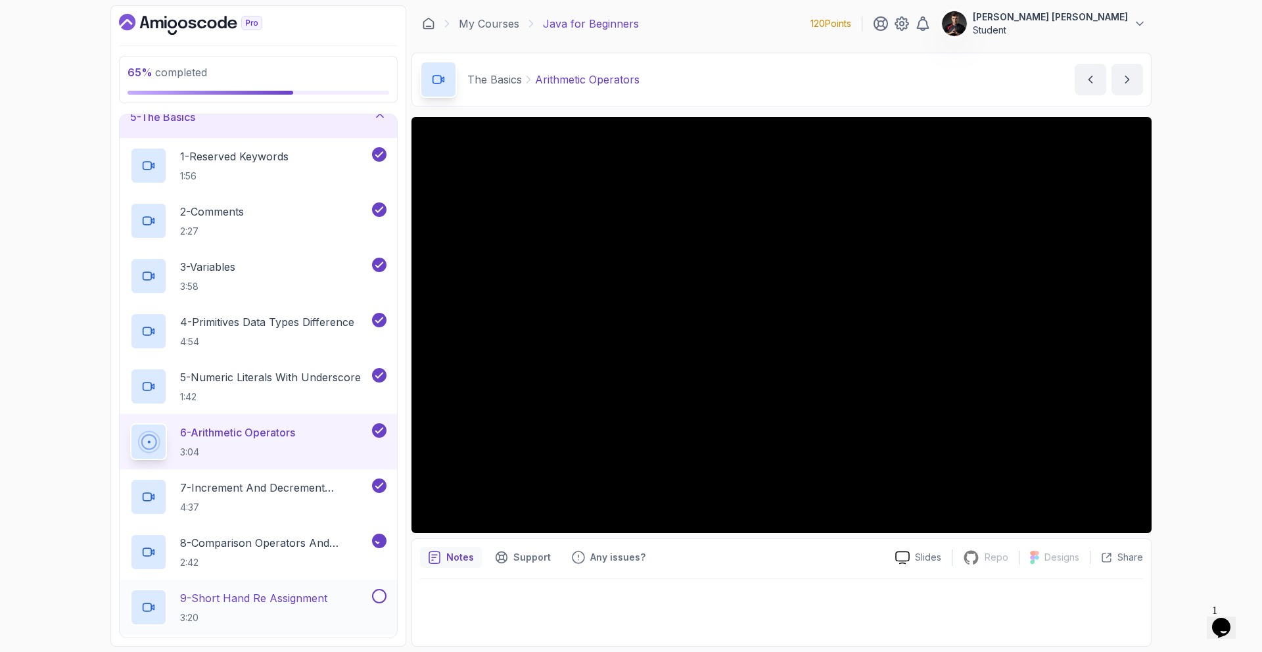
scroll to position [280, 0]
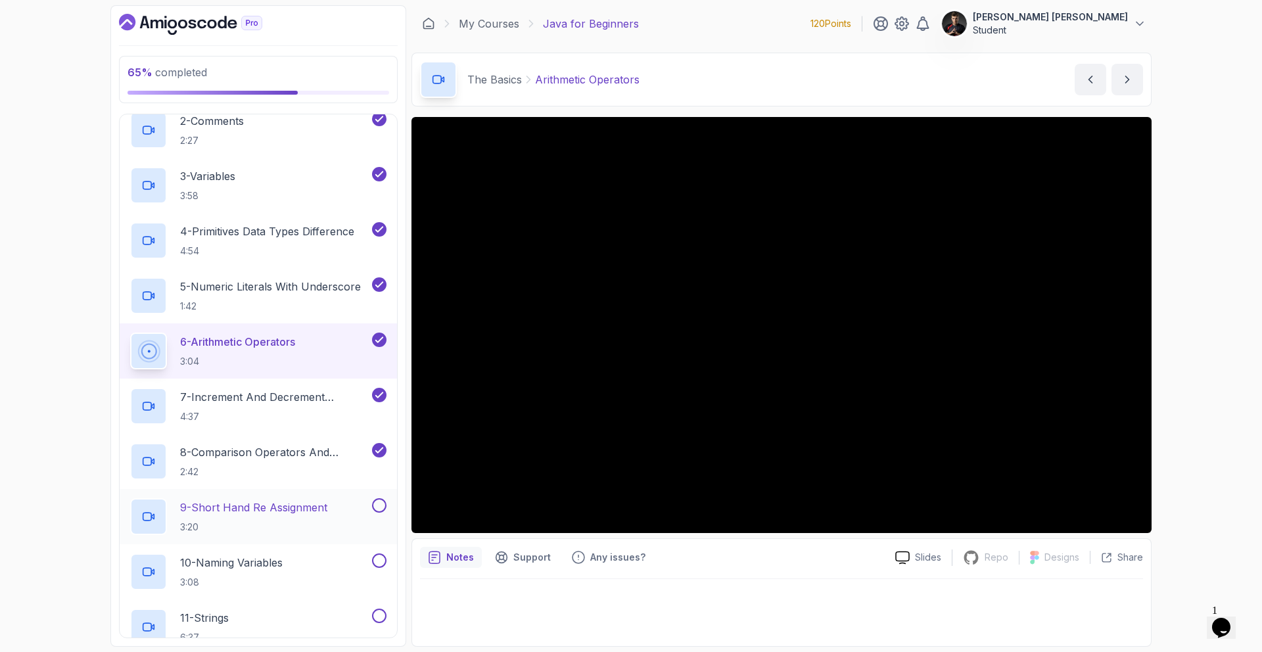
drag, startPoint x: 380, startPoint y: 512, endPoint x: 380, endPoint y: 534, distance: 21.0
click at [380, 512] on div at bounding box center [377, 505] width 17 height 14
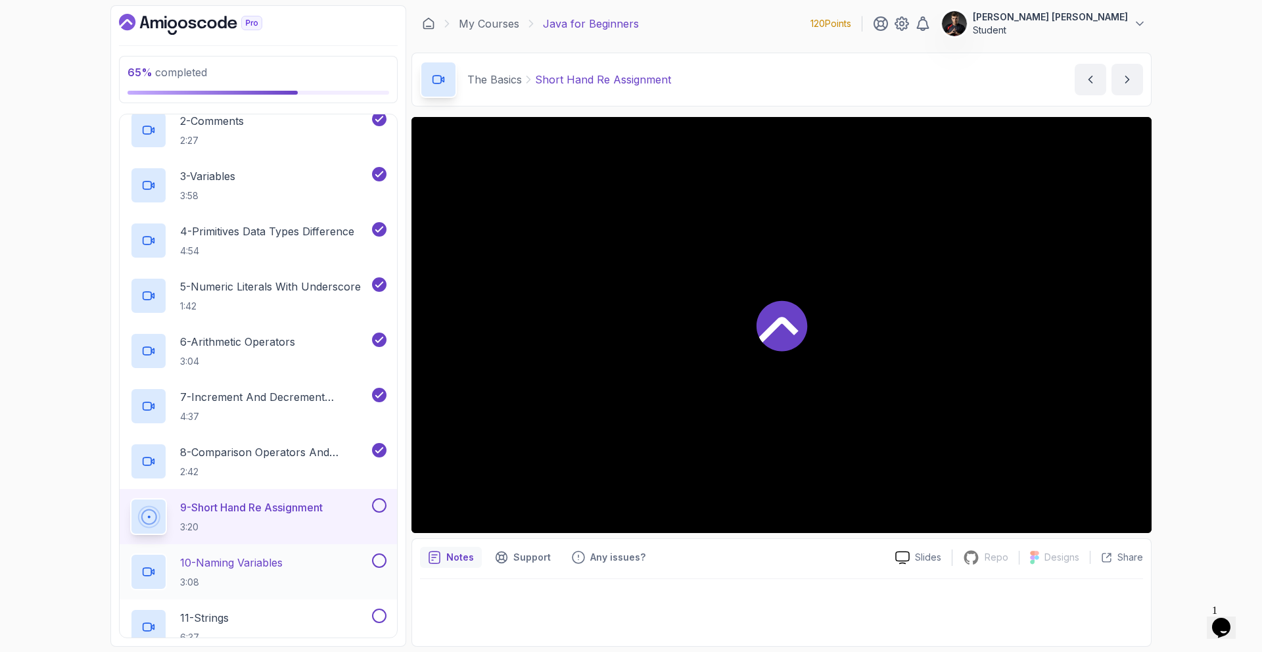
click at [382, 562] on button at bounding box center [379, 560] width 14 height 14
click at [380, 506] on button at bounding box center [379, 505] width 14 height 14
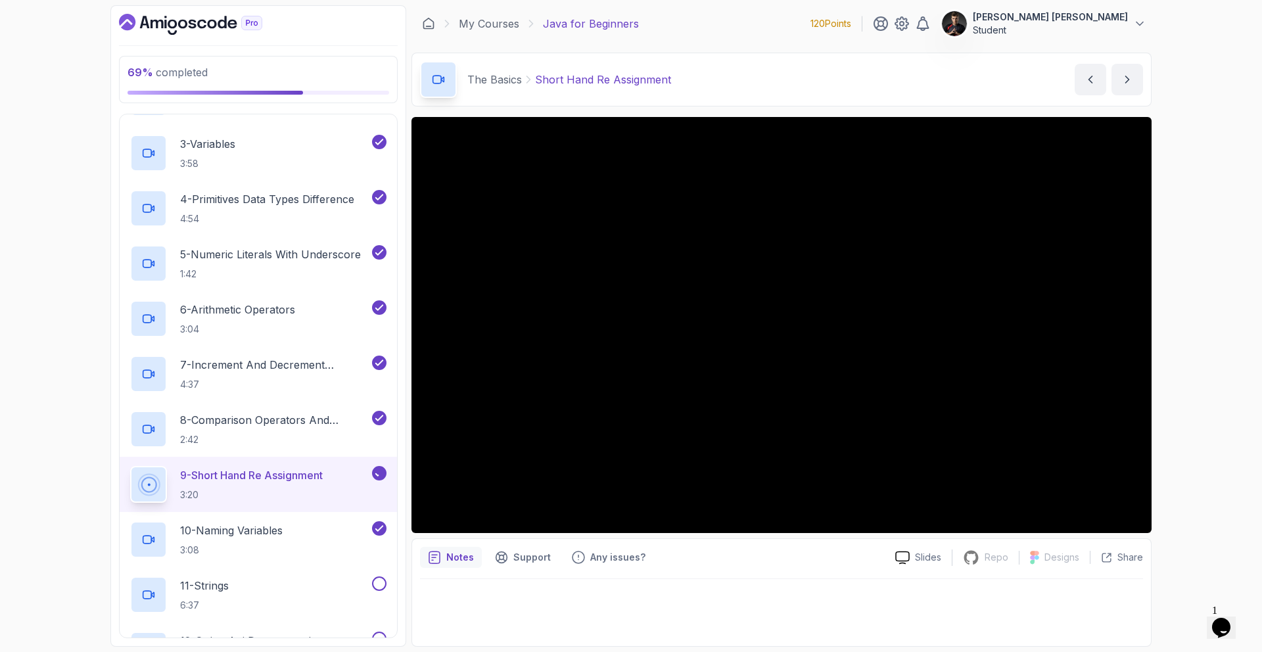
scroll to position [526, 0]
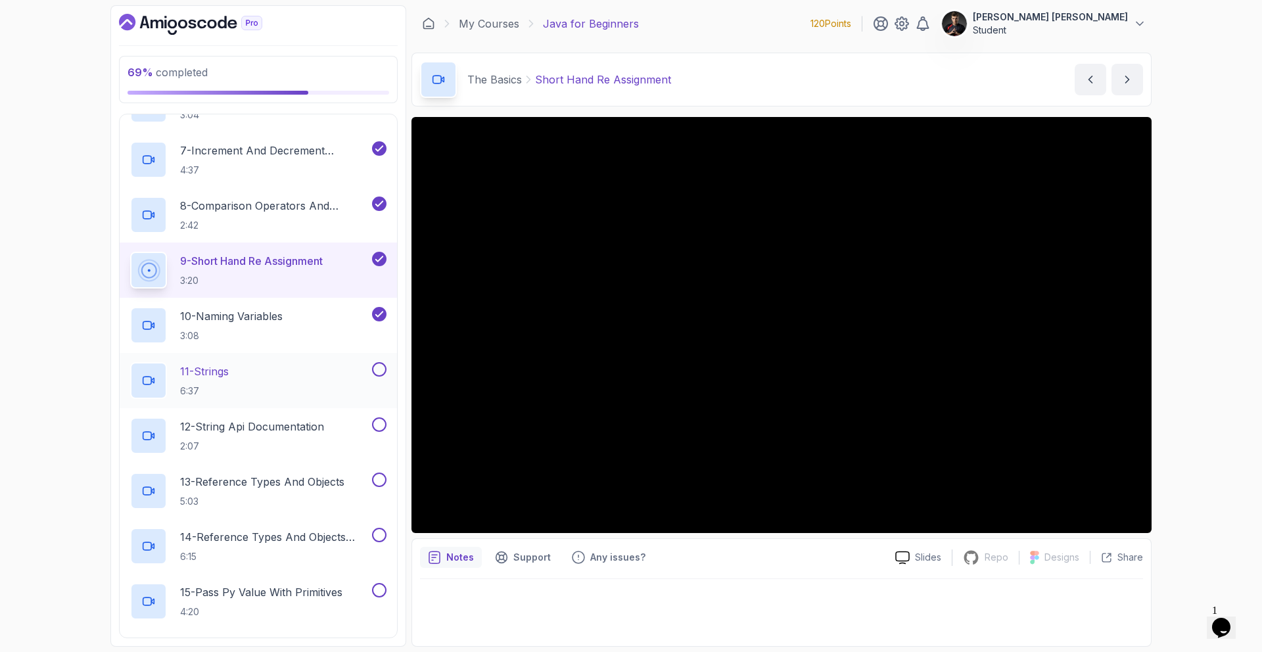
click at [380, 371] on button at bounding box center [379, 369] width 14 height 14
click at [377, 422] on button at bounding box center [379, 424] width 14 height 14
click at [380, 481] on button at bounding box center [379, 479] width 14 height 14
drag, startPoint x: 382, startPoint y: 535, endPoint x: 381, endPoint y: 573, distance: 37.5
click at [382, 535] on button at bounding box center [379, 535] width 14 height 14
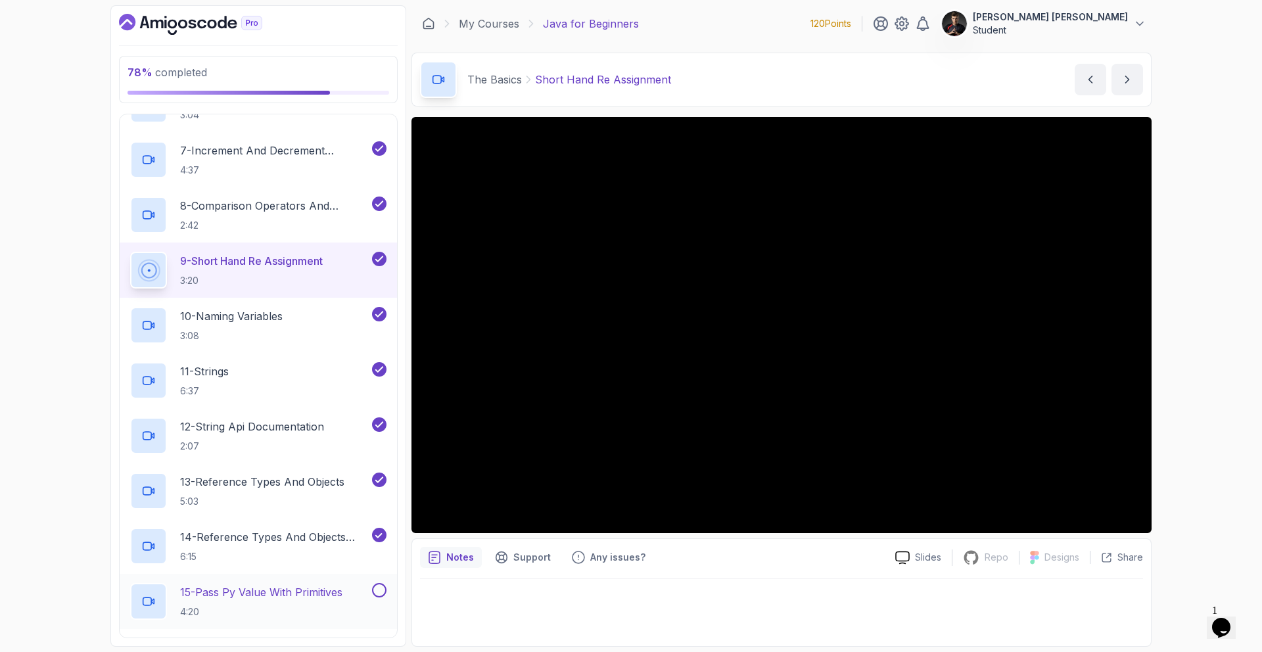
click at [378, 593] on button at bounding box center [379, 590] width 14 height 14
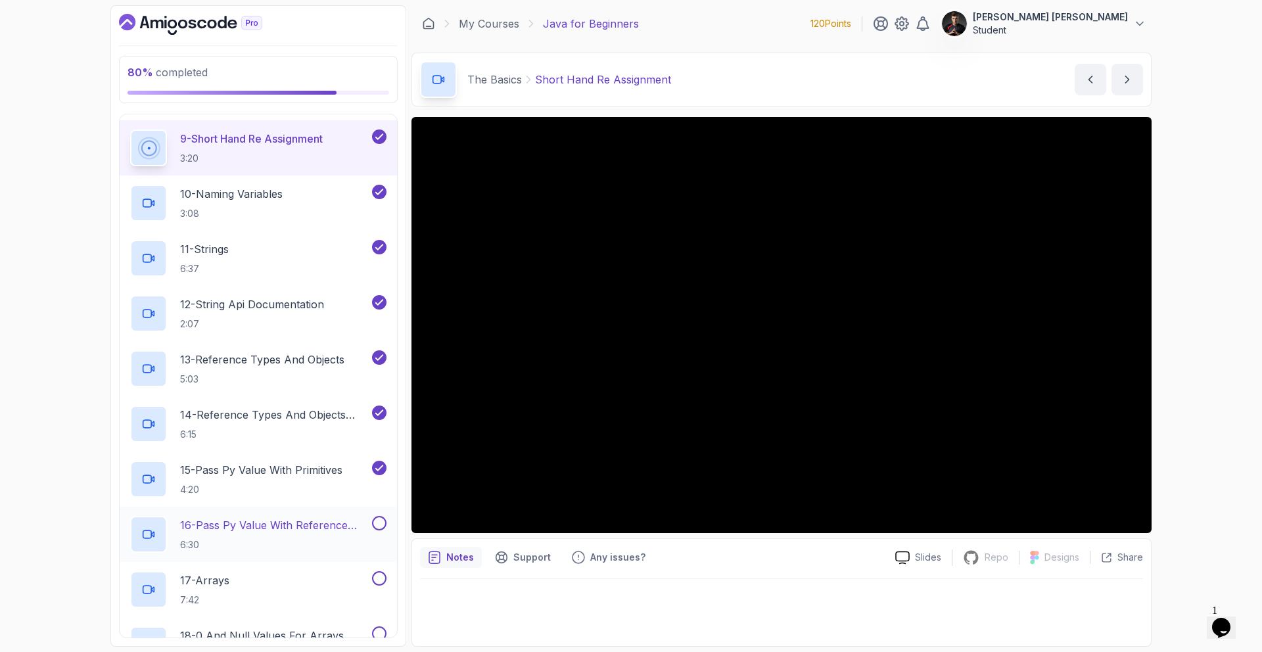
click at [375, 524] on button at bounding box center [379, 523] width 14 height 14
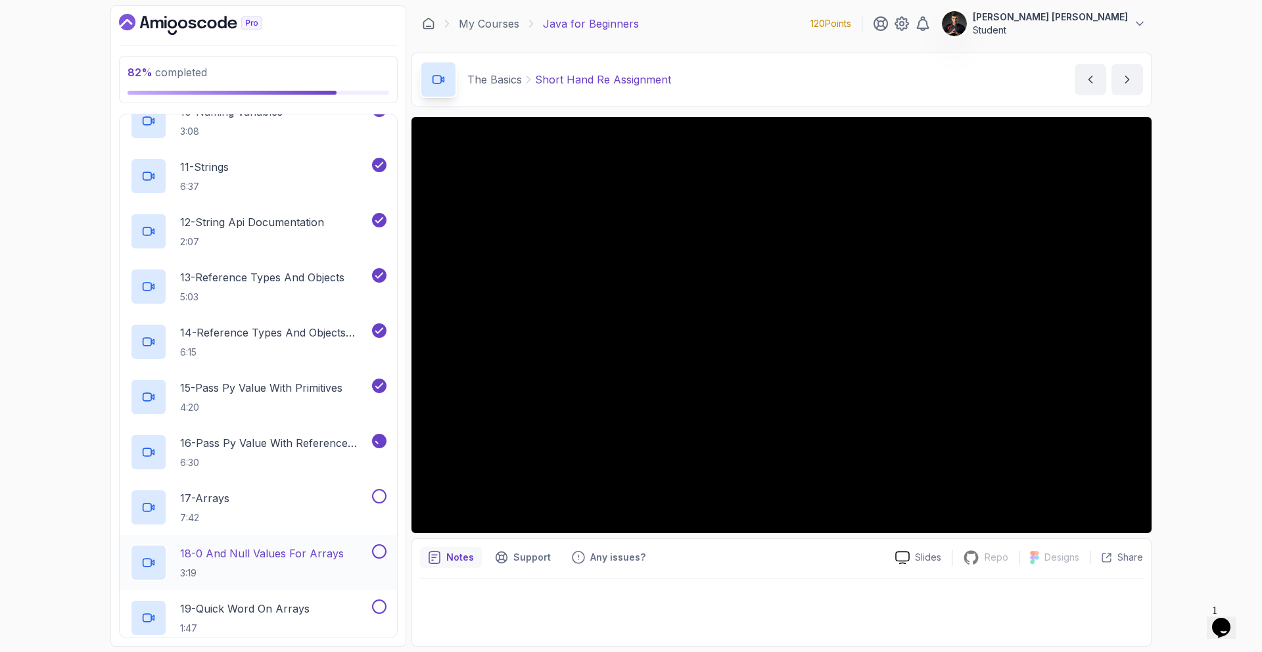
scroll to position [763, 0]
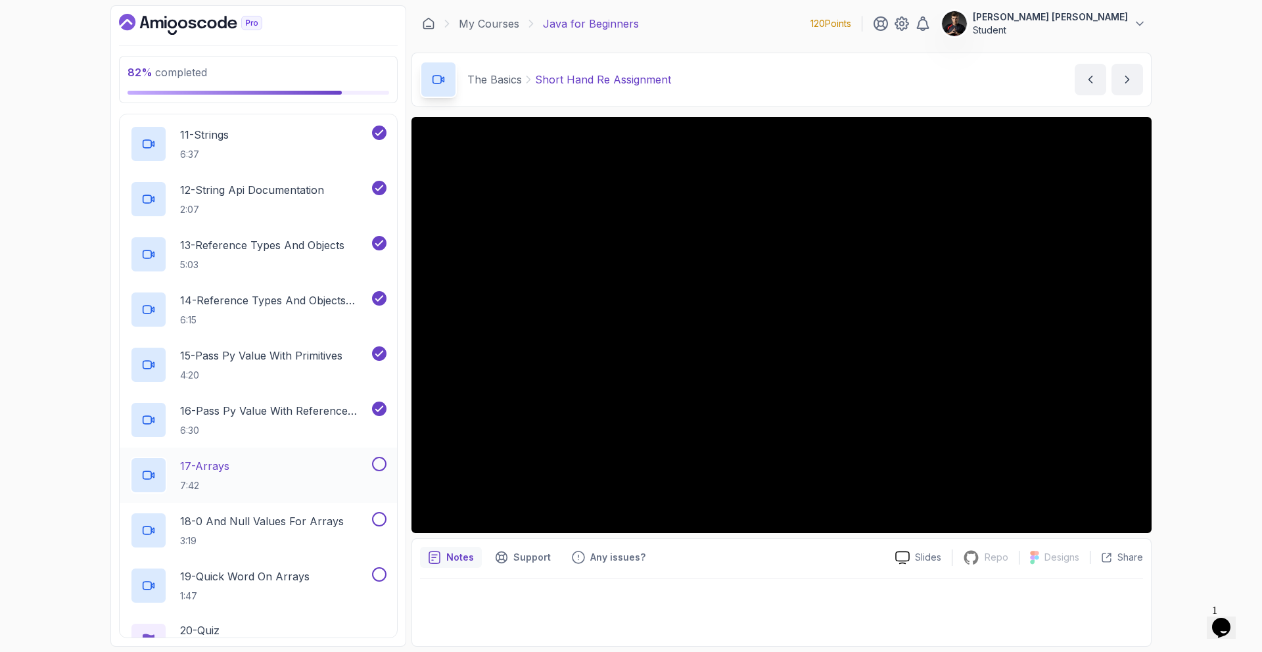
click at [377, 472] on button "17 - Arrays 7:42" at bounding box center [258, 475] width 256 height 37
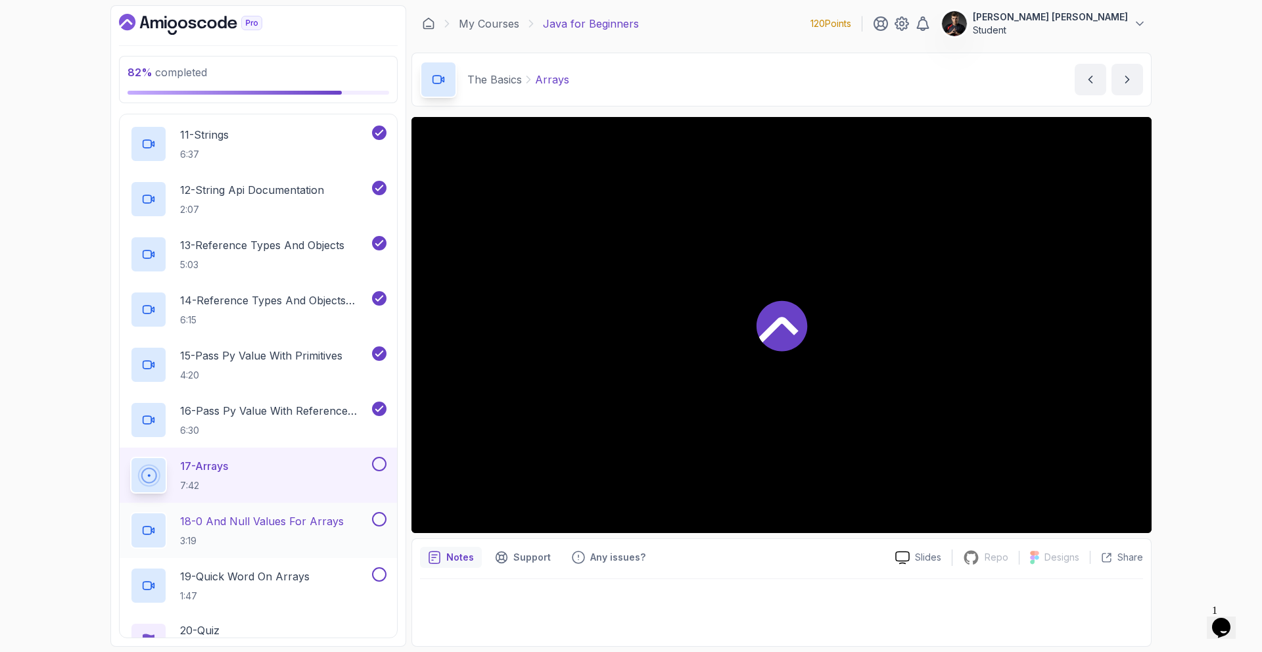
click at [378, 513] on button at bounding box center [379, 519] width 14 height 14
click at [377, 461] on button at bounding box center [379, 464] width 14 height 14
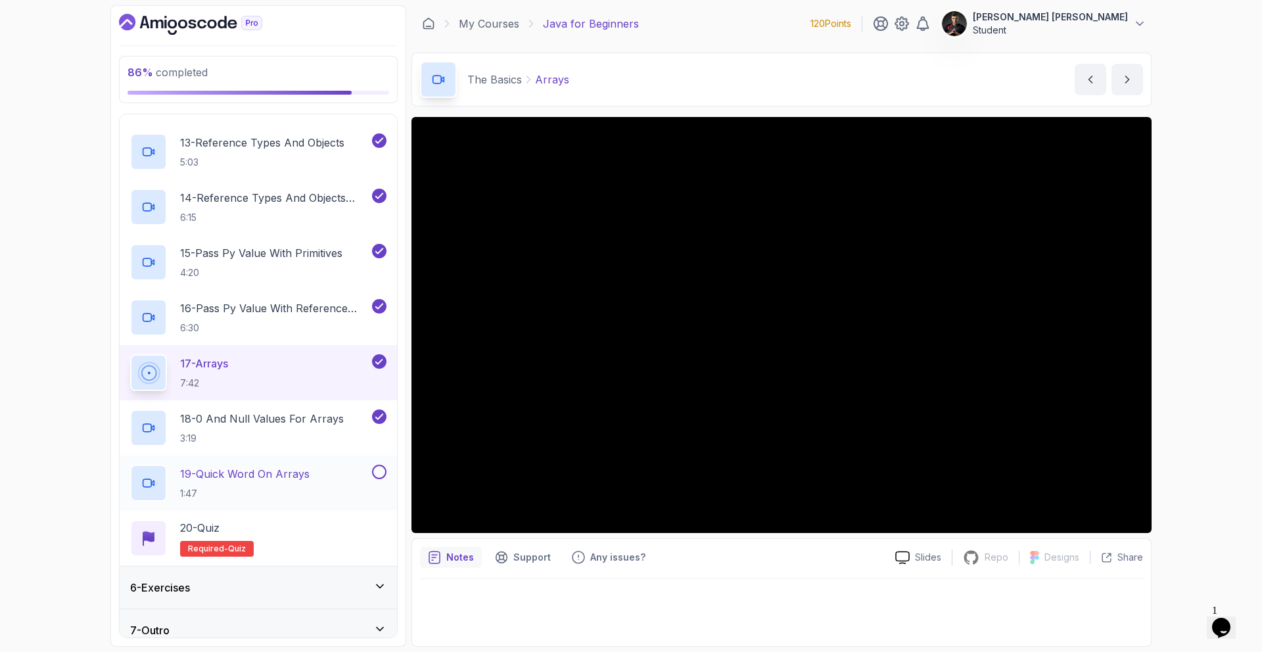
scroll to position [866, 0]
click at [375, 472] on button at bounding box center [379, 471] width 14 height 14
click at [354, 518] on div "20 - Quiz Required- quiz" at bounding box center [258, 537] width 277 height 55
click at [383, 525] on div "20 - Quiz Required- quiz" at bounding box center [258, 537] width 256 height 37
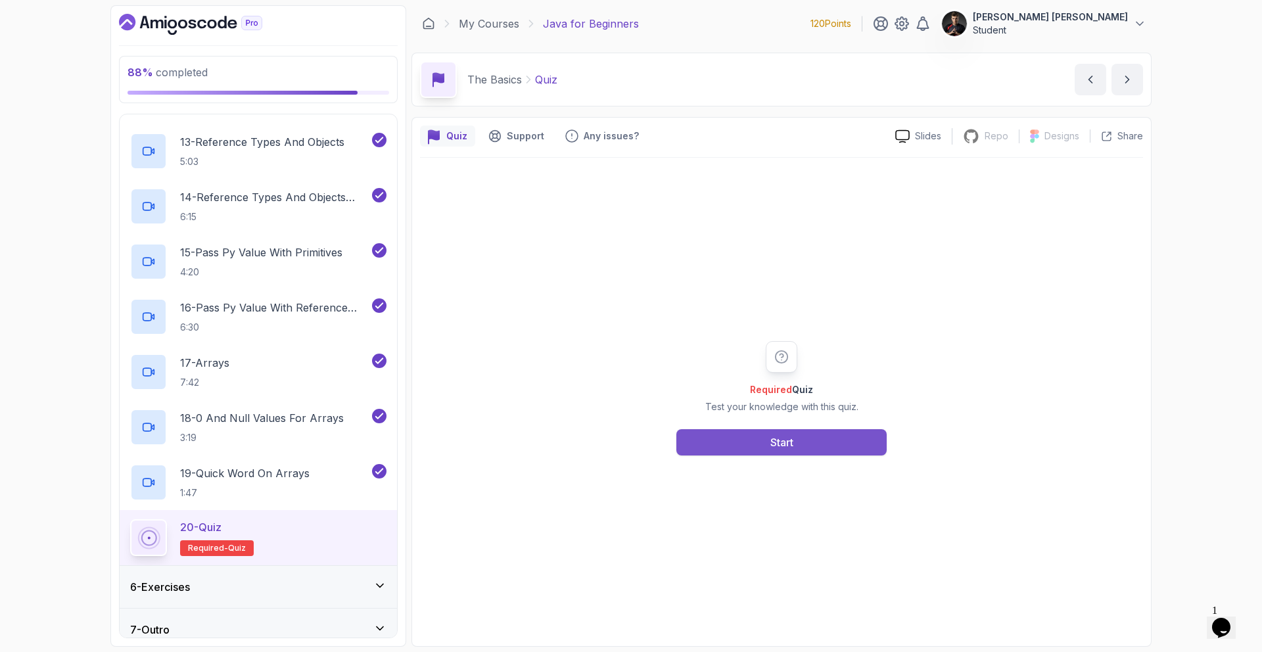
click at [883, 431] on button "Start" at bounding box center [781, 442] width 210 height 26
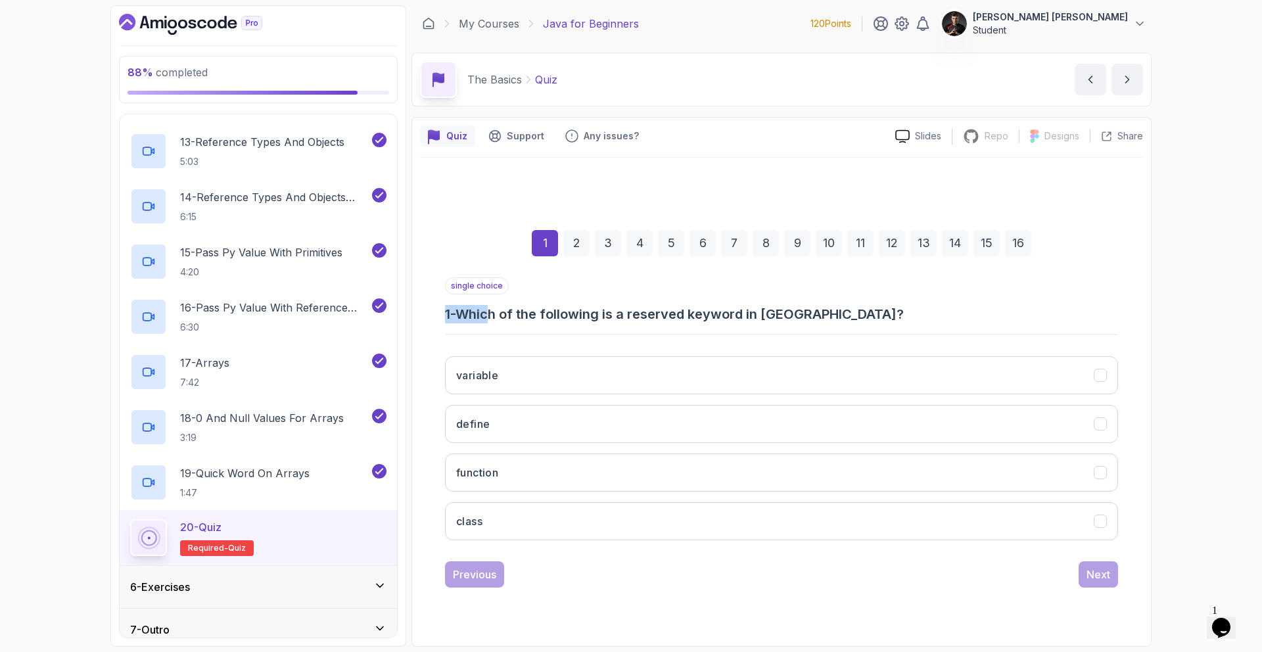
drag, startPoint x: 562, startPoint y: 326, endPoint x: 848, endPoint y: 300, distance: 286.3
click at [854, 298] on div "single choice 1 - Which of the following is a reserved keyword in [GEOGRAPHIC_D…" at bounding box center [781, 300] width 673 height 46
click at [840, 303] on div "single choice 1 - Which of the following is a reserved keyword in [GEOGRAPHIC_D…" at bounding box center [781, 300] width 673 height 46
click at [500, 520] on button "class" at bounding box center [781, 521] width 673 height 38
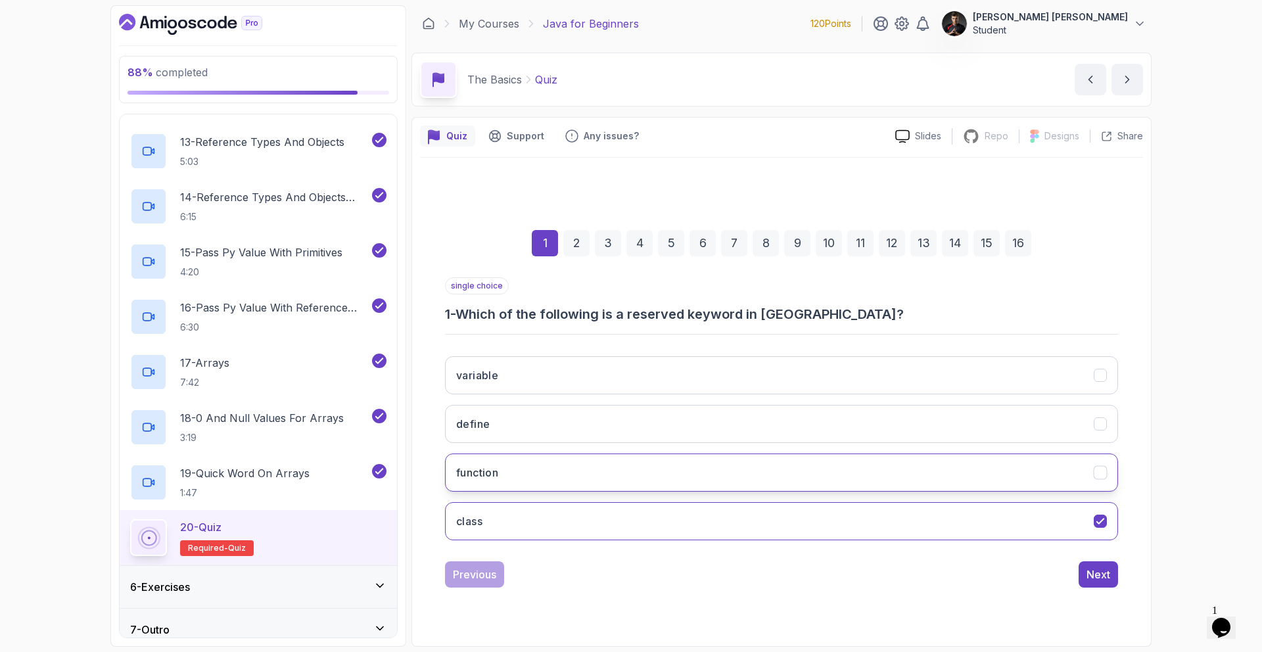
click at [538, 476] on button "function" at bounding box center [781, 472] width 673 height 38
click at [564, 532] on button "class" at bounding box center [781, 521] width 673 height 38
click at [1087, 564] on button "Next" at bounding box center [1097, 574] width 39 height 26
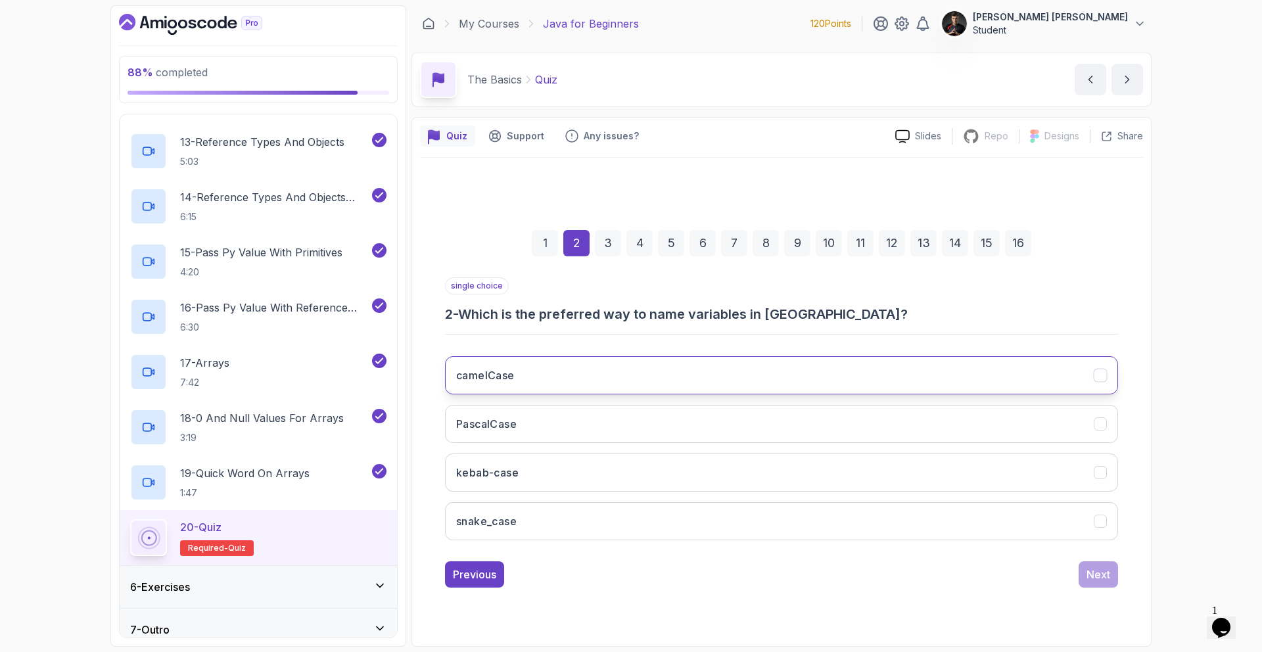
click at [502, 386] on button "camelCase" at bounding box center [781, 375] width 673 height 38
click at [1104, 581] on div "Next" at bounding box center [1098, 574] width 24 height 16
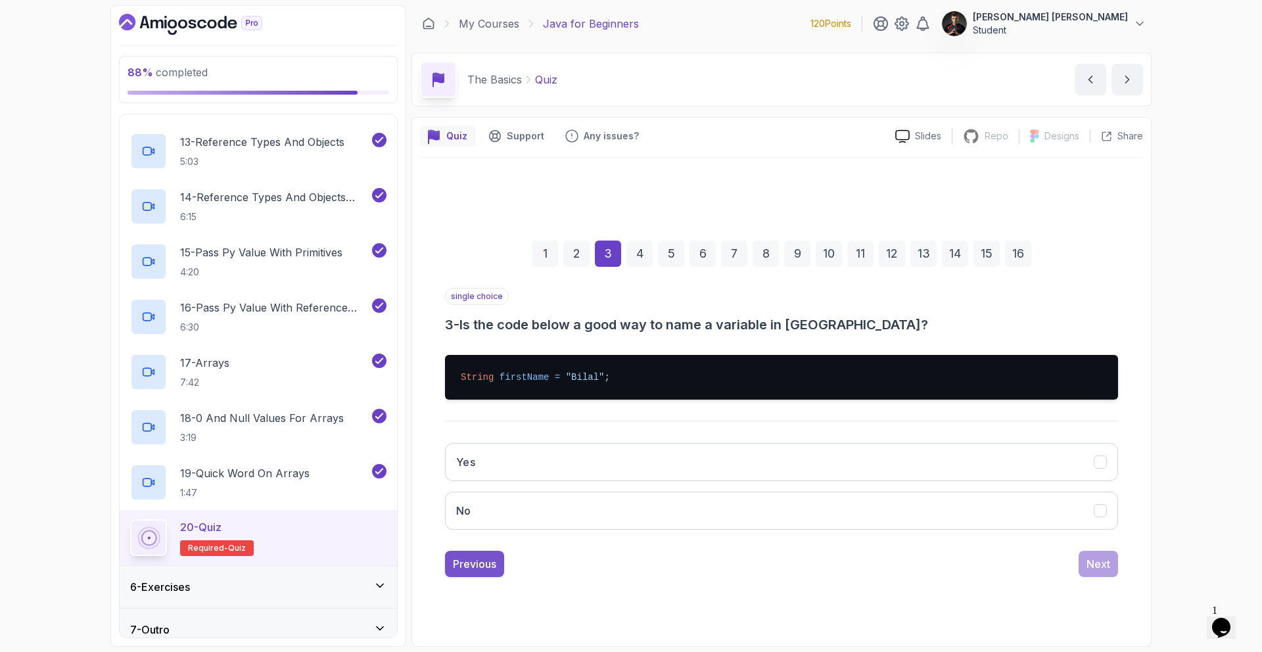
click at [463, 571] on button "Previous" at bounding box center [474, 564] width 59 height 26
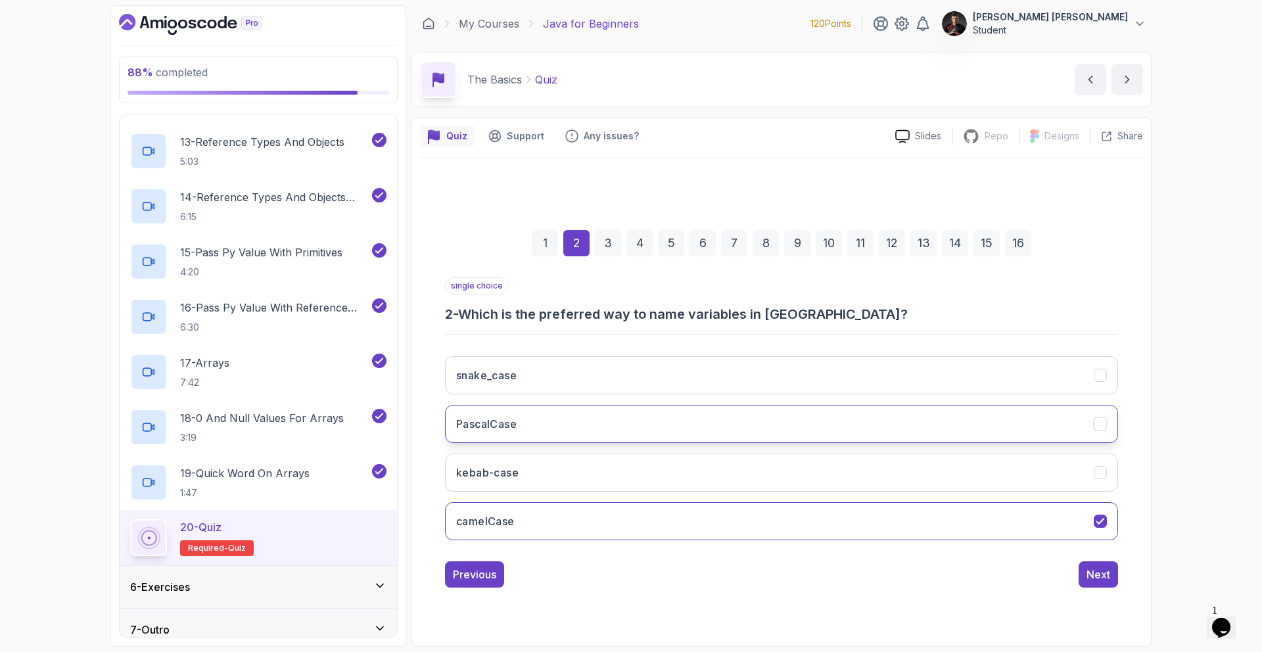
click at [665, 413] on button "PascalCase" at bounding box center [781, 424] width 673 height 38
click at [677, 459] on button "kebab-case" at bounding box center [781, 472] width 673 height 38
click at [614, 373] on button "snake_case" at bounding box center [781, 375] width 673 height 38
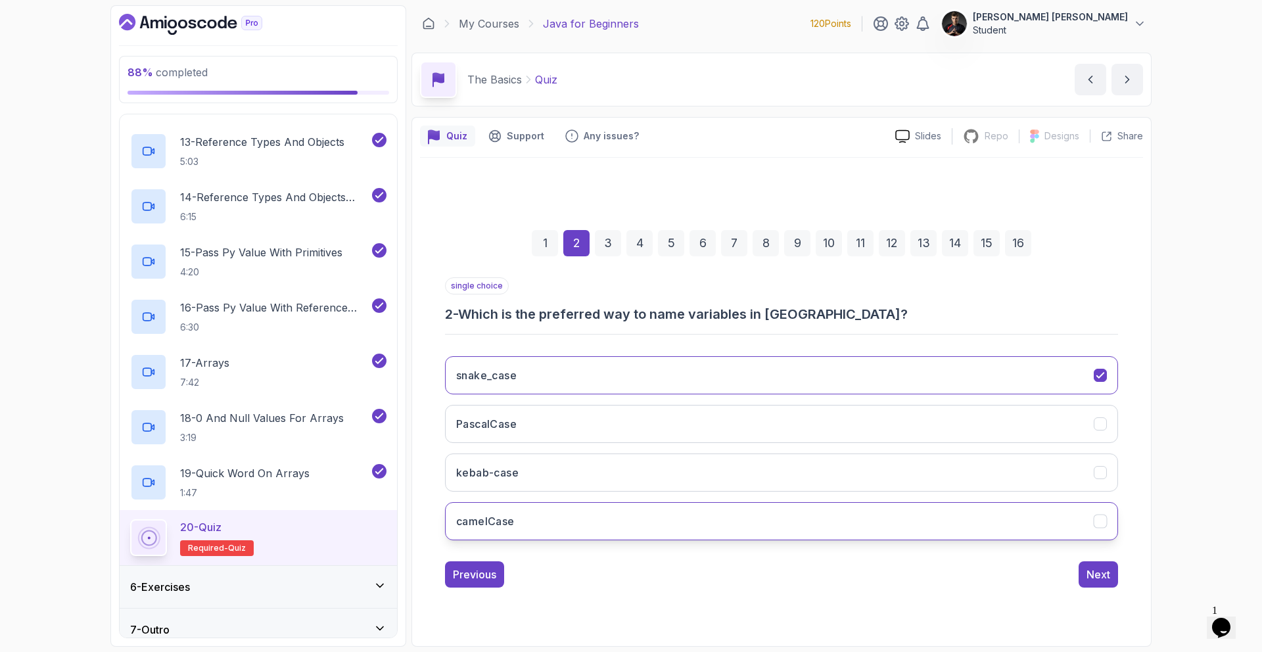
click at [591, 504] on button "camelCase" at bounding box center [781, 521] width 673 height 38
drag, startPoint x: 597, startPoint y: 513, endPoint x: 608, endPoint y: 514, distance: 10.6
click at [604, 514] on button "camelCase" at bounding box center [781, 521] width 673 height 38
click at [1111, 576] on button "Next" at bounding box center [1097, 574] width 39 height 26
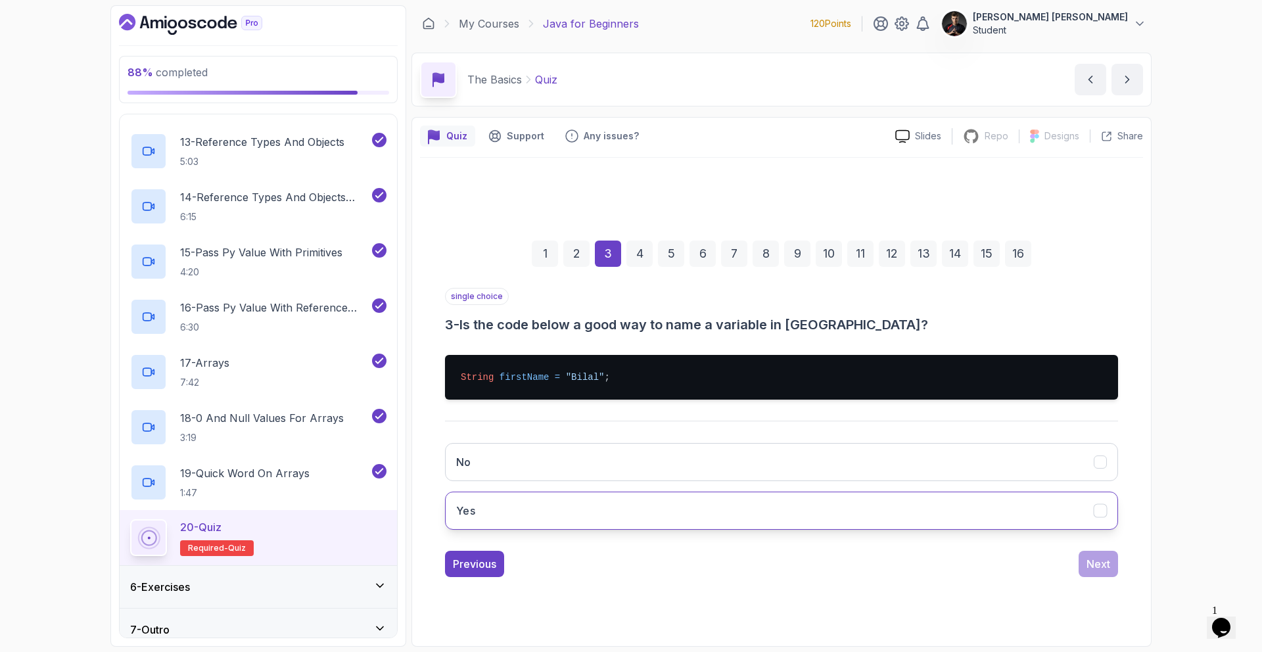
click at [570, 493] on button "Yes" at bounding box center [781, 510] width 673 height 38
click at [1114, 562] on button "Next" at bounding box center [1097, 564] width 39 height 26
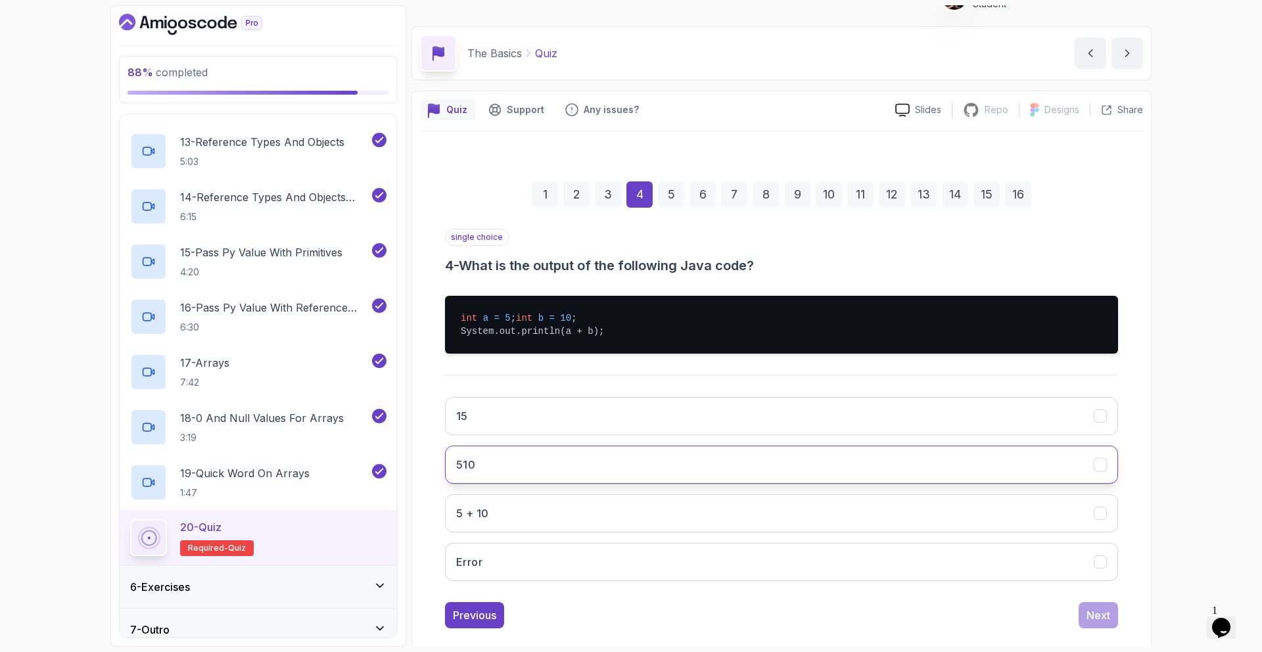
scroll to position [58, 0]
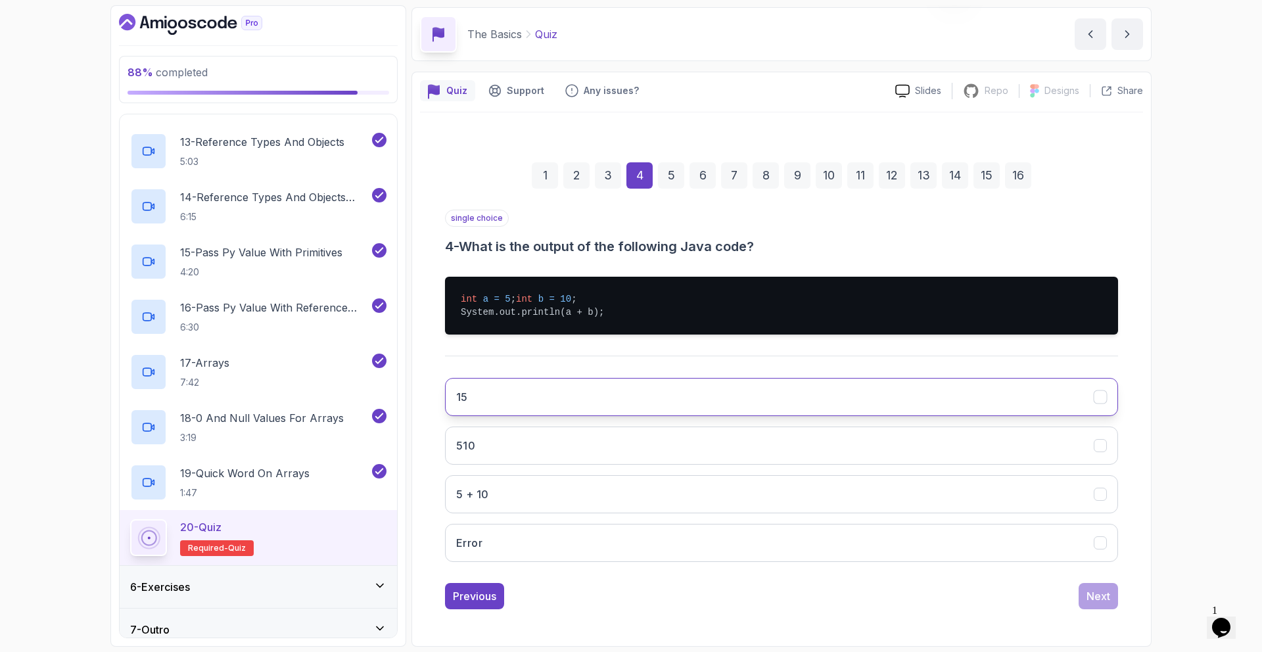
click at [549, 384] on button "15" at bounding box center [781, 397] width 673 height 38
click at [1090, 602] on div "Next" at bounding box center [1098, 596] width 24 height 16
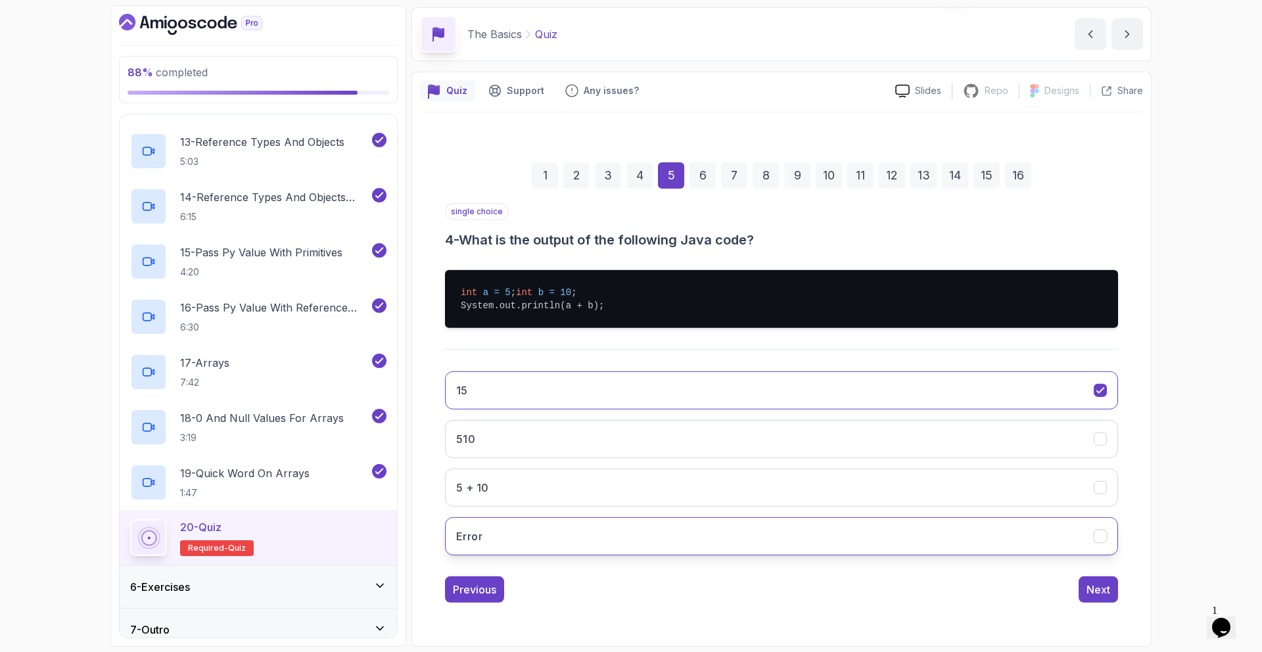
scroll to position [0, 0]
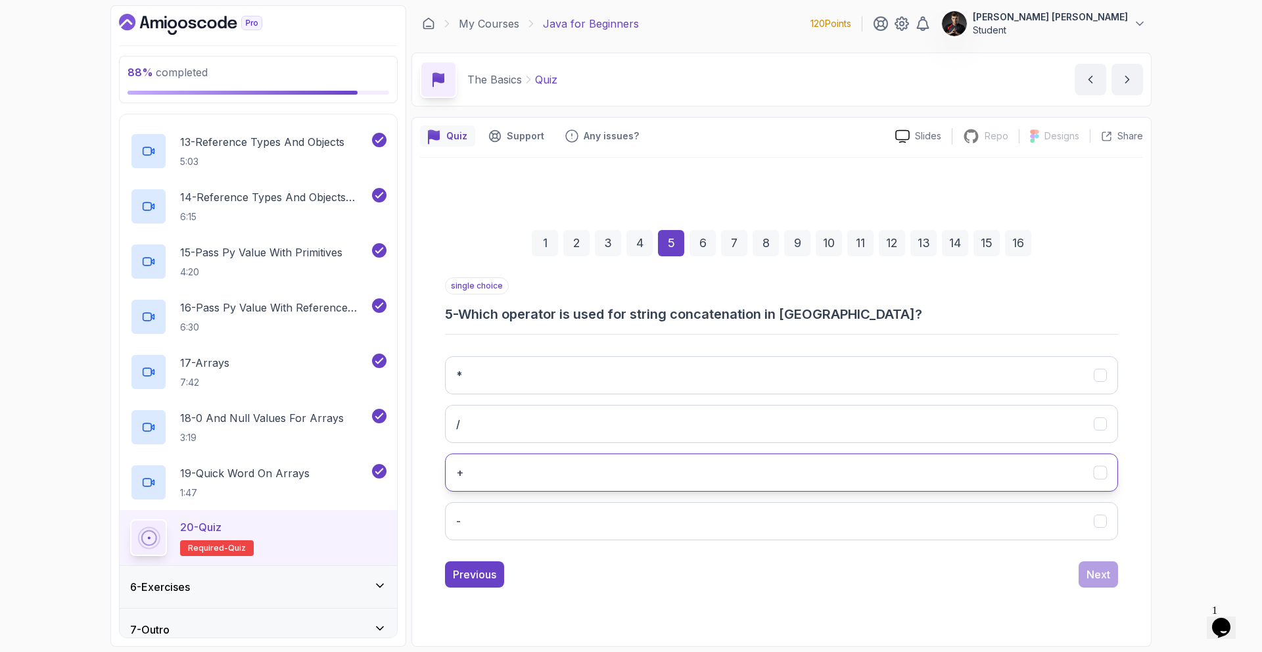
click at [508, 480] on button "+" at bounding box center [781, 472] width 673 height 38
click at [1103, 567] on div "Next" at bounding box center [1098, 574] width 24 height 16
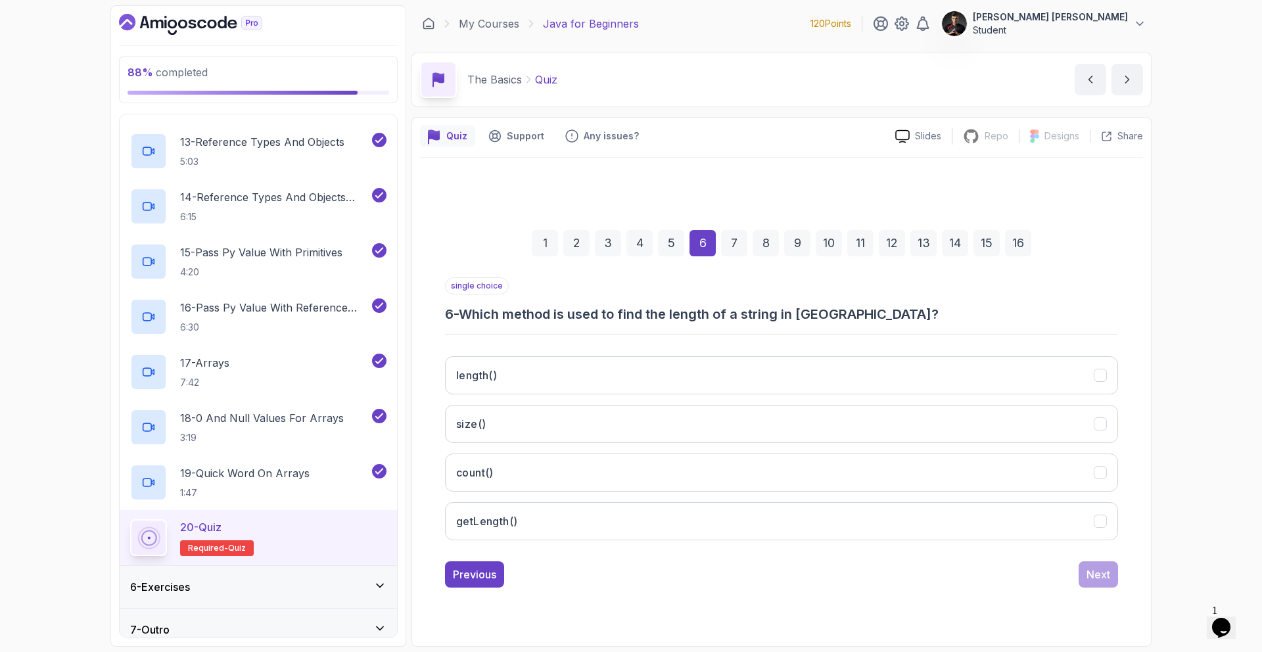
click at [589, 317] on h3 "6 - Which method is used to find the length of a string in [GEOGRAPHIC_DATA]?" at bounding box center [781, 314] width 673 height 18
click at [536, 373] on button "length()" at bounding box center [781, 375] width 673 height 38
click at [1098, 580] on div "Next" at bounding box center [1098, 574] width 24 height 16
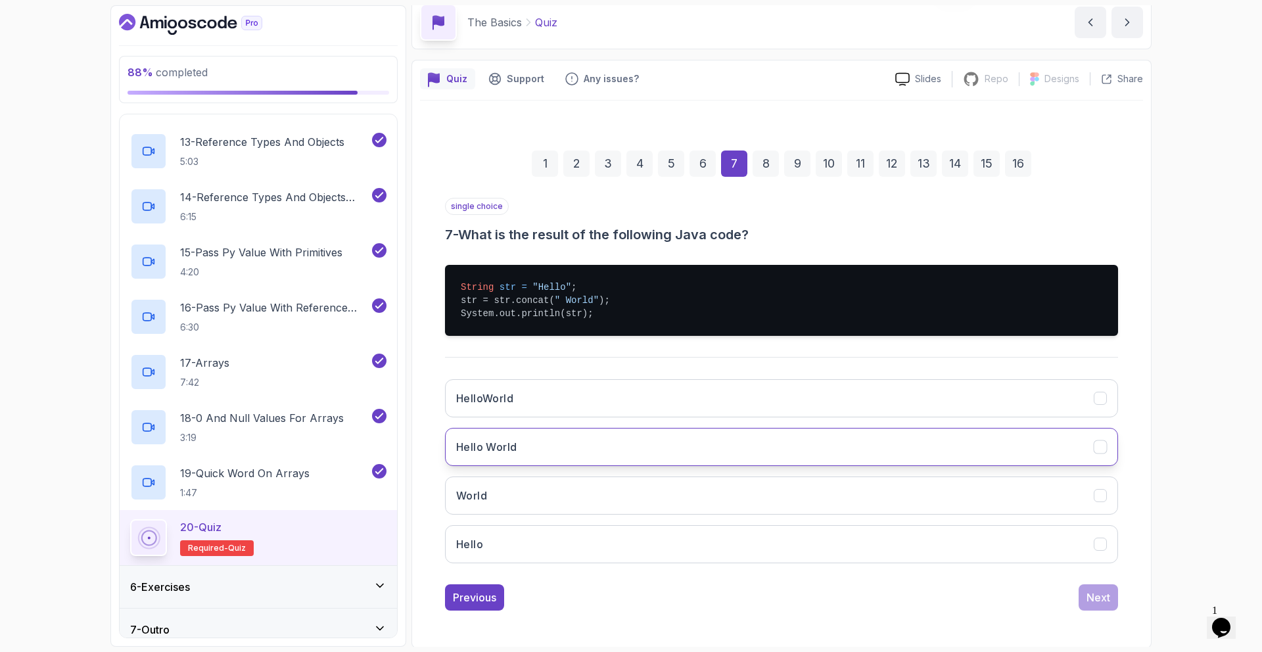
scroll to position [58, 0]
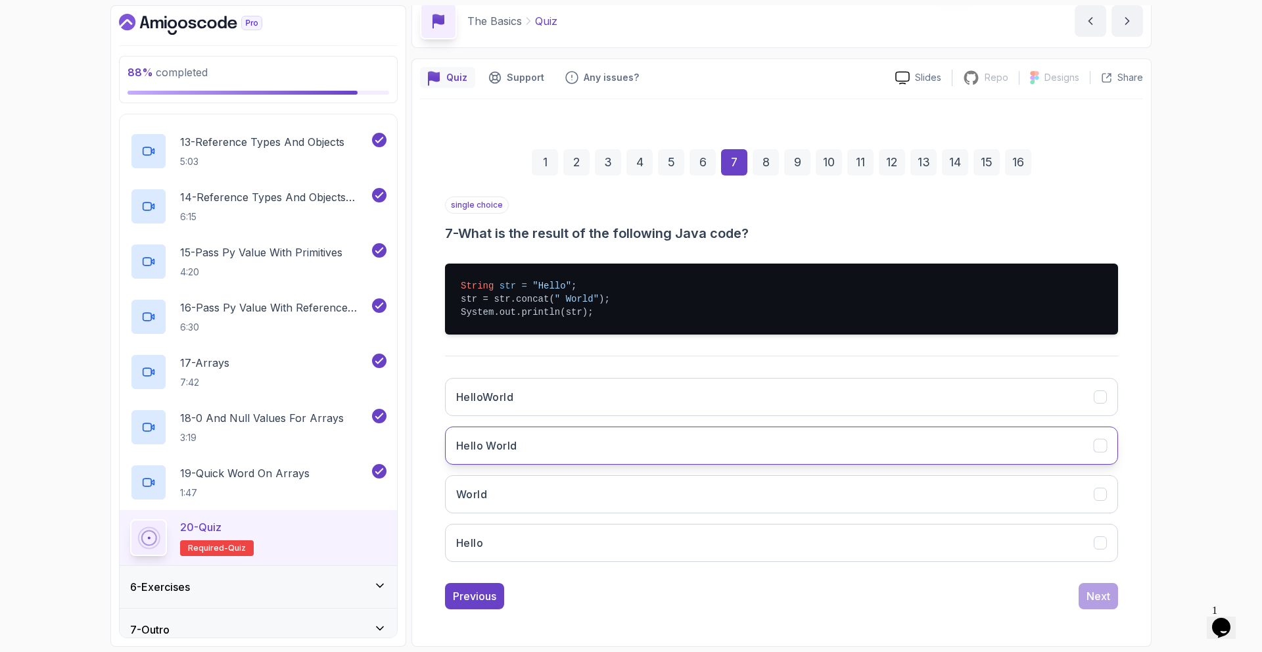
click at [520, 439] on button "Hello World" at bounding box center [781, 445] width 673 height 38
click at [1097, 592] on div "Next" at bounding box center [1098, 596] width 24 height 16
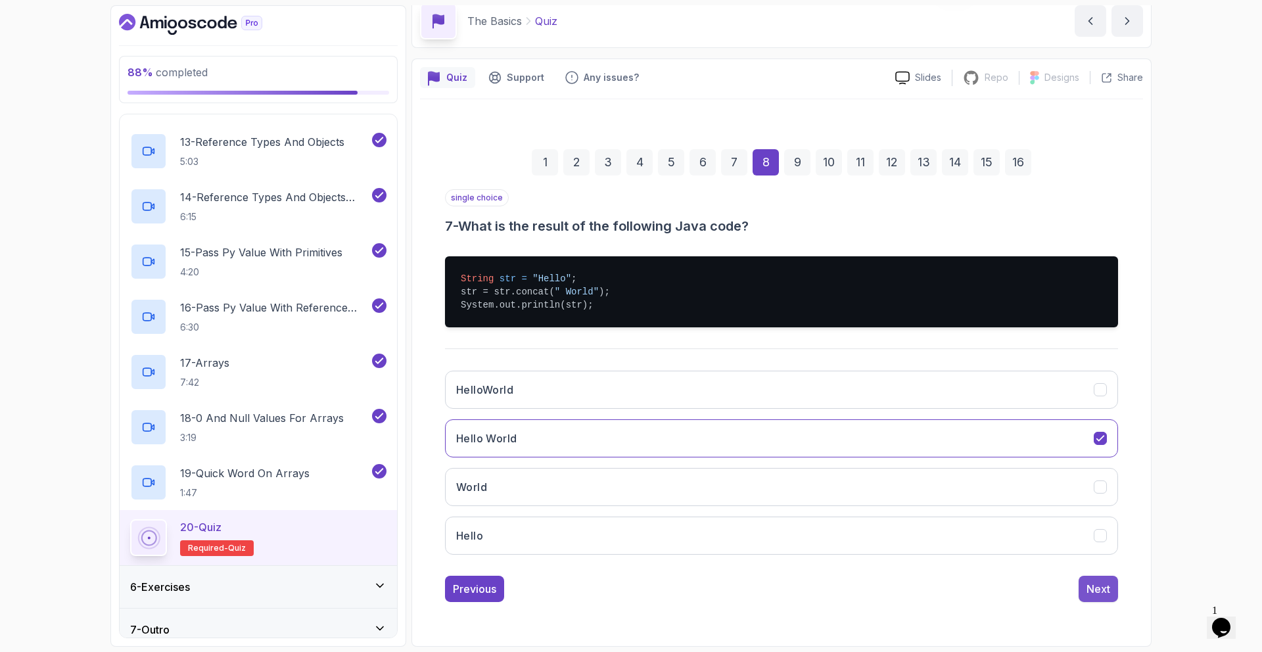
scroll to position [0, 0]
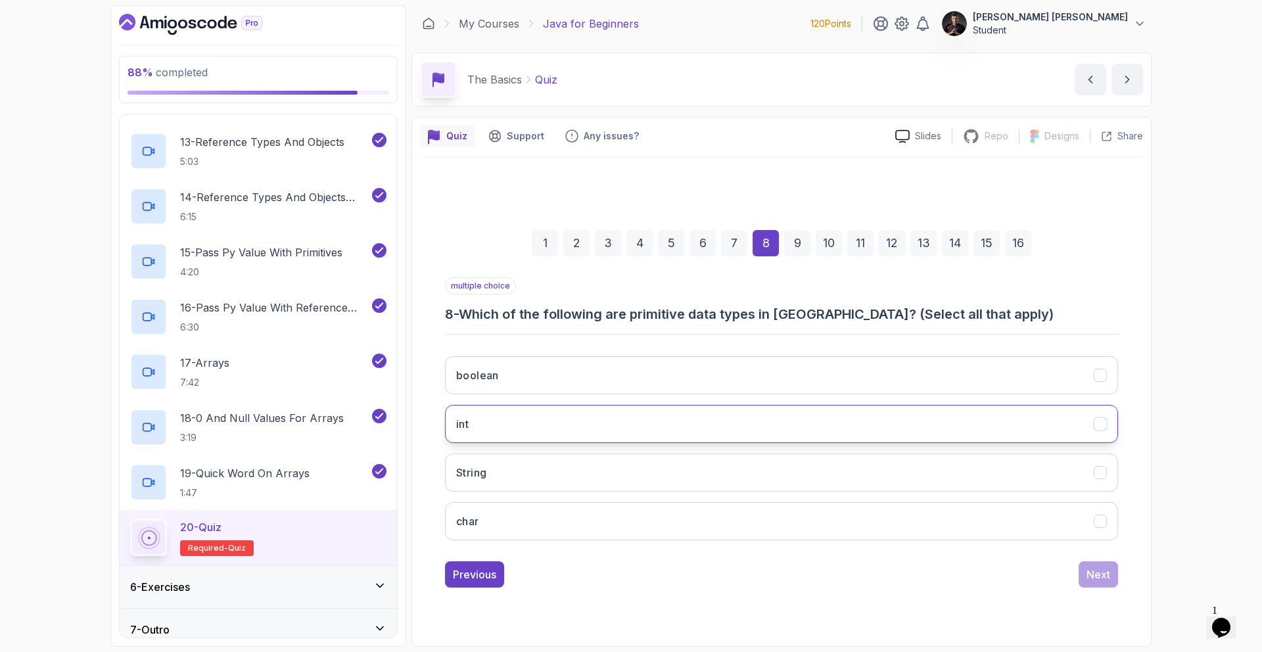
click at [477, 418] on button "int" at bounding box center [781, 424] width 673 height 38
click at [520, 542] on div "boolean int String char" at bounding box center [781, 448] width 673 height 205
click at [520, 540] on div "boolean int String char" at bounding box center [781, 448] width 673 height 205
click at [530, 538] on button "char" at bounding box center [781, 521] width 673 height 38
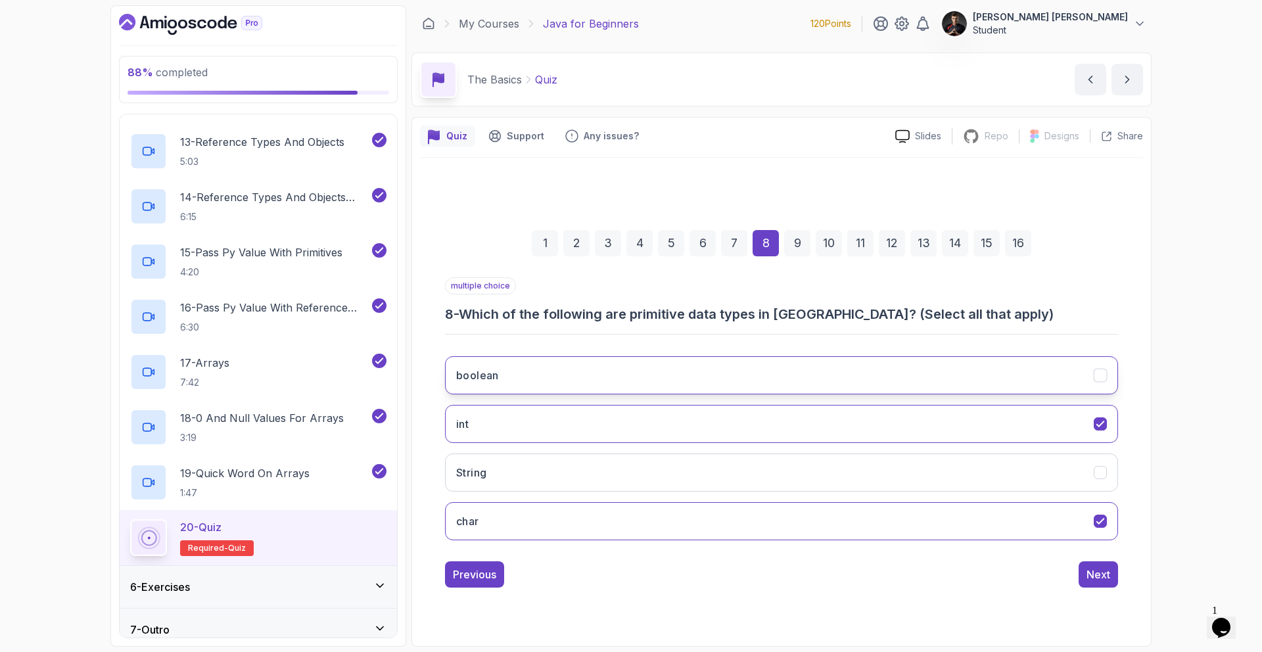
click at [514, 380] on button "boolean" at bounding box center [781, 375] width 673 height 38
click at [1075, 570] on div "Previous Next" at bounding box center [781, 574] width 673 height 26
click at [1077, 577] on div "Previous Next" at bounding box center [781, 574] width 673 height 26
click at [1095, 575] on div "Next" at bounding box center [1098, 574] width 24 height 16
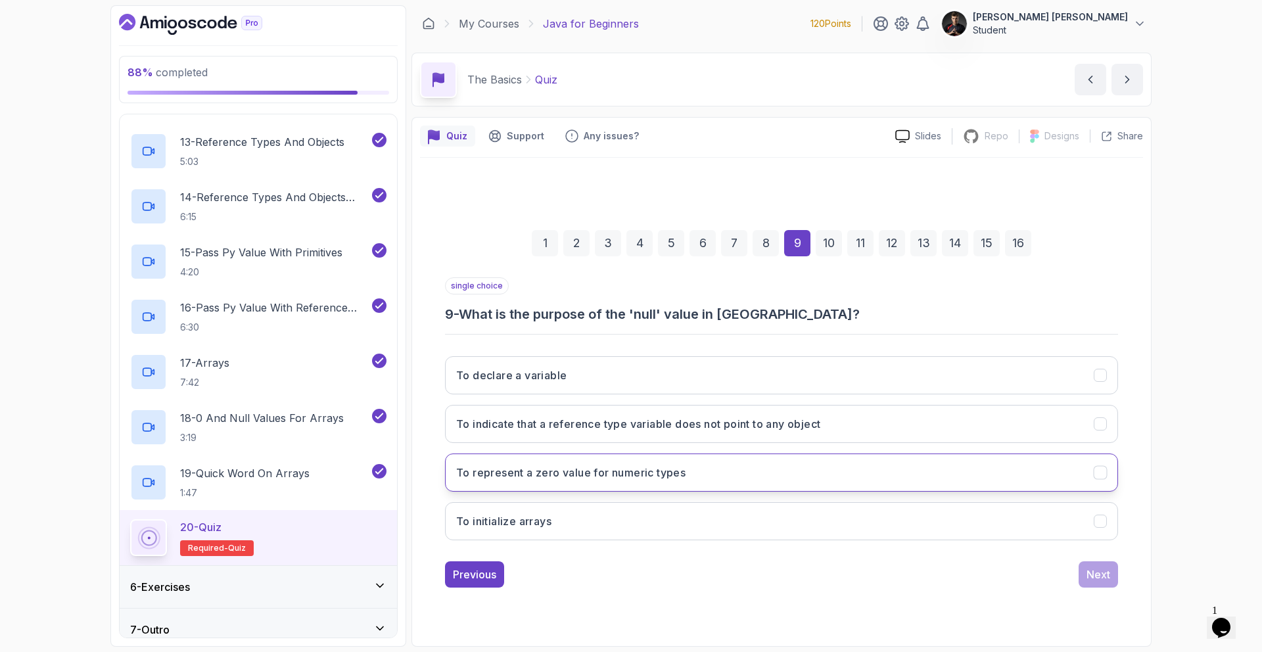
click at [568, 482] on button "To represent a zero value for numeric types" at bounding box center [781, 472] width 673 height 38
click at [1090, 574] on div "Next" at bounding box center [1098, 574] width 24 height 16
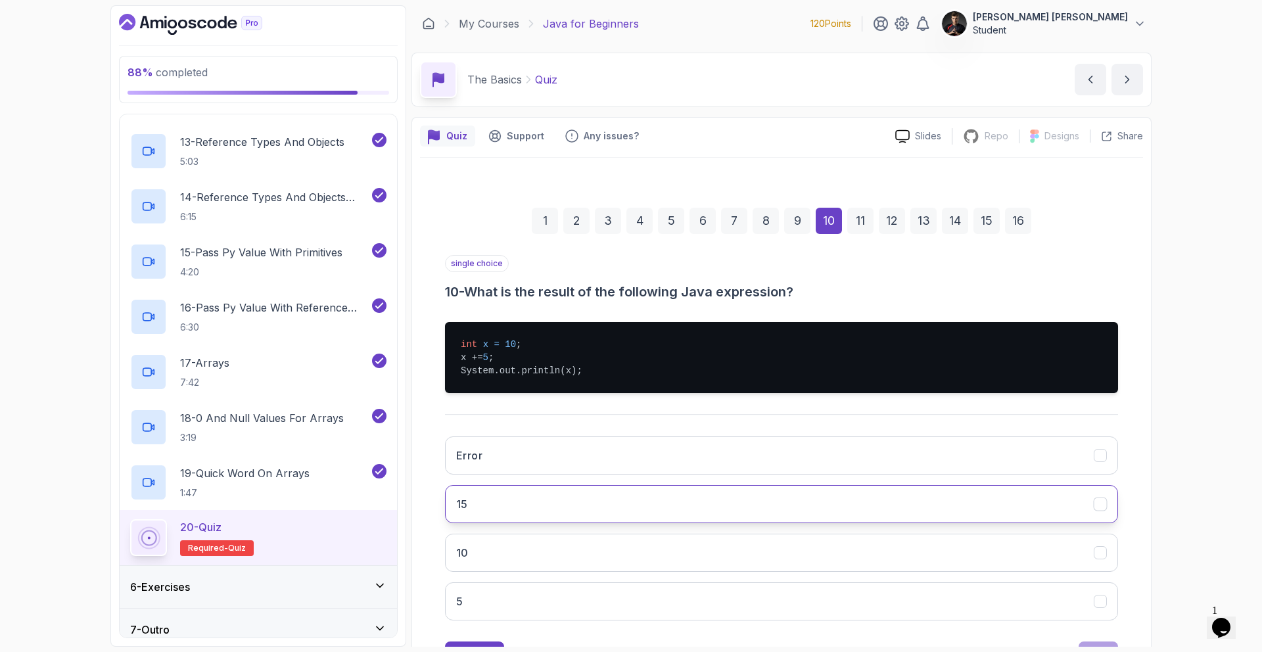
click at [525, 503] on button "15" at bounding box center [781, 504] width 673 height 38
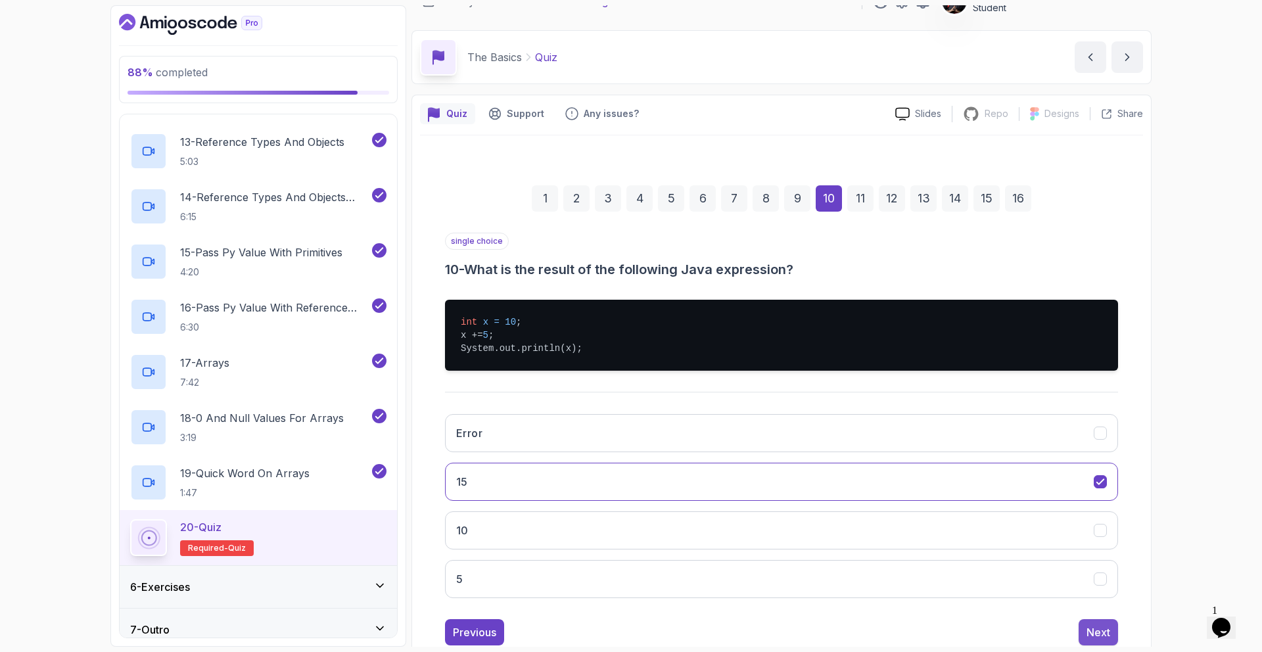
click at [1091, 632] on div "Next" at bounding box center [1098, 632] width 24 height 16
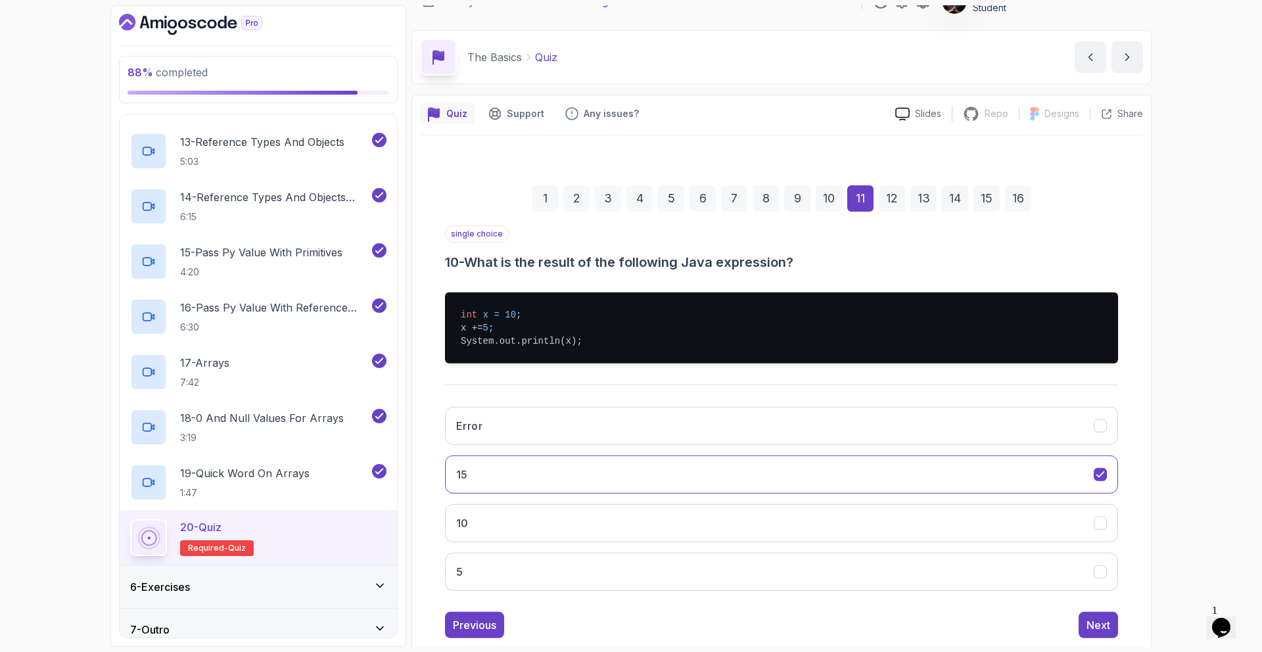
scroll to position [5, 0]
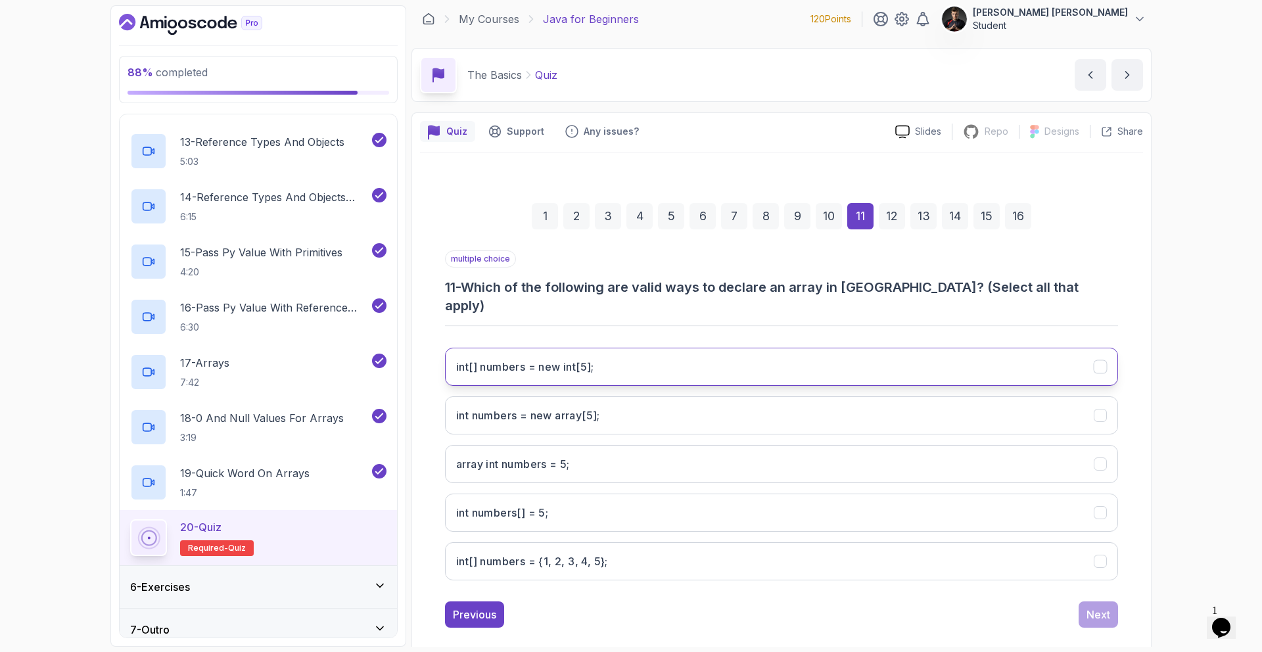
click at [536, 359] on h3 "int[] numbers = new int[5];" at bounding box center [525, 367] width 138 height 16
click at [591, 553] on h3 "int[] numbers = {1, 2, 3, 4, 5};" at bounding box center [532, 561] width 152 height 16
click at [1086, 582] on div "multiple choice 11 - Which of the following are valid ways to declare an array …" at bounding box center [781, 438] width 673 height 377
click at [1091, 606] on div "Next" at bounding box center [1098, 614] width 24 height 16
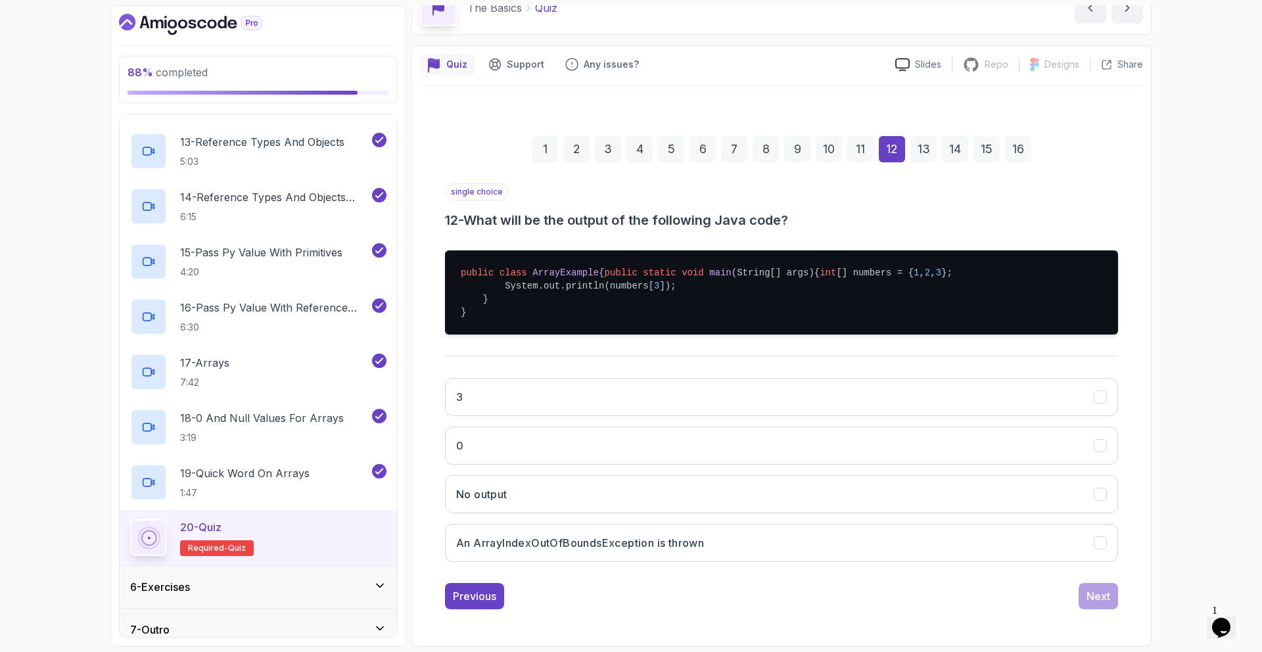
scroll to position [95, 0]
drag, startPoint x: 503, startPoint y: 271, endPoint x: 657, endPoint y: 277, distance: 154.5
click at [650, 278] on pre "public class ArrayExample { public static void main (String[] args) { int [] nu…" at bounding box center [781, 292] width 673 height 84
click at [664, 277] on pre "public class ArrayExample { public static void main (String[] args) { int [] nu…" at bounding box center [781, 292] width 673 height 84
click at [555, 555] on button "An ArrayIndexOutOfBoundsException is thrown" at bounding box center [781, 543] width 673 height 38
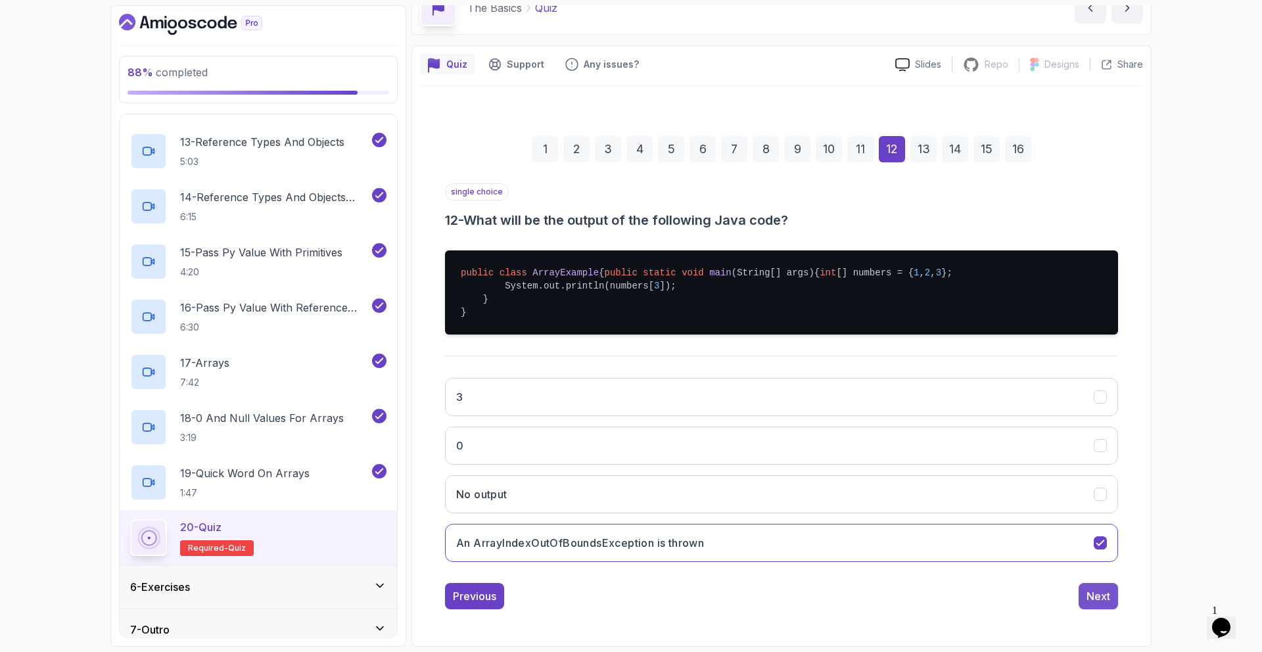
click at [1086, 597] on div "Next" at bounding box center [1098, 596] width 24 height 16
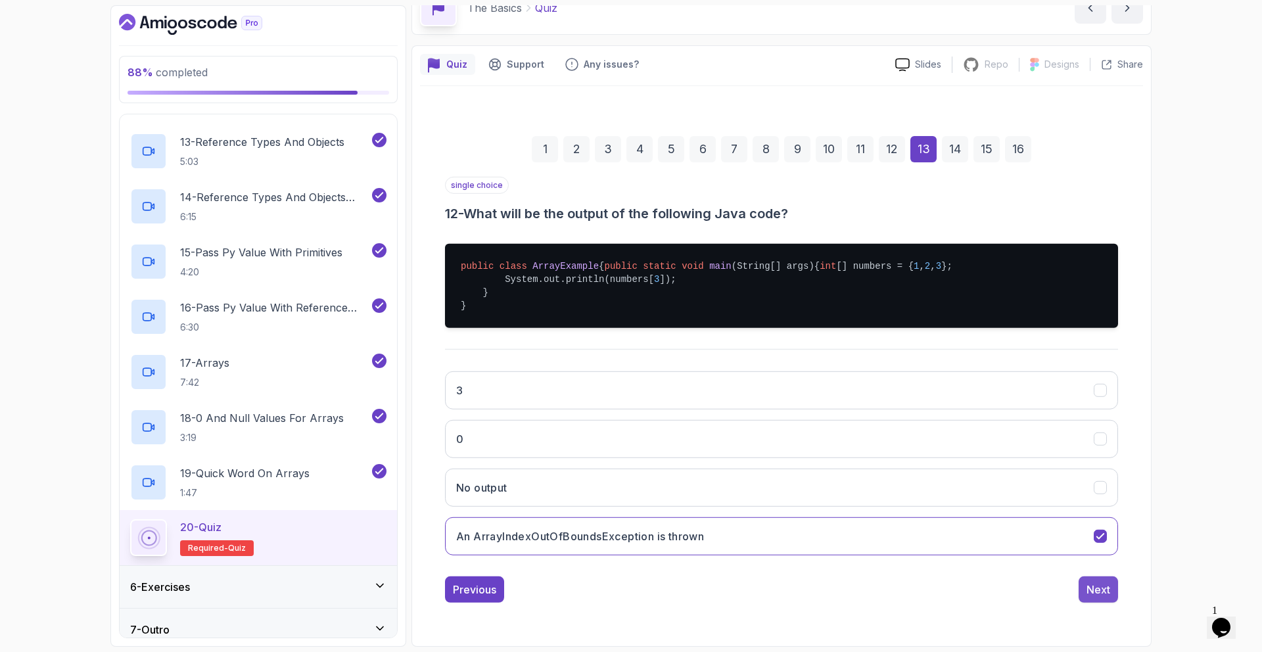
scroll to position [0, 0]
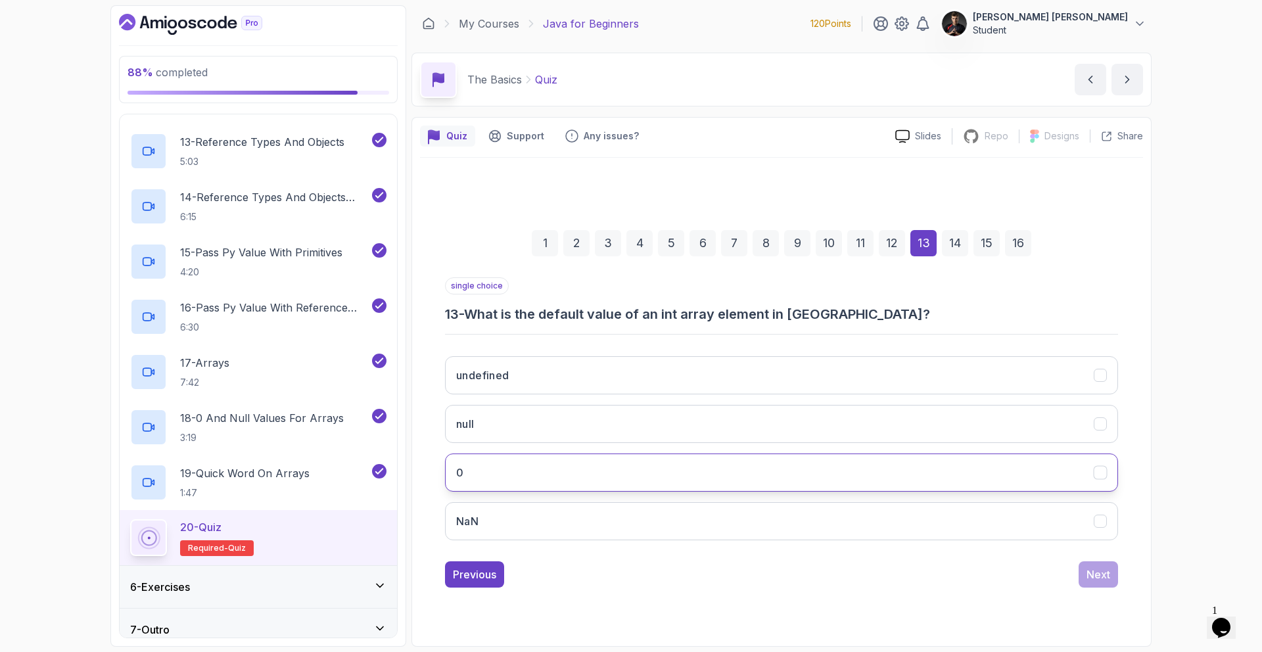
click at [499, 470] on button "0" at bounding box center [781, 472] width 673 height 38
click at [1092, 580] on div "Next" at bounding box center [1098, 574] width 24 height 16
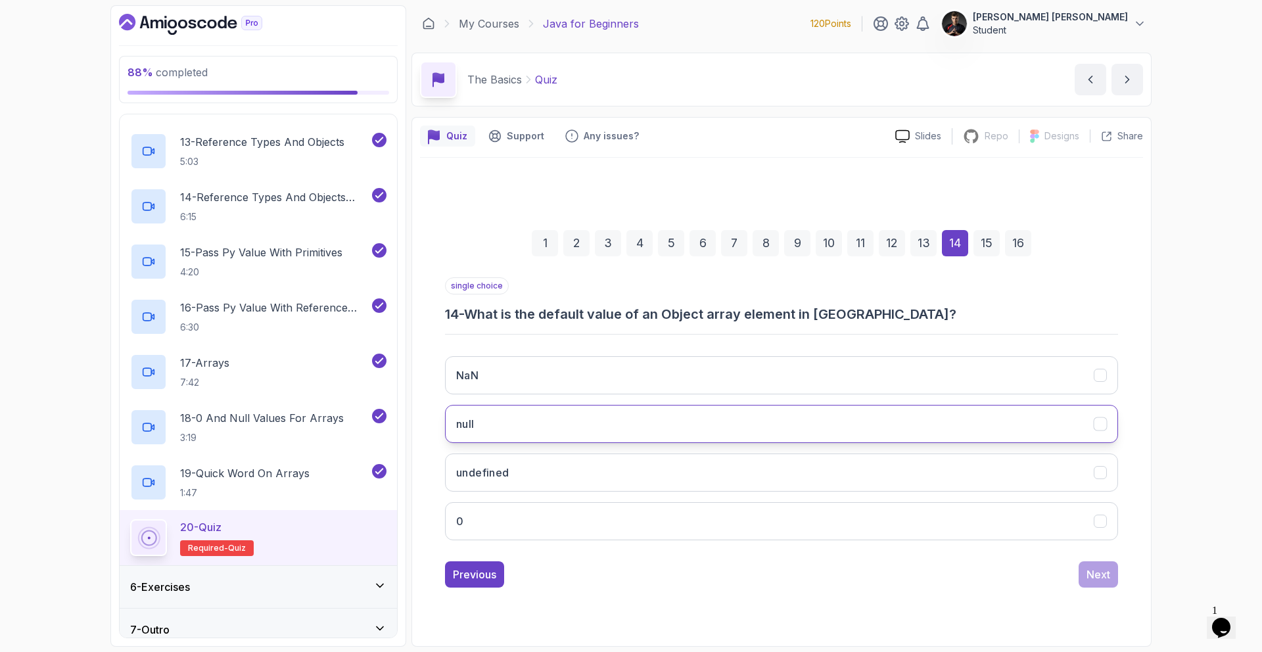
click at [505, 422] on button "null" at bounding box center [781, 424] width 673 height 38
click at [1092, 574] on div "Next" at bounding box center [1098, 574] width 24 height 16
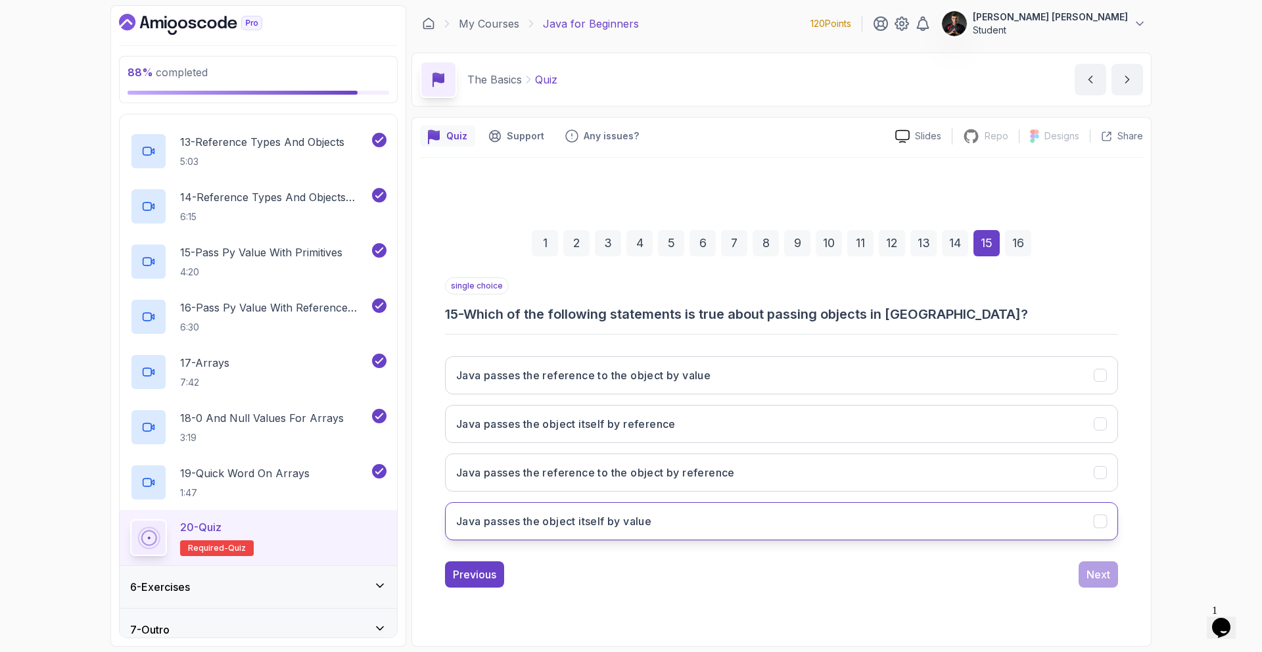
click at [622, 528] on h3 "Java passes the object itself by value" at bounding box center [553, 521] width 195 height 16
click at [1093, 569] on div "Next" at bounding box center [1098, 574] width 24 height 16
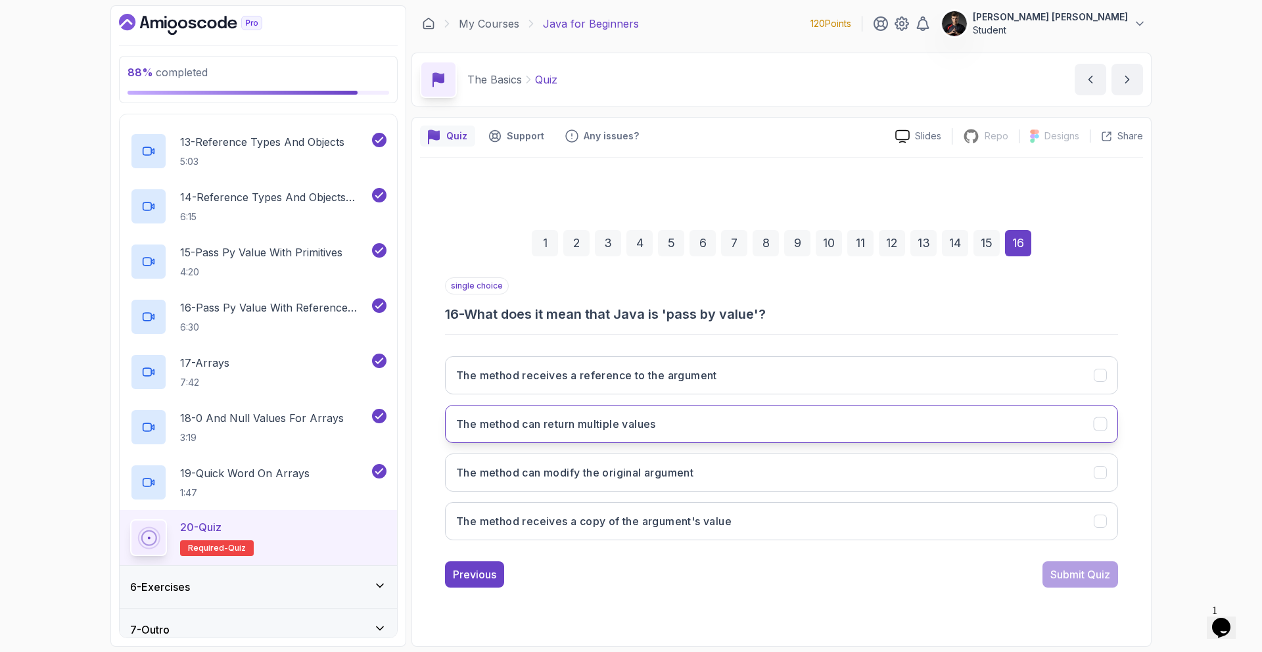
click at [567, 431] on h3 "The method can return multiple values" at bounding box center [556, 424] width 200 height 16
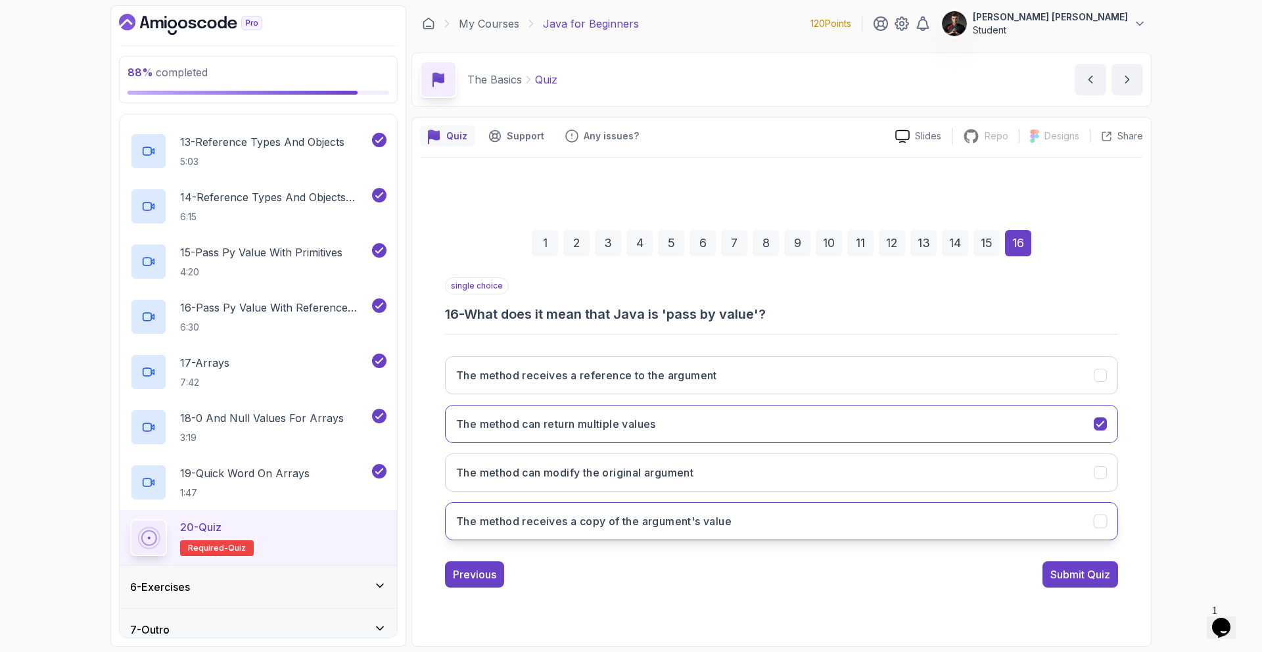
click at [619, 528] on h3 "The method receives a copy of the argument's value" at bounding box center [593, 521] width 275 height 16
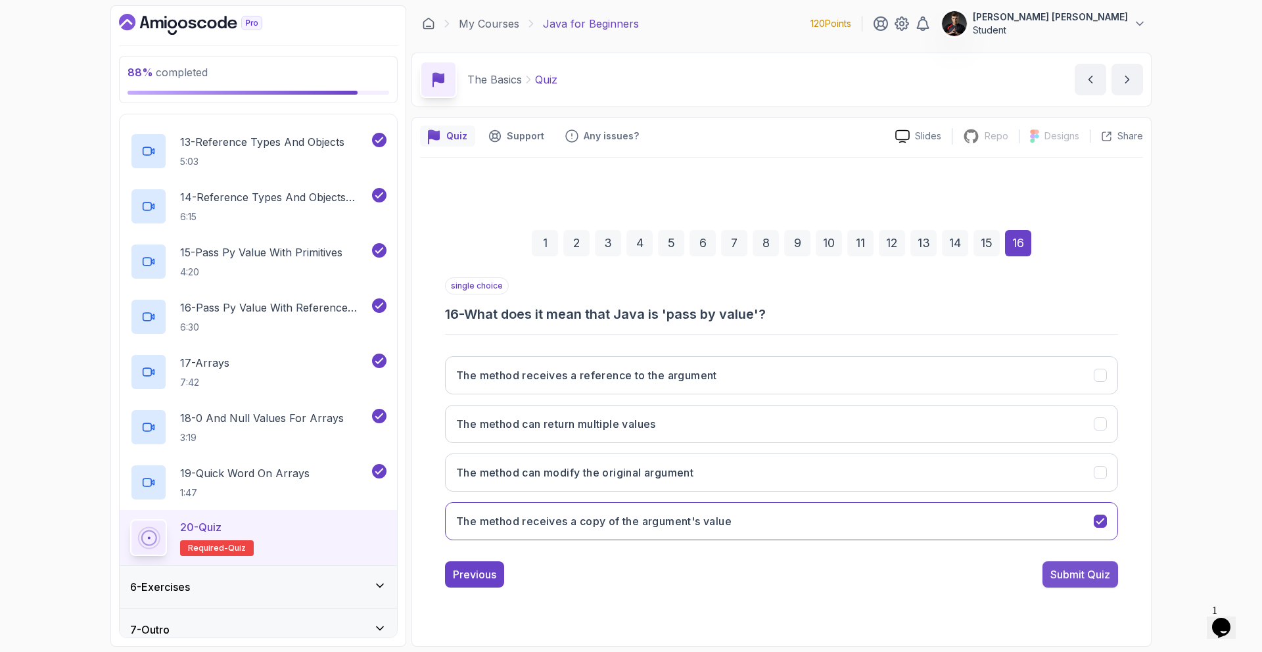
click at [1078, 562] on button "Submit Quiz" at bounding box center [1080, 574] width 76 height 26
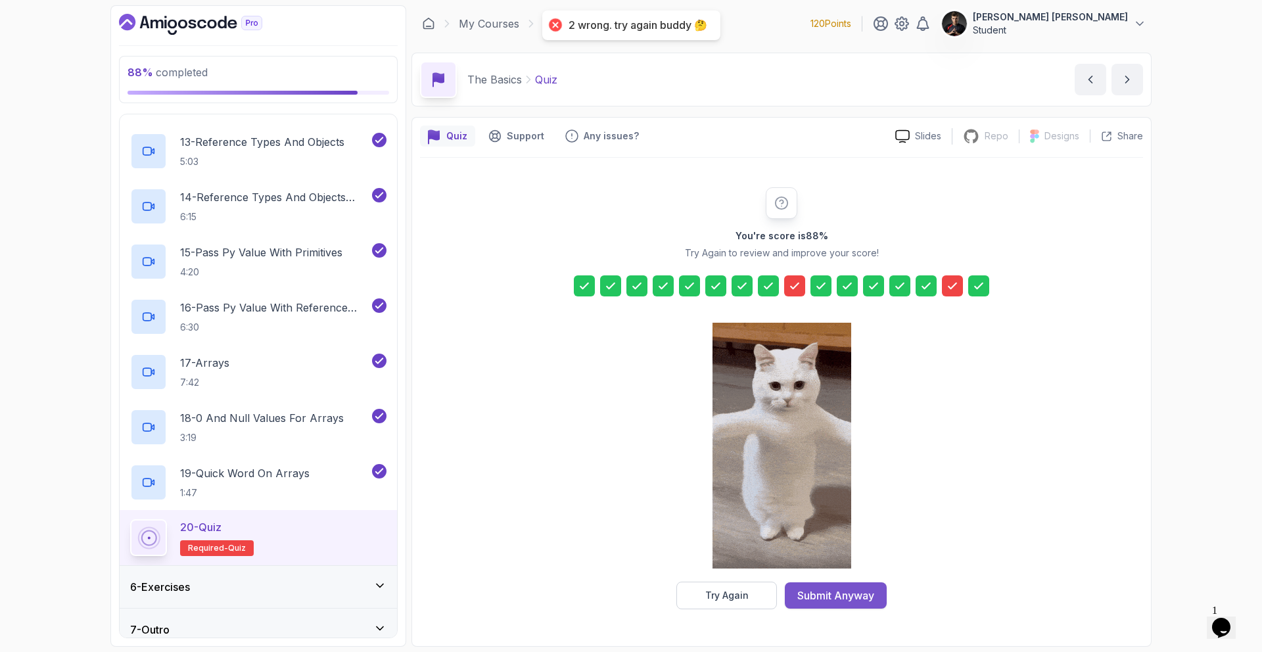
click at [857, 603] on div "Submit Anyway" at bounding box center [835, 595] width 77 height 16
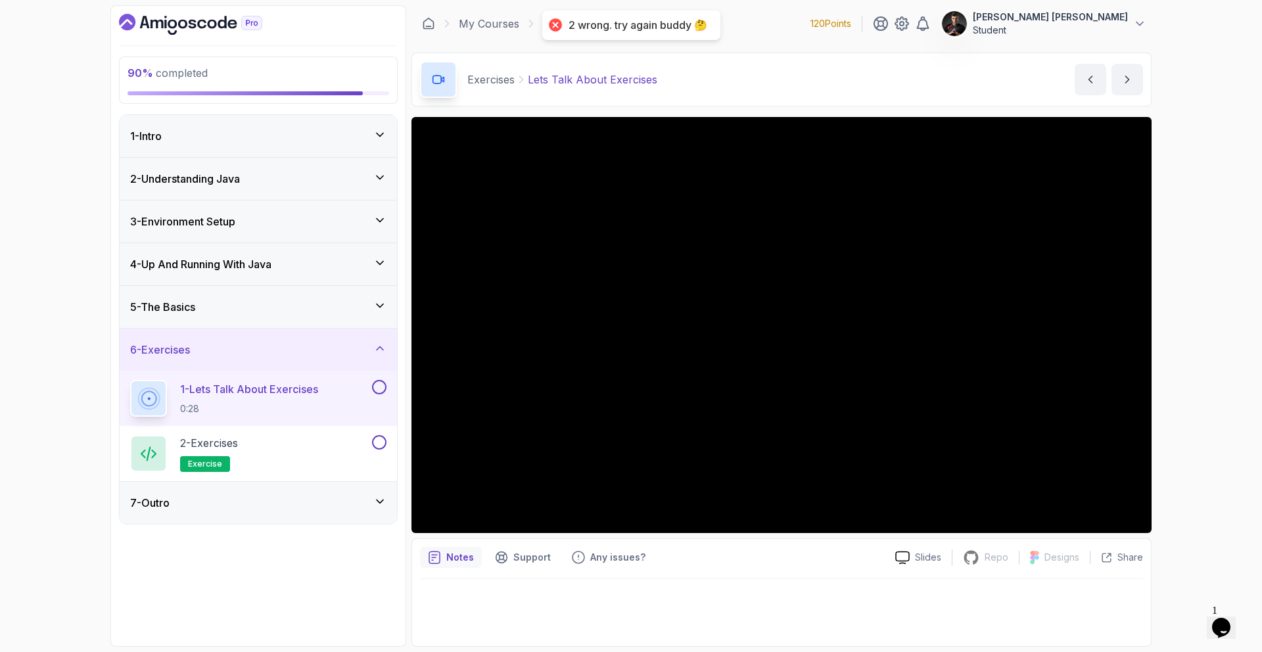
click at [379, 393] on button at bounding box center [379, 387] width 14 height 14
click at [382, 438] on button at bounding box center [379, 442] width 14 height 14
click at [374, 503] on icon at bounding box center [379, 501] width 13 height 13
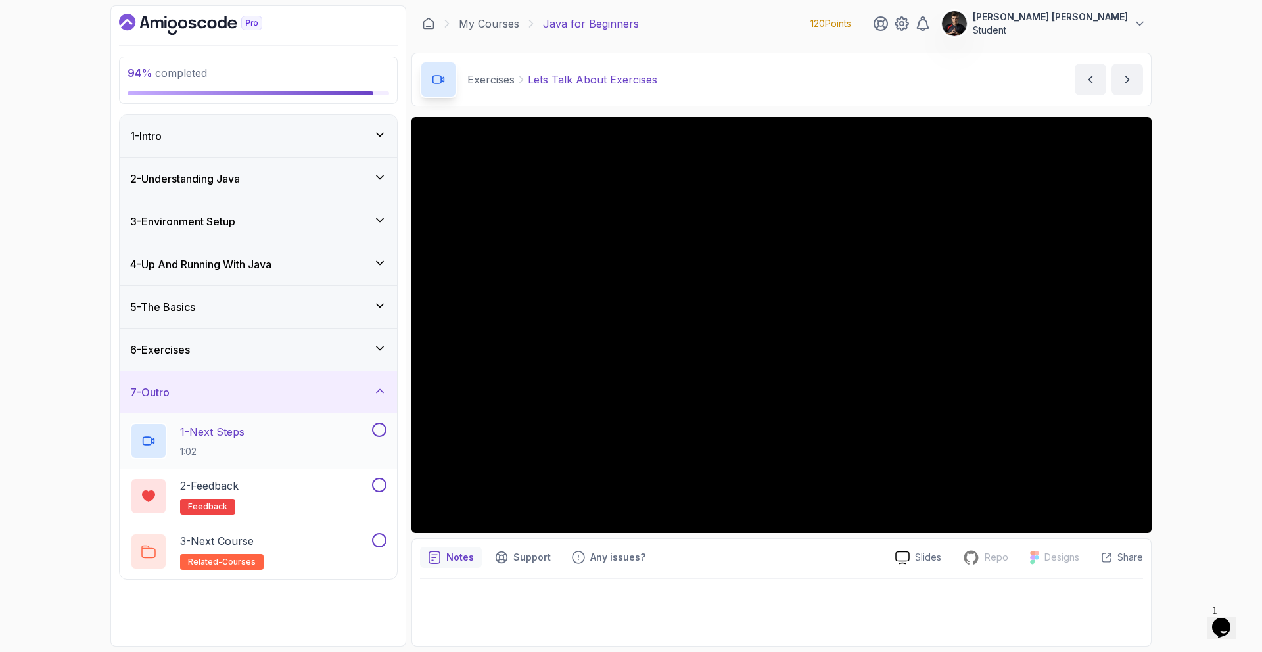
click at [378, 434] on button at bounding box center [379, 429] width 14 height 14
click at [380, 476] on div "2 - Feedback feedback" at bounding box center [258, 495] width 277 height 55
click at [384, 489] on button at bounding box center [379, 485] width 14 height 14
click at [381, 538] on button at bounding box center [379, 540] width 14 height 14
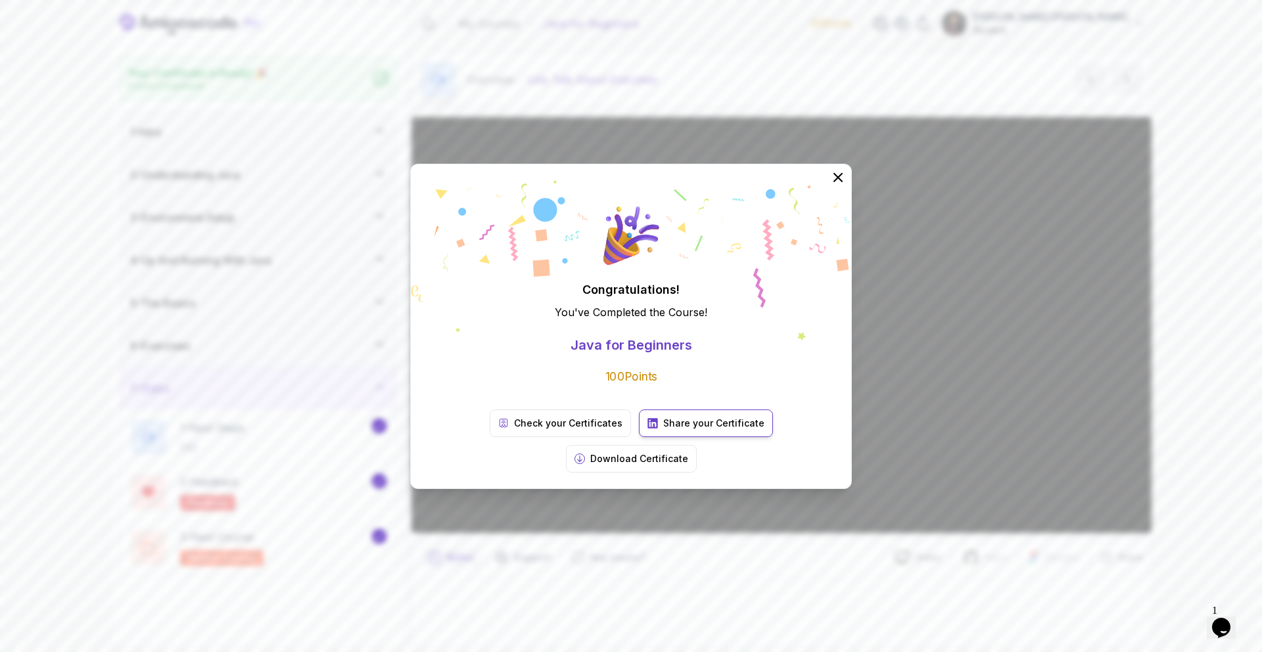
click at [670, 430] on p "Share your Certificate" at bounding box center [713, 423] width 101 height 13
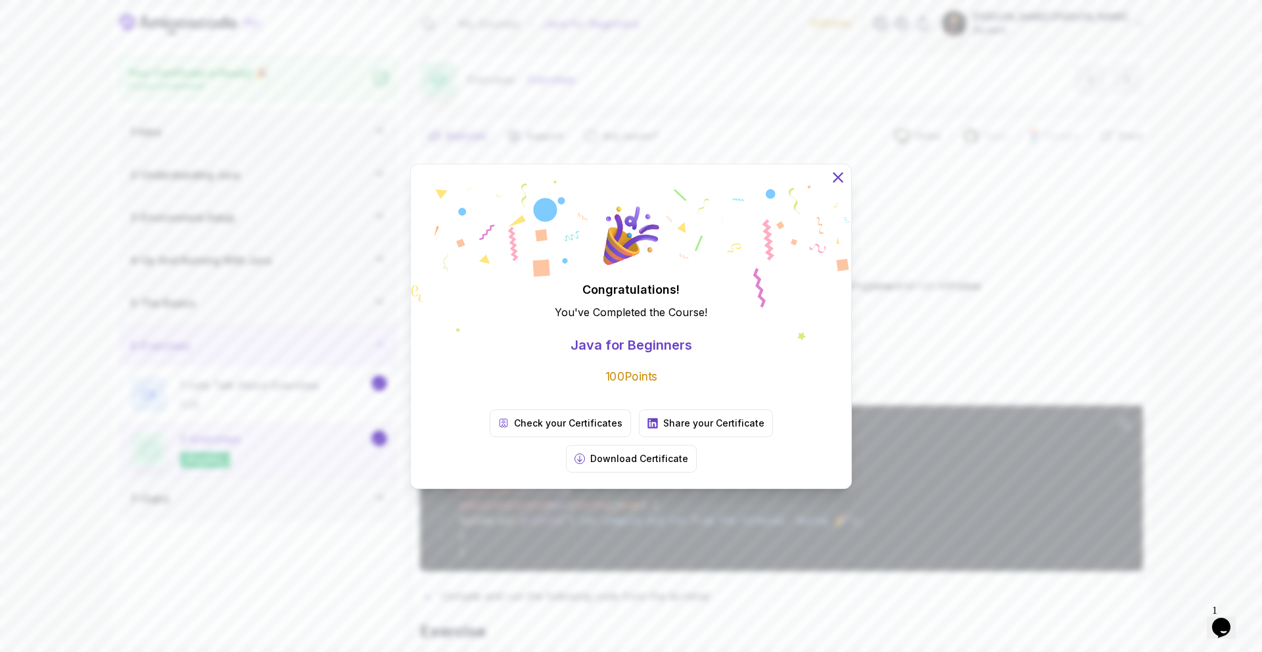
click at [829, 185] on icon at bounding box center [837, 176] width 17 height 17
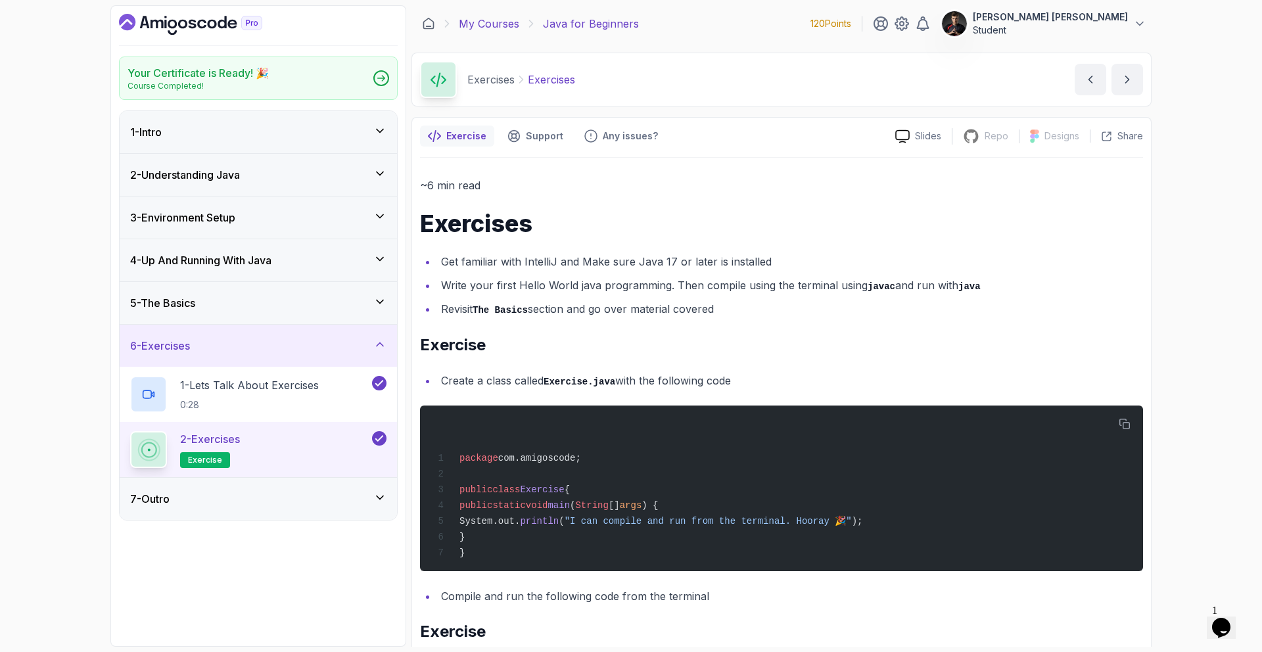
click at [489, 26] on link "My Courses" at bounding box center [489, 24] width 60 height 16
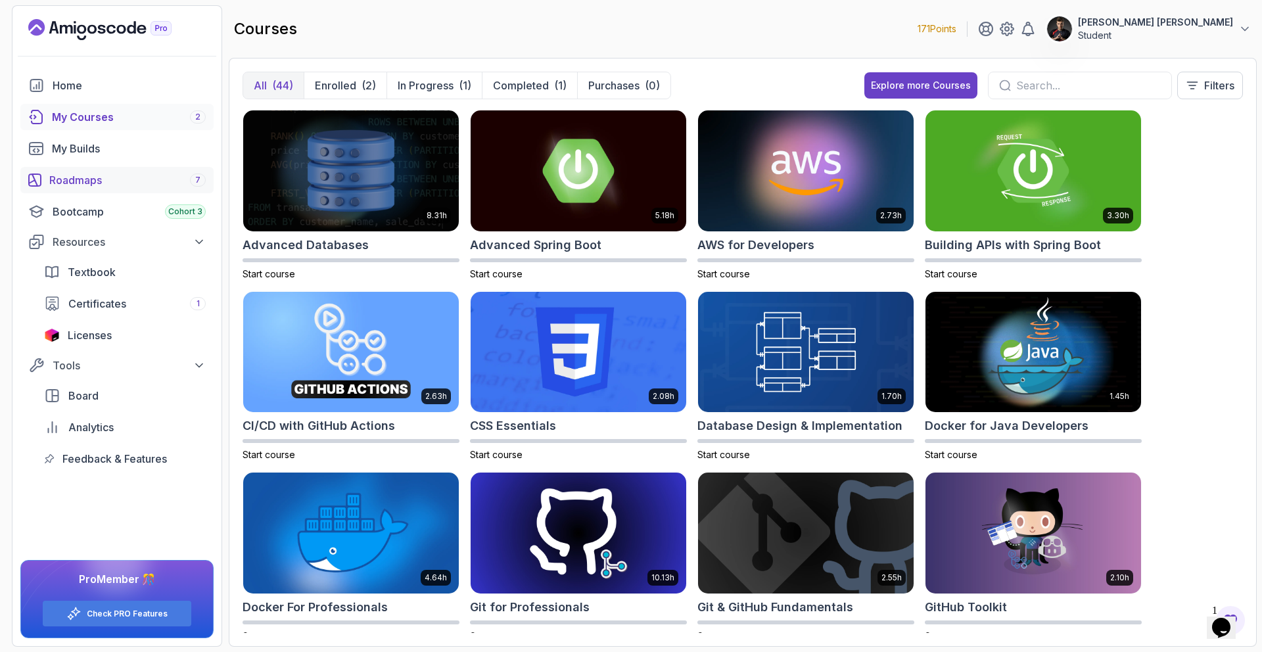
click at [88, 188] on link "Roadmaps 7" at bounding box center [116, 180] width 193 height 26
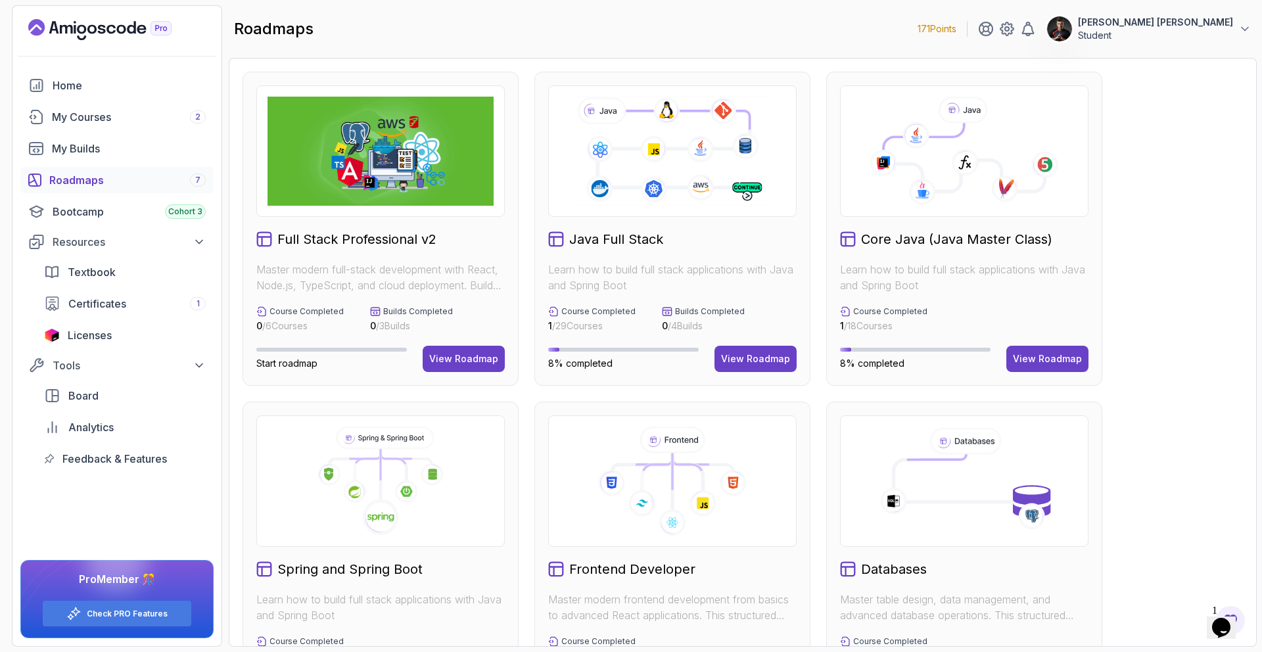
click at [872, 275] on p "Learn how to build full stack applications with Java and Spring Boot" at bounding box center [964, 278] width 248 height 32
click at [1073, 359] on div "View Roadmap" at bounding box center [1047, 358] width 69 height 13
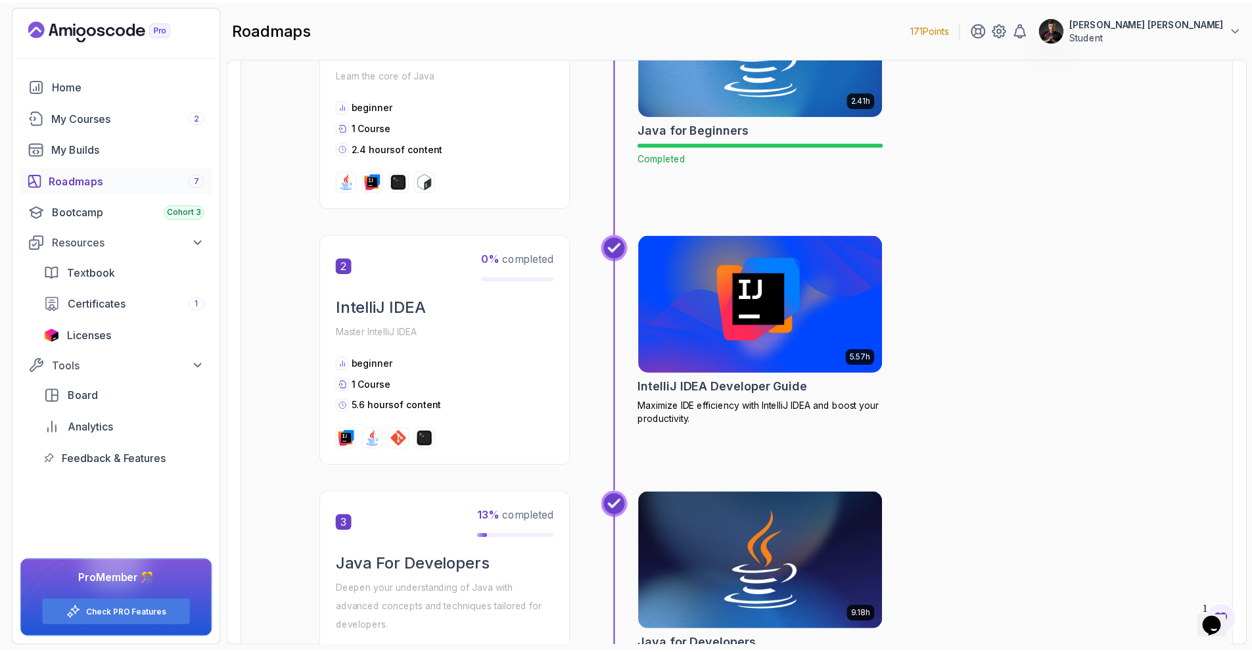
scroll to position [384, 0]
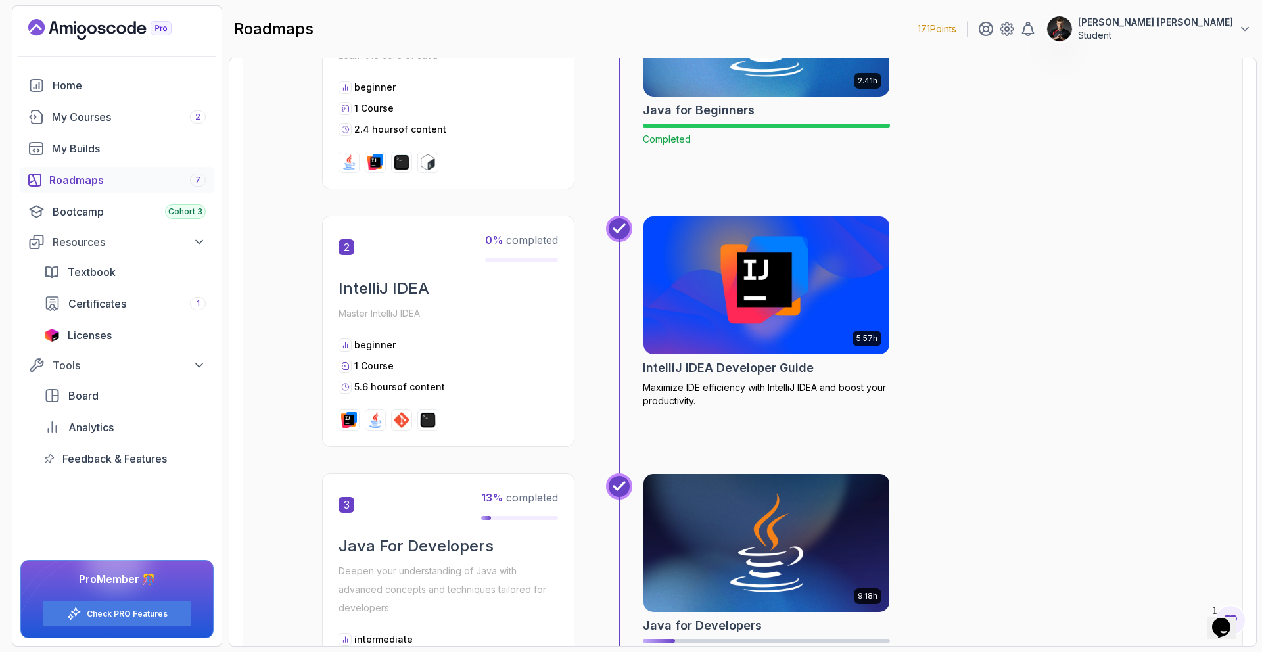
click at [790, 300] on img at bounding box center [766, 285] width 258 height 145
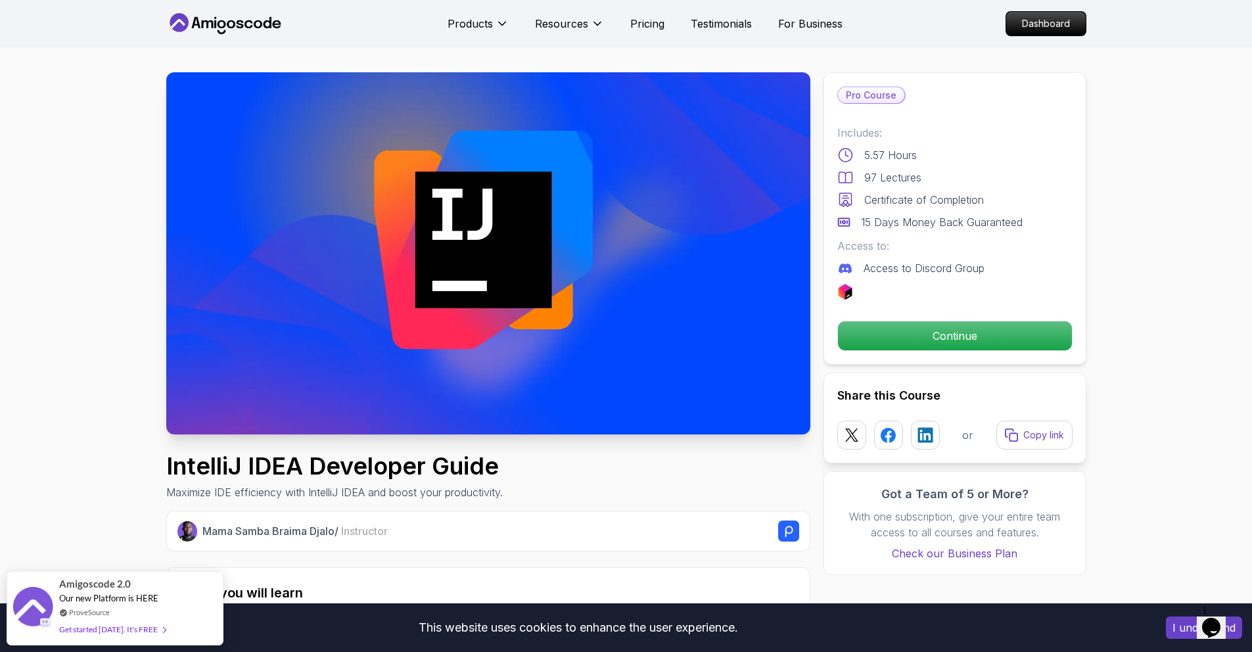
scroll to position [10, 0]
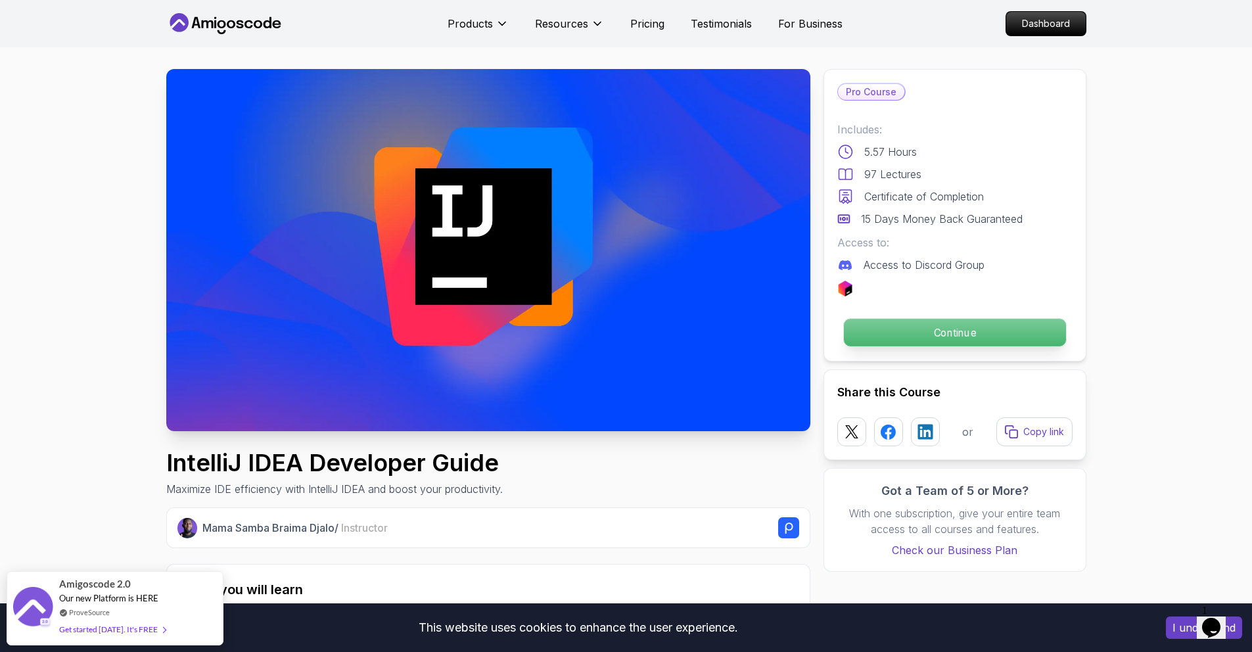
click at [891, 329] on p "Continue" at bounding box center [954, 333] width 222 height 28
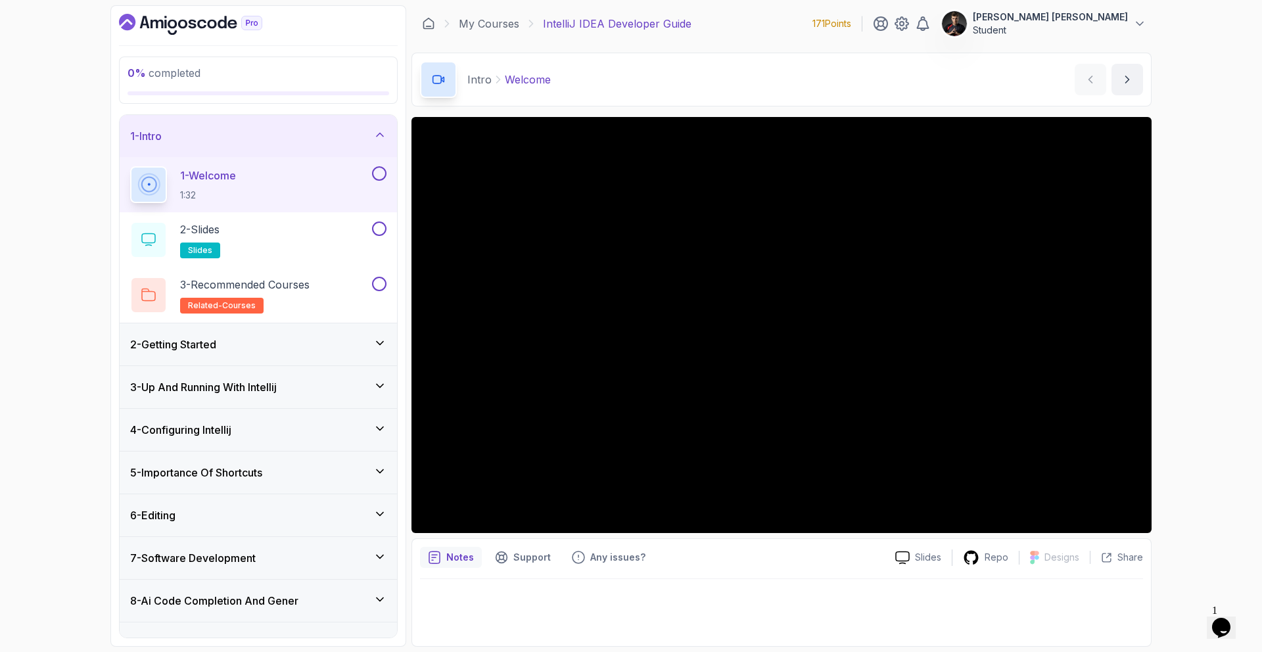
click at [384, 176] on button at bounding box center [379, 173] width 14 height 14
click at [381, 240] on button "2 - Slides slides" at bounding box center [258, 239] width 256 height 37
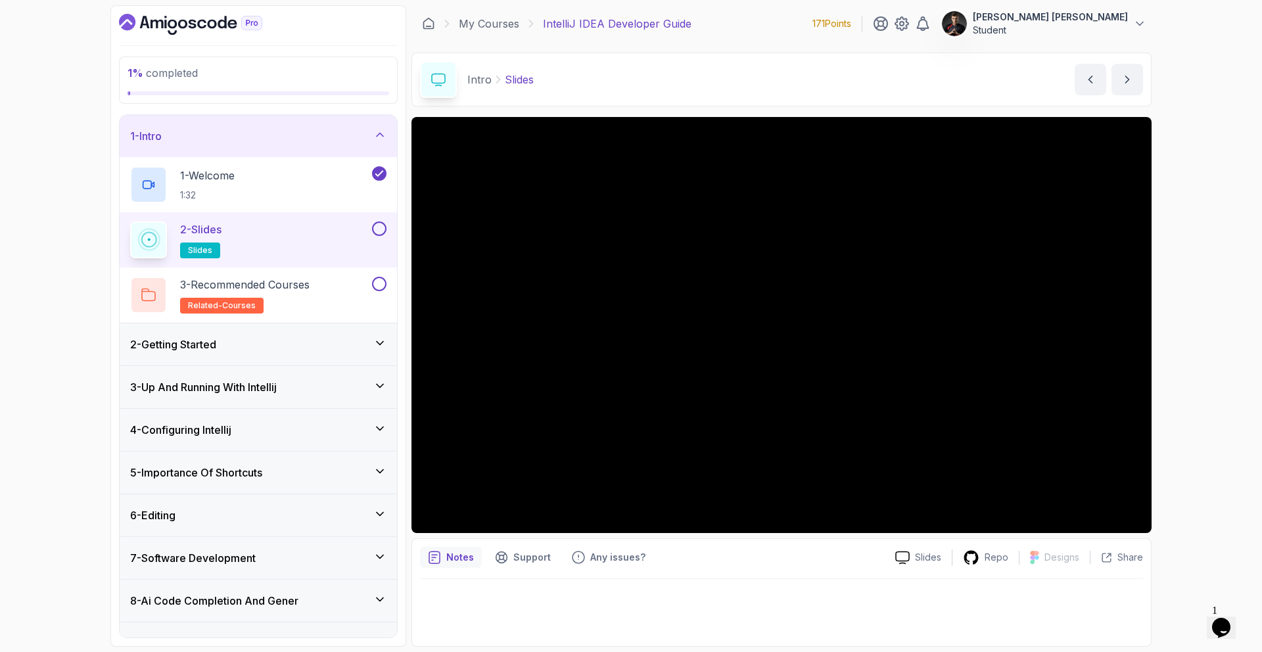
click at [382, 227] on button at bounding box center [379, 228] width 14 height 14
click at [383, 275] on div "3 - Recommended Courses related-courses" at bounding box center [258, 294] width 277 height 55
click at [376, 279] on button at bounding box center [379, 284] width 14 height 14
click at [383, 340] on icon at bounding box center [379, 342] width 13 height 13
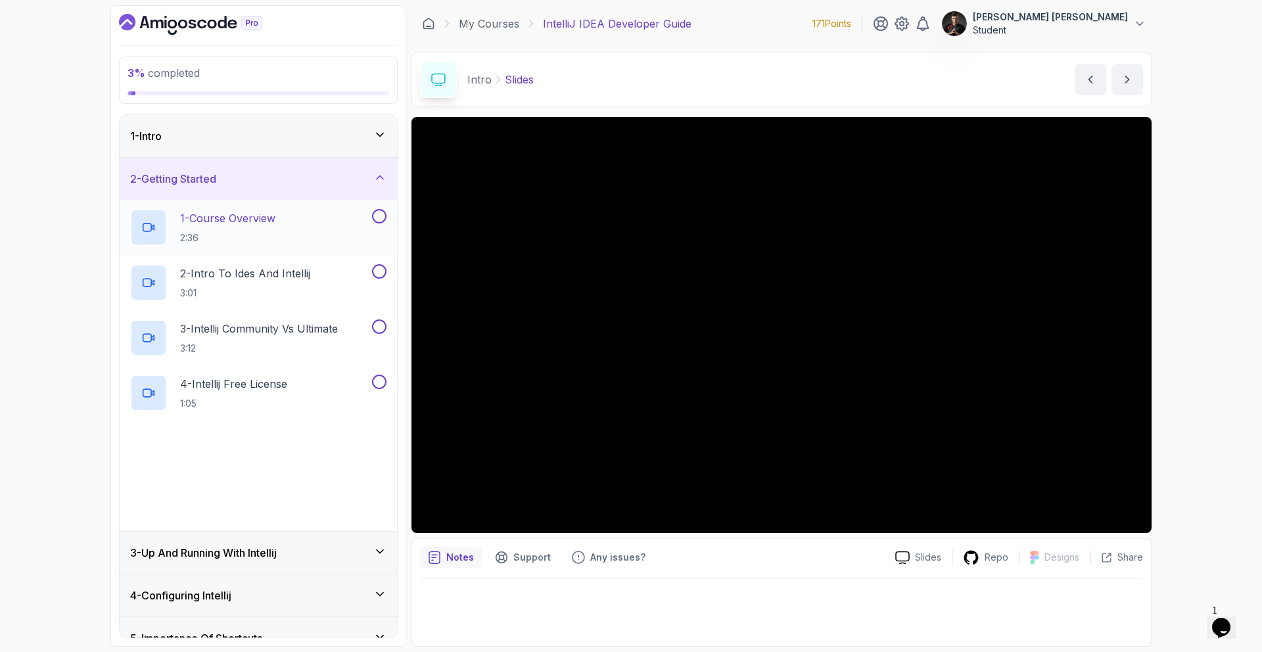
click at [379, 217] on button at bounding box center [379, 216] width 14 height 14
click at [382, 268] on button at bounding box center [379, 271] width 14 height 14
click at [378, 333] on button at bounding box center [379, 326] width 14 height 14
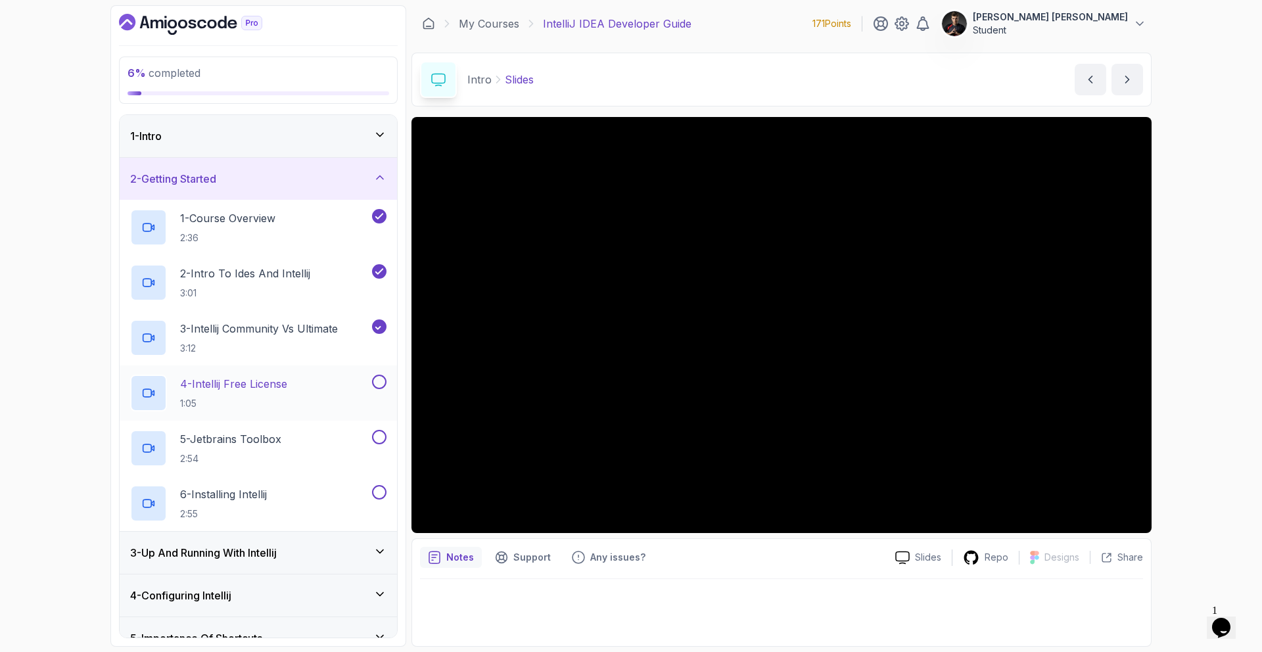
click at [378, 375] on button at bounding box center [379, 382] width 14 height 14
click at [382, 434] on button at bounding box center [379, 437] width 14 height 14
click at [377, 488] on button at bounding box center [379, 492] width 14 height 14
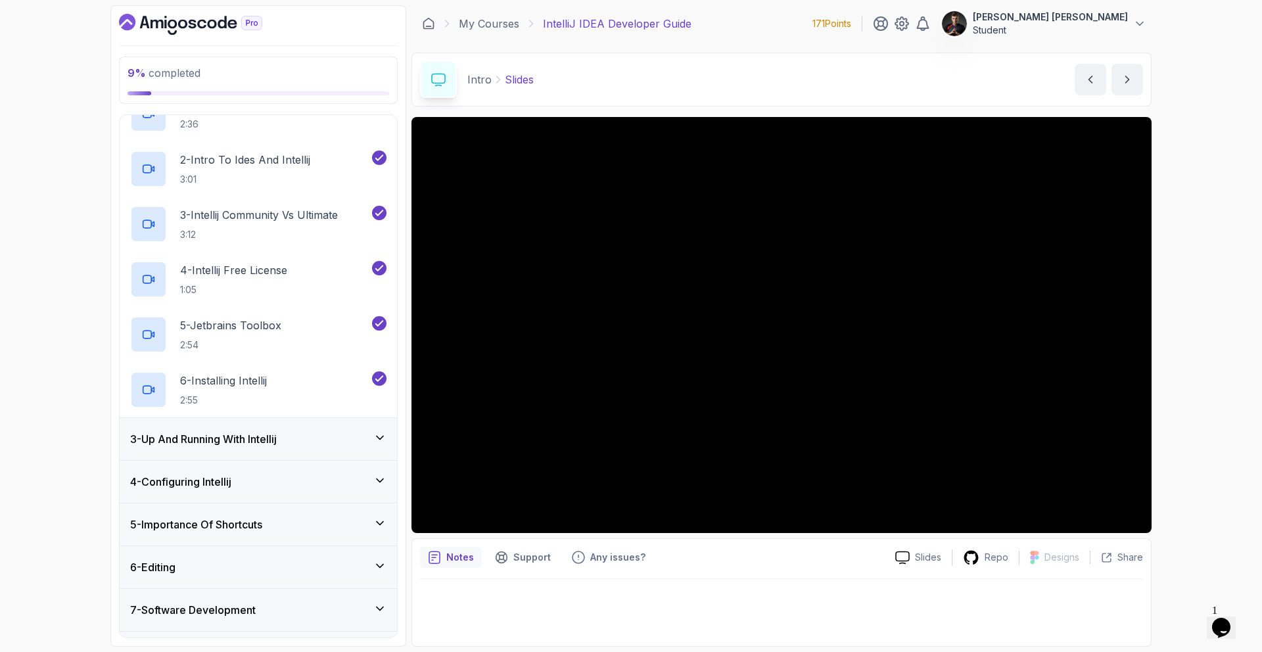
click at [369, 434] on div "3 - Up And Running With Intellij" at bounding box center [258, 439] width 256 height 16
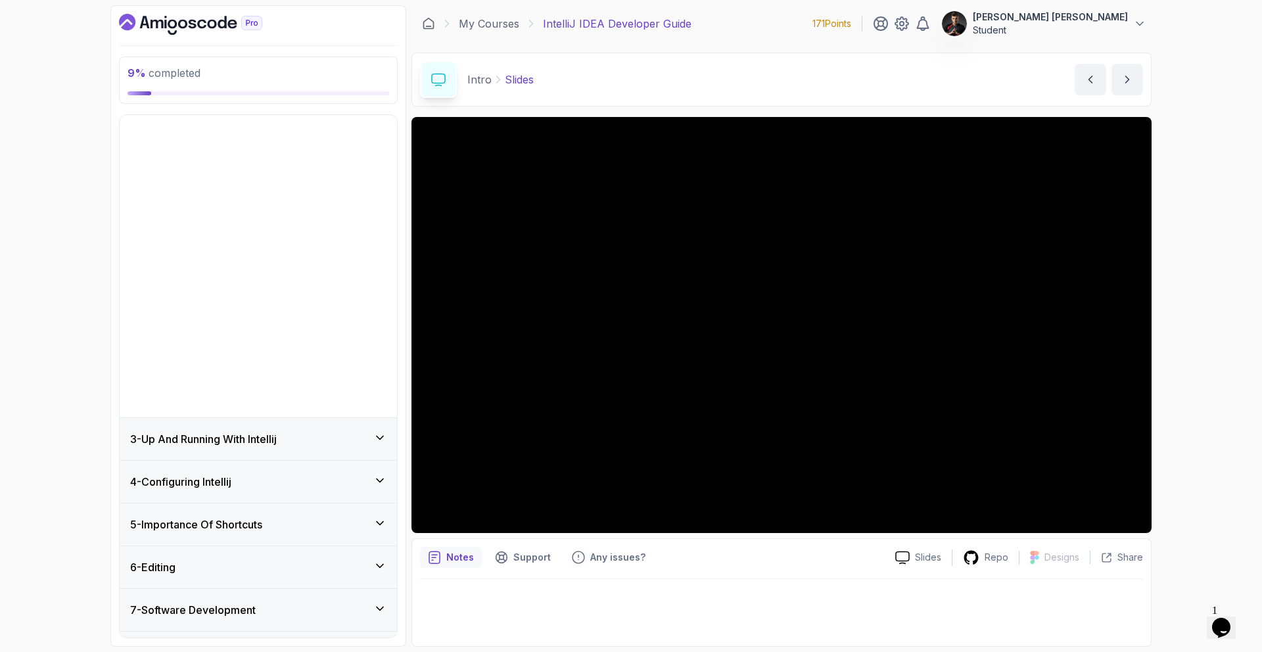
scroll to position [75, 0]
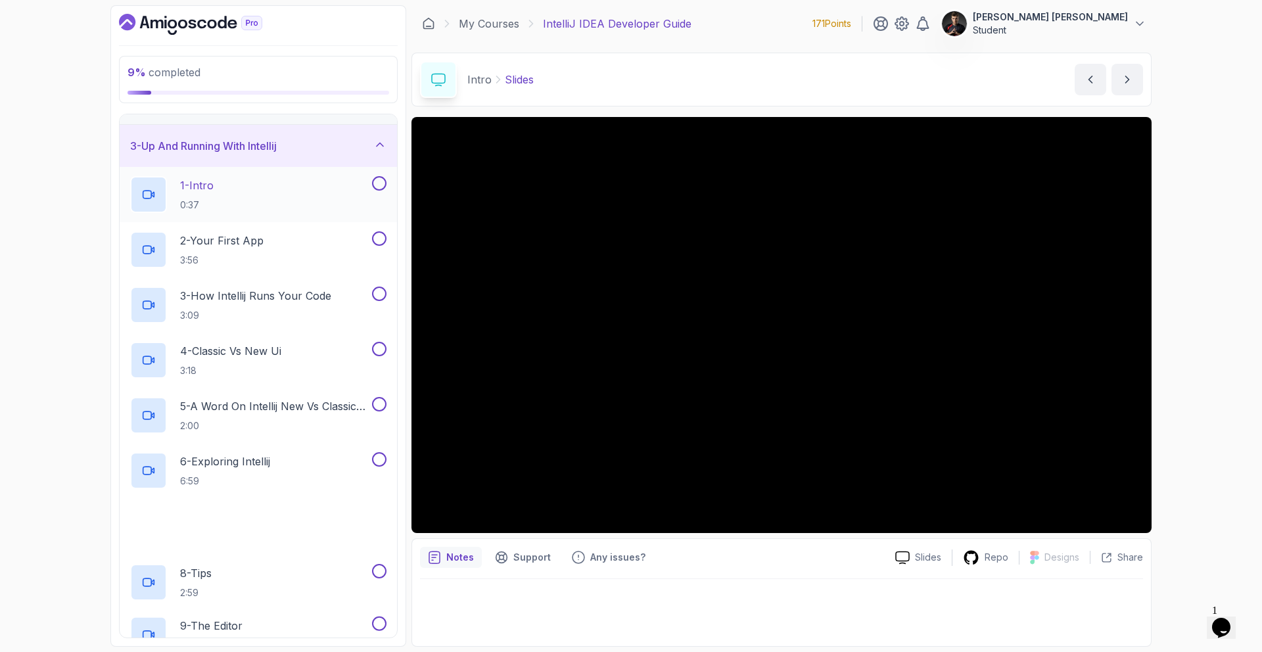
click at [381, 184] on button at bounding box center [379, 183] width 14 height 14
click at [378, 237] on button at bounding box center [379, 238] width 14 height 14
click at [375, 303] on button "3 - How Intellij Runs Your Code 3:09" at bounding box center [258, 304] width 256 height 37
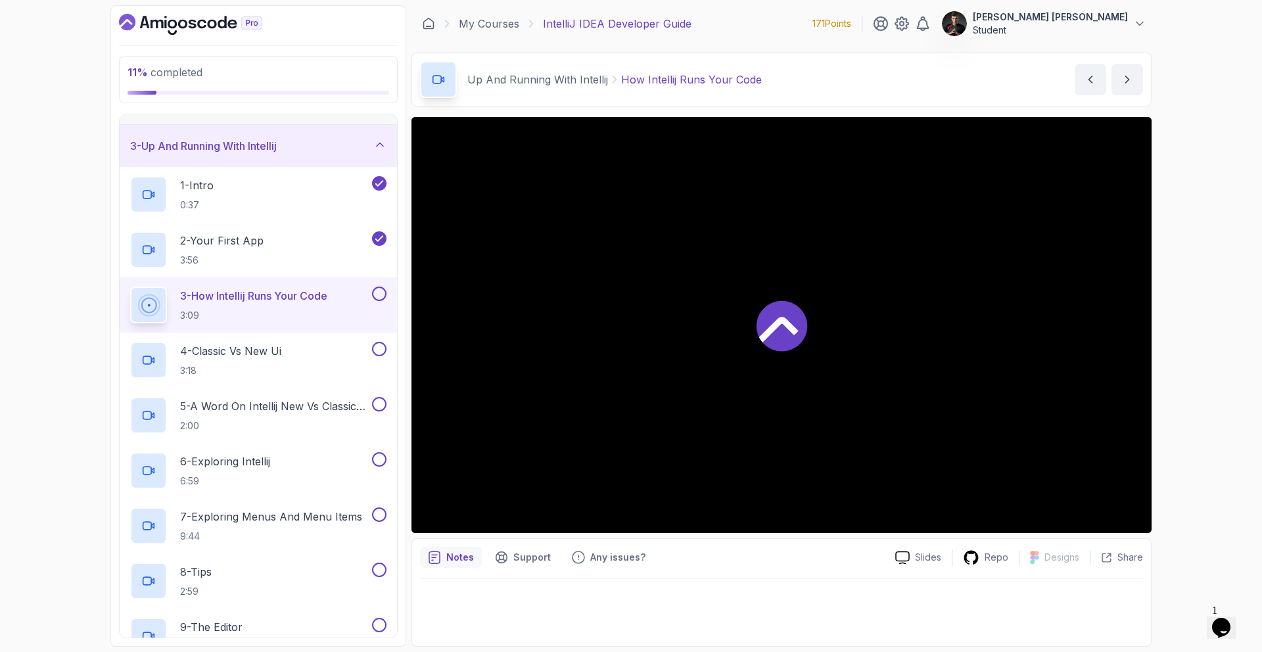
click at [380, 295] on button at bounding box center [379, 293] width 14 height 14
click at [378, 346] on button at bounding box center [379, 349] width 14 height 14
click at [378, 405] on button at bounding box center [379, 404] width 14 height 14
click at [379, 461] on button at bounding box center [379, 459] width 14 height 14
click at [377, 511] on button at bounding box center [379, 514] width 14 height 14
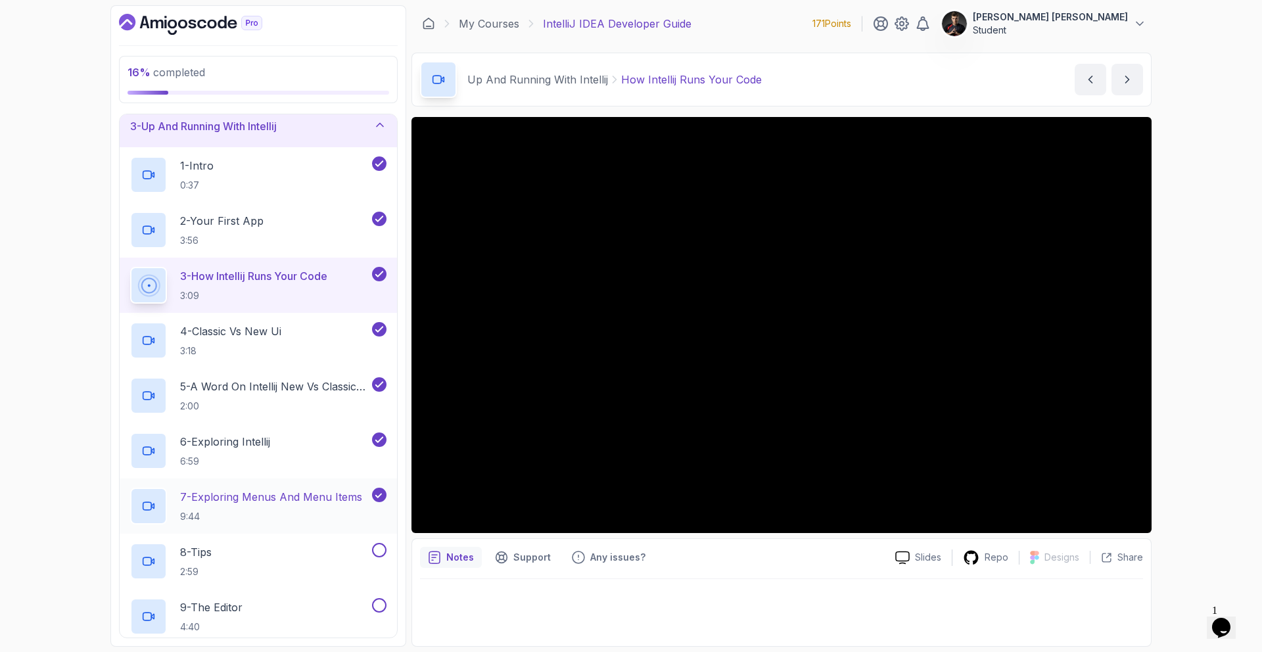
scroll to position [101, 0]
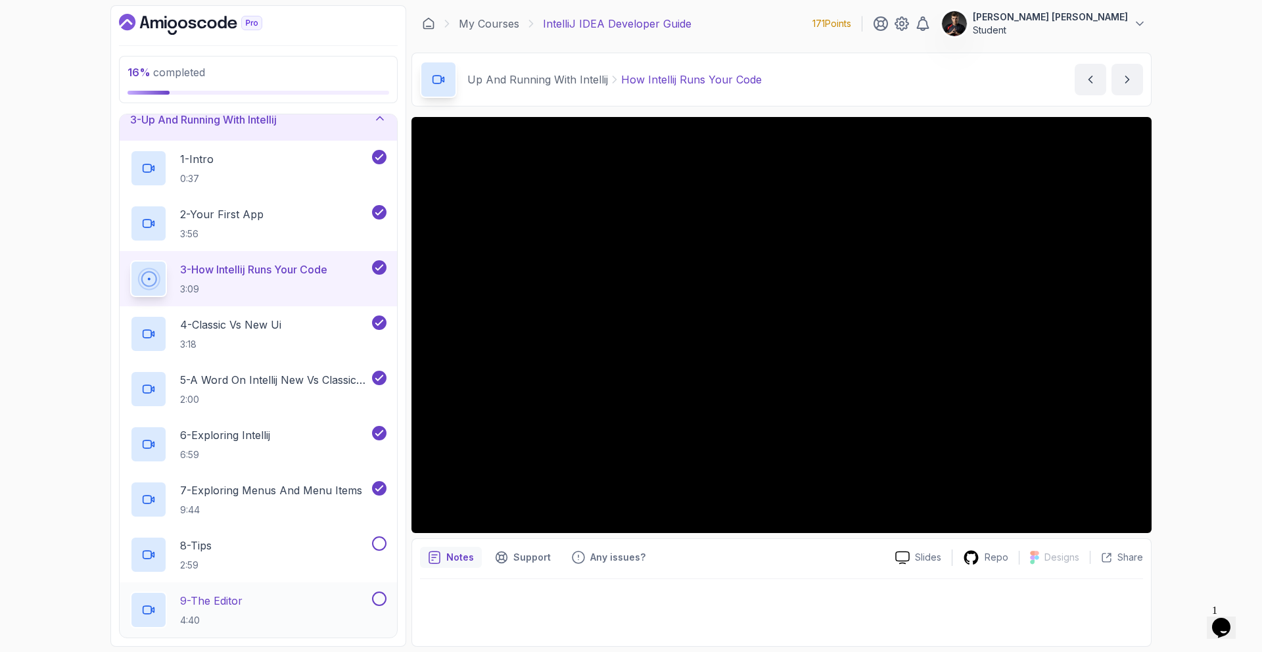
drag, startPoint x: 382, startPoint y: 546, endPoint x: 374, endPoint y: 608, distance: 62.3
click at [382, 547] on button at bounding box center [379, 543] width 14 height 14
click at [377, 608] on button "9 - The Editor 4:40" at bounding box center [258, 609] width 256 height 37
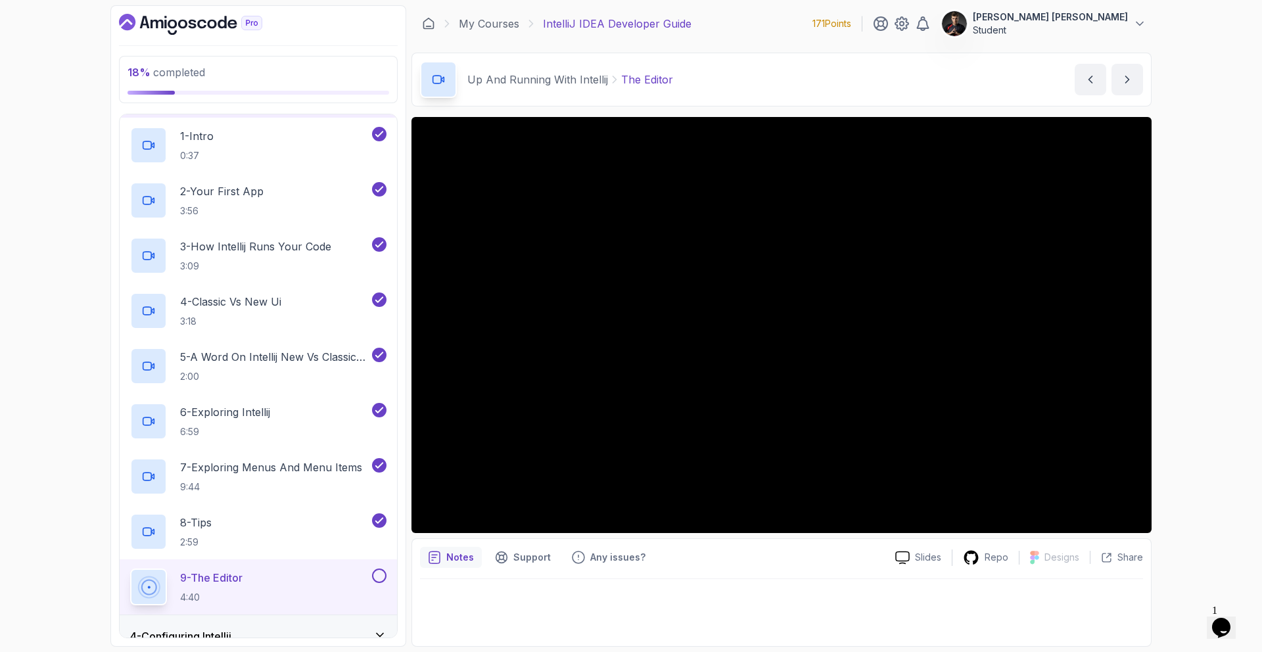
click at [380, 575] on button at bounding box center [379, 575] width 14 height 14
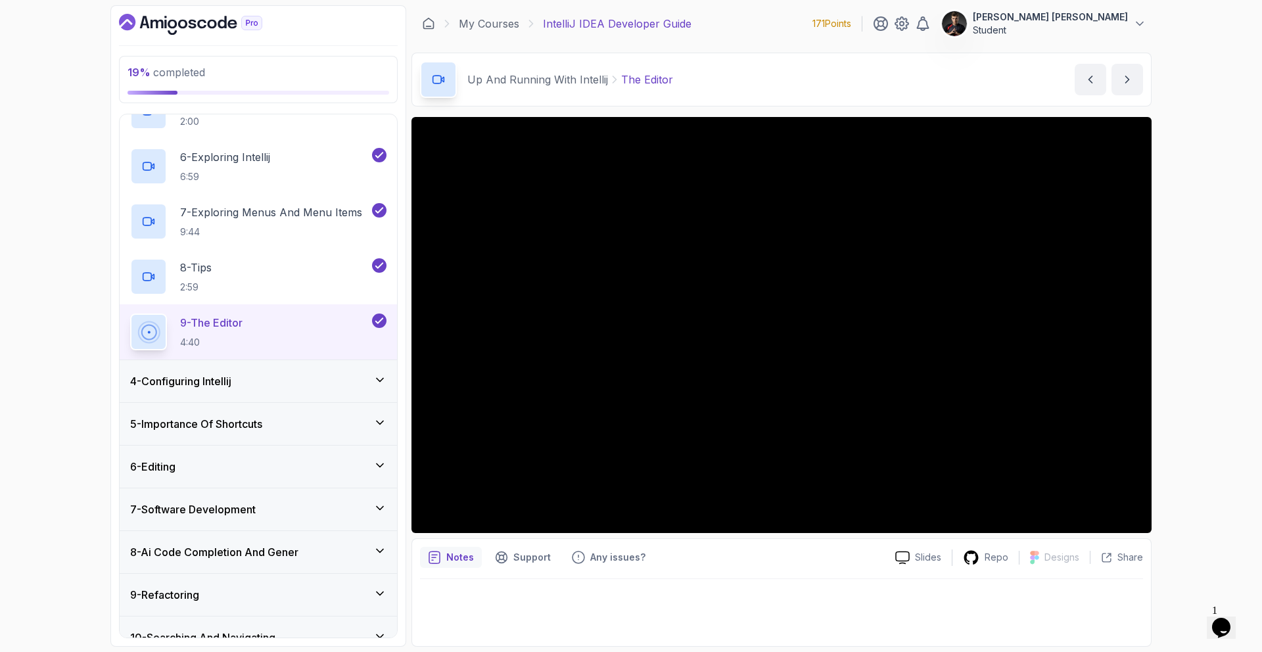
click at [386, 376] on icon at bounding box center [379, 379] width 13 height 13
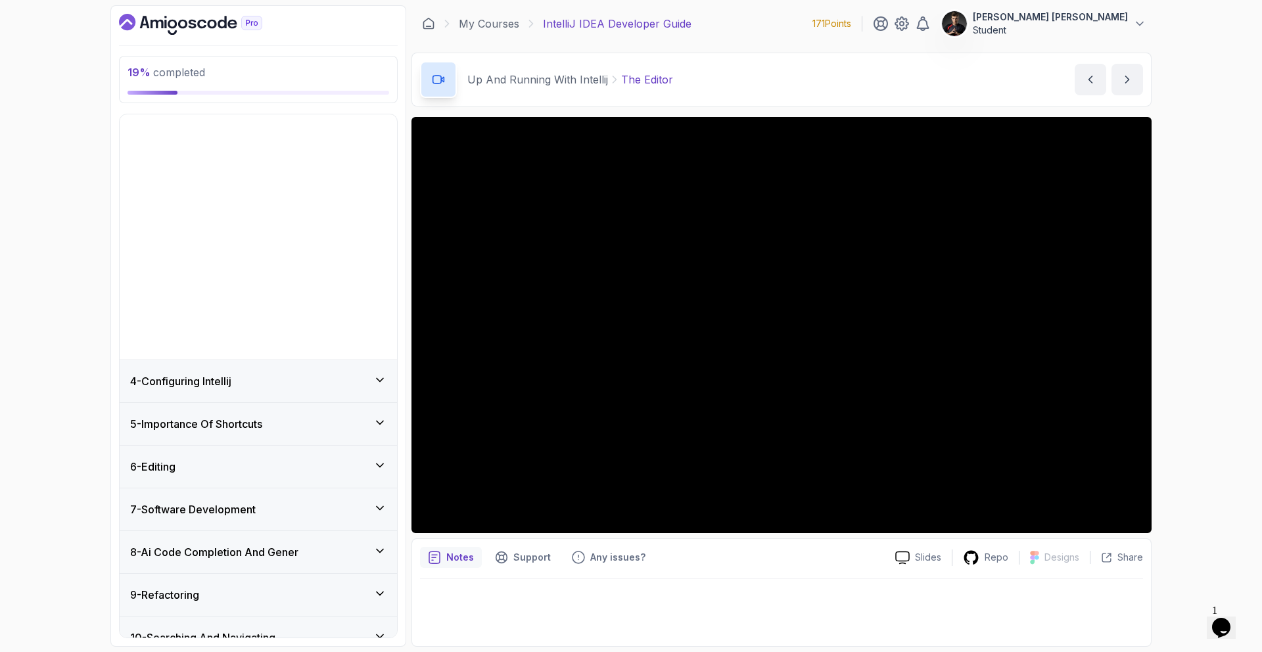
scroll to position [75, 0]
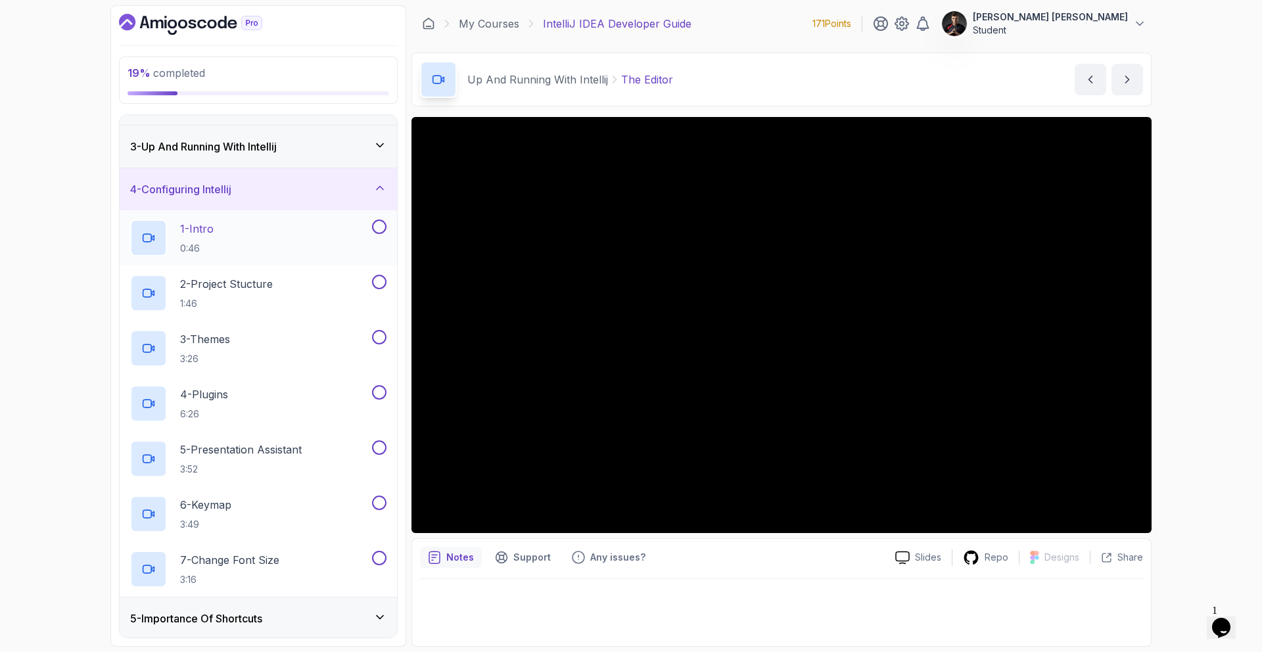
click at [374, 223] on button at bounding box center [379, 226] width 14 height 14
click at [379, 279] on button at bounding box center [379, 282] width 14 height 14
click at [378, 332] on button at bounding box center [379, 337] width 14 height 14
click at [379, 390] on button at bounding box center [379, 392] width 14 height 14
click at [378, 440] on button at bounding box center [379, 447] width 14 height 14
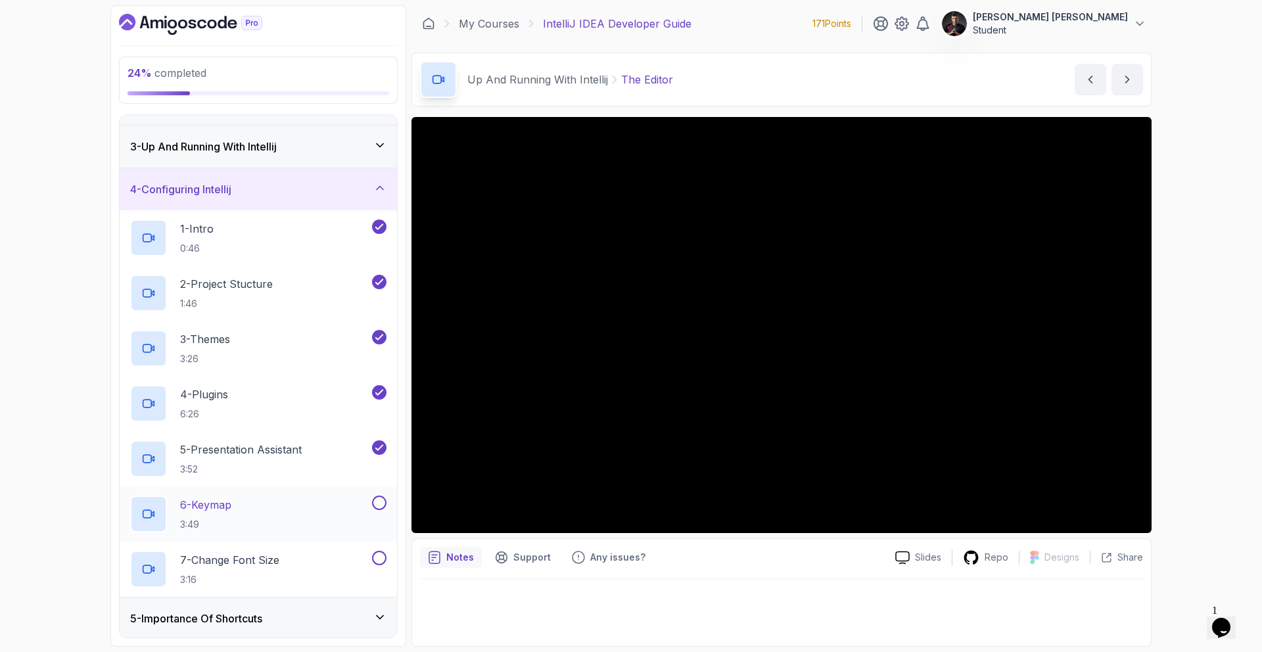
drag, startPoint x: 375, startPoint y: 500, endPoint x: 373, endPoint y: 522, distance: 21.8
click at [375, 500] on button at bounding box center [379, 502] width 14 height 14
click at [373, 557] on button at bounding box center [379, 558] width 14 height 14
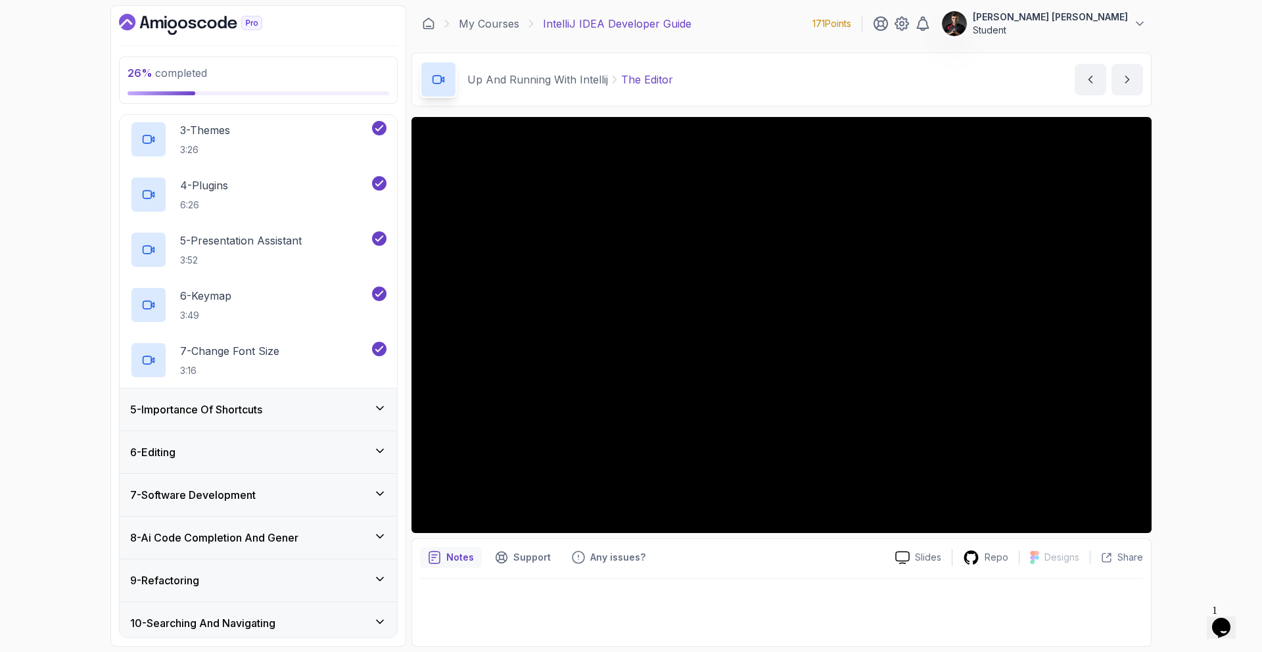
click at [305, 403] on div "5 - Importance Of Shortcuts" at bounding box center [258, 409] width 256 height 16
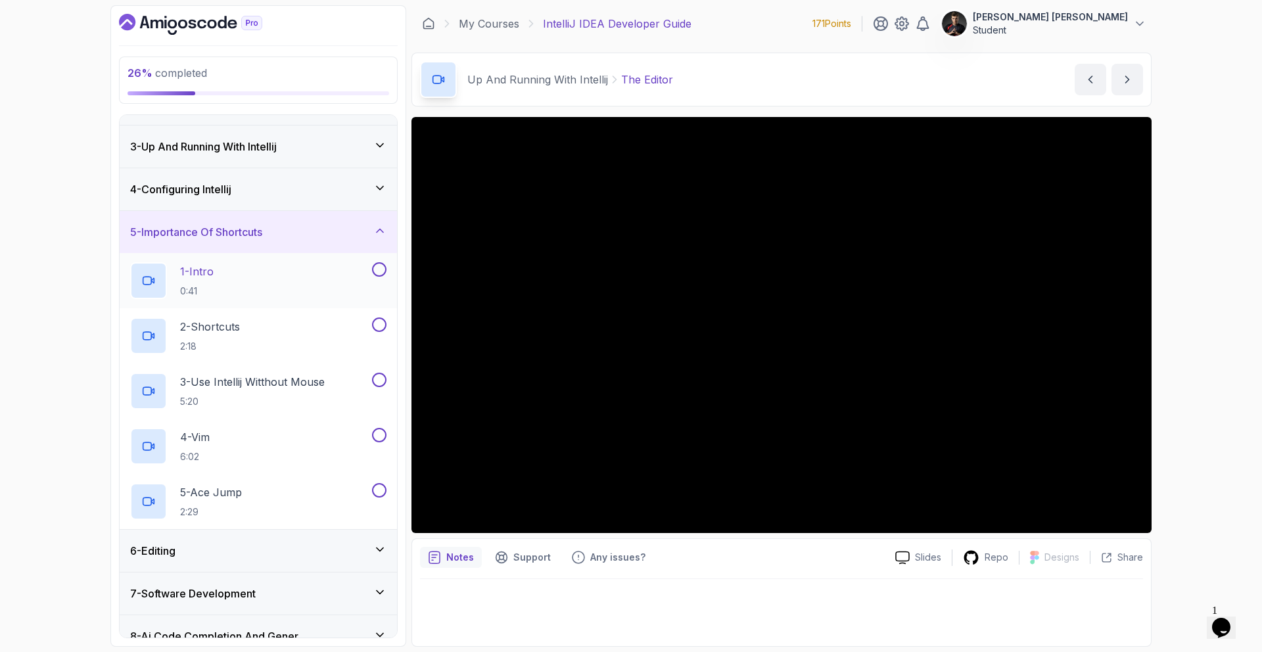
drag, startPoint x: 384, startPoint y: 266, endPoint x: 388, endPoint y: 294, distance: 28.0
click at [383, 266] on button at bounding box center [379, 269] width 14 height 14
click at [384, 327] on button at bounding box center [379, 324] width 14 height 14
click at [378, 380] on button at bounding box center [379, 380] width 14 height 14
click at [377, 428] on button at bounding box center [379, 435] width 14 height 14
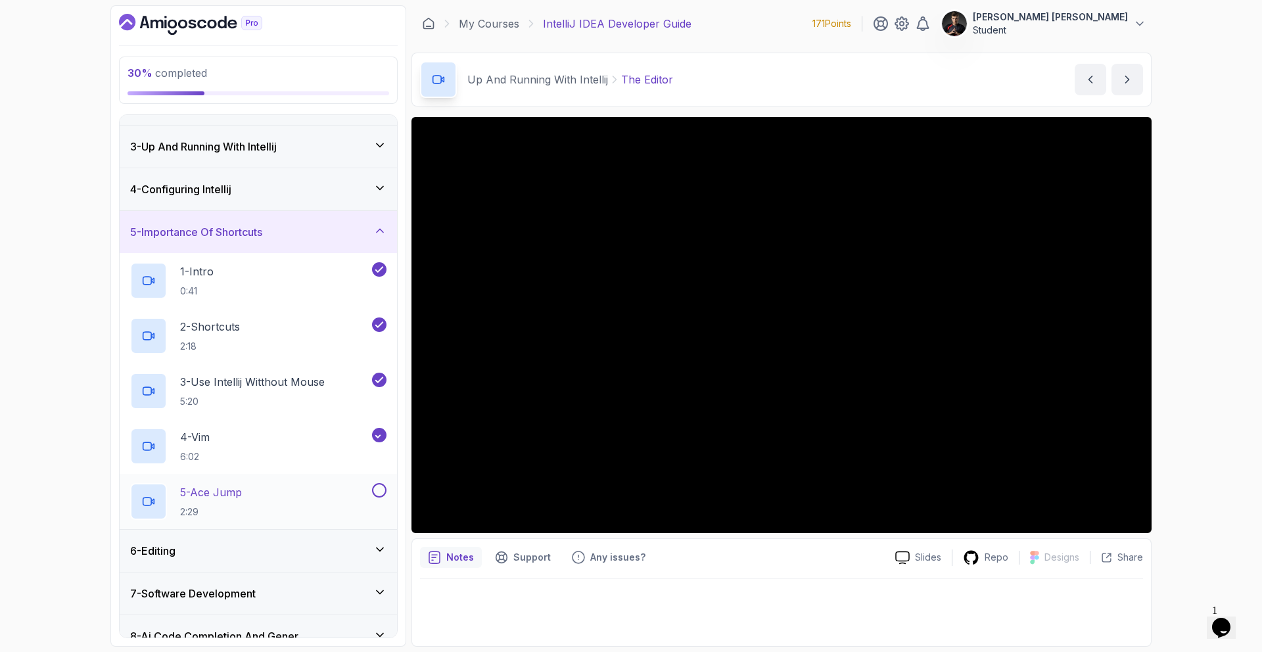
click at [377, 486] on button at bounding box center [379, 490] width 14 height 14
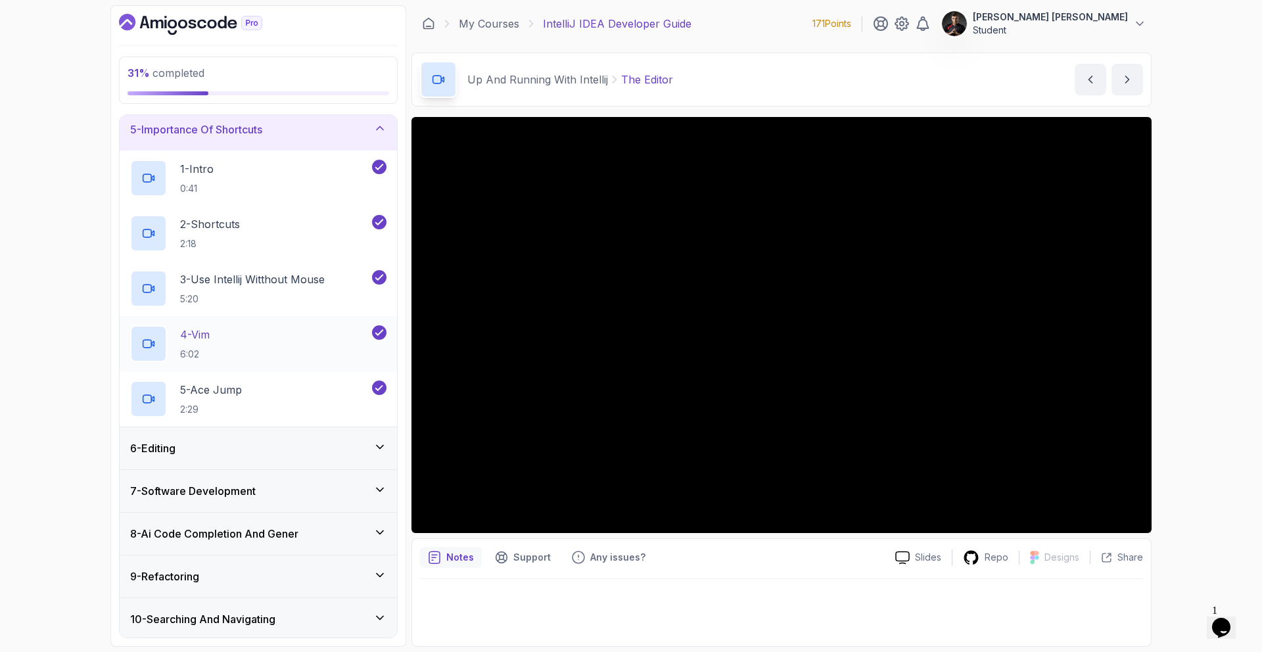
scroll to position [183, 0]
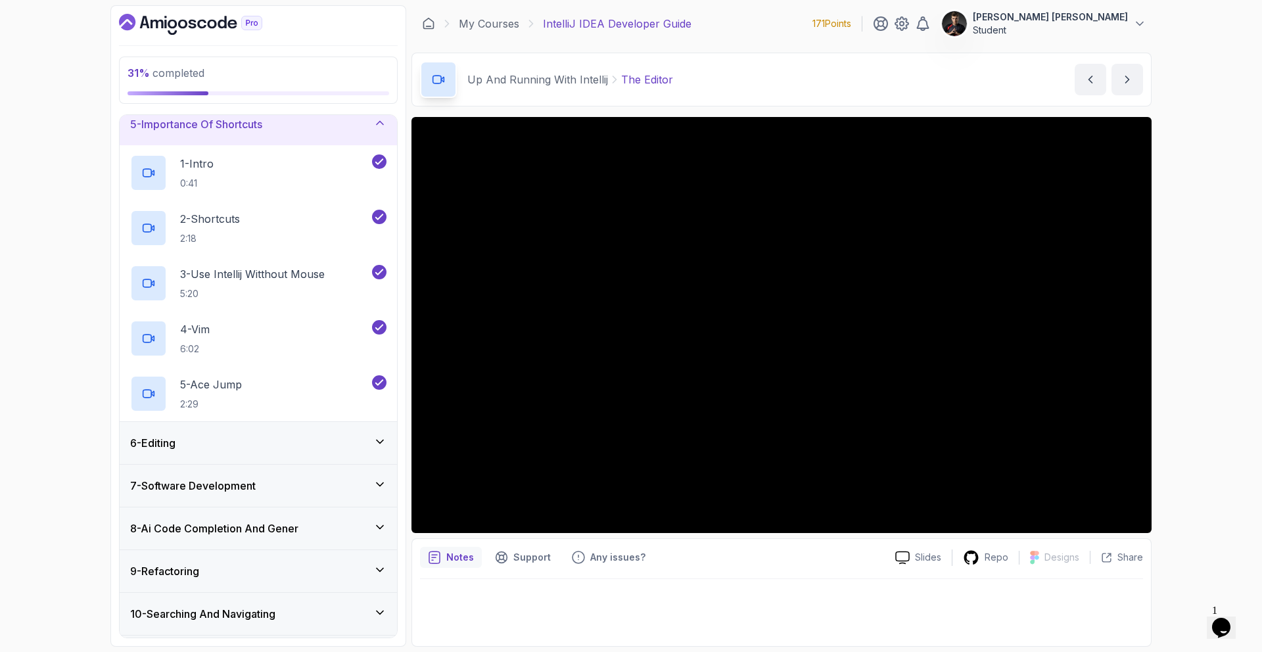
click at [340, 439] on div "6 - Editing" at bounding box center [258, 443] width 256 height 16
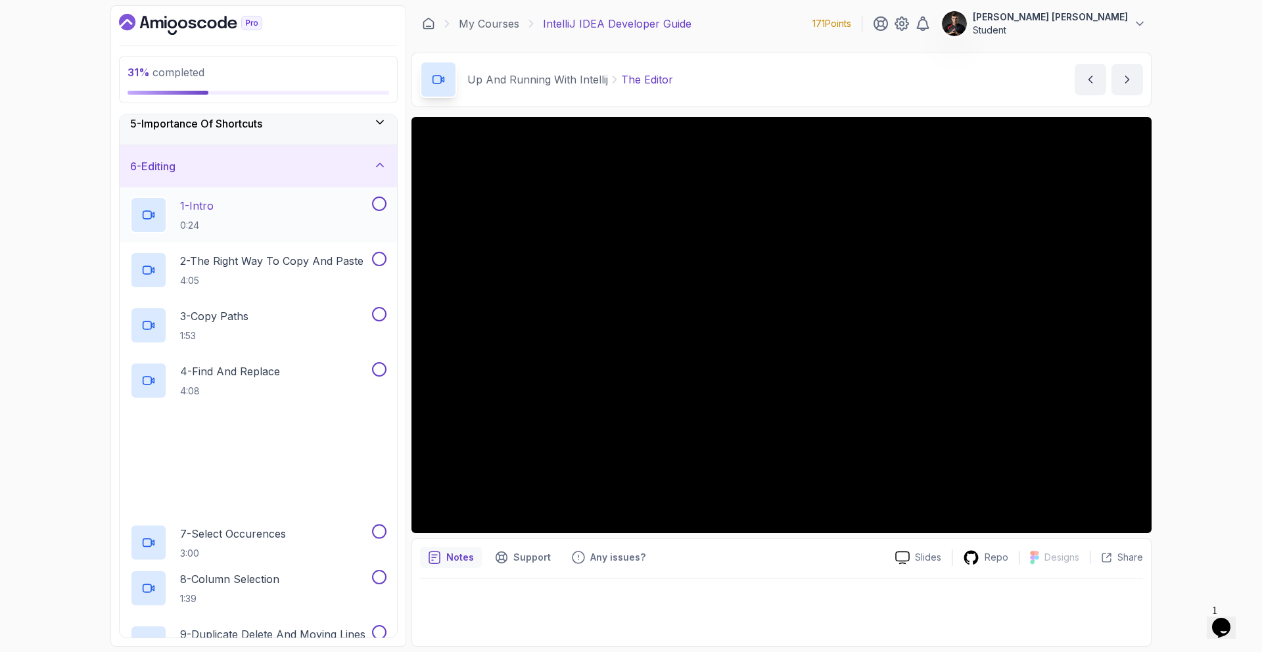
click at [378, 205] on button at bounding box center [379, 203] width 14 height 14
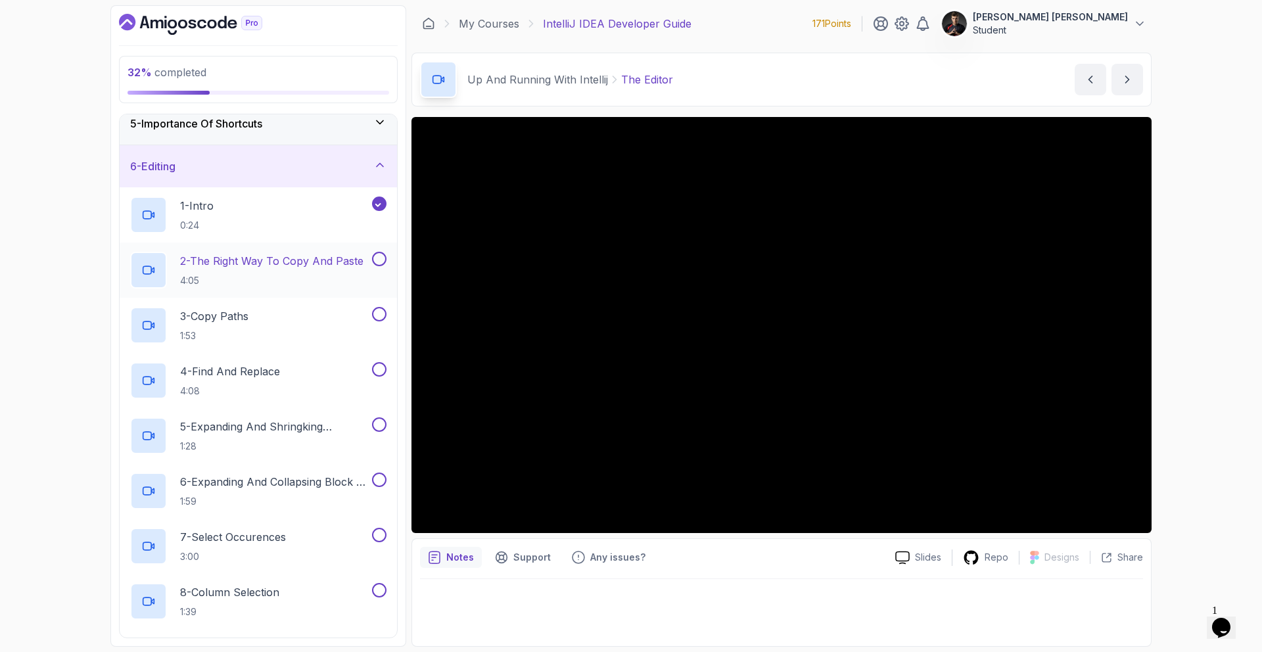
click at [386, 267] on div "2 - The Right Way To Copy And Paste 4:05" at bounding box center [258, 269] width 277 height 55
click at [376, 256] on button at bounding box center [379, 259] width 14 height 14
click at [382, 311] on button at bounding box center [379, 314] width 14 height 14
click at [377, 372] on button at bounding box center [379, 369] width 14 height 14
click at [373, 424] on button at bounding box center [379, 424] width 14 height 14
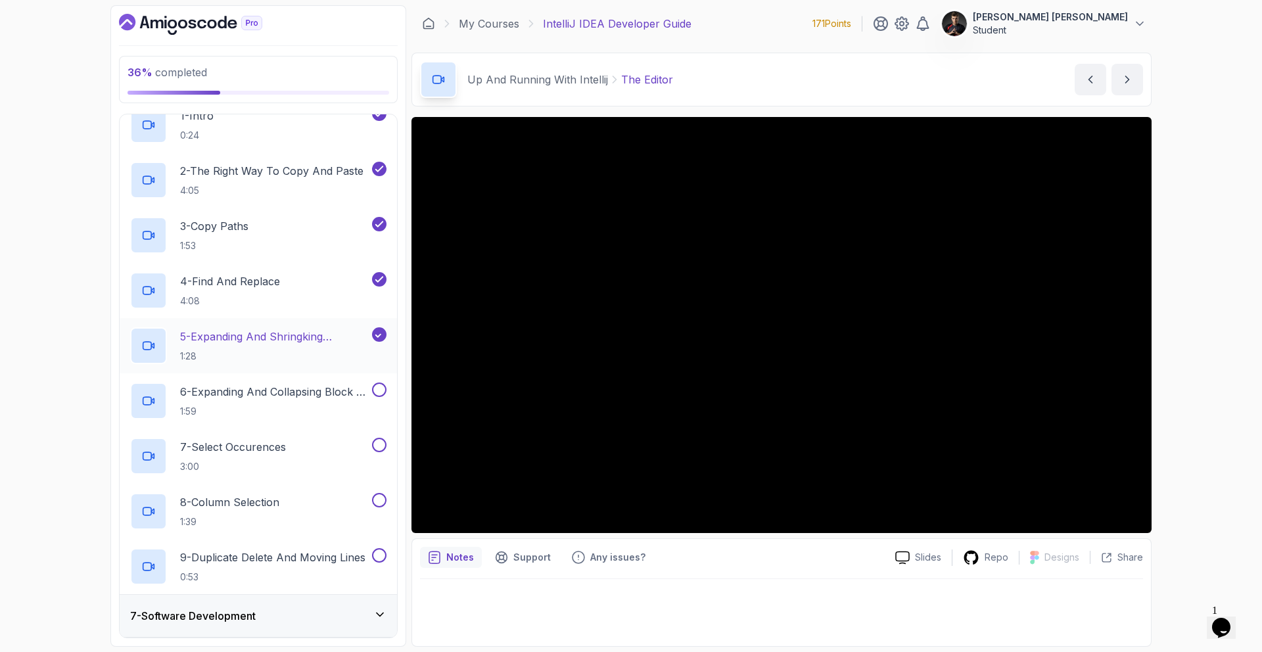
scroll to position [304, 0]
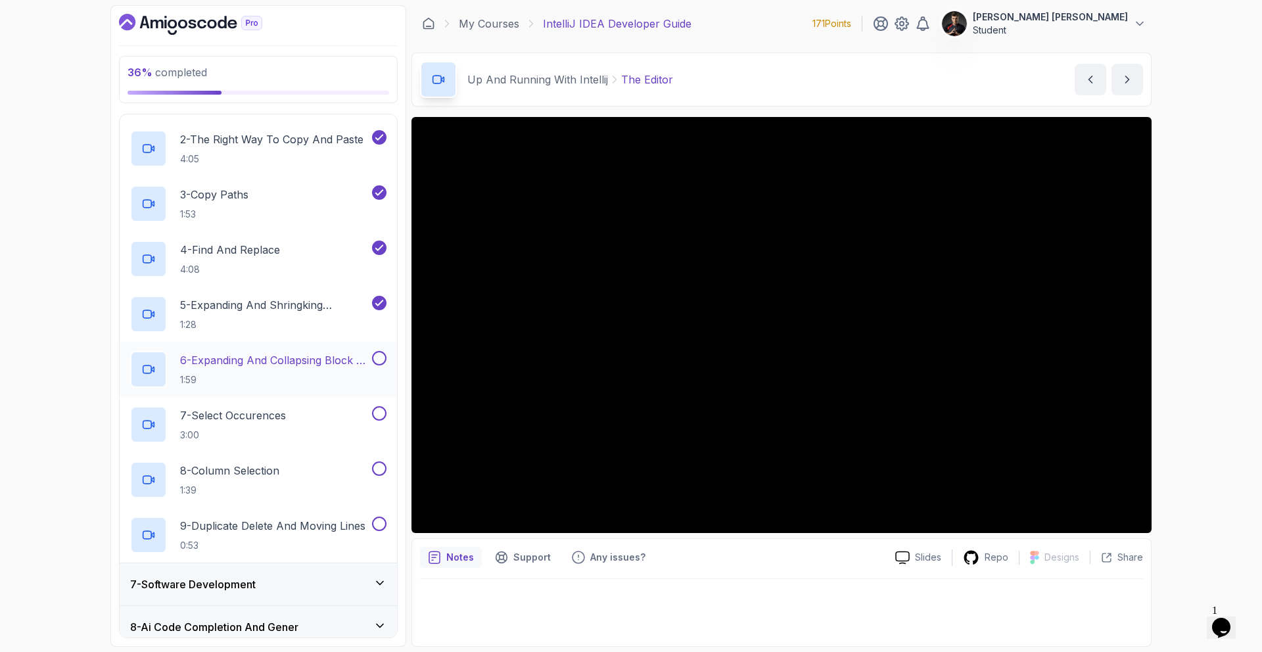
click at [382, 355] on button at bounding box center [379, 358] width 14 height 14
click at [376, 409] on button at bounding box center [379, 413] width 14 height 14
click at [373, 465] on button at bounding box center [379, 468] width 14 height 14
click at [375, 516] on button at bounding box center [379, 523] width 14 height 14
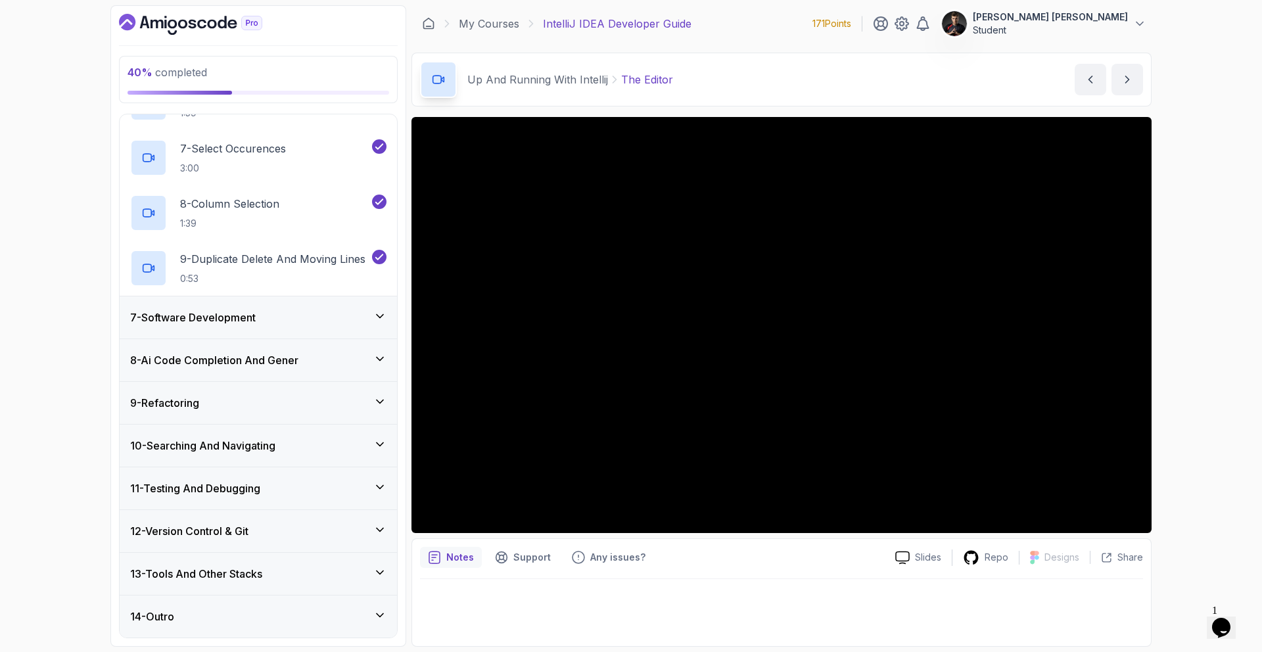
click at [323, 319] on div "7 - Software Development" at bounding box center [258, 317] width 256 height 16
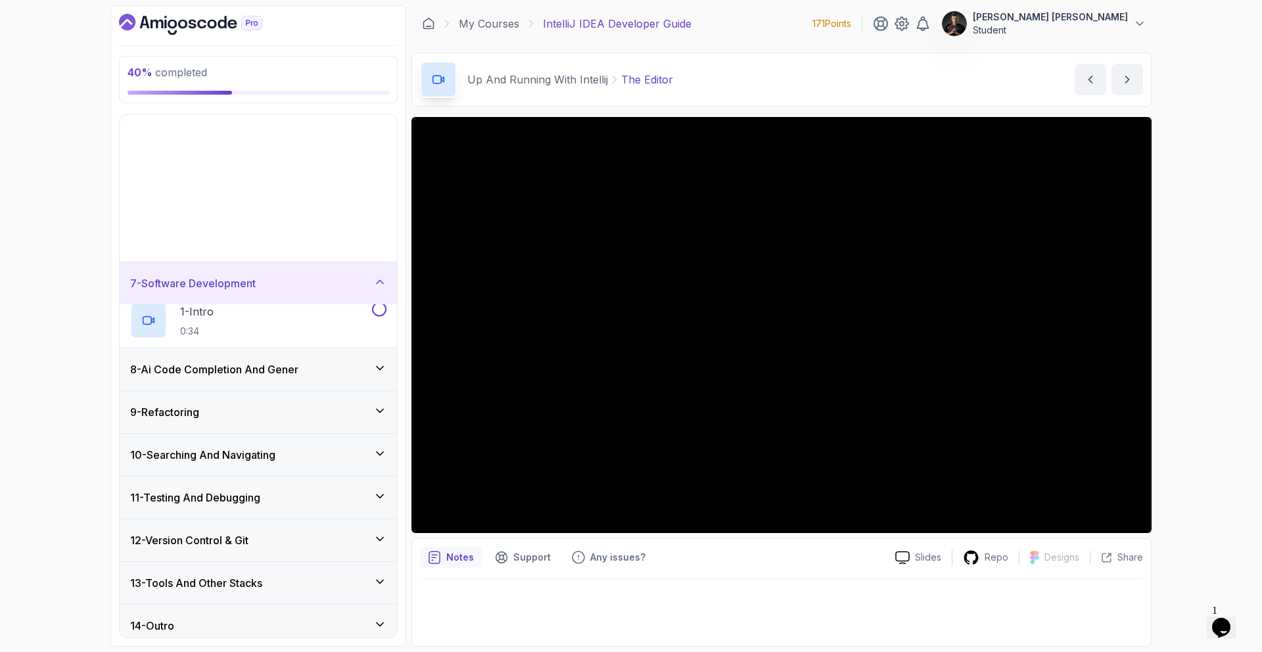
scroll to position [75, 0]
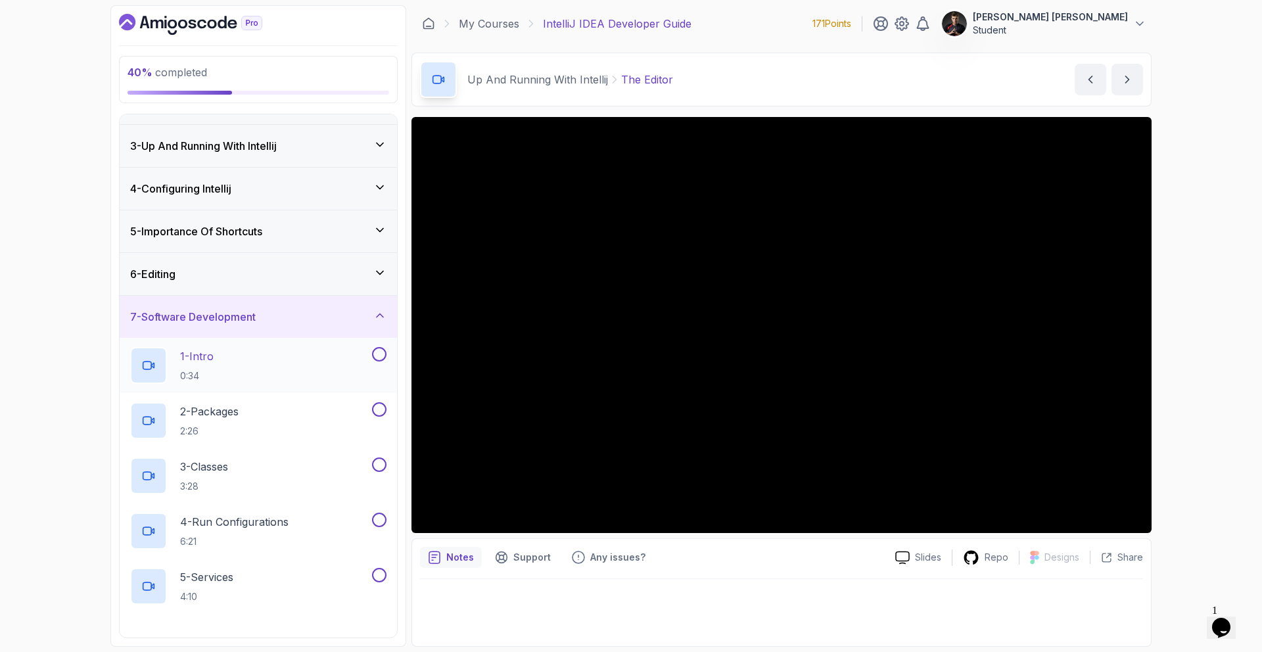
click at [376, 354] on button at bounding box center [379, 354] width 14 height 14
click at [381, 406] on button at bounding box center [379, 409] width 14 height 14
click at [377, 458] on button at bounding box center [379, 464] width 14 height 14
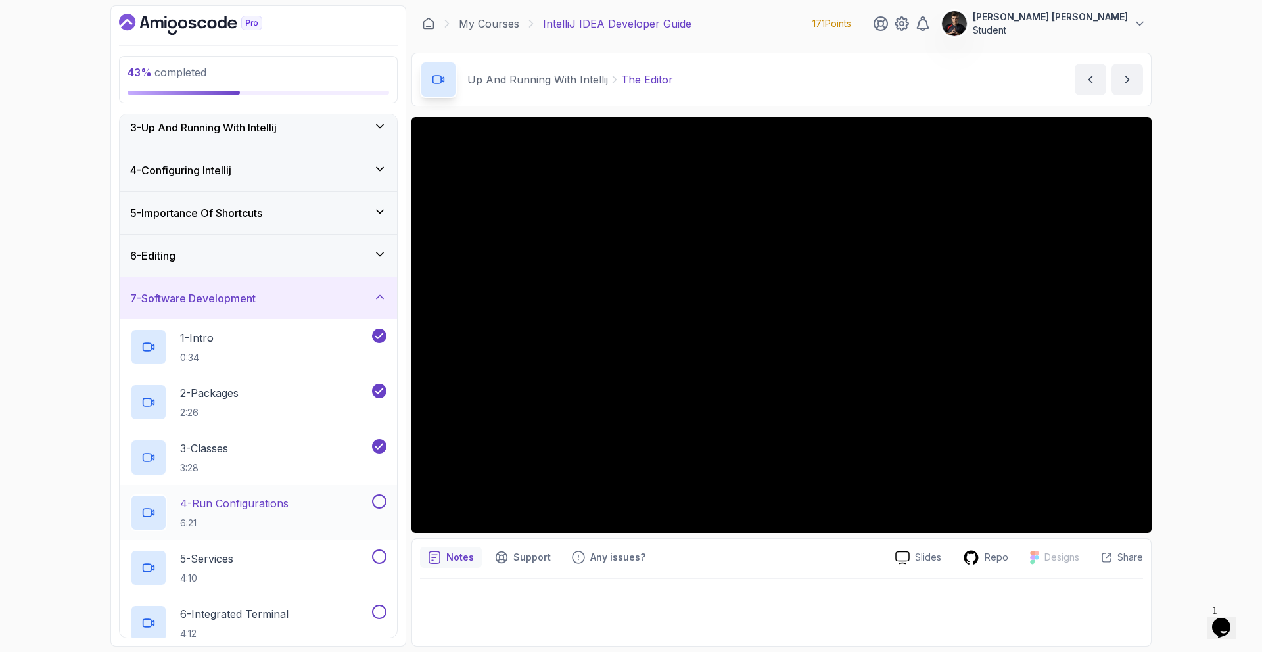
click at [379, 499] on button at bounding box center [379, 501] width 14 height 14
click at [375, 558] on button at bounding box center [379, 556] width 14 height 14
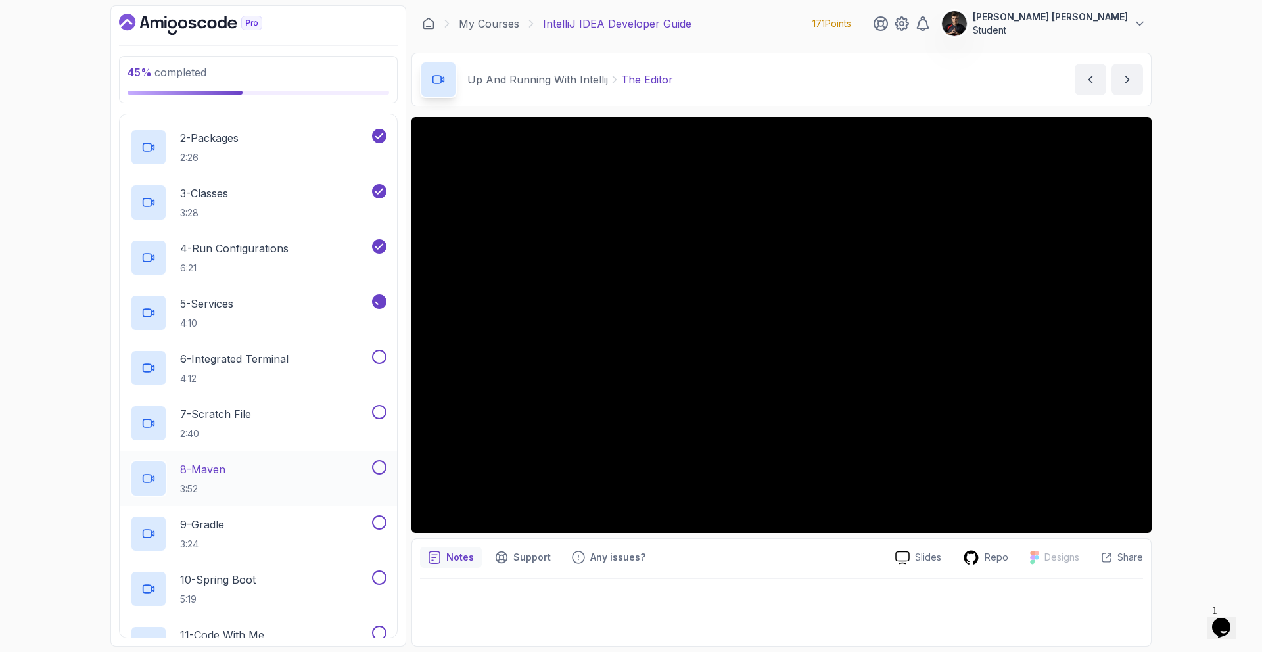
scroll to position [363, 0]
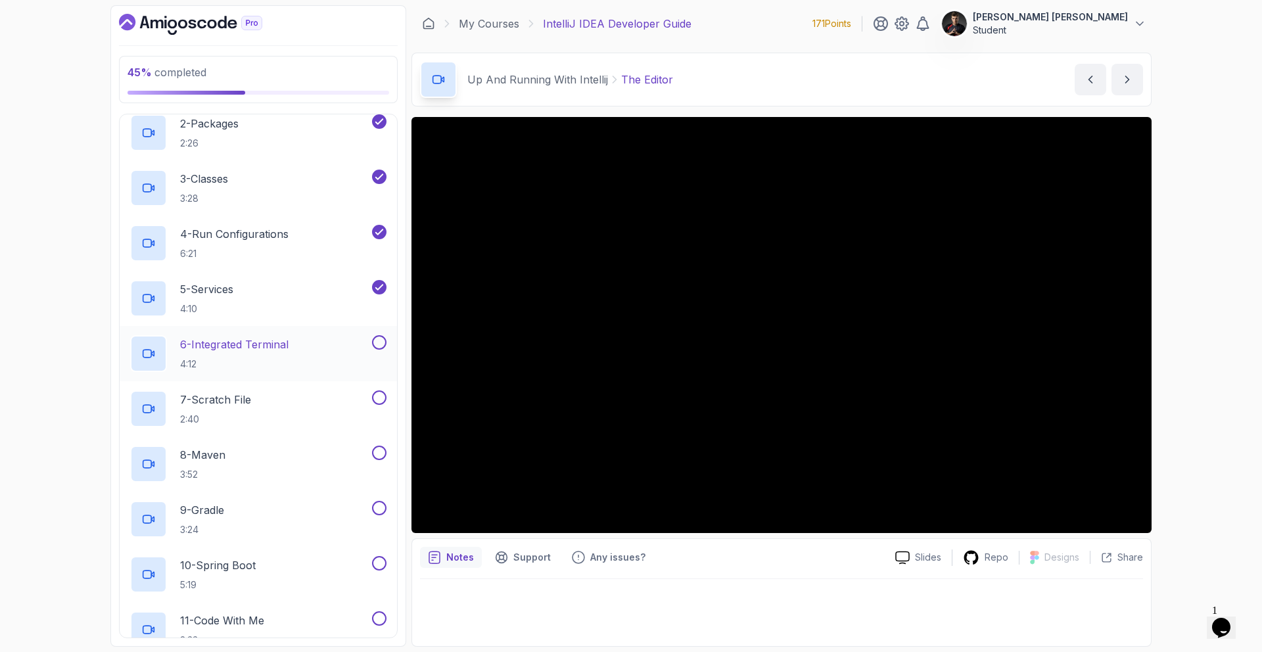
click at [378, 348] on button at bounding box center [379, 342] width 14 height 14
click at [380, 403] on button at bounding box center [379, 397] width 14 height 14
drag, startPoint x: 376, startPoint y: 450, endPoint x: 376, endPoint y: 481, distance: 30.9
click at [376, 450] on button at bounding box center [379, 452] width 14 height 14
click at [375, 501] on button at bounding box center [379, 508] width 14 height 14
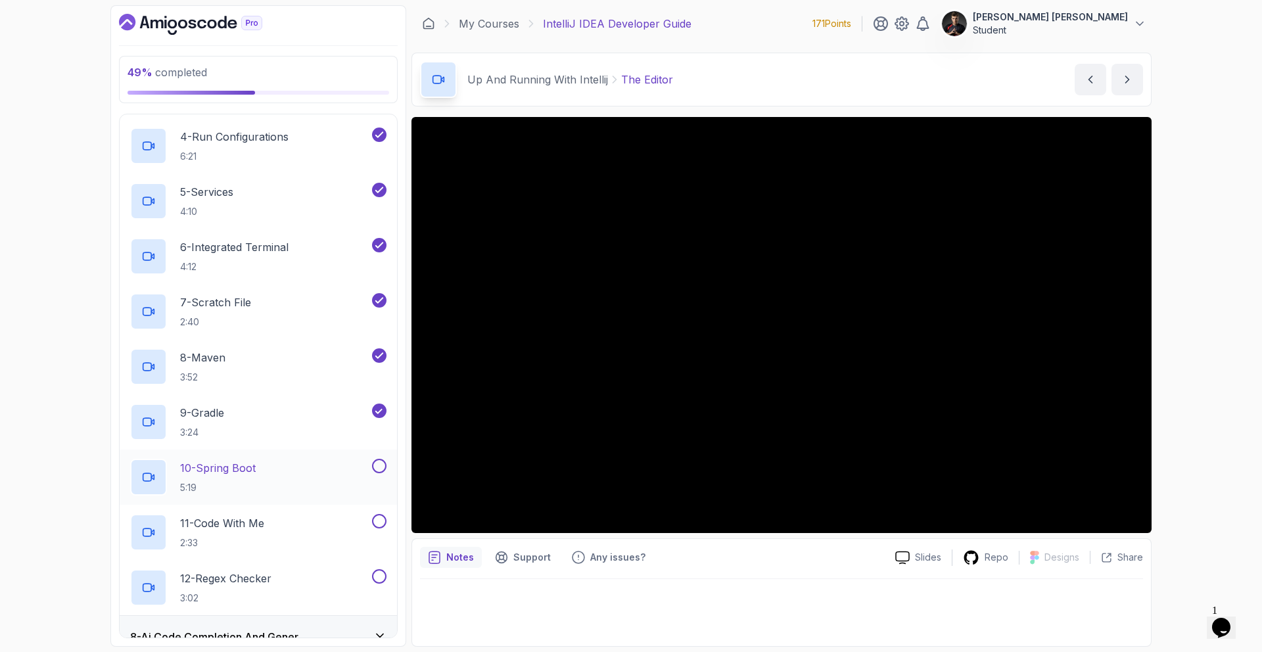
scroll to position [482, 0]
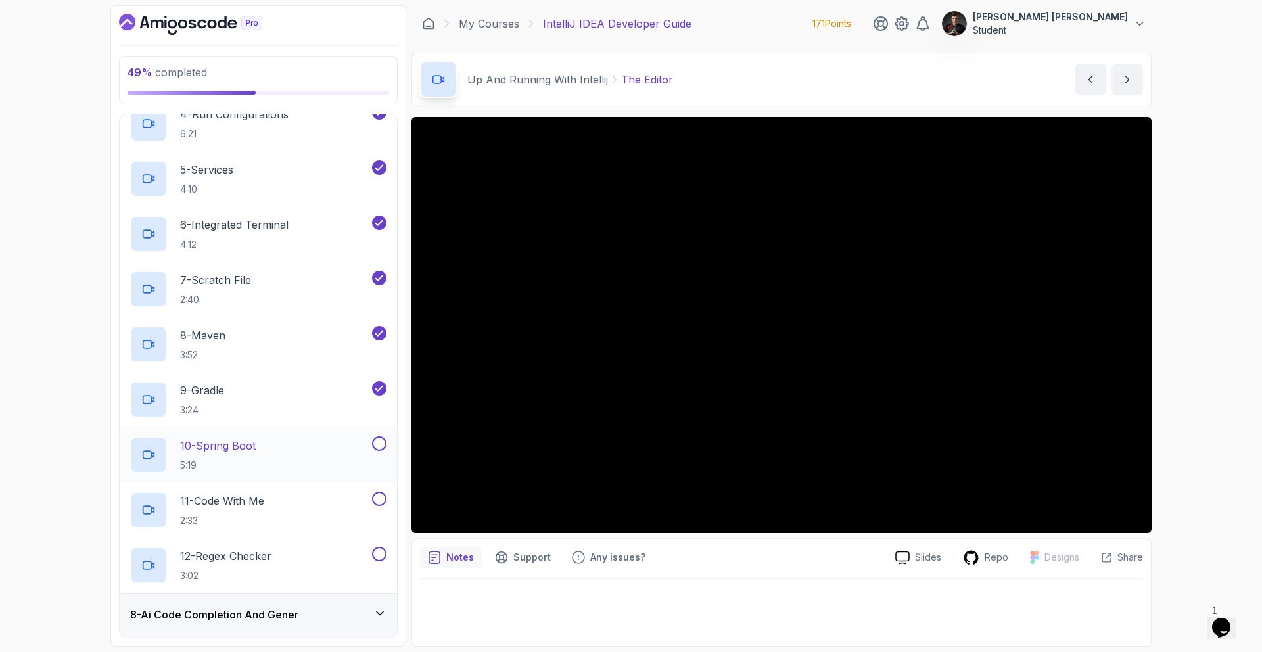
click at [378, 441] on button at bounding box center [379, 443] width 14 height 14
drag, startPoint x: 378, startPoint y: 500, endPoint x: 376, endPoint y: 524, distance: 23.7
click at [378, 500] on button at bounding box center [379, 498] width 14 height 14
click at [382, 554] on button at bounding box center [379, 554] width 14 height 14
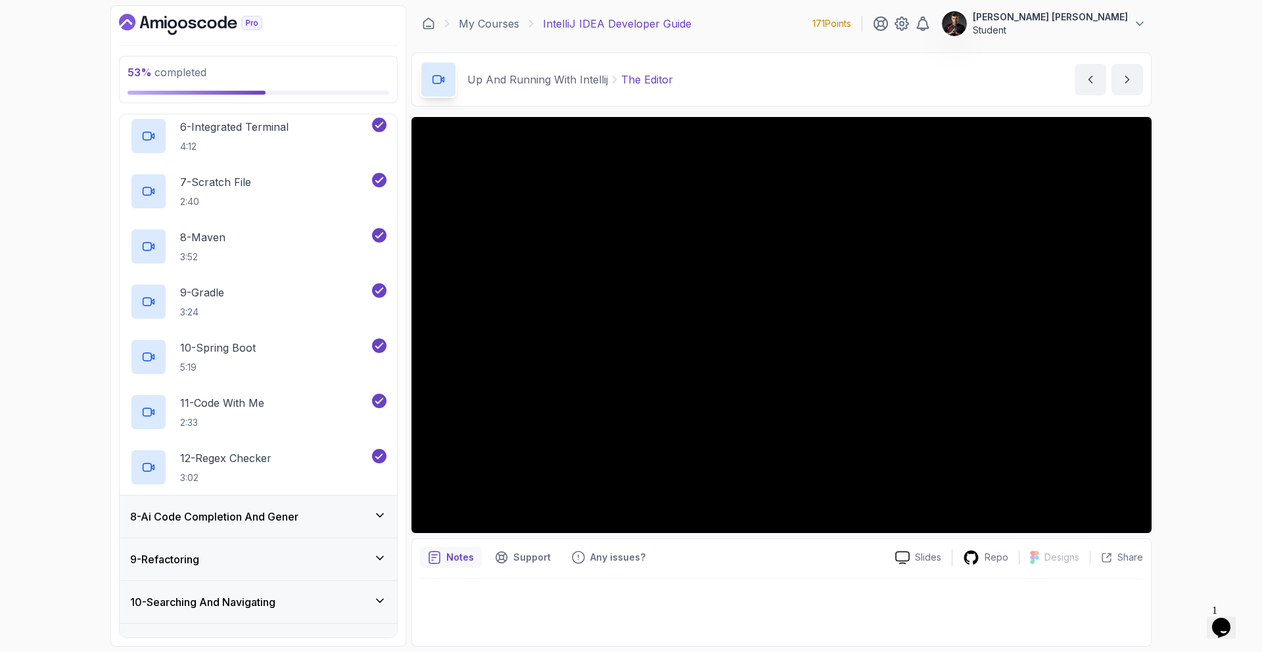
click at [368, 523] on div "8 - Ai Code Completion And Gener" at bounding box center [258, 517] width 256 height 16
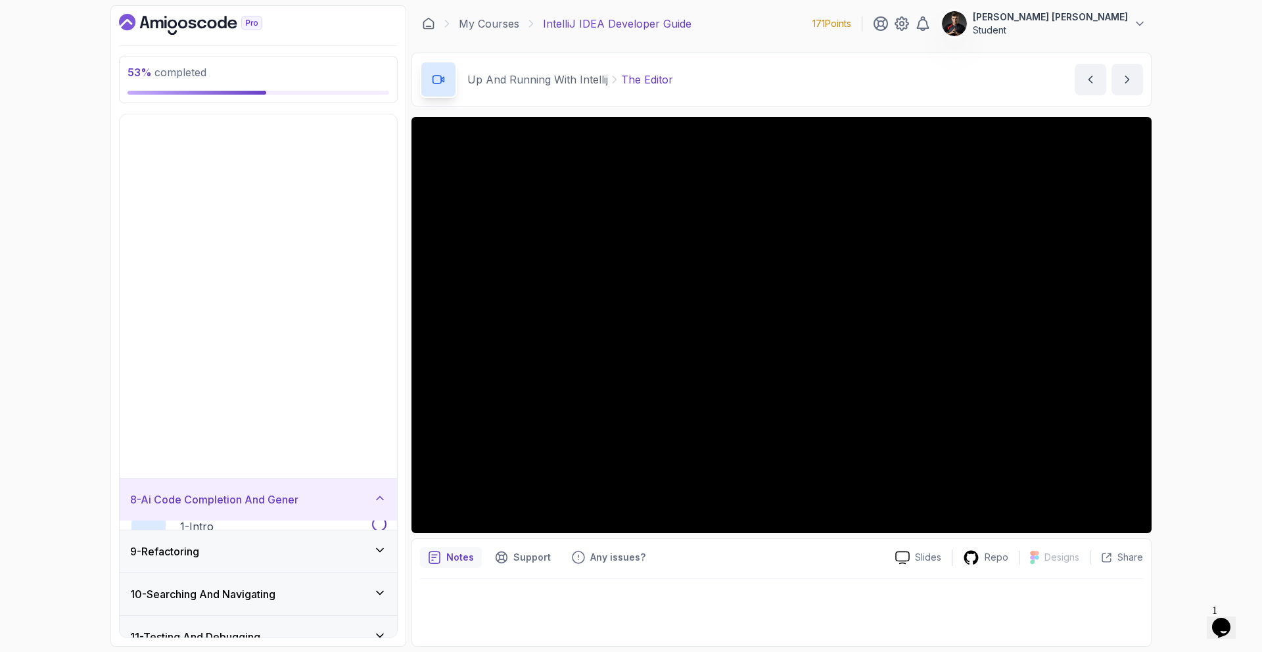
scroll to position [75, 0]
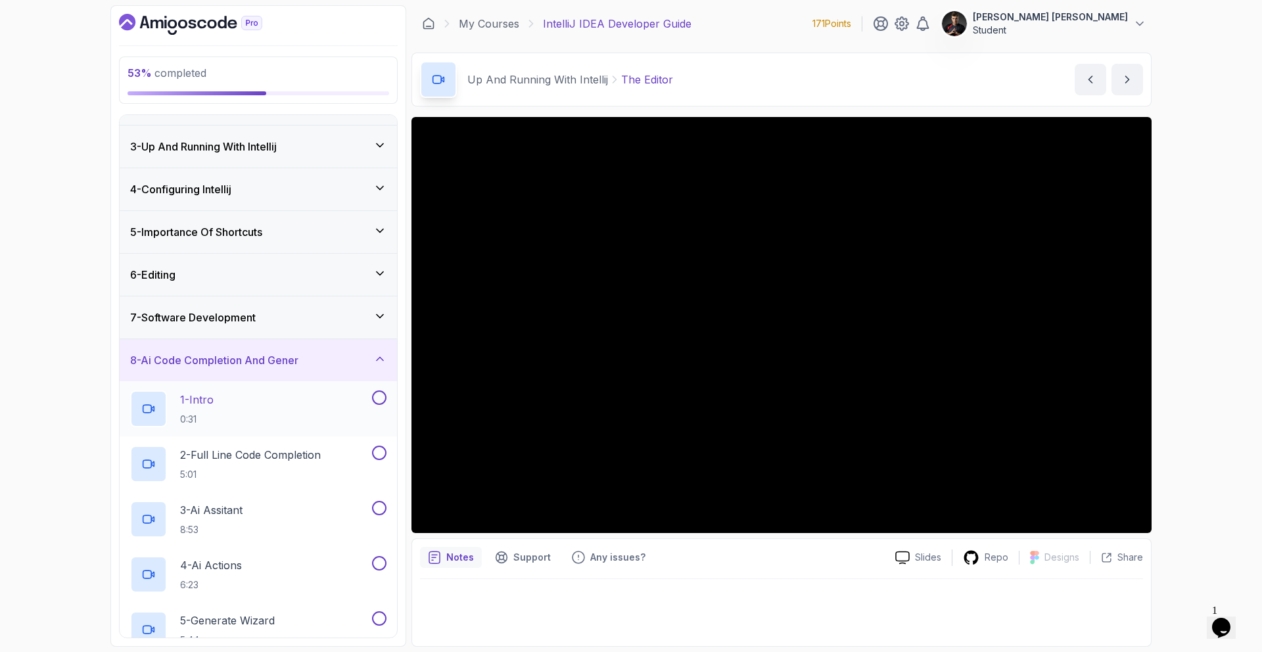
click at [380, 397] on button at bounding box center [379, 397] width 14 height 14
click at [375, 444] on div "2 - Full Line Code Completion 5:01" at bounding box center [258, 463] width 277 height 55
click at [374, 451] on button at bounding box center [379, 452] width 14 height 14
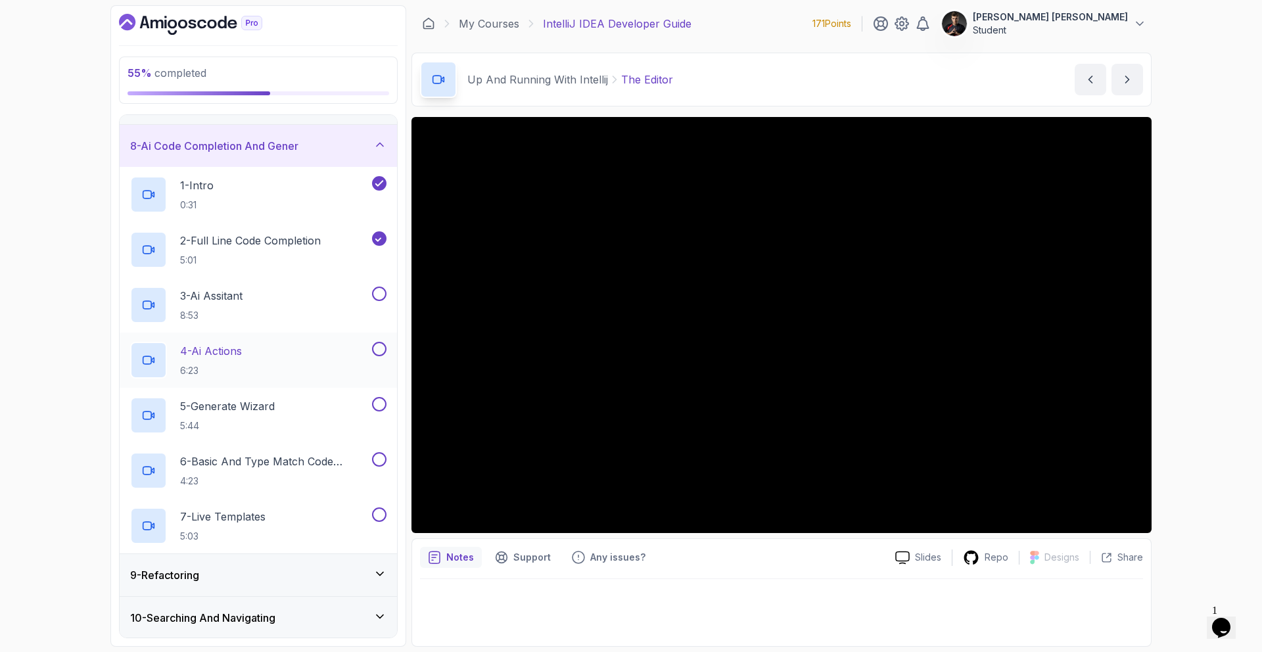
scroll to position [323, 0]
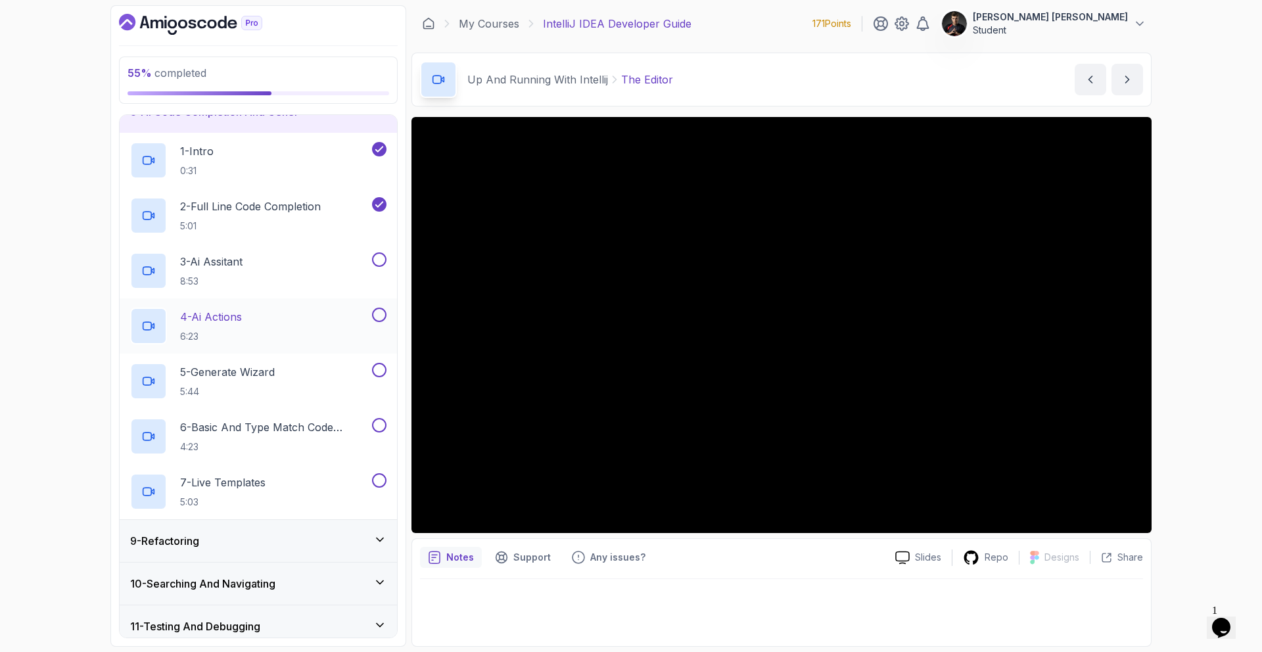
drag, startPoint x: 378, startPoint y: 258, endPoint x: 385, endPoint y: 327, distance: 68.6
click at [379, 259] on button at bounding box center [379, 259] width 14 height 14
click at [377, 317] on button at bounding box center [379, 314] width 14 height 14
click at [378, 361] on div "5 - Generate Wizard 5:44" at bounding box center [258, 380] width 277 height 55
drag, startPoint x: 374, startPoint y: 422, endPoint x: 378, endPoint y: 401, distance: 20.7
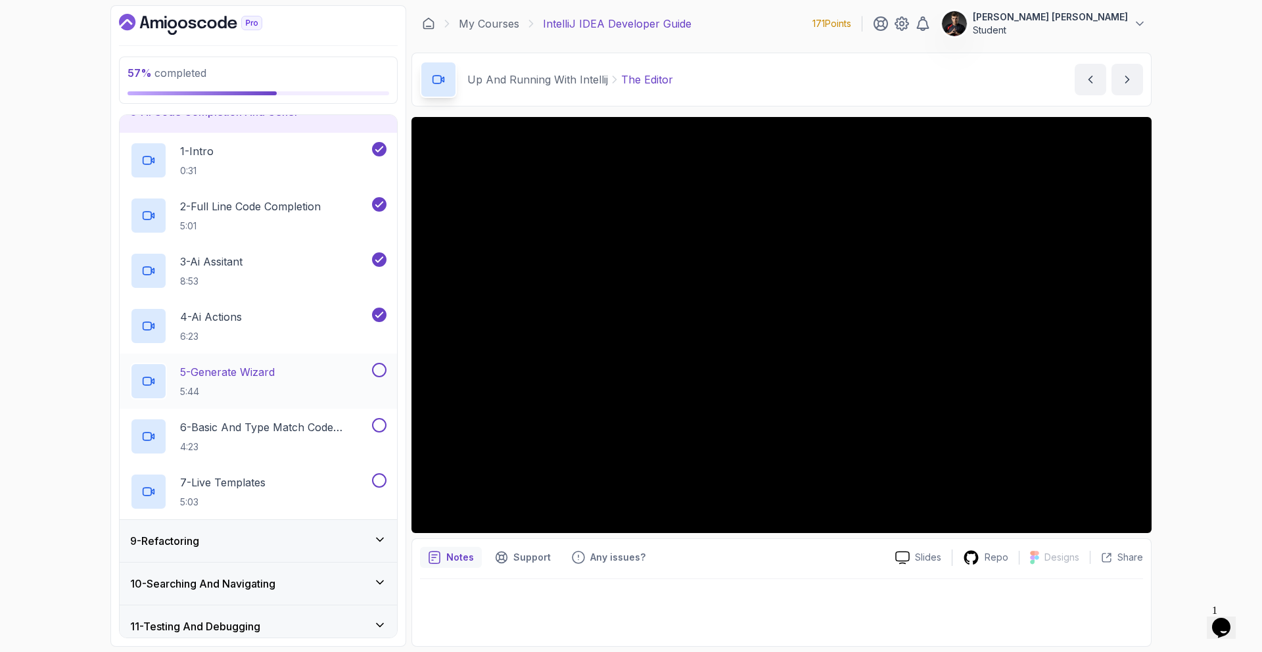
click at [374, 422] on button at bounding box center [379, 425] width 14 height 14
click at [381, 370] on button at bounding box center [379, 370] width 14 height 14
click at [379, 479] on button at bounding box center [379, 480] width 14 height 14
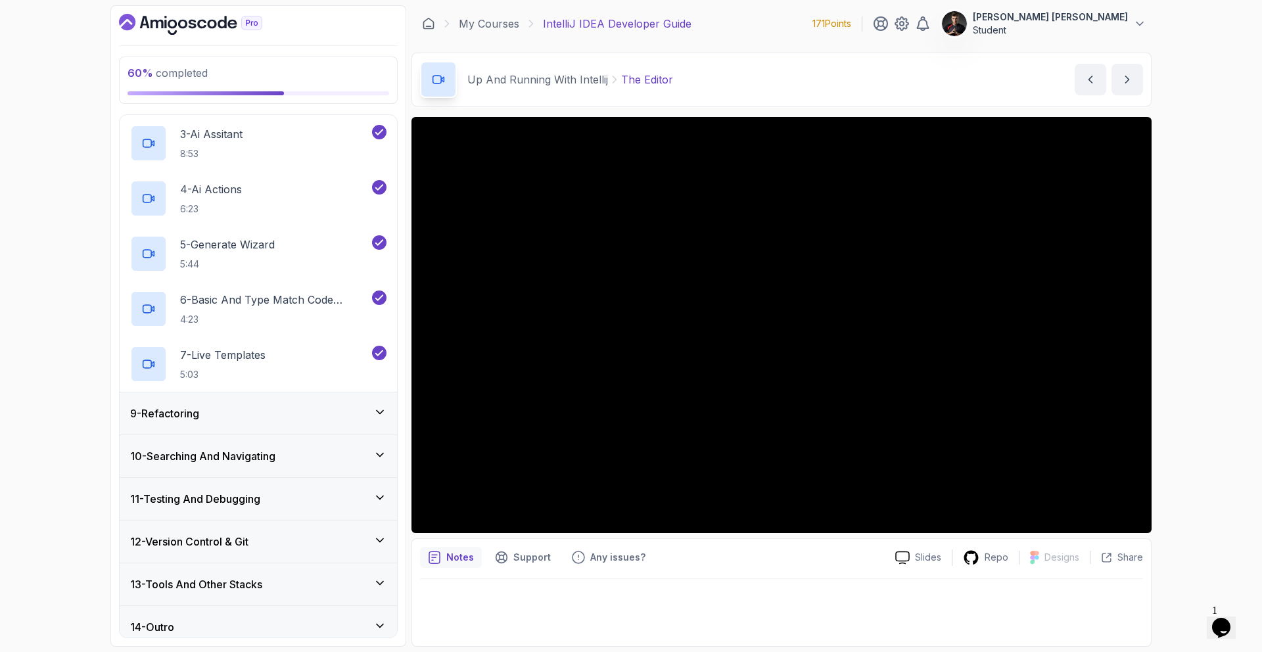
click at [342, 413] on div "9 - Refactoring" at bounding box center [258, 413] width 256 height 16
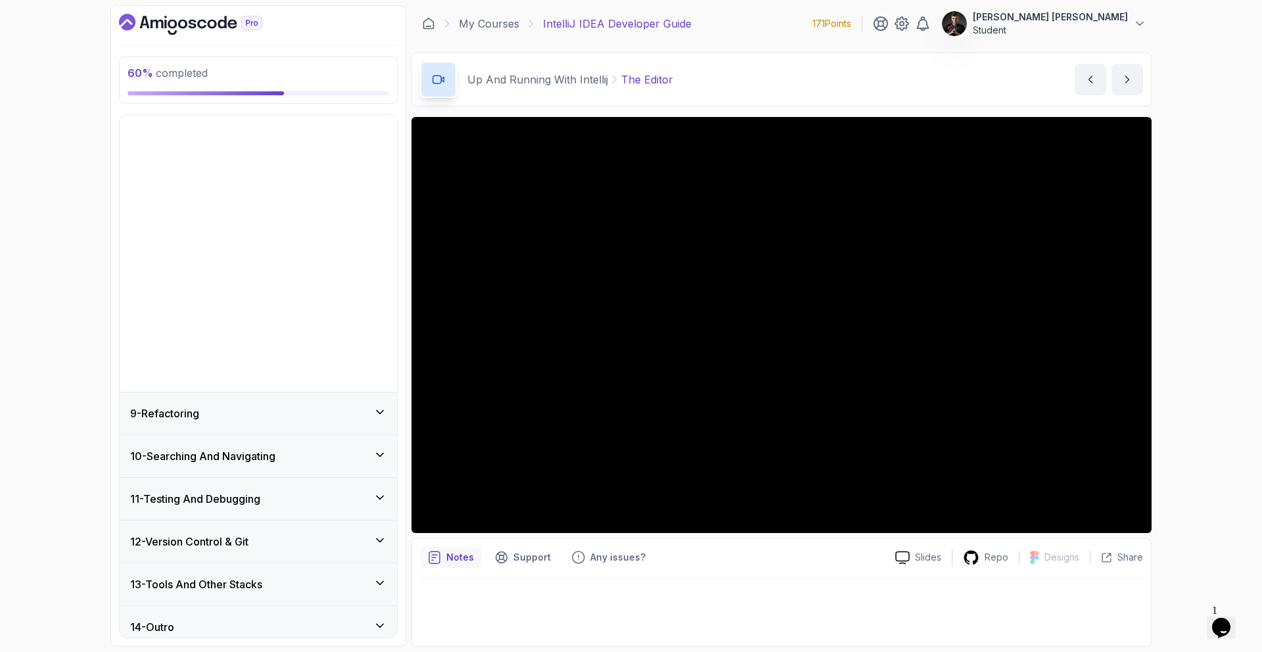
scroll to position [75, 0]
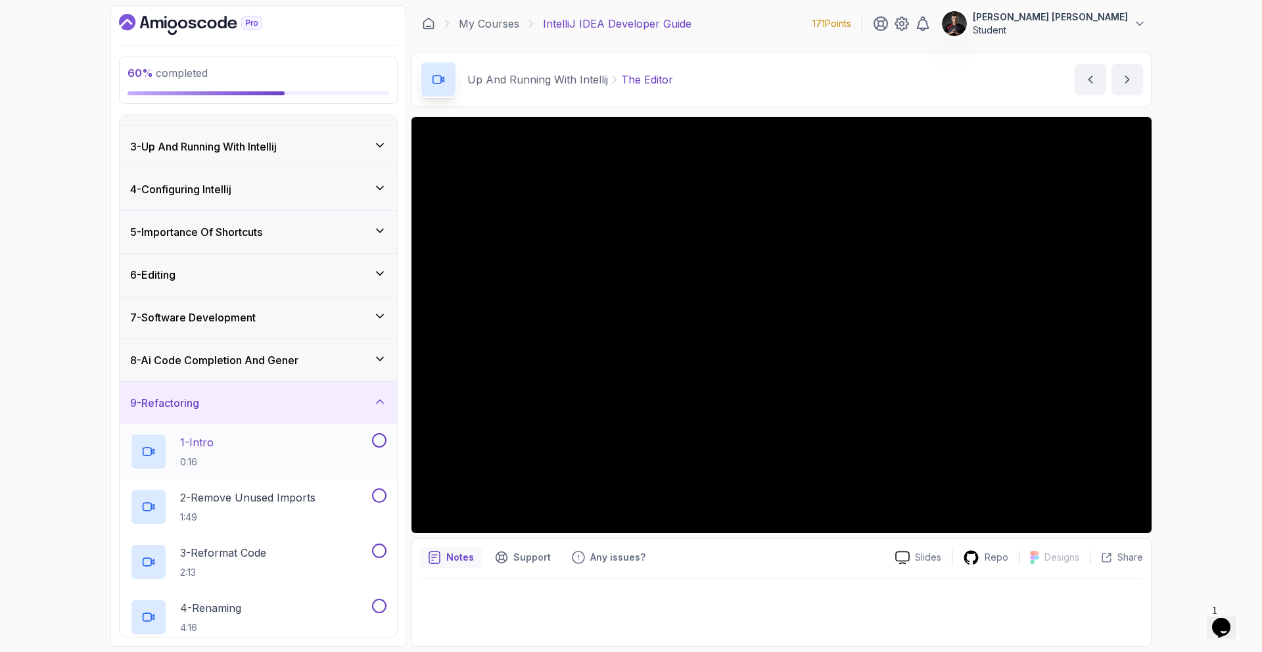
click at [380, 439] on button at bounding box center [379, 440] width 14 height 14
click at [381, 496] on button at bounding box center [379, 495] width 14 height 14
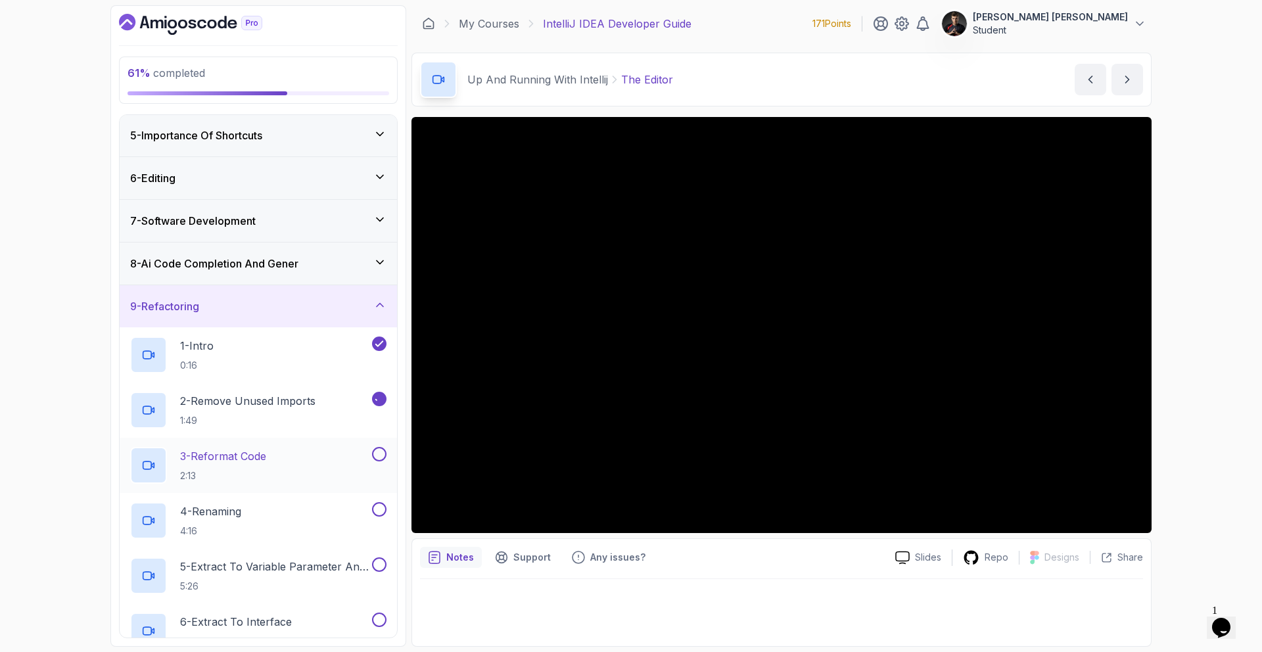
scroll to position [194, 0]
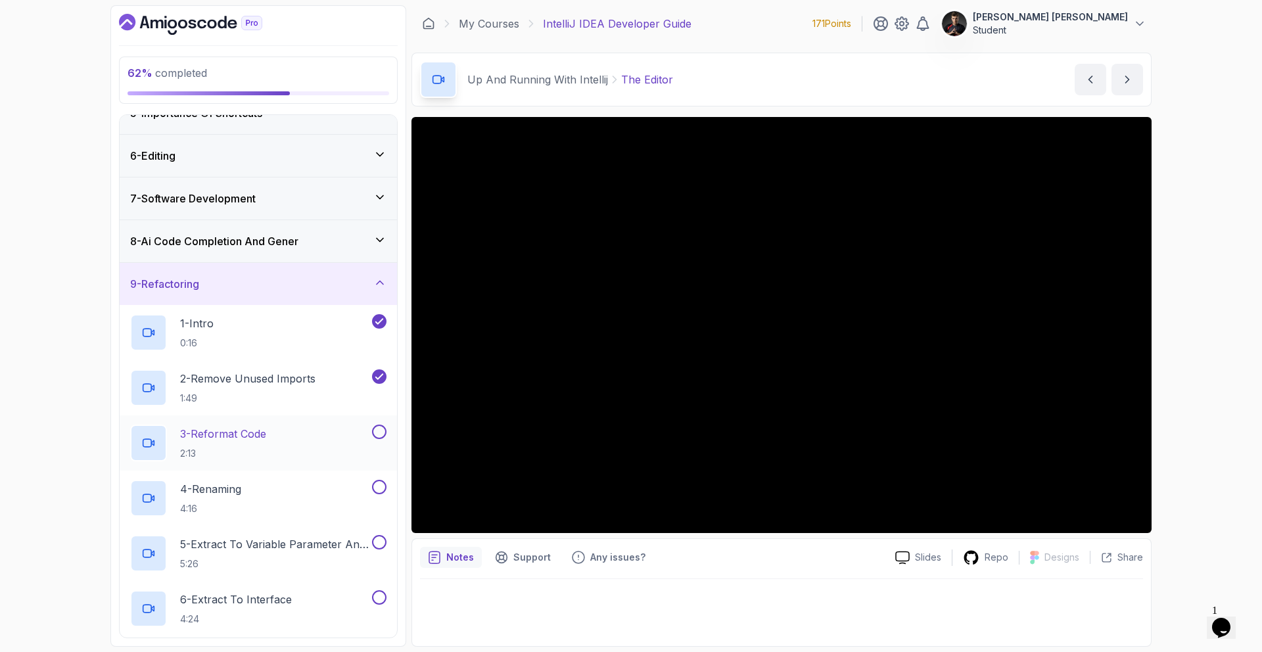
click at [378, 430] on button at bounding box center [379, 431] width 14 height 14
click at [380, 486] on button at bounding box center [379, 487] width 14 height 14
click at [376, 541] on button at bounding box center [379, 542] width 14 height 14
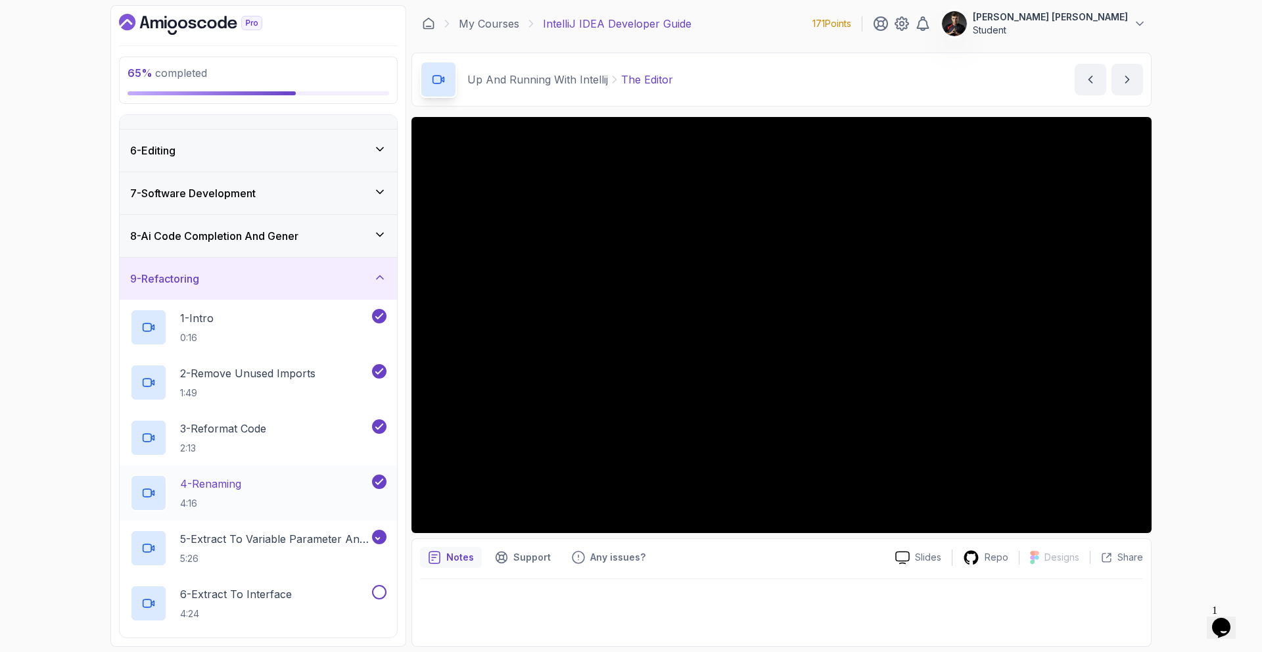
scroll to position [220, 0]
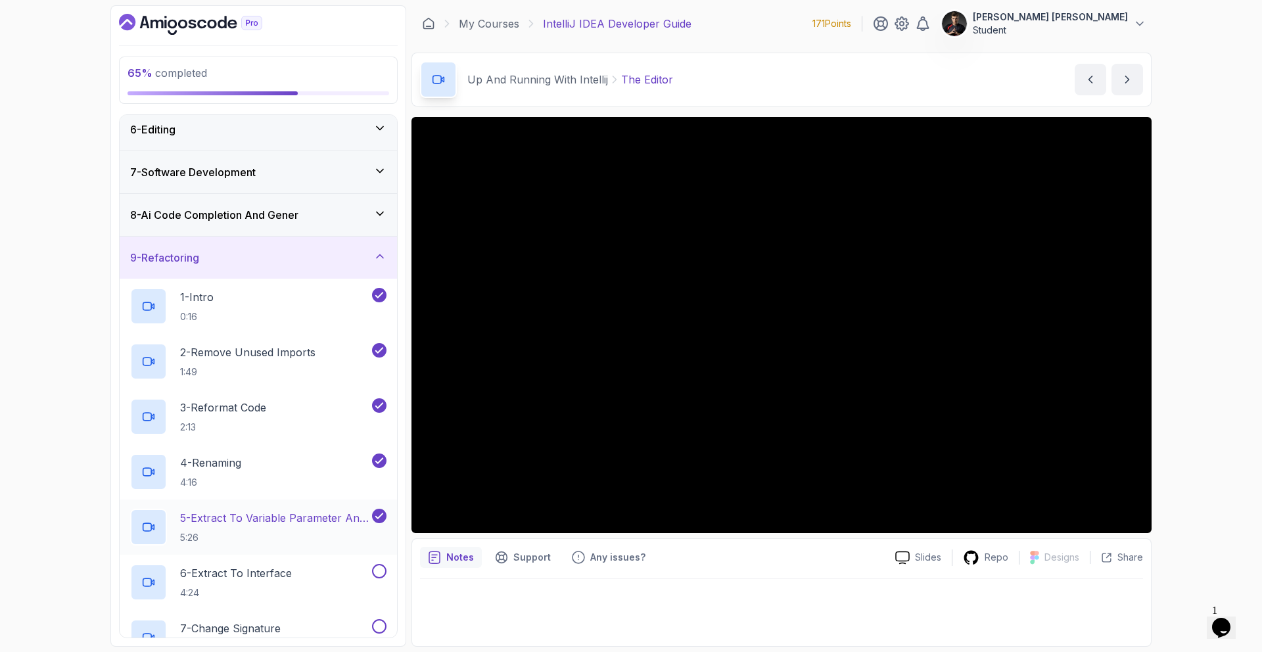
drag, startPoint x: 377, startPoint y: 566, endPoint x: 352, endPoint y: 524, distance: 48.9
click at [377, 566] on button at bounding box center [379, 571] width 14 height 14
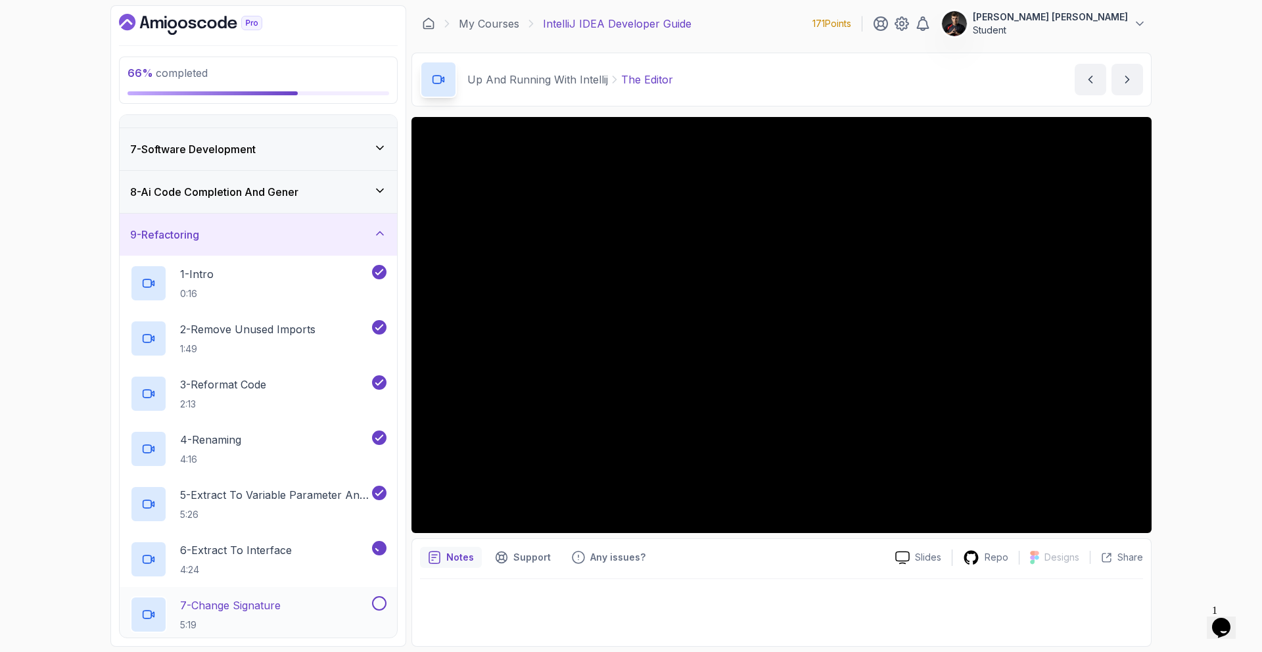
scroll to position [359, 0]
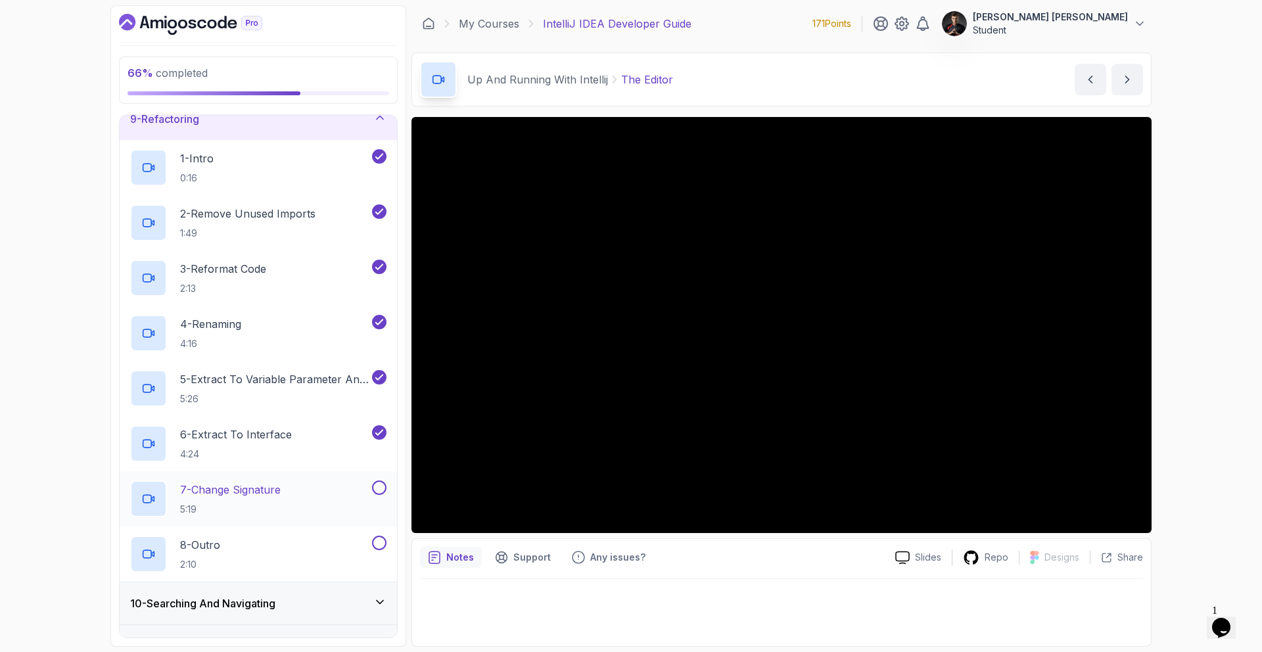
click at [375, 483] on button at bounding box center [379, 487] width 14 height 14
click at [378, 545] on button at bounding box center [379, 542] width 14 height 14
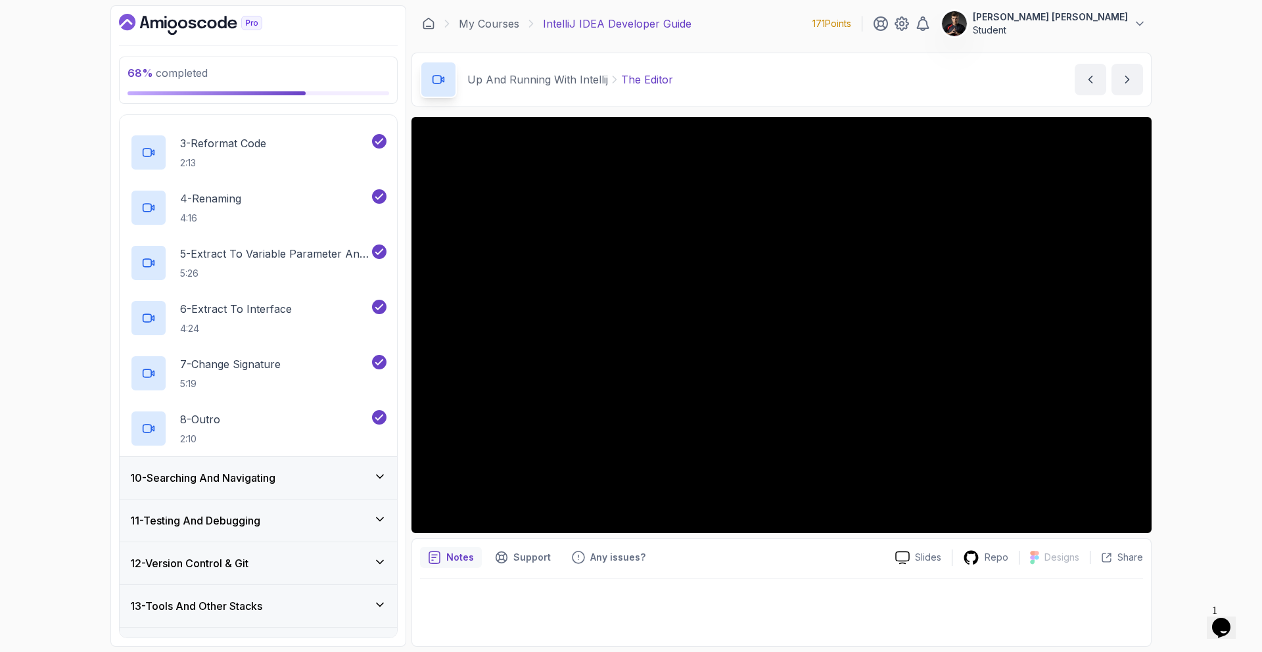
click at [334, 479] on div "10 - Searching And Navigating" at bounding box center [258, 478] width 256 height 16
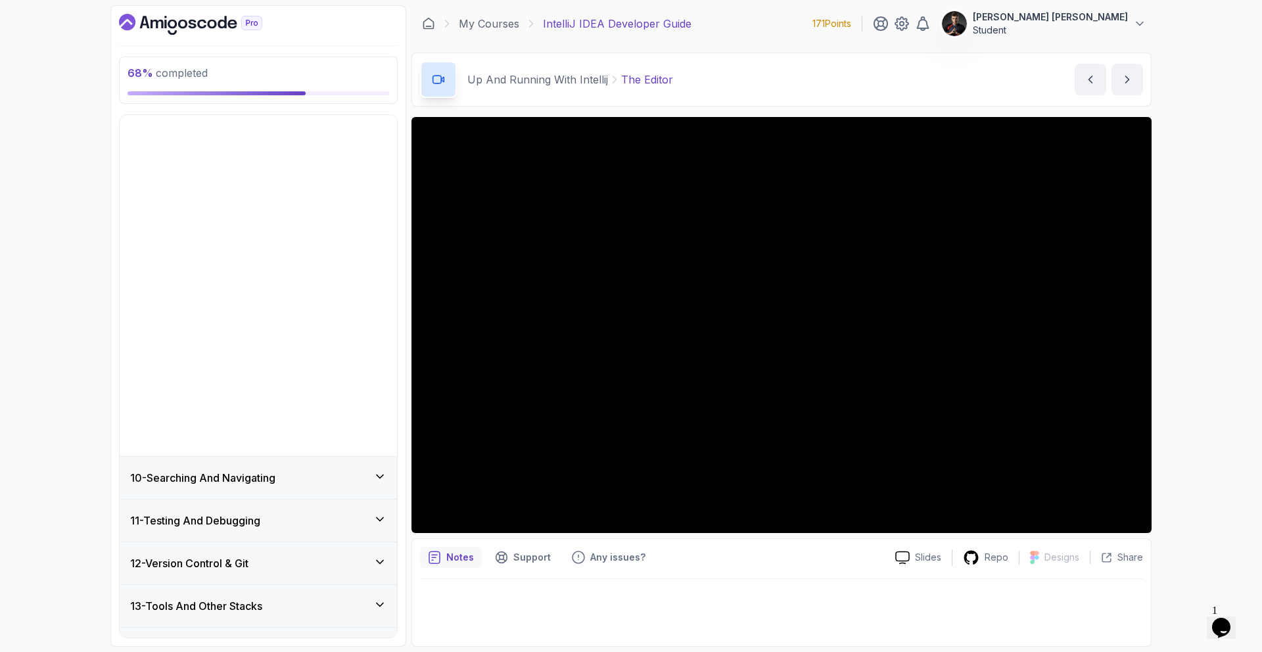
scroll to position [75, 0]
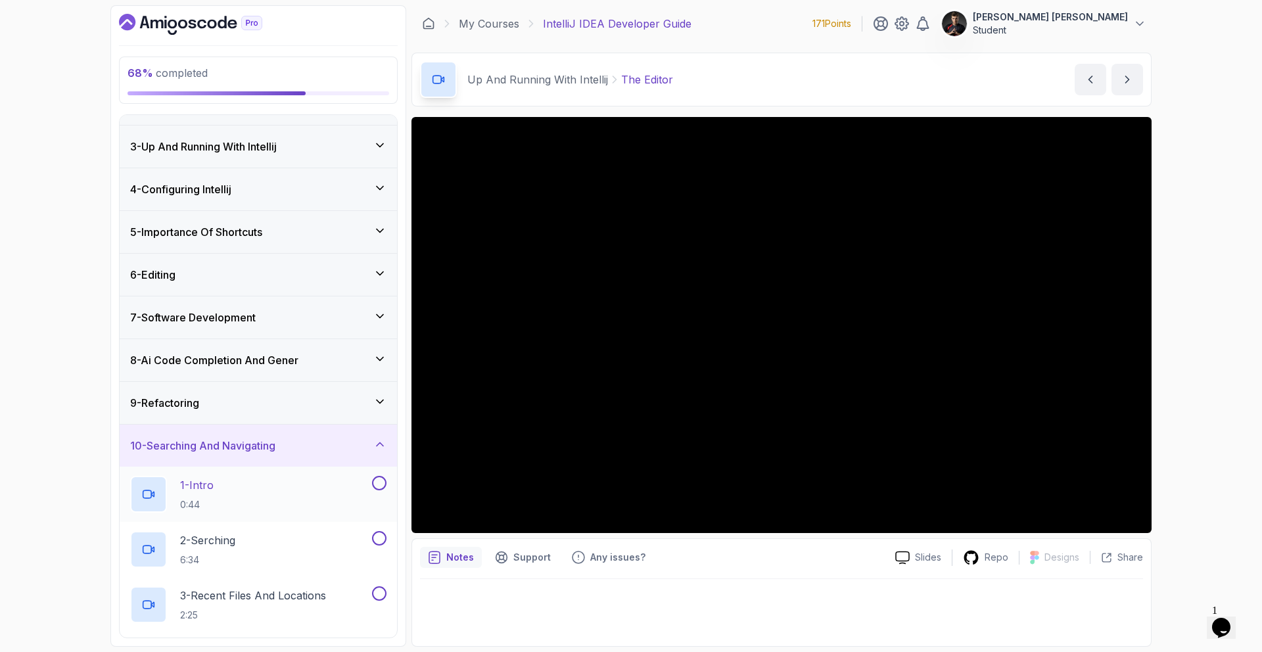
click at [378, 485] on button at bounding box center [379, 483] width 14 height 14
drag, startPoint x: 377, startPoint y: 537, endPoint x: 373, endPoint y: 551, distance: 14.4
click at [376, 535] on button at bounding box center [379, 538] width 14 height 14
click at [382, 594] on button at bounding box center [379, 593] width 14 height 14
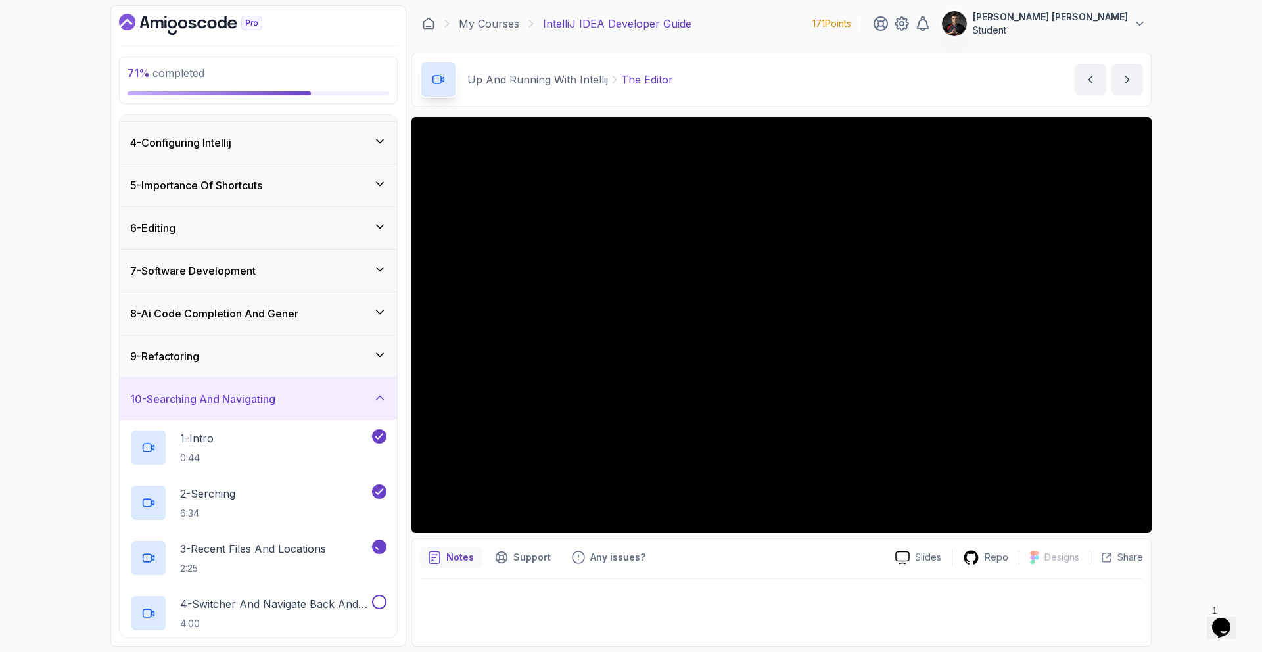
scroll to position [349, 0]
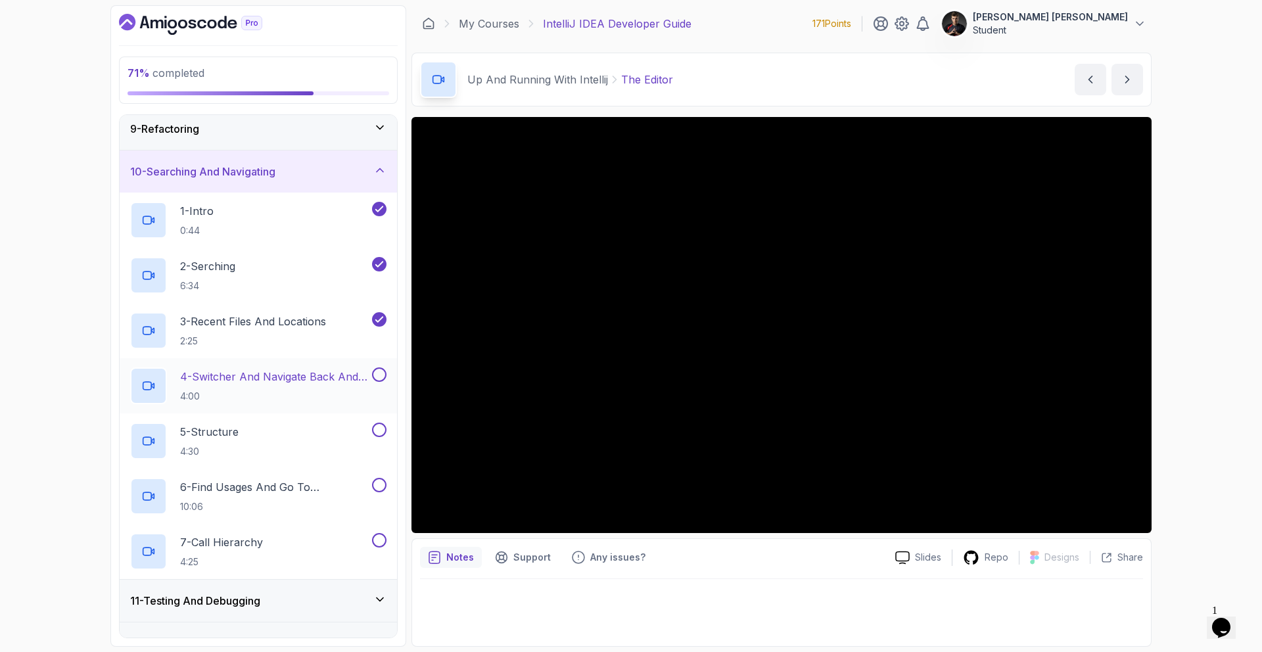
click at [373, 375] on button at bounding box center [379, 374] width 14 height 14
click at [382, 430] on button at bounding box center [379, 429] width 14 height 14
drag, startPoint x: 379, startPoint y: 485, endPoint x: 380, endPoint y: 528, distance: 43.4
click at [379, 485] on button at bounding box center [379, 485] width 14 height 14
click at [377, 539] on button at bounding box center [379, 540] width 14 height 14
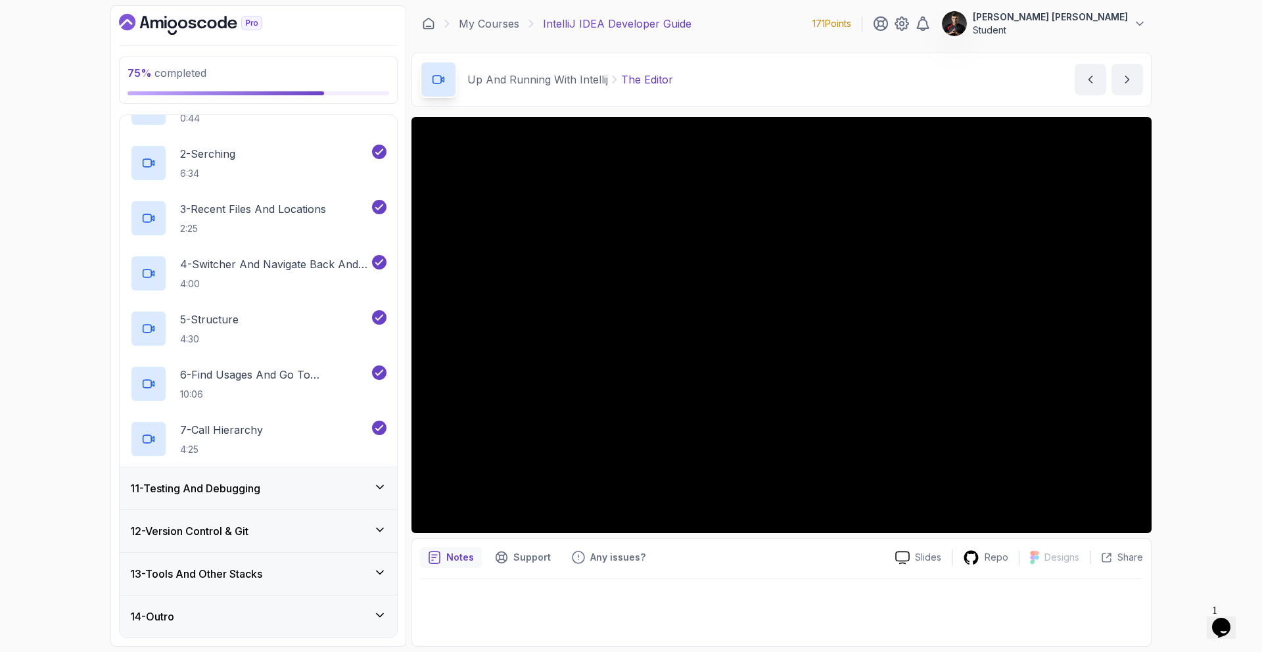
click at [348, 478] on div "11 - Testing And Debugging" at bounding box center [258, 488] width 277 height 42
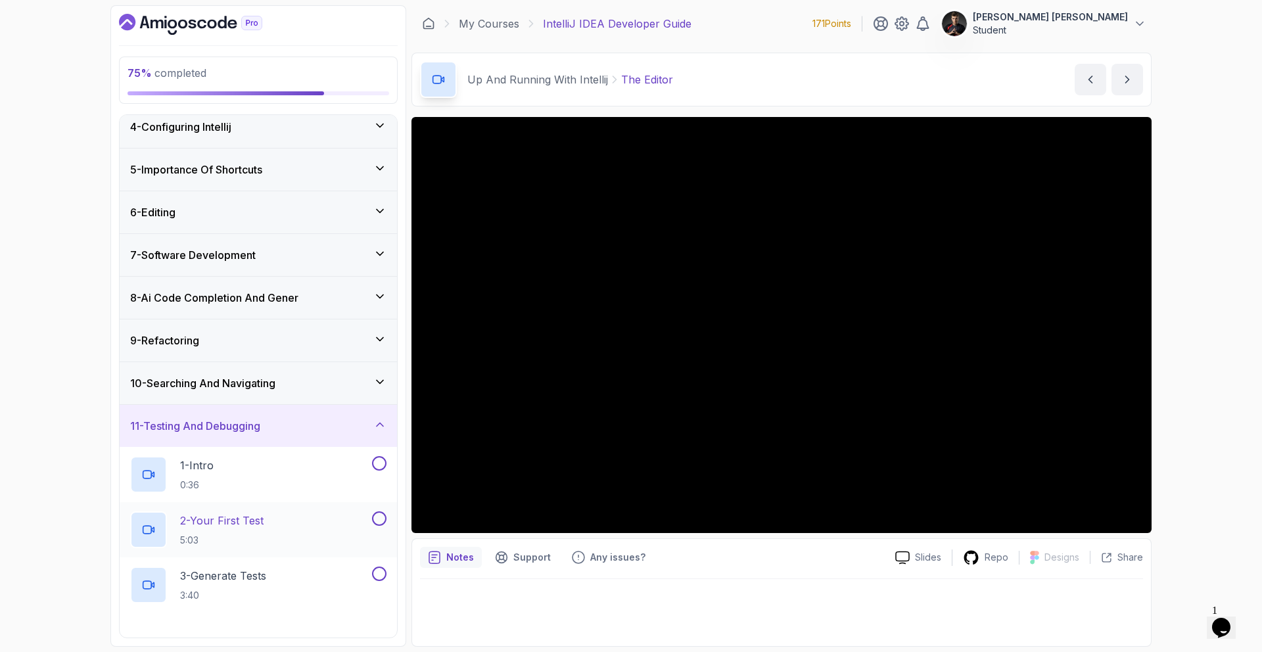
scroll to position [339, 0]
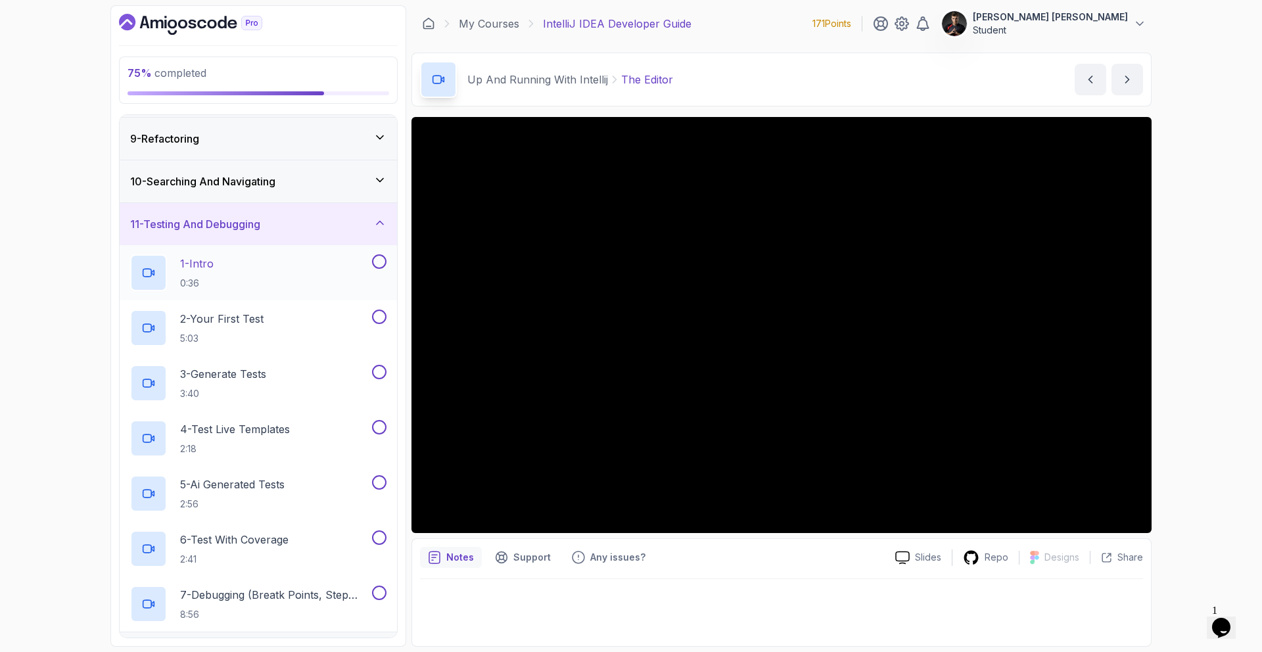
click at [377, 263] on button at bounding box center [379, 261] width 14 height 14
click at [376, 319] on button at bounding box center [379, 316] width 14 height 14
click at [378, 371] on button at bounding box center [379, 372] width 14 height 14
click at [377, 429] on button at bounding box center [379, 427] width 14 height 14
click at [381, 486] on button at bounding box center [379, 482] width 14 height 14
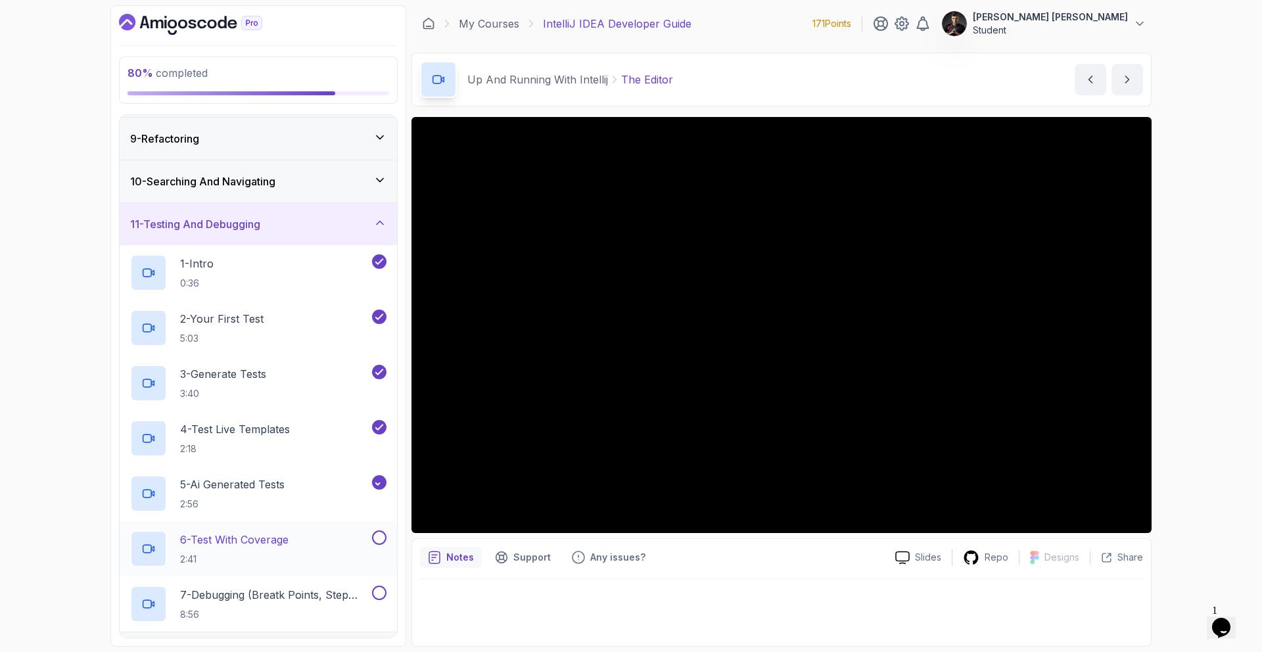
click at [380, 539] on button at bounding box center [379, 537] width 14 height 14
click at [376, 591] on button at bounding box center [379, 592] width 14 height 14
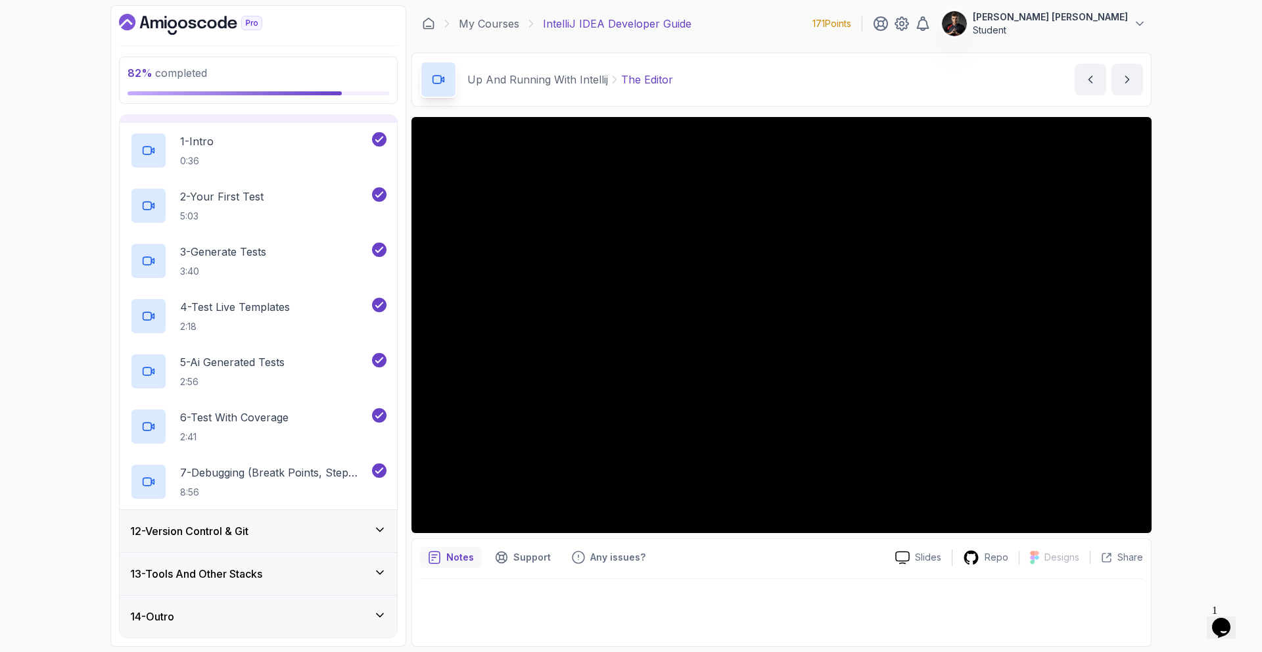
click at [363, 531] on div "12 - Version Control & Git" at bounding box center [258, 531] width 256 height 16
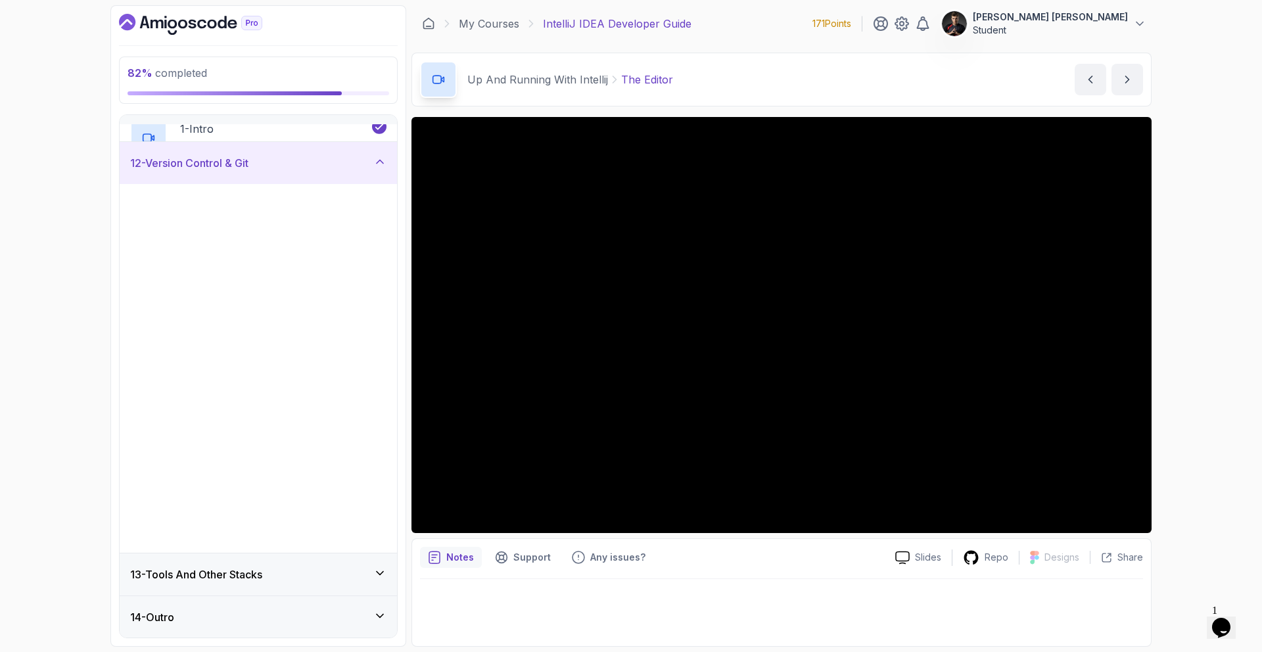
scroll to position [461, 0]
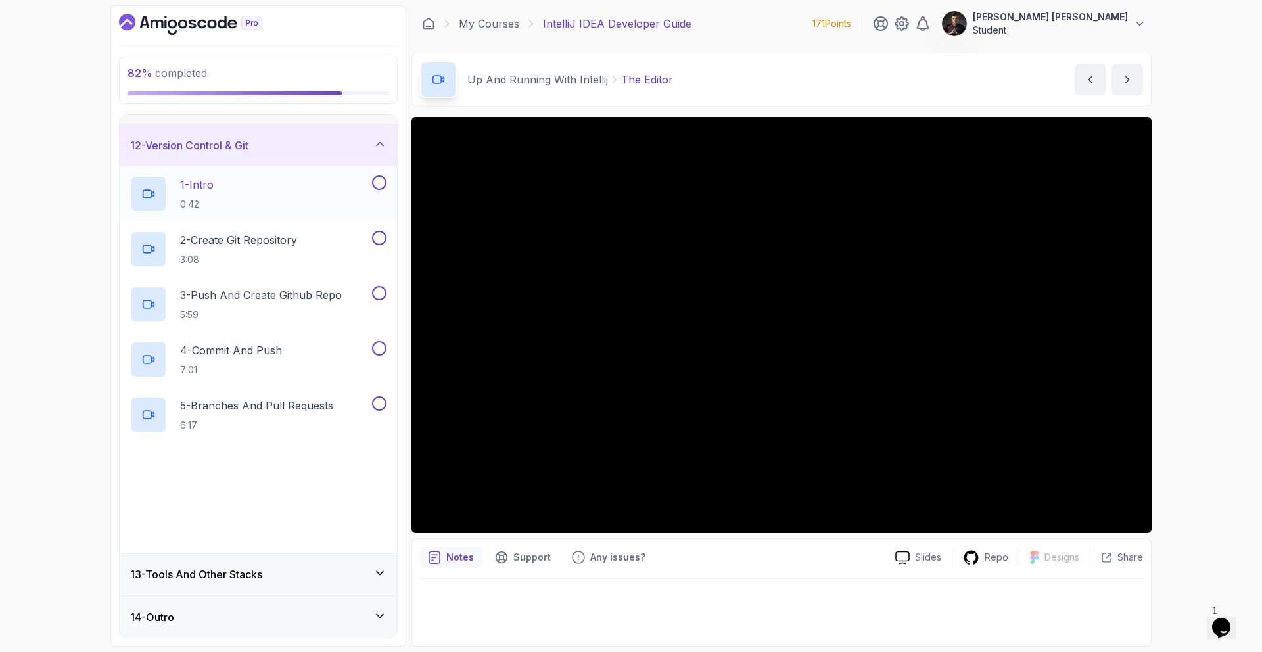
click at [380, 184] on button at bounding box center [379, 182] width 14 height 14
click at [376, 237] on button at bounding box center [379, 238] width 14 height 14
click at [380, 291] on button at bounding box center [379, 293] width 14 height 14
click at [380, 348] on button at bounding box center [379, 348] width 14 height 14
click at [377, 399] on button at bounding box center [379, 403] width 14 height 14
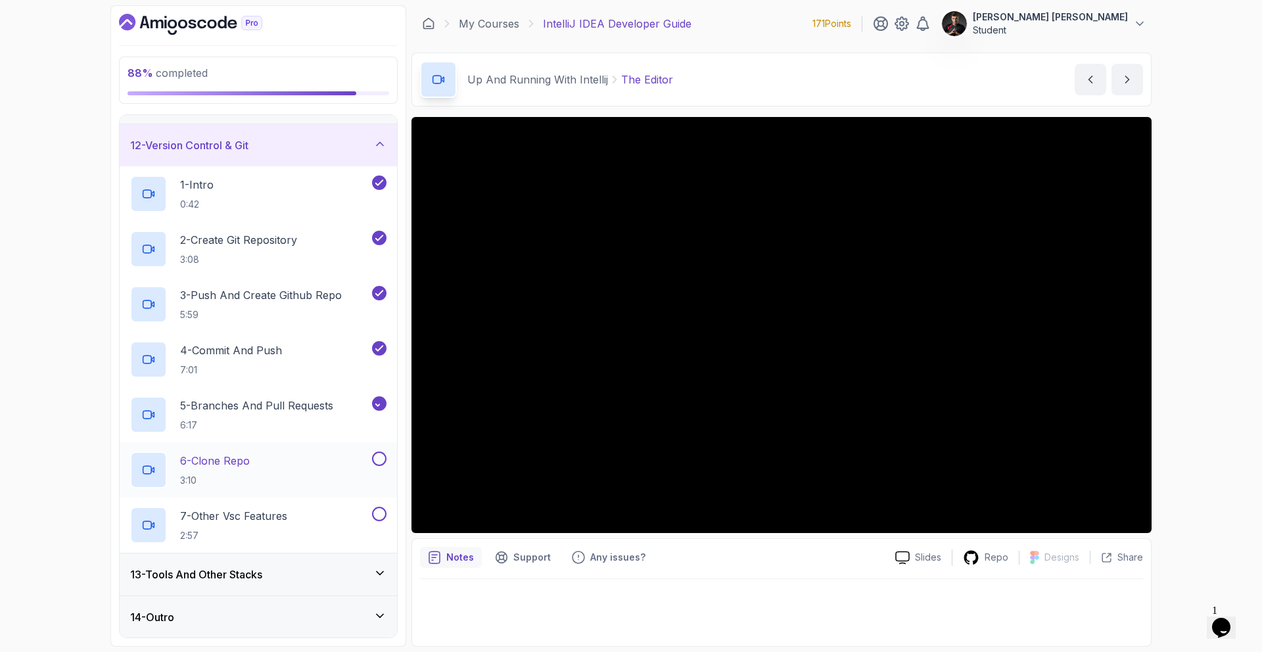
click at [380, 453] on button at bounding box center [379, 458] width 14 height 14
drag, startPoint x: 379, startPoint y: 505, endPoint x: 380, endPoint y: 487, distance: 18.4
click at [378, 507] on div at bounding box center [377, 514] width 17 height 14
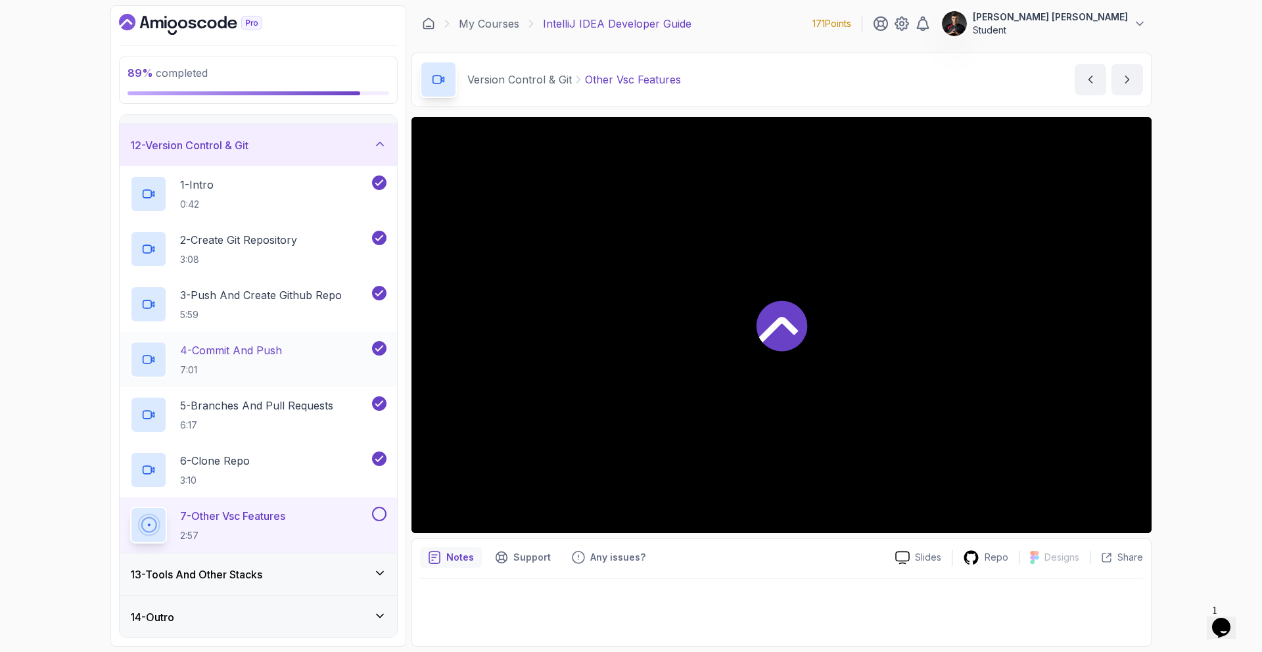
scroll to position [461, 0]
click at [375, 510] on button at bounding box center [379, 513] width 14 height 14
click at [372, 560] on div "13 - Tools And Other Stacks" at bounding box center [258, 574] width 277 height 42
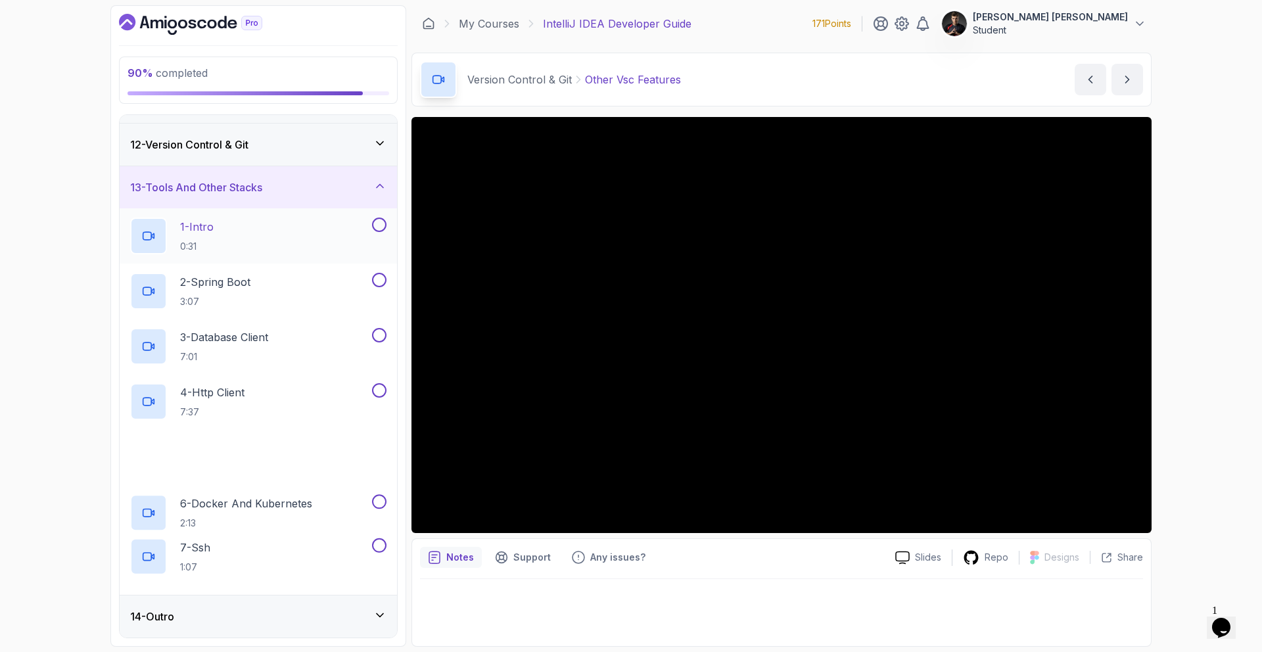
click at [380, 225] on button at bounding box center [379, 224] width 14 height 14
click at [379, 278] on button at bounding box center [379, 280] width 14 height 14
click at [378, 337] on button at bounding box center [379, 335] width 14 height 14
click at [378, 388] on button at bounding box center [379, 390] width 14 height 14
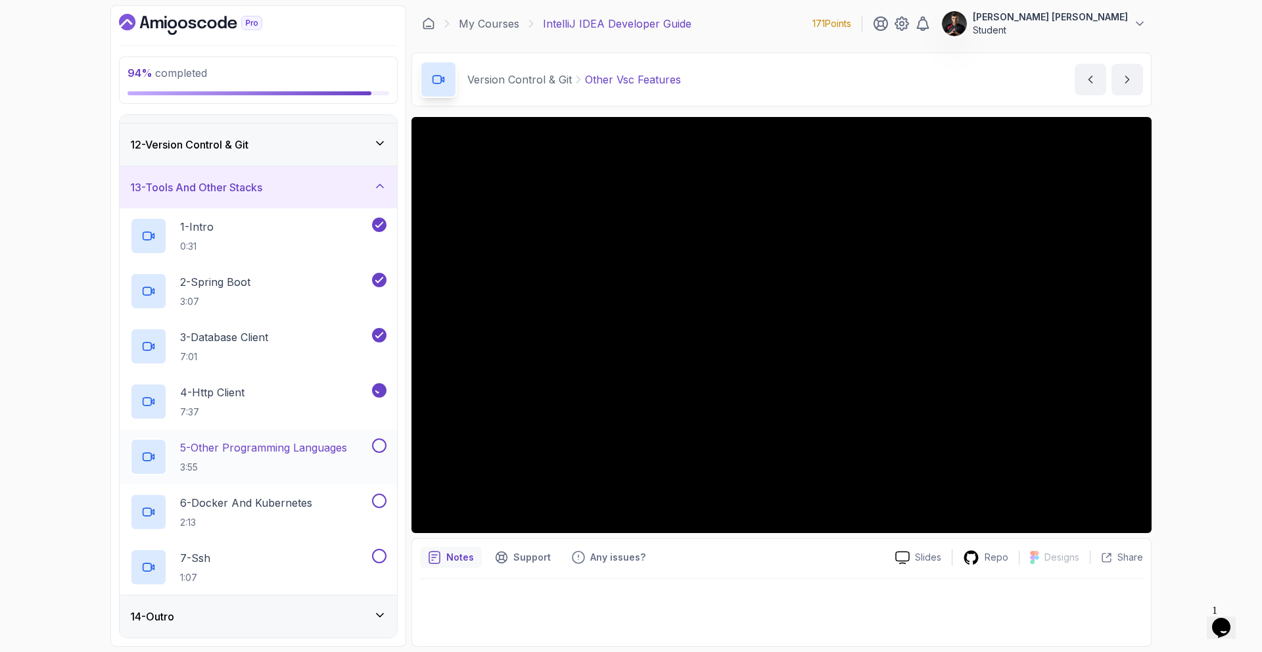
click at [380, 447] on button at bounding box center [379, 445] width 14 height 14
drag, startPoint x: 375, startPoint y: 498, endPoint x: 372, endPoint y: 530, distance: 32.4
click at [375, 499] on button at bounding box center [379, 500] width 14 height 14
click at [376, 557] on button at bounding box center [379, 556] width 14 height 14
click at [367, 602] on div "14 - Outro" at bounding box center [258, 616] width 277 height 42
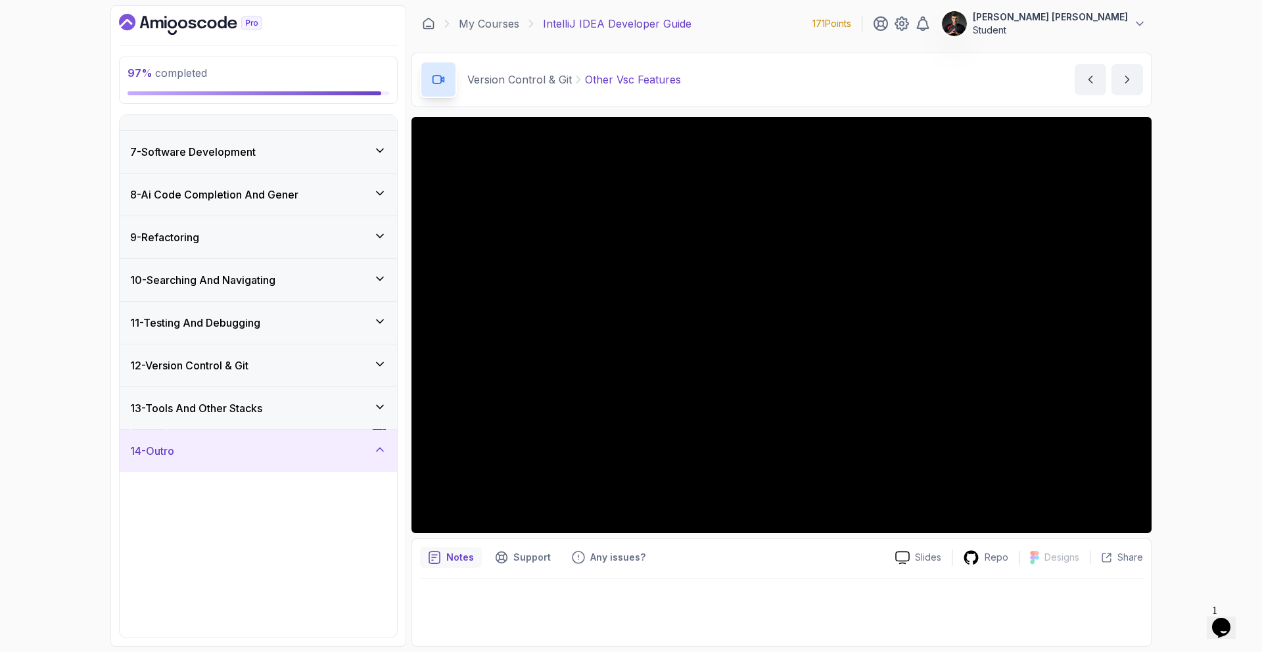
scroll to position [240, 0]
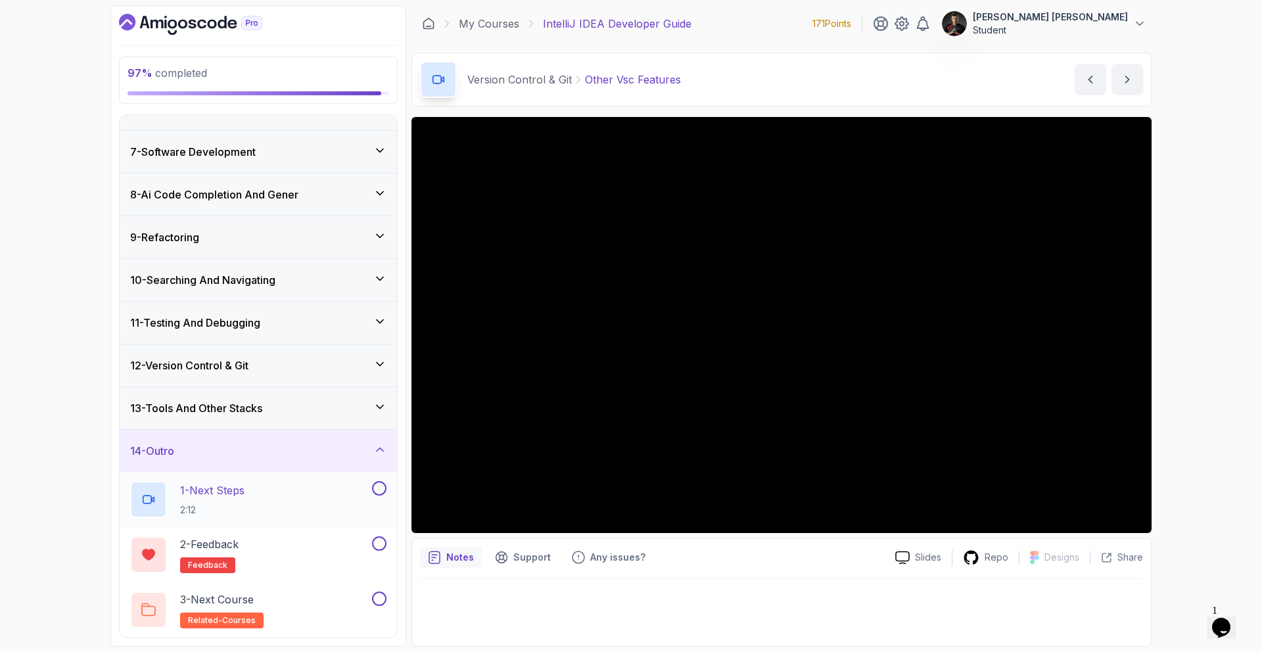
click at [375, 492] on button at bounding box center [379, 488] width 14 height 14
click at [383, 539] on button at bounding box center [379, 543] width 14 height 14
drag, startPoint x: 377, startPoint y: 597, endPoint x: 390, endPoint y: 558, distance: 41.4
click at [377, 598] on button at bounding box center [379, 598] width 14 height 14
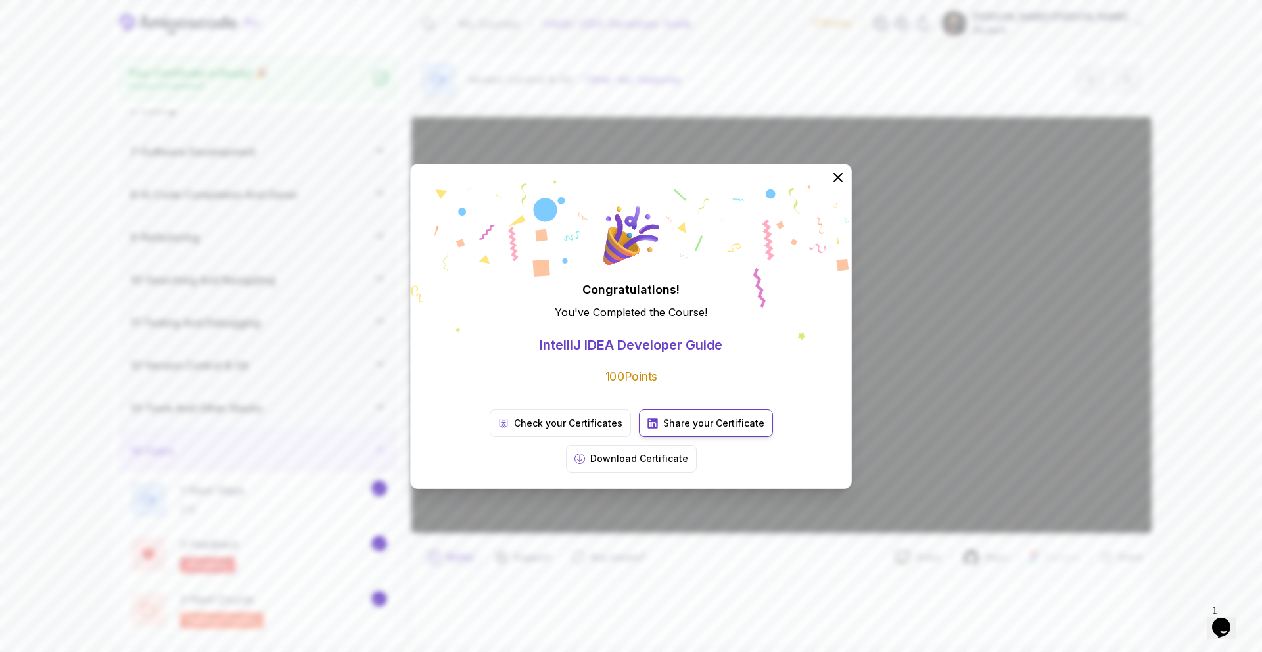
click at [674, 430] on p "Share your Certificate" at bounding box center [713, 423] width 101 height 13
click at [831, 185] on icon at bounding box center [837, 176] width 17 height 17
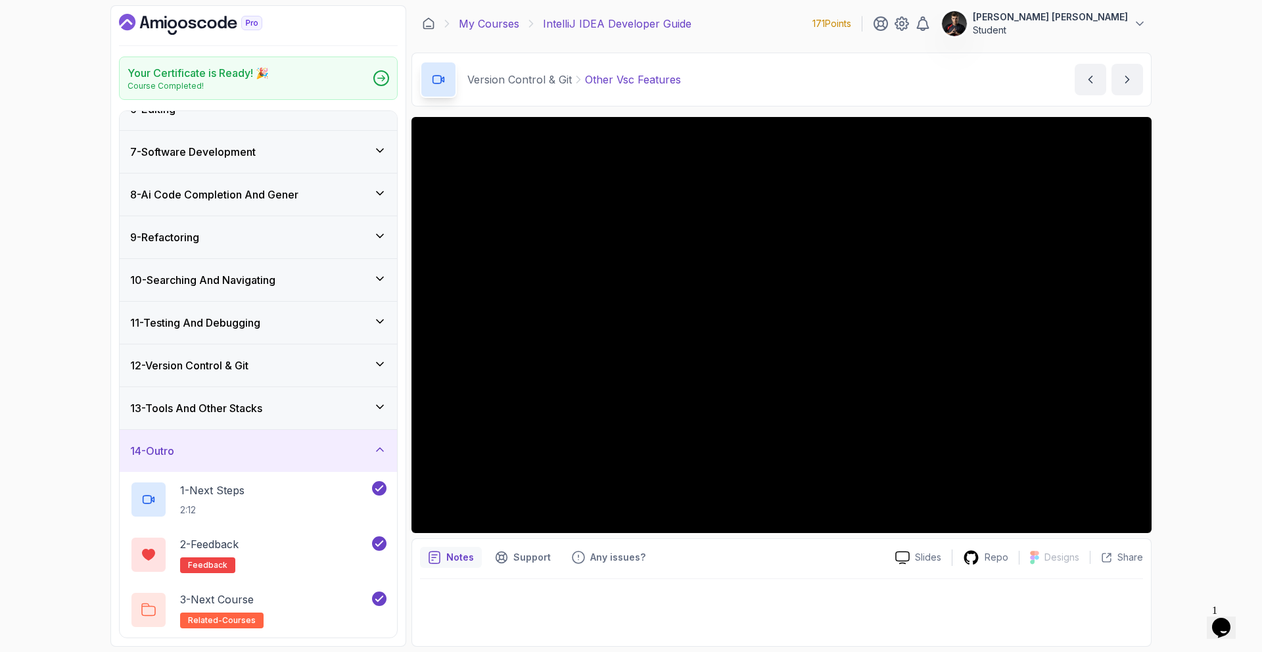
click at [499, 23] on link "My Courses" at bounding box center [489, 24] width 60 height 16
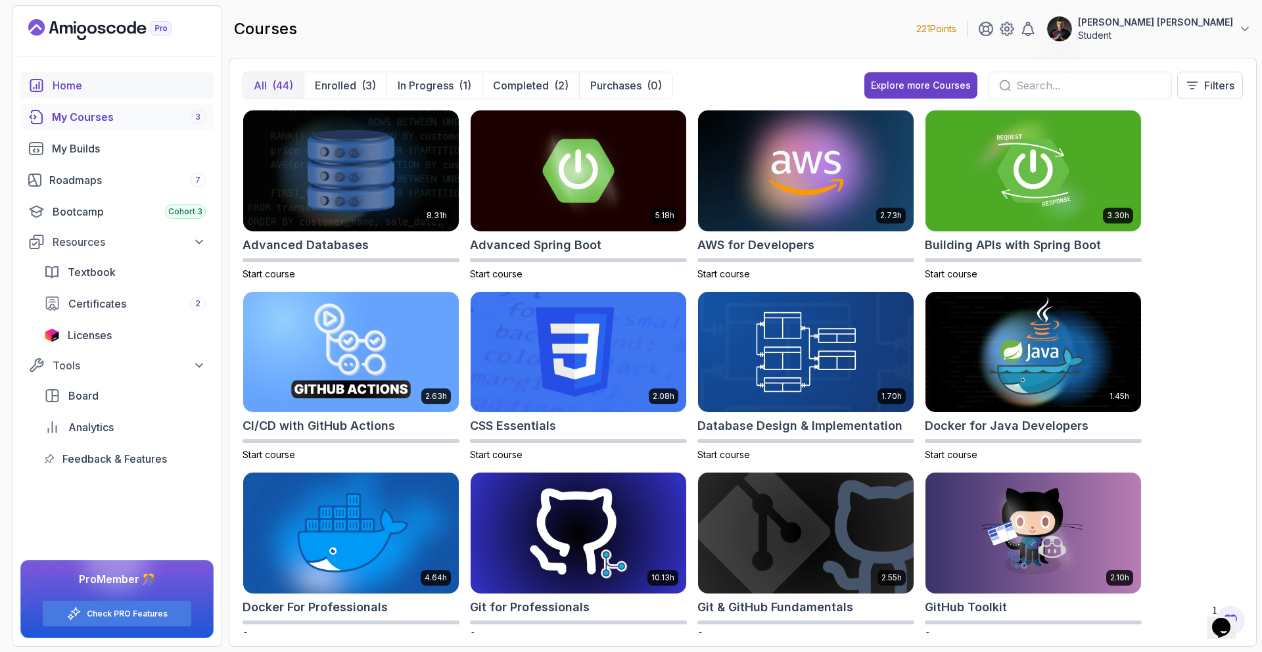
click at [86, 95] on link "Home" at bounding box center [116, 85] width 193 height 26
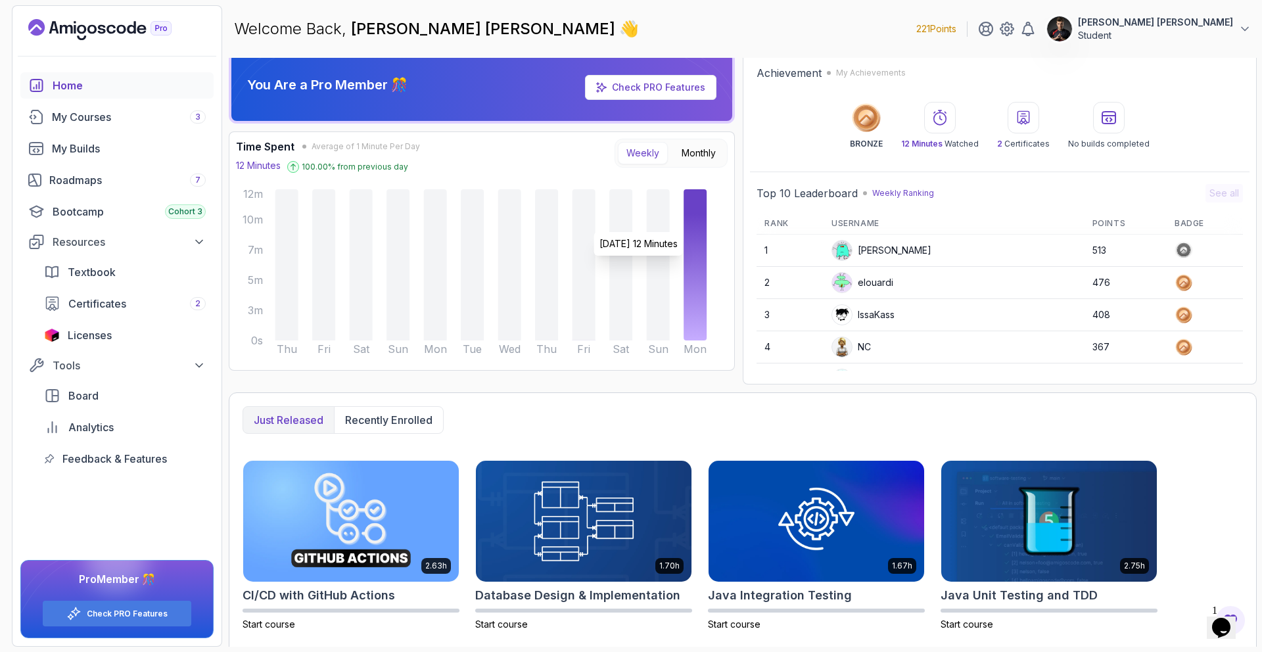
scroll to position [191, 0]
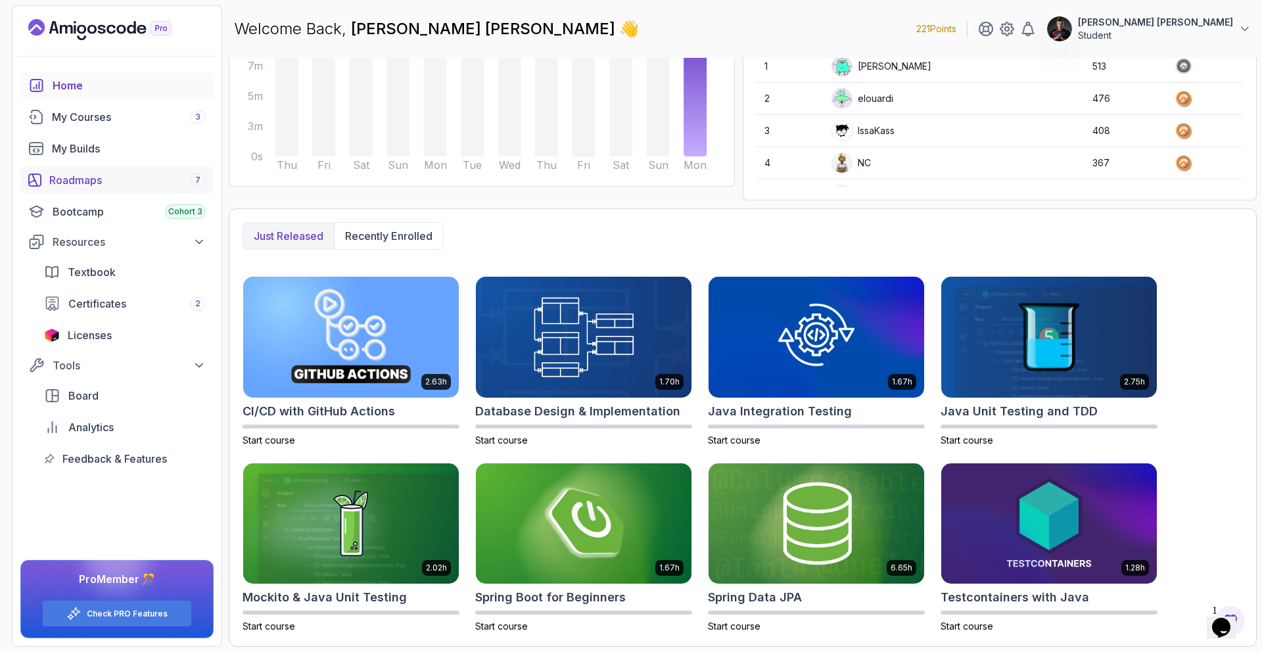
click at [90, 189] on link "Roadmaps 7" at bounding box center [116, 180] width 193 height 26
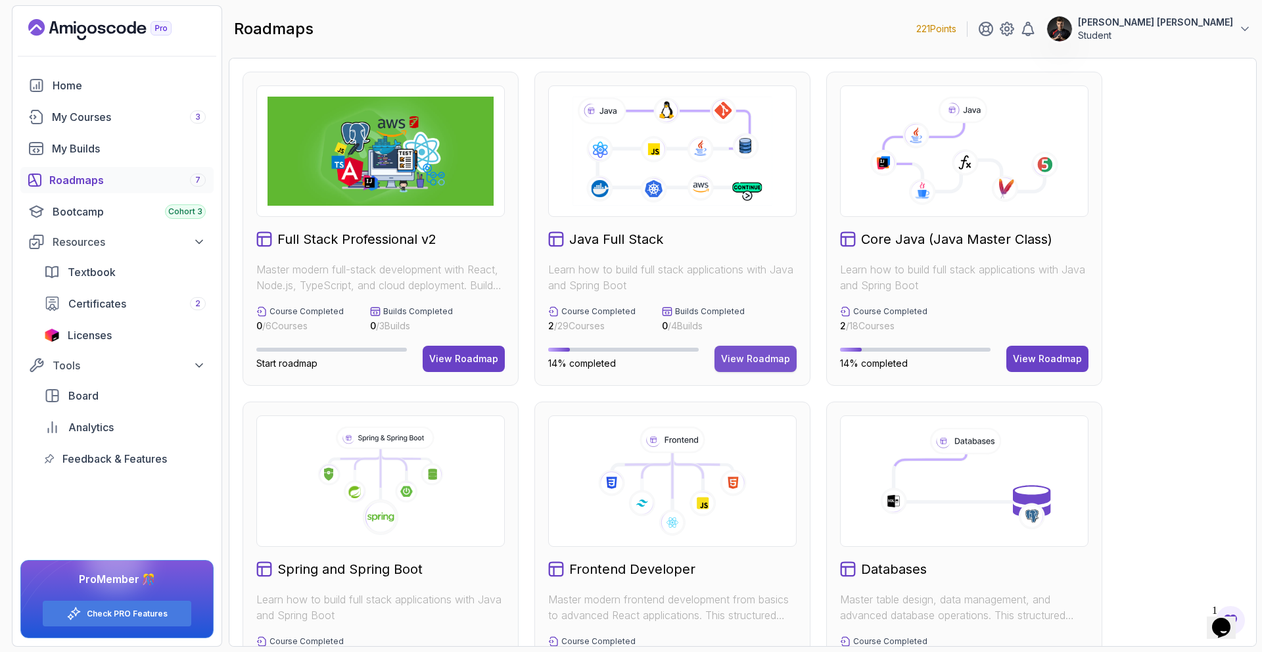
click at [767, 357] on div "View Roadmap" at bounding box center [755, 358] width 69 height 13
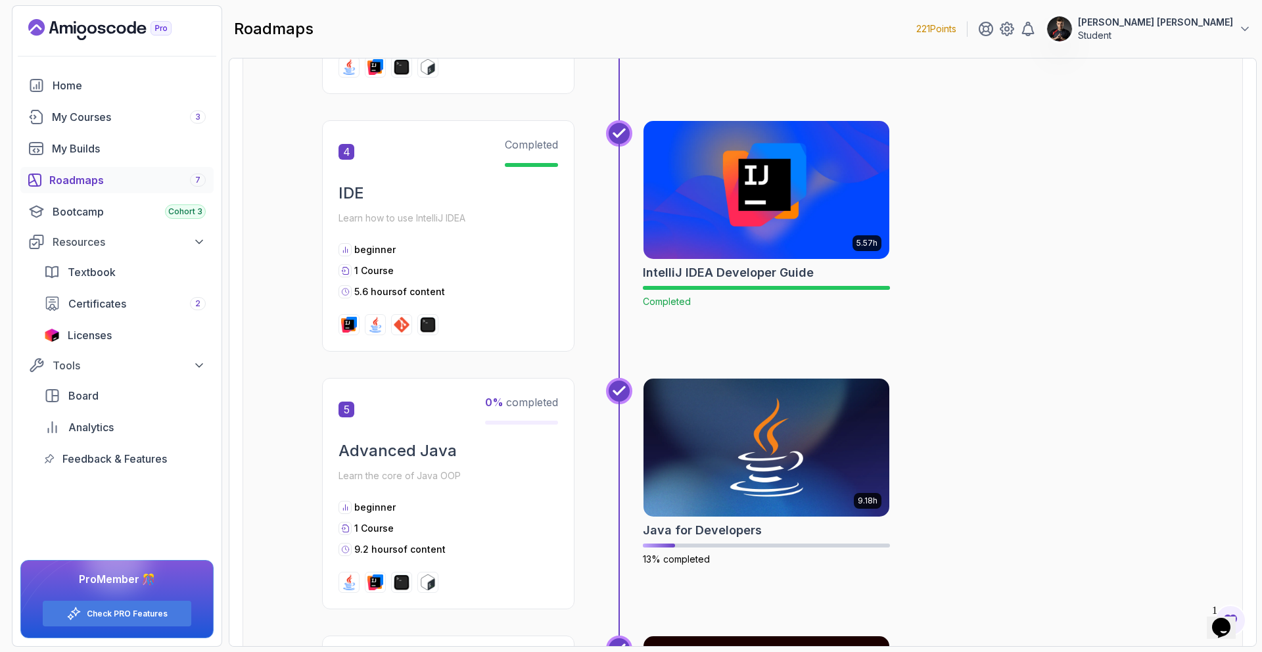
scroll to position [1337, 0]
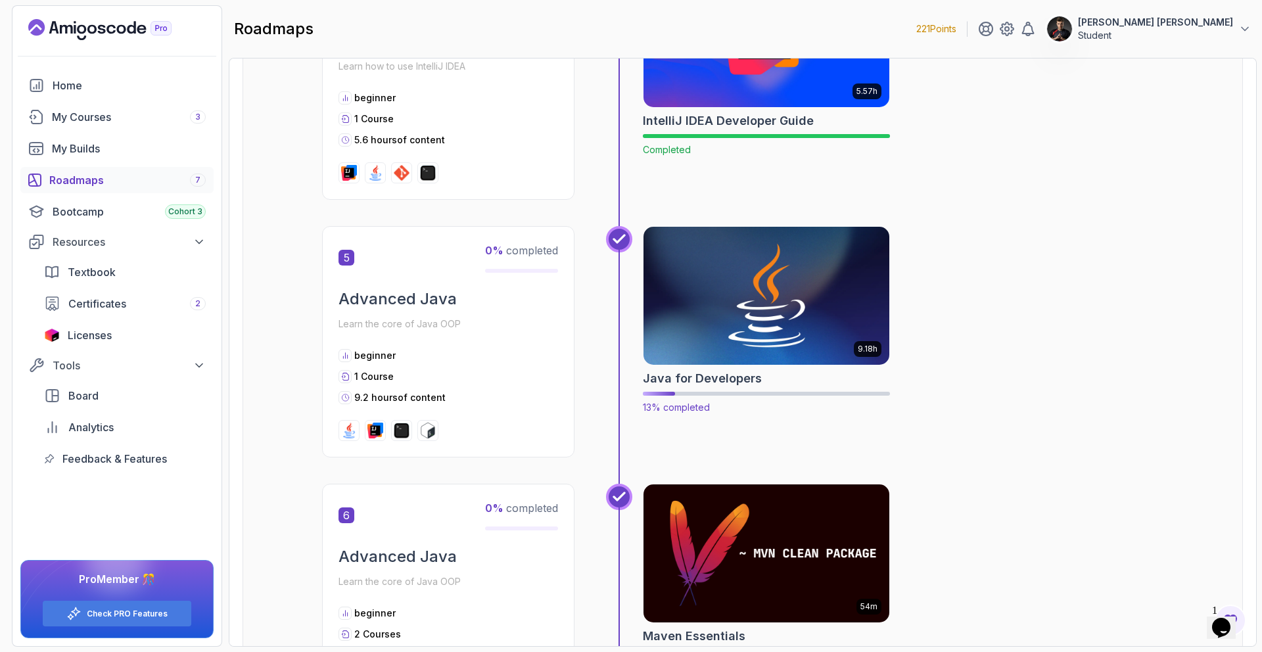
click at [815, 323] on img at bounding box center [766, 295] width 258 height 145
